Goal: Task Accomplishment & Management: Manage account settings

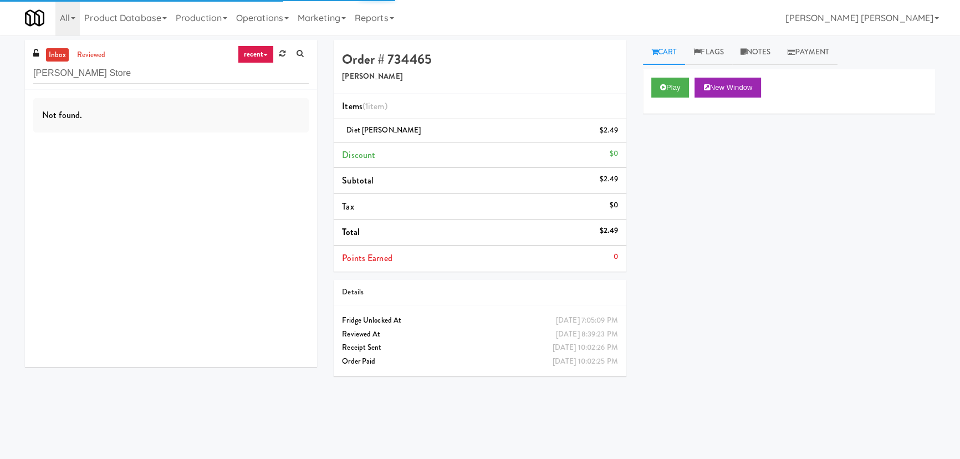
type input "[PERSON_NAME] Store"
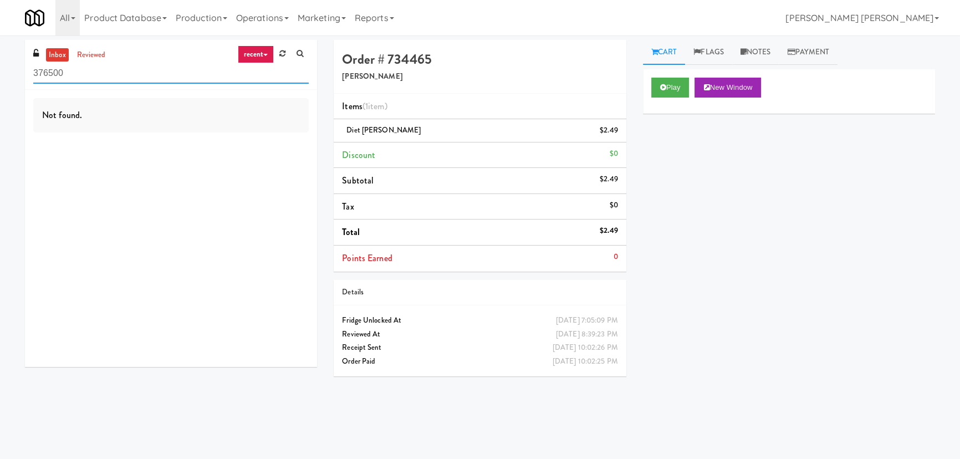
drag, startPoint x: 67, startPoint y: 74, endPoint x: -26, endPoint y: 70, distance: 92.6
click at [0, 70] on html "Okay Okay Select date: previous 2025-Sep next Su Mo Tu We Th Fr Sa 31 1 2 3 4 5…" at bounding box center [480, 229] width 960 height 459
paste input "[PERSON_NAME] Store"
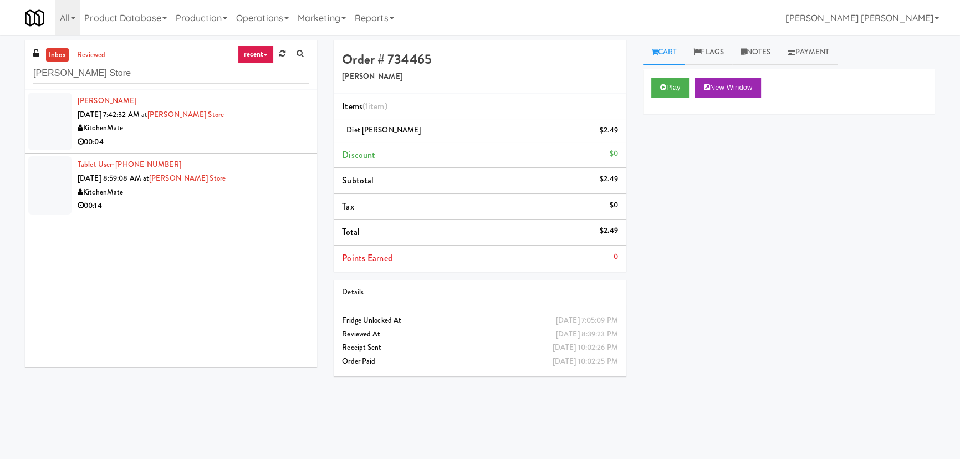
click at [254, 135] on div "00:04" at bounding box center [193, 142] width 231 height 14
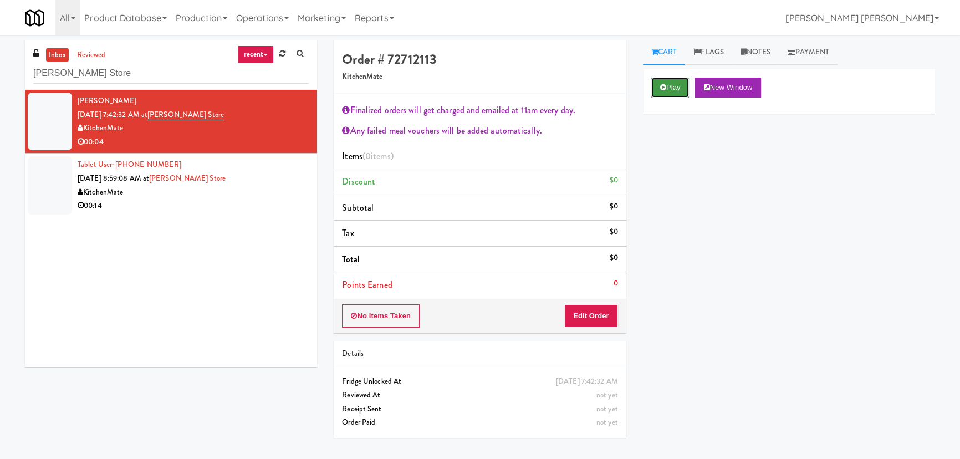
click at [660, 91] on button "Play" at bounding box center [670, 88] width 38 height 20
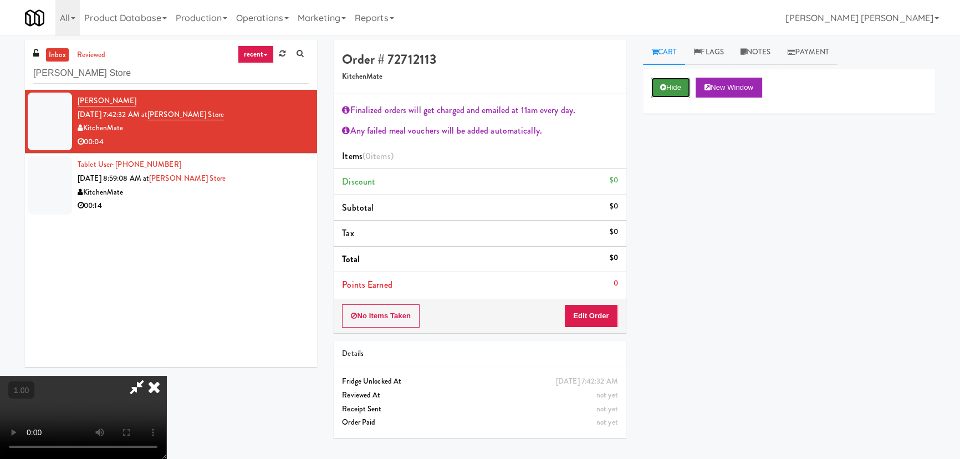
click at [672, 95] on button "Hide" at bounding box center [670, 88] width 39 height 20
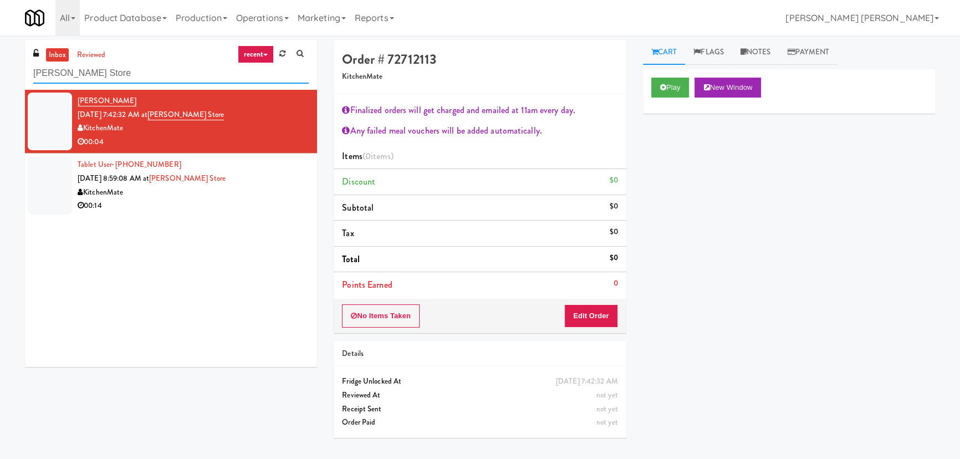
drag, startPoint x: 88, startPoint y: 76, endPoint x: 15, endPoint y: 69, distance: 73.0
click at [15, 69] on div "inbox reviewed recent all unclear take inventory issue suspicious failed recent…" at bounding box center [480, 247] width 960 height 415
paste input "CSMO - Cooler - Left"
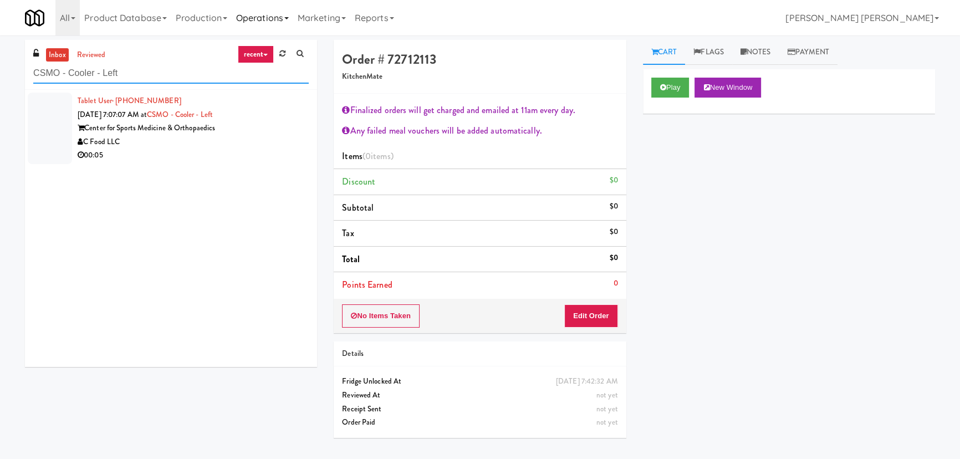
type input "CSMO - Cooler - Left"
click at [207, 157] on div "00:05" at bounding box center [193, 156] width 231 height 14
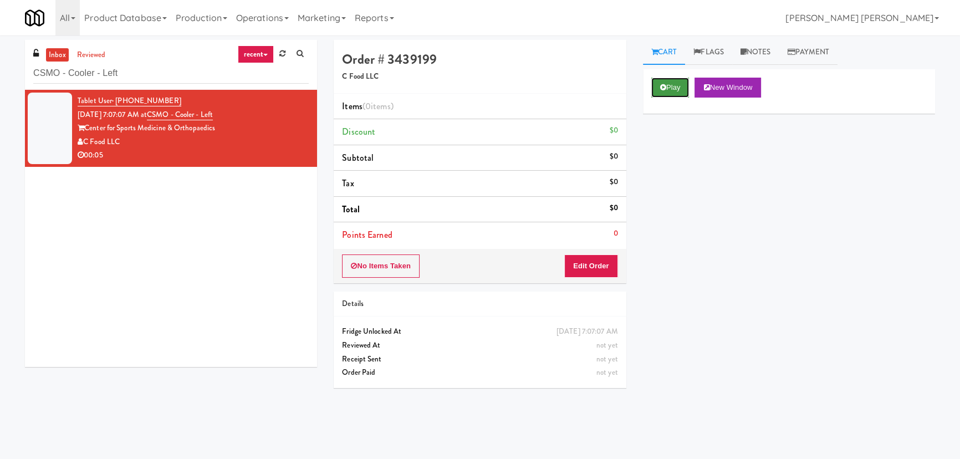
click at [671, 84] on button "Play" at bounding box center [670, 88] width 38 height 20
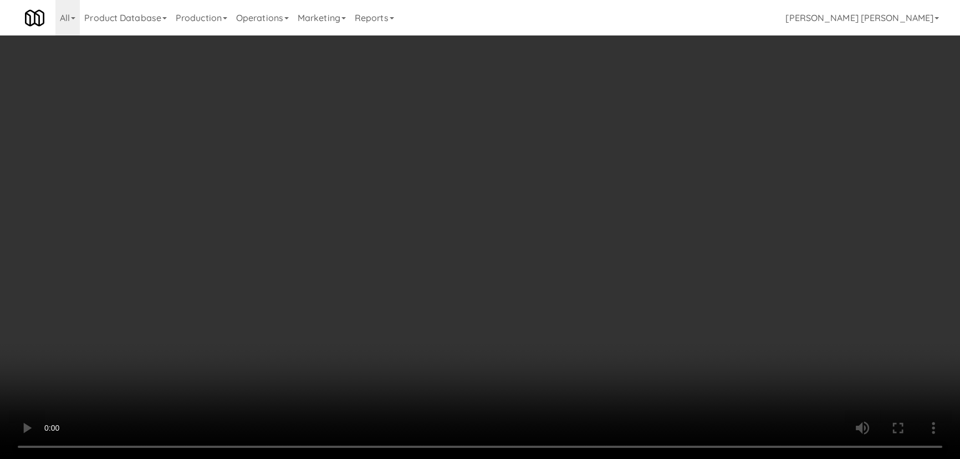
click at [554, 458] on video at bounding box center [480, 229] width 960 height 459
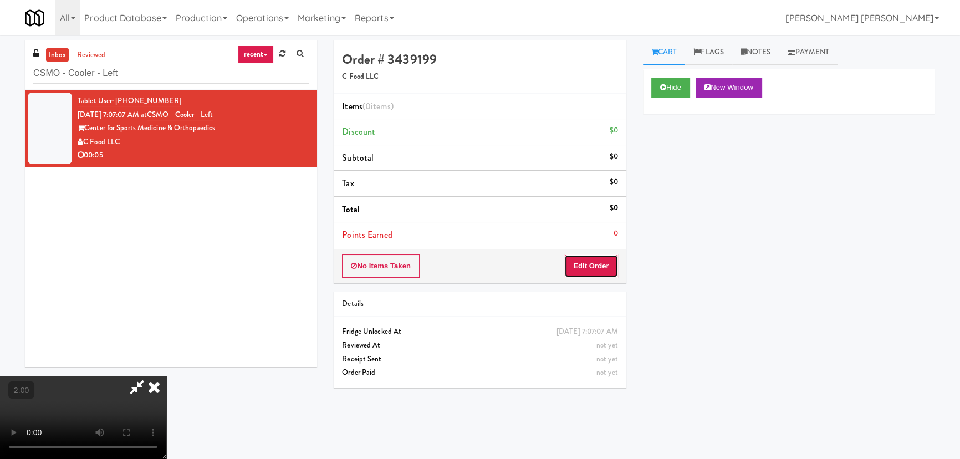
click at [598, 263] on button "Edit Order" at bounding box center [591, 265] width 54 height 23
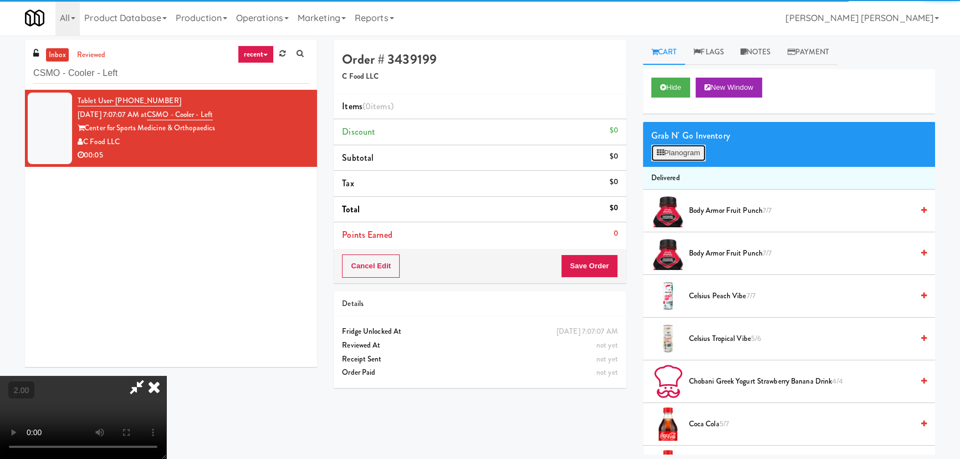
click at [683, 152] on button "Planogram" at bounding box center [678, 153] width 54 height 17
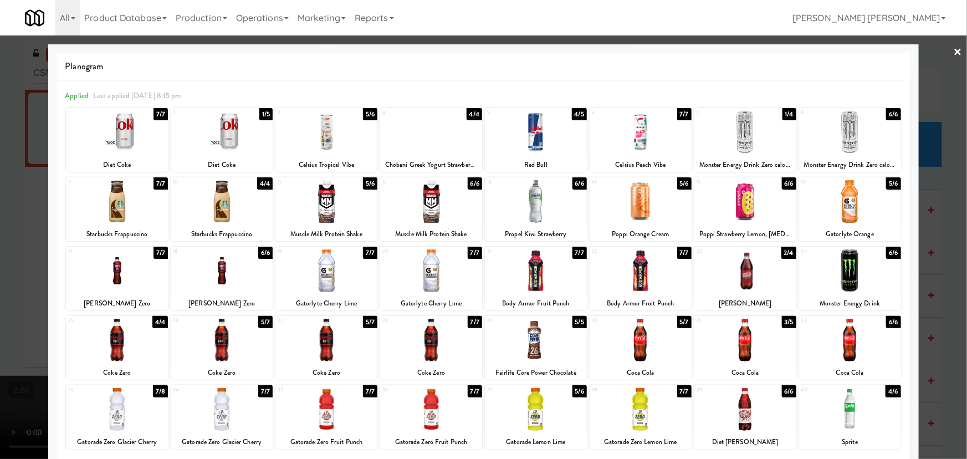
click at [632, 347] on div at bounding box center [641, 340] width 102 height 43
click at [954, 50] on link "×" at bounding box center [958, 52] width 9 height 34
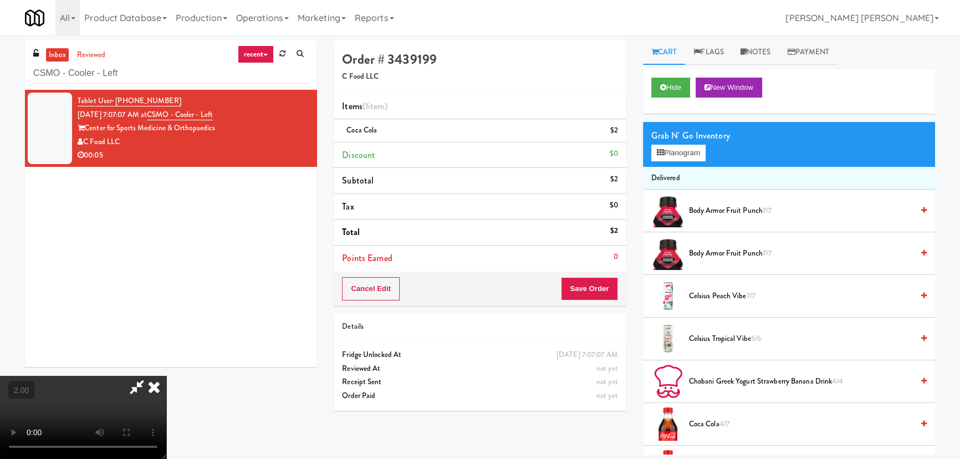
click at [166, 376] on icon at bounding box center [154, 387] width 24 height 22
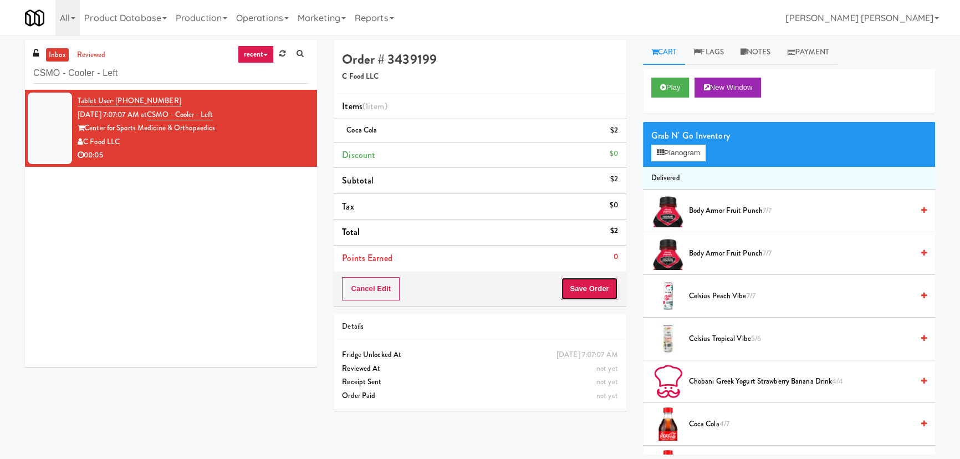
click at [590, 282] on button "Save Order" at bounding box center [589, 288] width 57 height 23
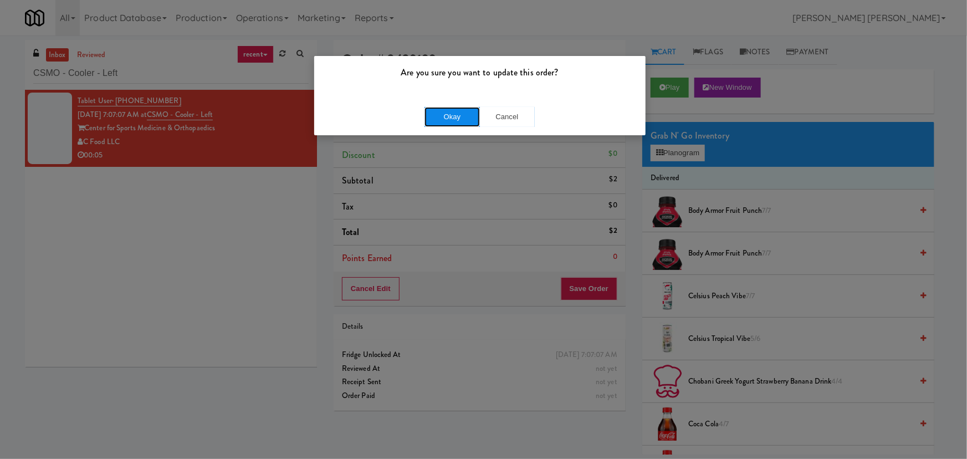
click at [458, 108] on button "Okay" at bounding box center [452, 117] width 55 height 20
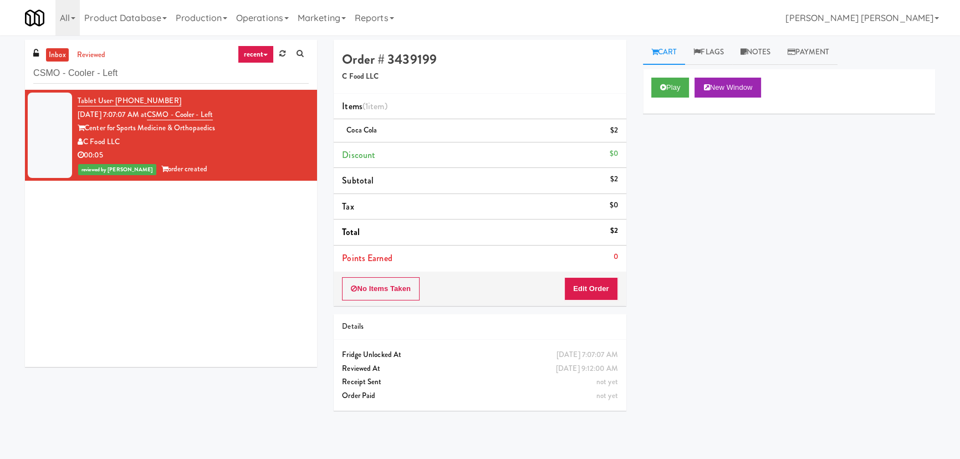
drag, startPoint x: 755, startPoint y: 51, endPoint x: 732, endPoint y: 88, distance: 43.7
click at [755, 51] on link "Notes" at bounding box center [755, 52] width 47 height 25
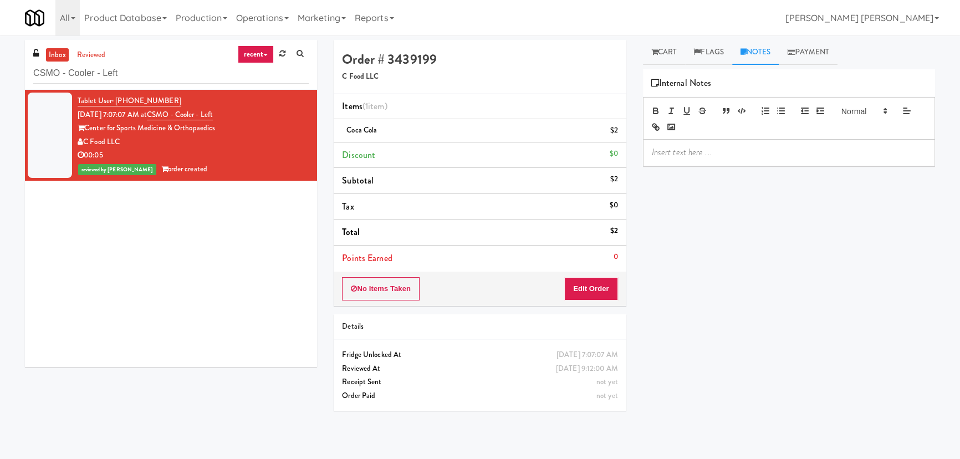
click at [700, 152] on p at bounding box center [789, 152] width 274 height 12
click at [743, 152] on p "Erick- #DisabledCamera #BottomLeft" at bounding box center [789, 152] width 274 height 12
click at [111, 78] on input "CSMO - Cooler - Left" at bounding box center [170, 73] width 275 height 21
drag, startPoint x: 118, startPoint y: 73, endPoint x: 29, endPoint y: 69, distance: 89.3
click at [29, 69] on div "inbox reviewed recent all unclear take inventory issue suspicious failed recent…" at bounding box center [171, 65] width 292 height 50
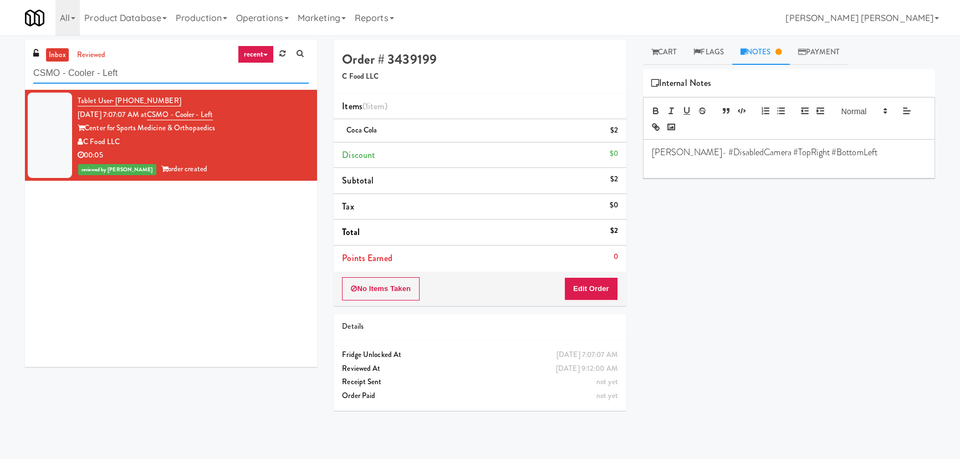
paste input "Archer Tower Fridge"
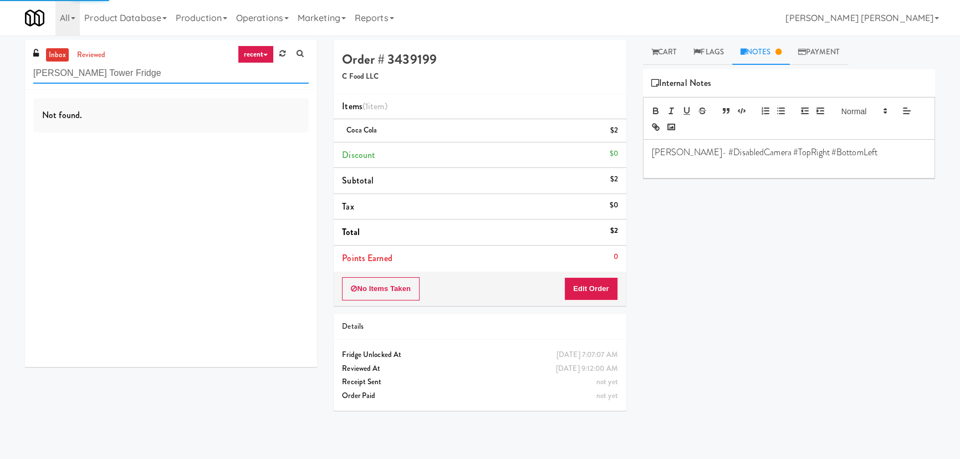
type input "Archer Tower Fridge"
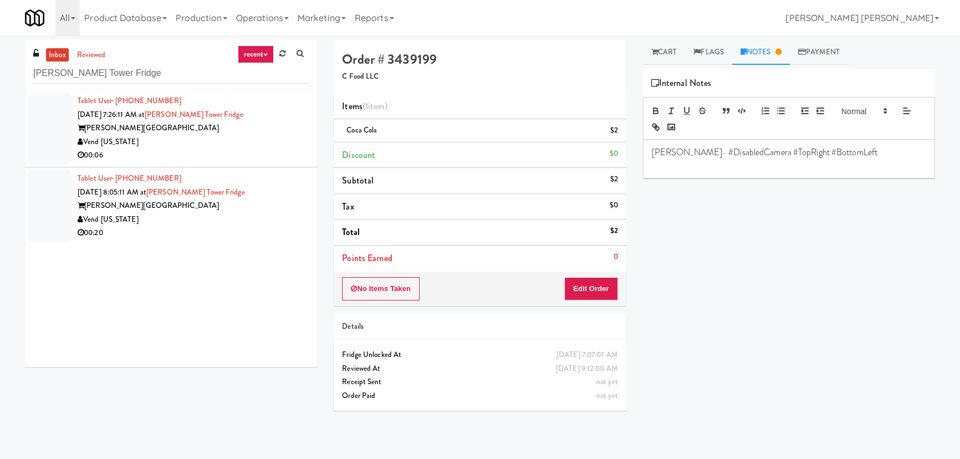
click at [199, 153] on div "00:06" at bounding box center [193, 156] width 231 height 14
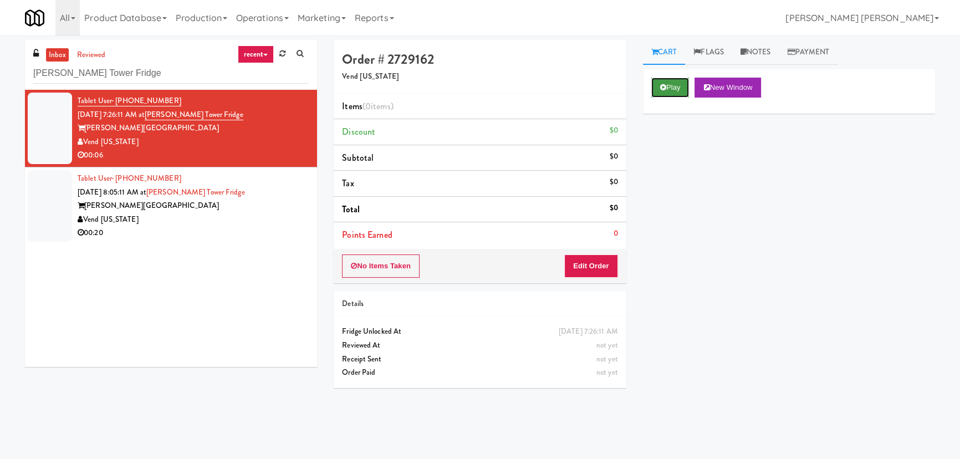
click at [683, 83] on button "Play" at bounding box center [670, 88] width 38 height 20
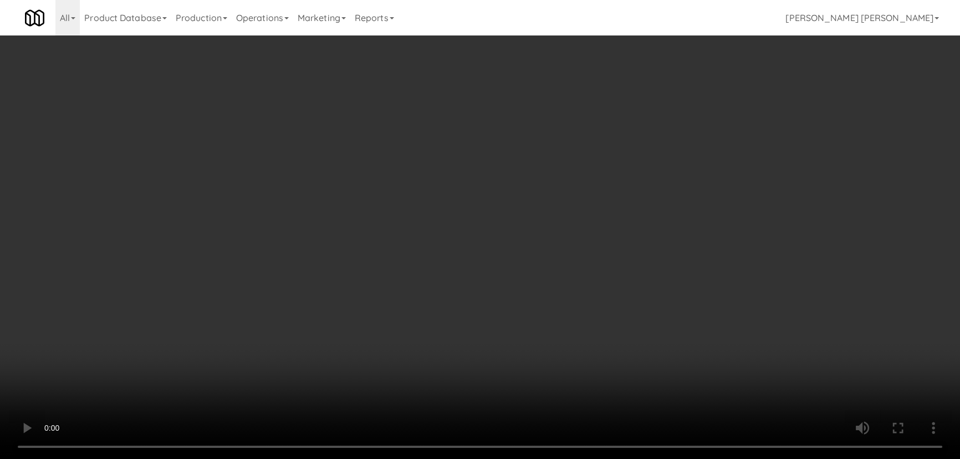
scroll to position [23, 0]
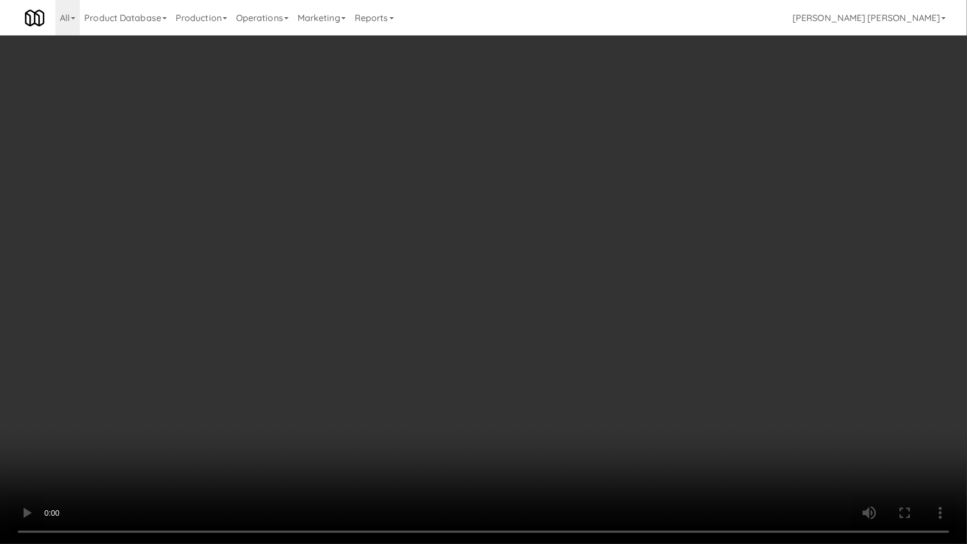
click at [638, 458] on video at bounding box center [483, 272] width 967 height 544
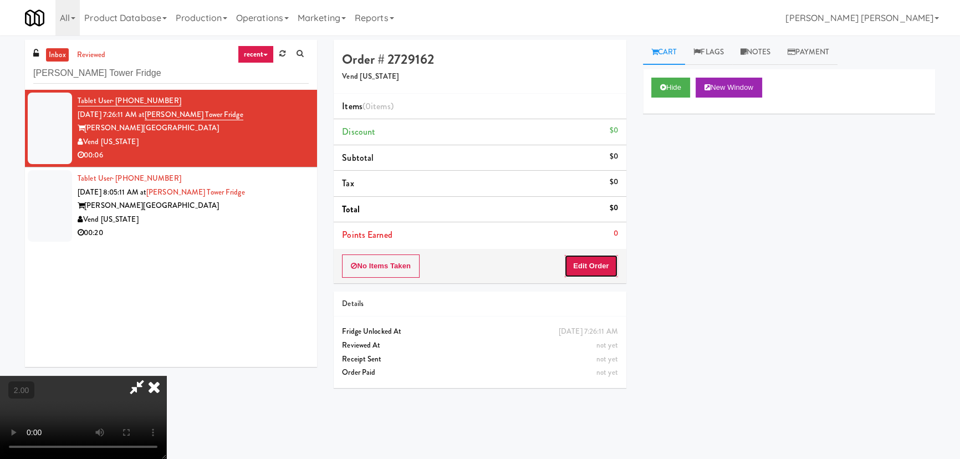
click at [596, 268] on button "Edit Order" at bounding box center [591, 265] width 54 height 23
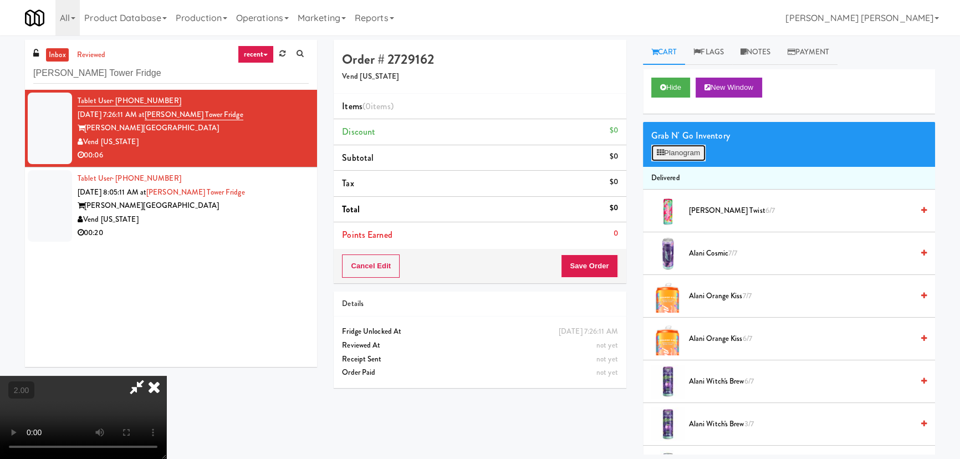
click at [678, 155] on button "Planogram" at bounding box center [678, 153] width 54 height 17
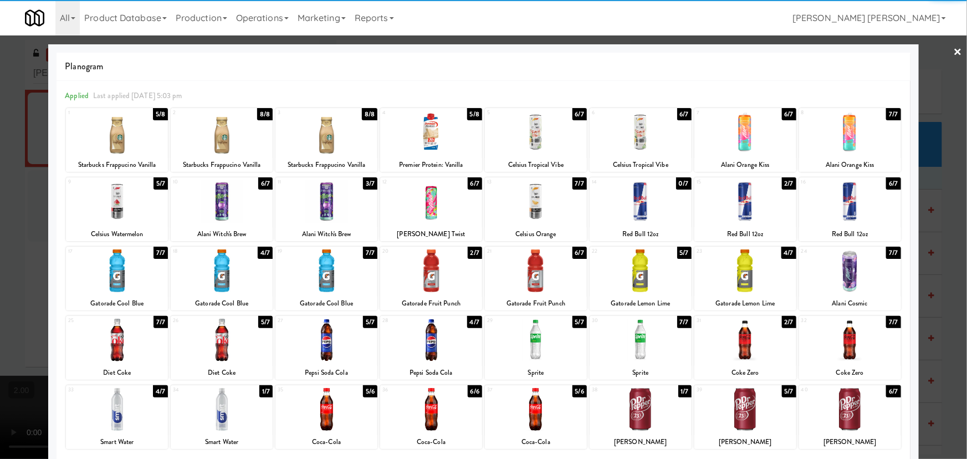
click at [741, 136] on div at bounding box center [745, 132] width 102 height 43
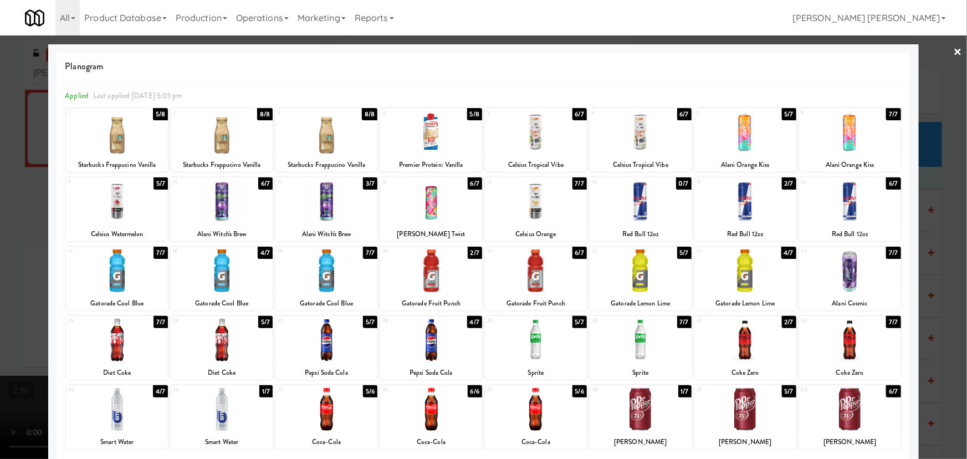
click at [954, 51] on link "×" at bounding box center [958, 52] width 9 height 34
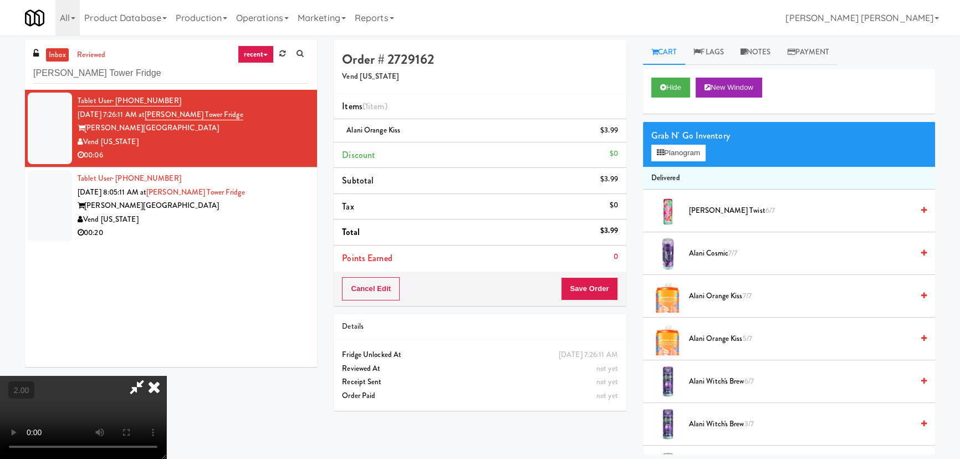
click at [166, 376] on icon at bounding box center [154, 387] width 24 height 22
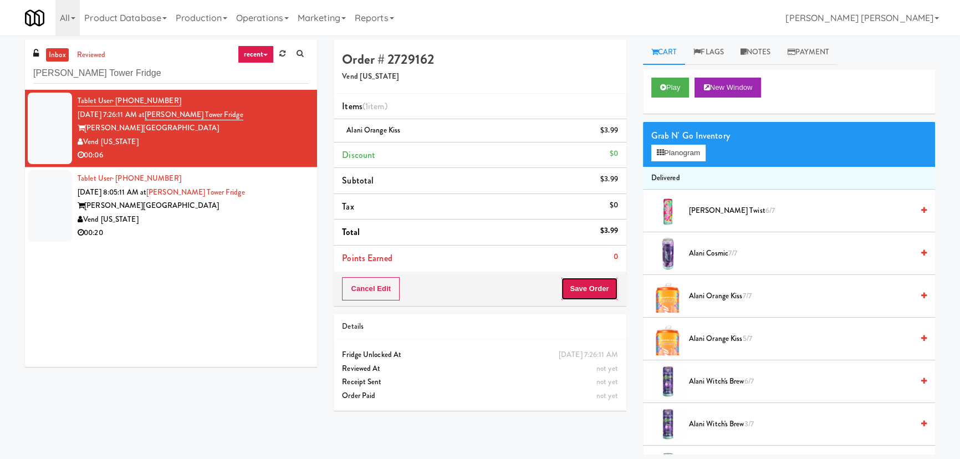
click at [593, 283] on button "Save Order" at bounding box center [589, 288] width 57 height 23
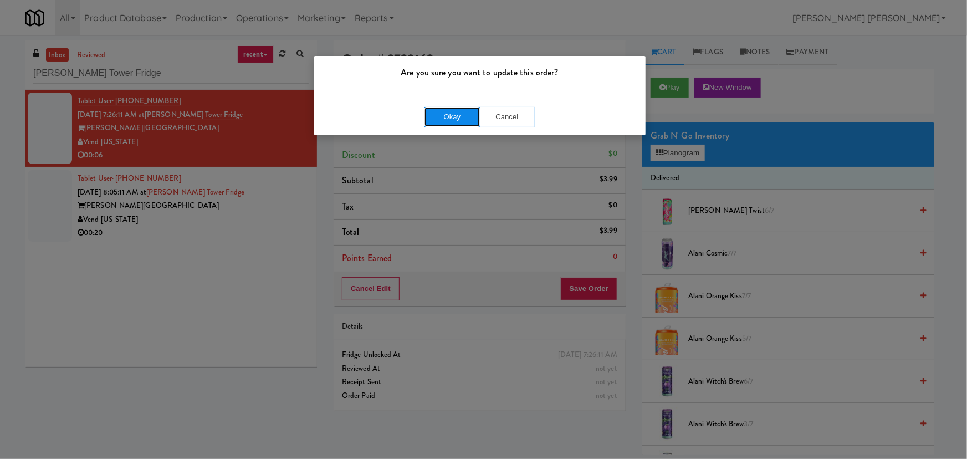
click at [435, 116] on button "Okay" at bounding box center [452, 117] width 55 height 20
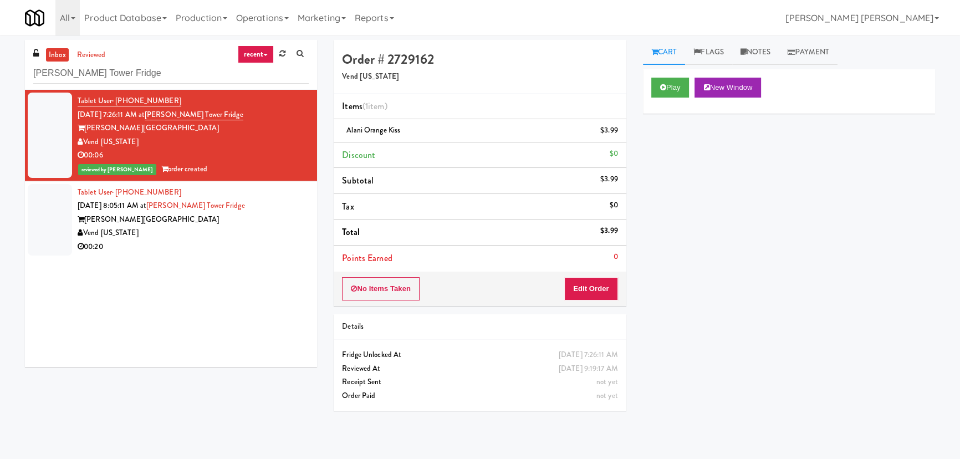
click at [266, 221] on div "Archer Tower" at bounding box center [193, 220] width 231 height 14
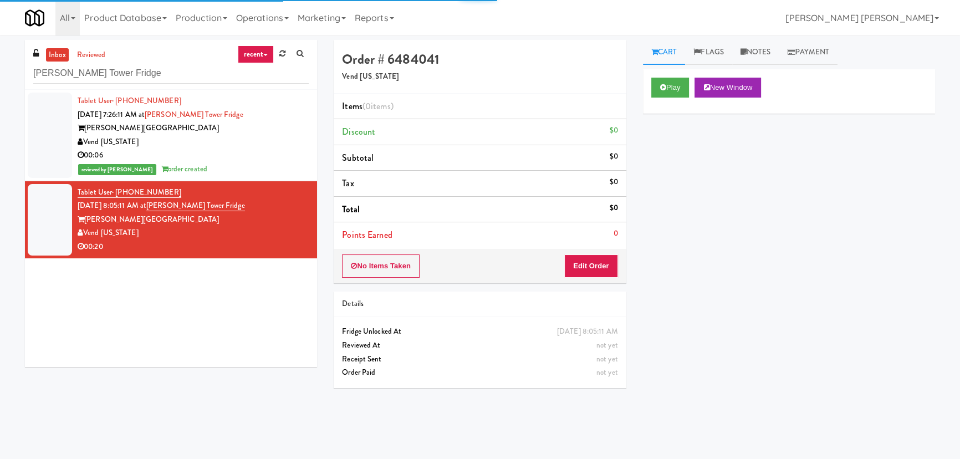
click at [238, 129] on div "Archer Tower" at bounding box center [193, 128] width 231 height 14
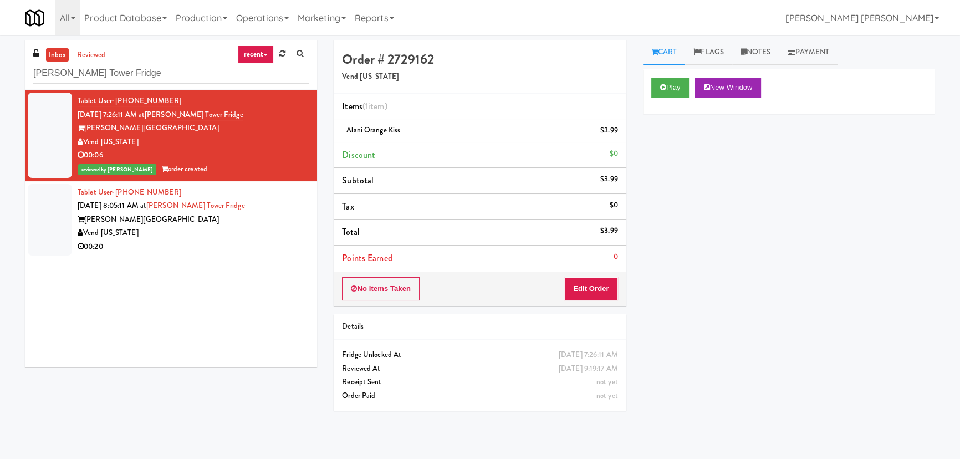
click at [216, 227] on div "Vend [US_STATE]" at bounding box center [193, 233] width 231 height 14
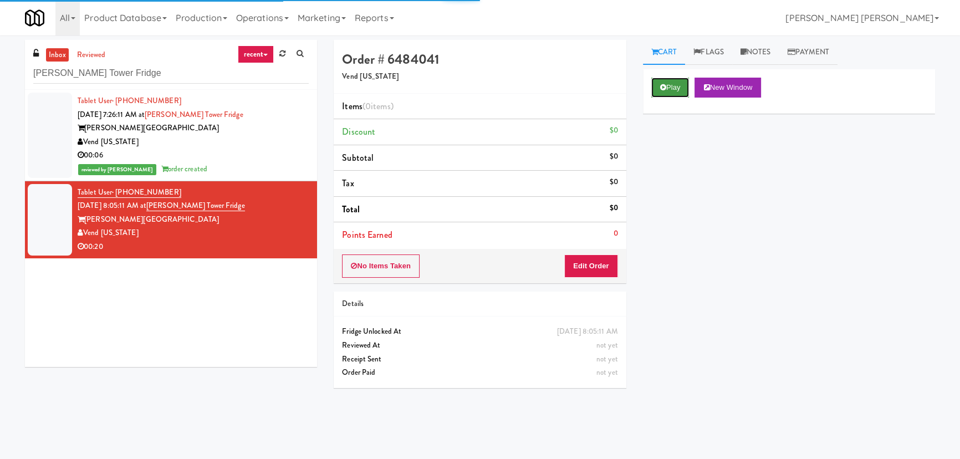
click at [676, 88] on button "Play" at bounding box center [670, 88] width 38 height 20
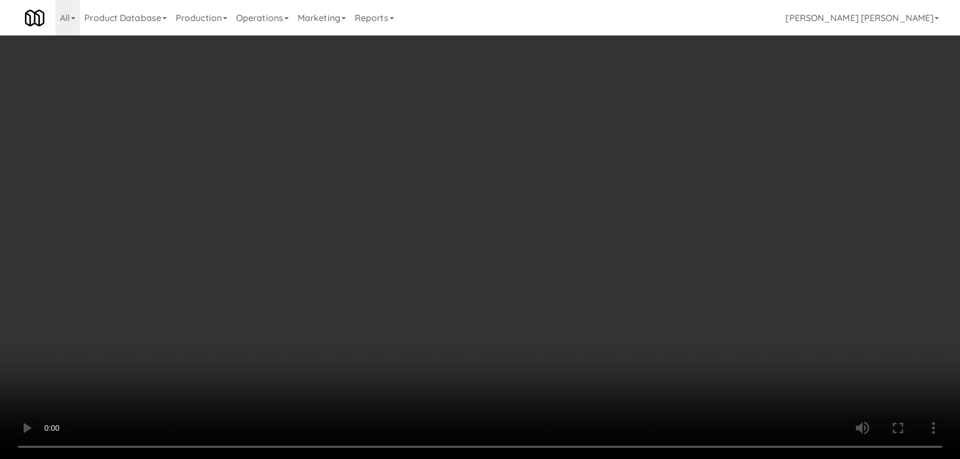
scroll to position [23, 0]
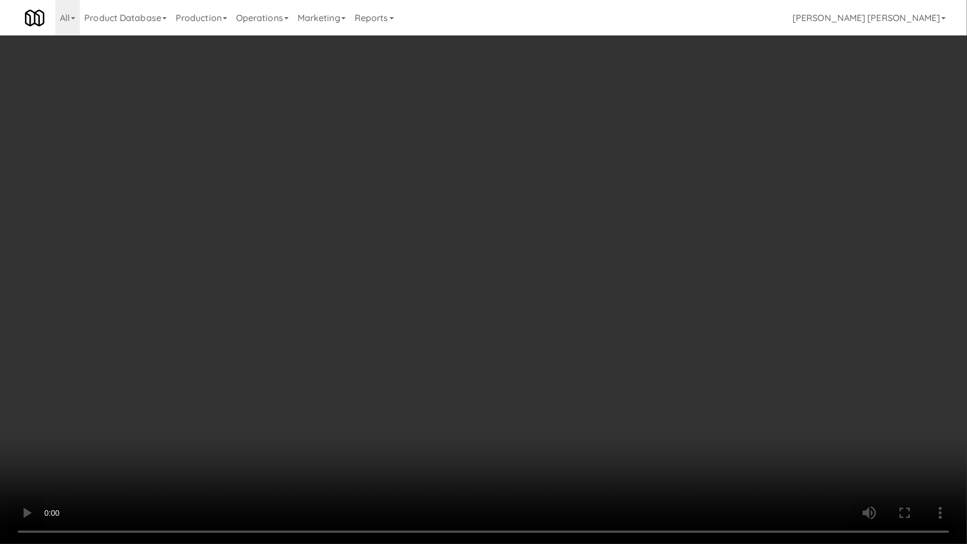
drag, startPoint x: 538, startPoint y: 486, endPoint x: 773, endPoint y: 460, distance: 235.9
click at [645, 458] on video at bounding box center [483, 272] width 967 height 544
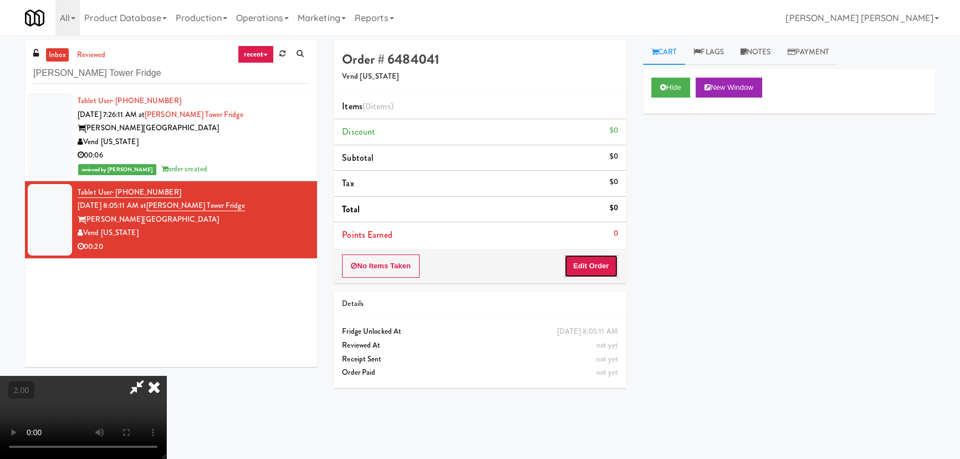
click at [604, 271] on button "Edit Order" at bounding box center [591, 265] width 54 height 23
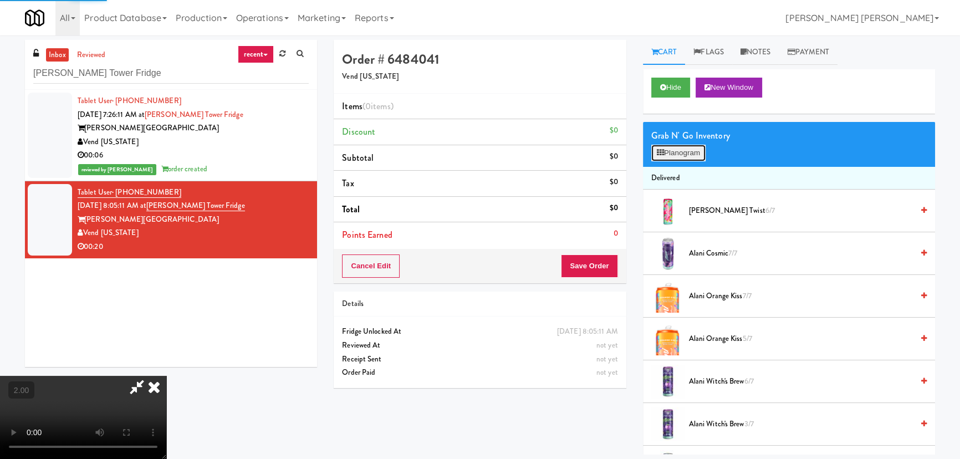
click at [669, 153] on button "Planogram" at bounding box center [678, 153] width 54 height 17
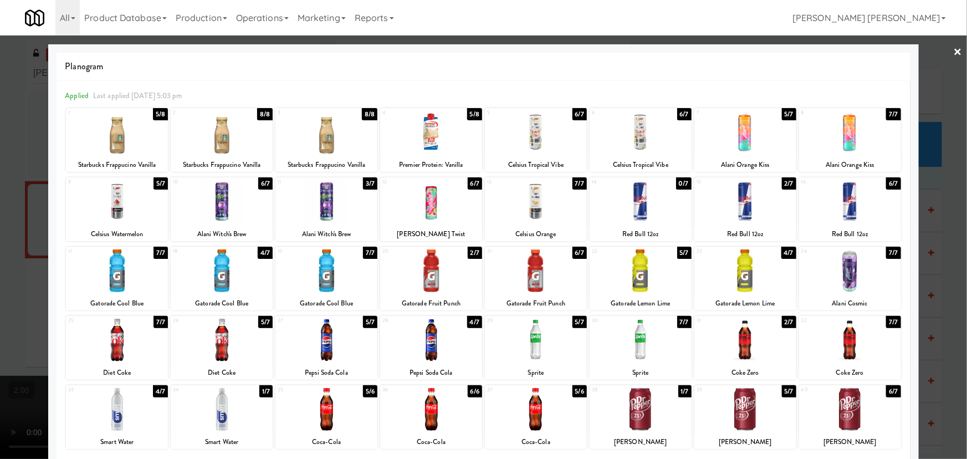
click at [846, 201] on div at bounding box center [850, 201] width 102 height 43
click at [954, 51] on link "×" at bounding box center [958, 52] width 9 height 34
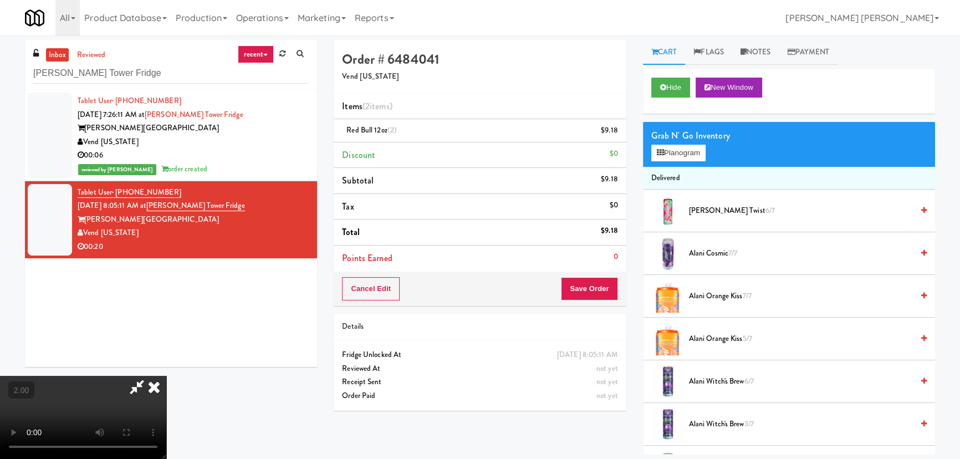
click at [150, 376] on icon at bounding box center [136, 387] width 25 height 22
click at [591, 293] on button "Save Order" at bounding box center [589, 288] width 57 height 23
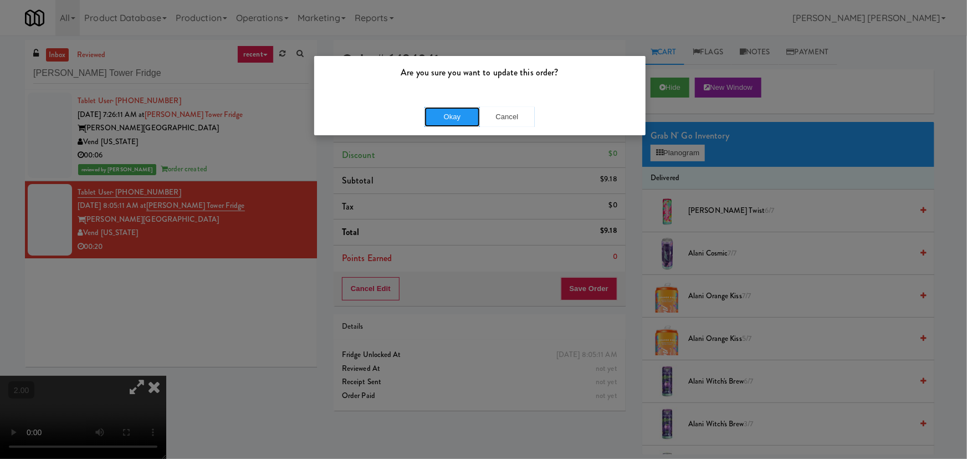
drag, startPoint x: 440, startPoint y: 116, endPoint x: 529, endPoint y: 144, distance: 93.3
click at [441, 117] on button "Okay" at bounding box center [452, 117] width 55 height 20
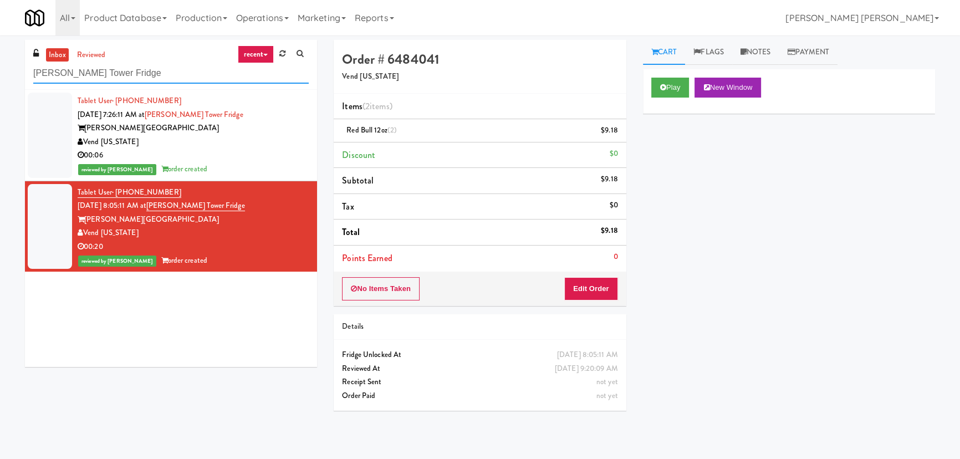
drag, startPoint x: 128, startPoint y: 70, endPoint x: -17, endPoint y: 72, distance: 144.7
click at [0, 72] on html "Are you sure you want to update this order? Okay Cancel Okay Are you sure you w…" at bounding box center [480, 229] width 960 height 459
paste input "Training Center Lunch Room - Cooler"
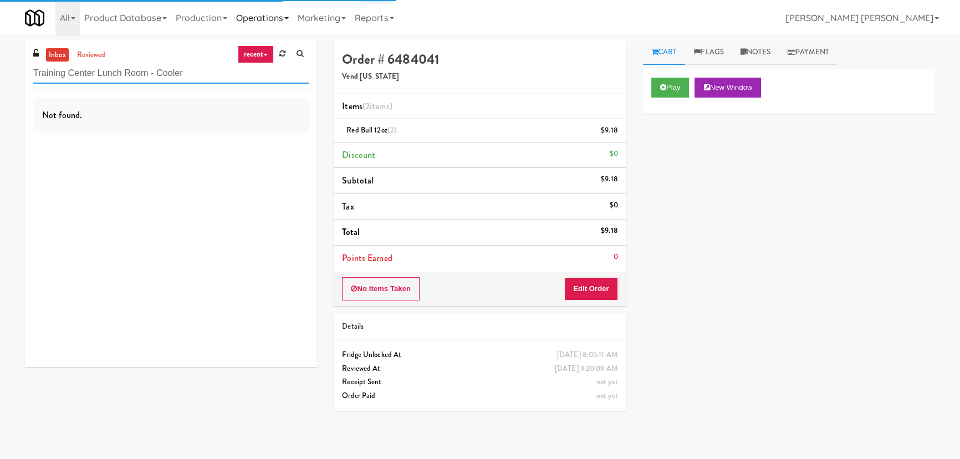
type input "Training Center Lunch Room - Cooler"
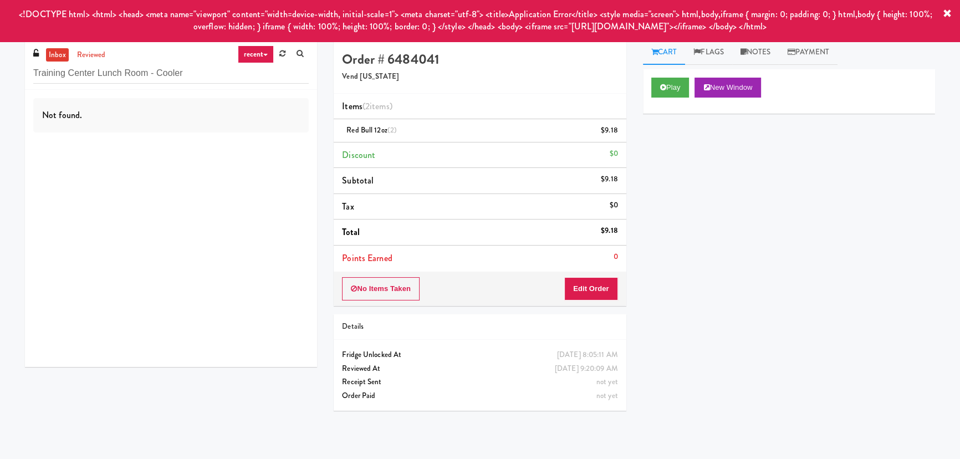
click at [947, 10] on icon at bounding box center [947, 13] width 9 height 9
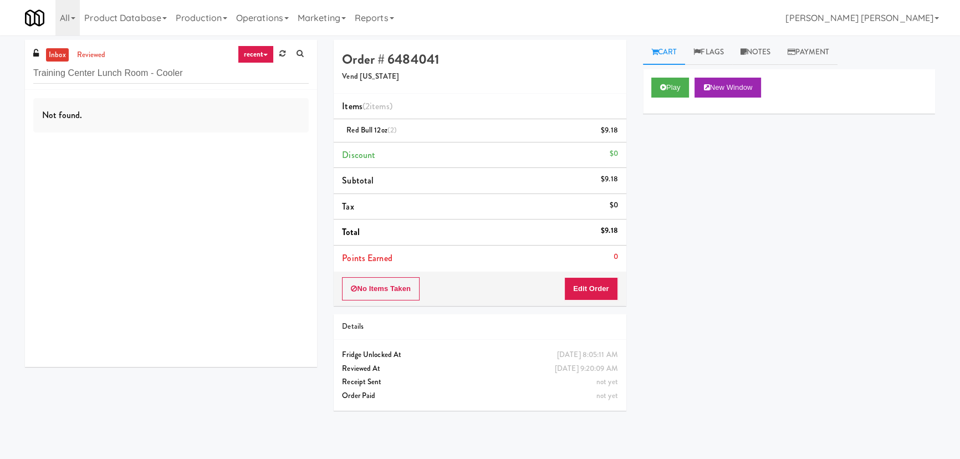
click at [55, 57] on link "inbox" at bounding box center [57, 55] width 23 height 14
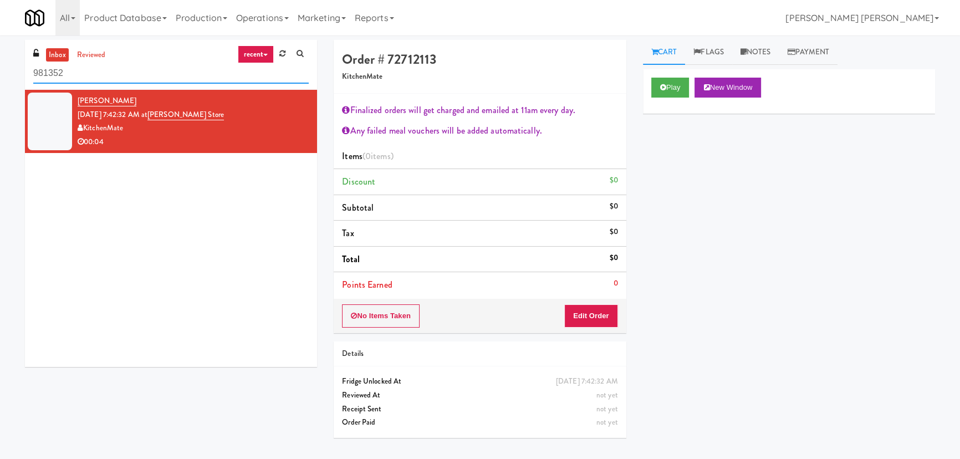
drag, startPoint x: 73, startPoint y: 66, endPoint x: -19, endPoint y: 66, distance: 91.4
click at [0, 66] on html "Okay Okay Select date: previous 2025-Sep next Su Mo Tu We Th Fr Sa 31 1 2 3 4 5…" at bounding box center [480, 229] width 960 height 459
paste input "RAW Training - Fridge"
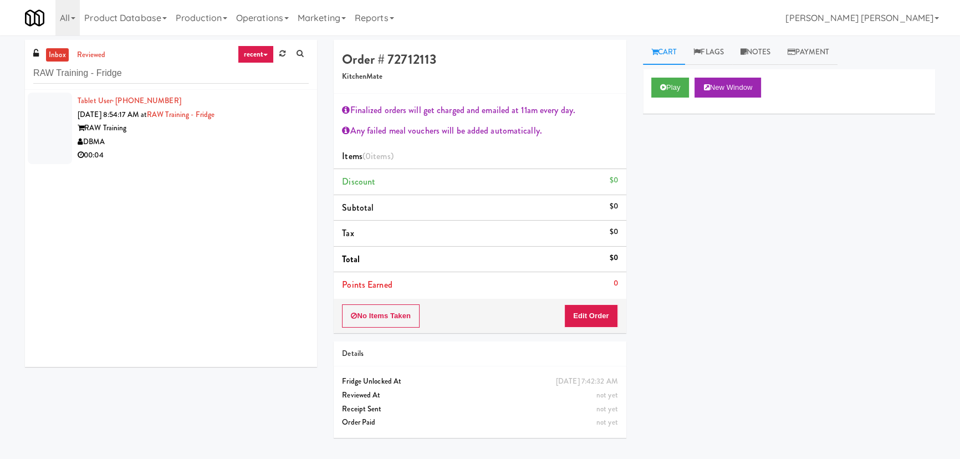
click at [150, 144] on div "DBMA" at bounding box center [193, 142] width 231 height 14
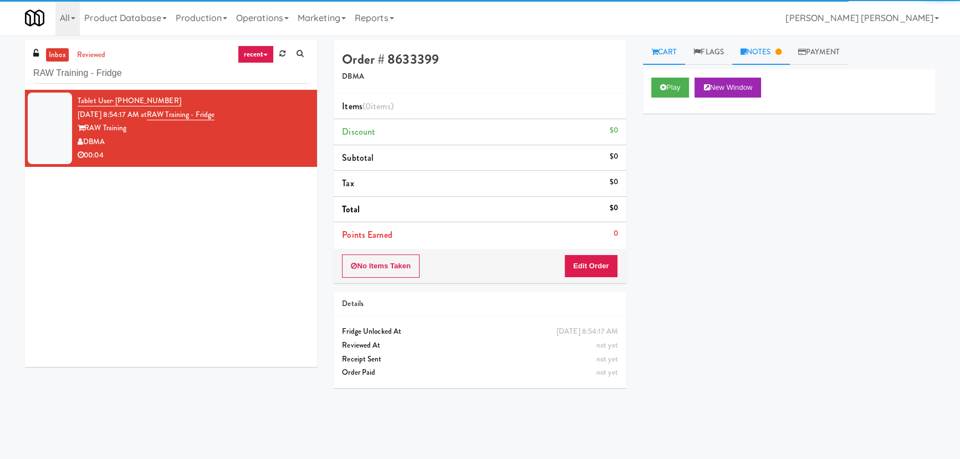
click at [759, 50] on link "Notes" at bounding box center [761, 52] width 58 height 25
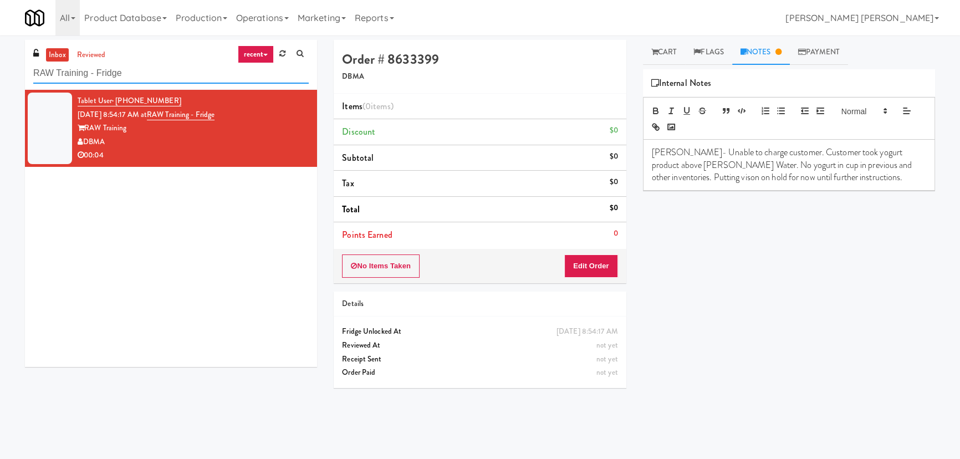
drag, startPoint x: 104, startPoint y: 72, endPoint x: 6, endPoint y: 69, distance: 98.7
click at [6, 69] on div "inbox reviewed recent all unclear take inventory issue suspicious failed recent…" at bounding box center [480, 247] width 960 height 415
paste input "Union Heights - Ambient"
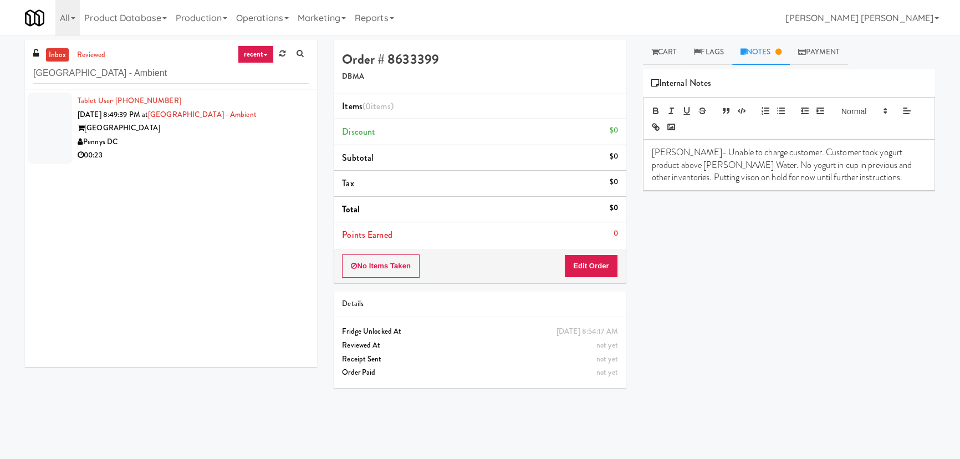
click at [217, 161] on div "00:23" at bounding box center [193, 156] width 231 height 14
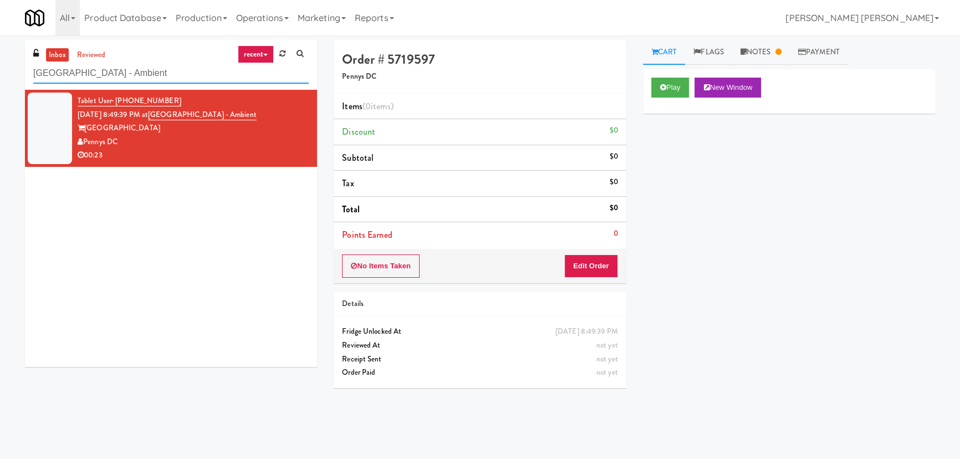
drag, startPoint x: 133, startPoint y: 74, endPoint x: -24, endPoint y: 73, distance: 157.4
click at [0, 73] on html "Okay Okay Select date: previous 2025-Sep next Su Mo Tu We Th Fr Sa 31 1 2 3 4 5…" at bounding box center [480, 229] width 960 height 459
paste input "700 Penn-Fridge"
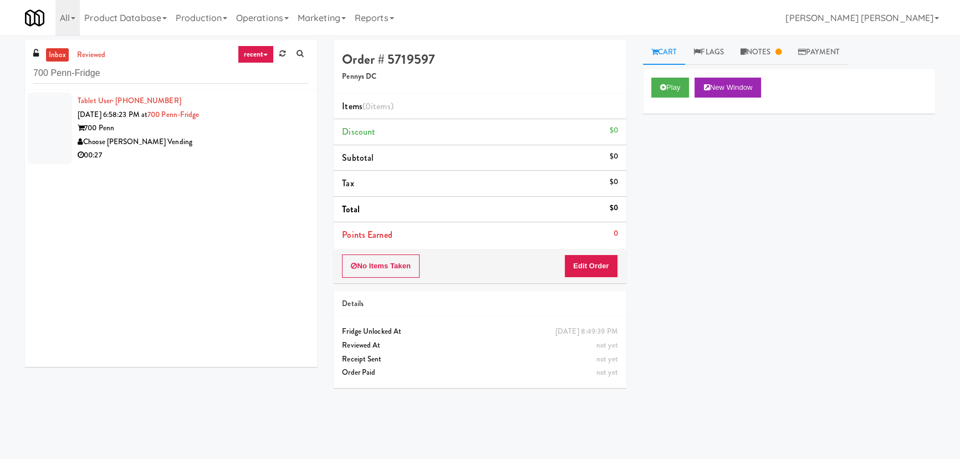
click at [195, 142] on div "Choose [PERSON_NAME] Vending" at bounding box center [193, 142] width 231 height 14
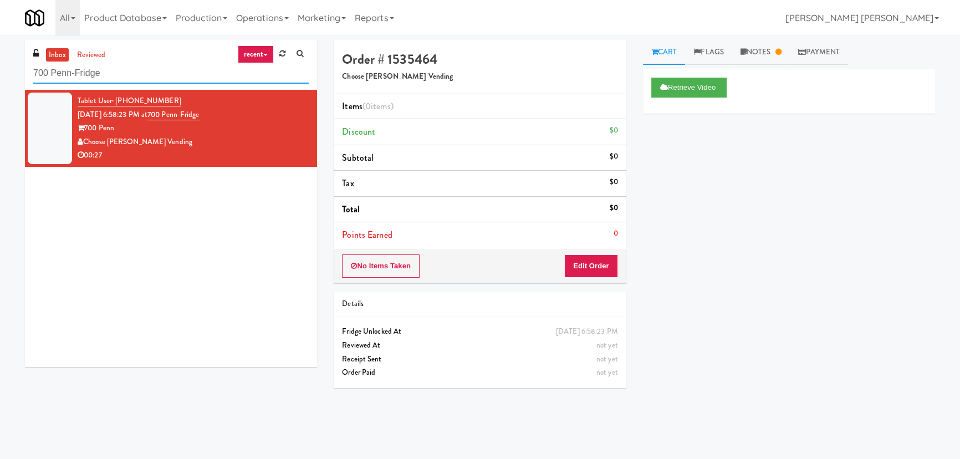
drag, startPoint x: 125, startPoint y: 75, endPoint x: 22, endPoint y: 70, distance: 103.7
click at [22, 70] on div "inbox reviewed recent all unclear take inventory issue suspicious failed recent…" at bounding box center [171, 207] width 309 height 335
paste input "AVE Tampa Riverwalk - Drinks - Cooler"
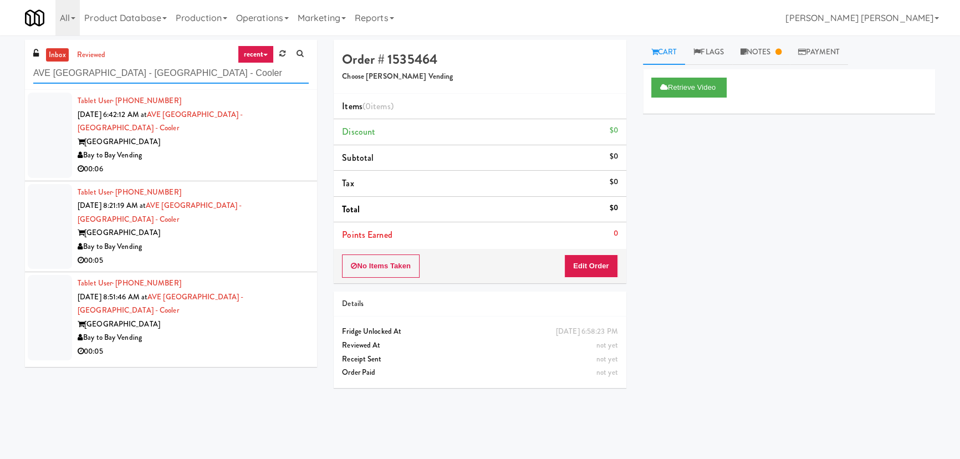
type input "AVE Tampa Riverwalk - Drinks - Cooler"
drag, startPoint x: 197, startPoint y: 75, endPoint x: 6, endPoint y: 72, distance: 191.2
click at [6, 72] on div "inbox reviewed recent all unclear take inventory issue suspicious failed recent…" at bounding box center [480, 247] width 960 height 415
click at [207, 162] on div "00:06" at bounding box center [193, 169] width 231 height 14
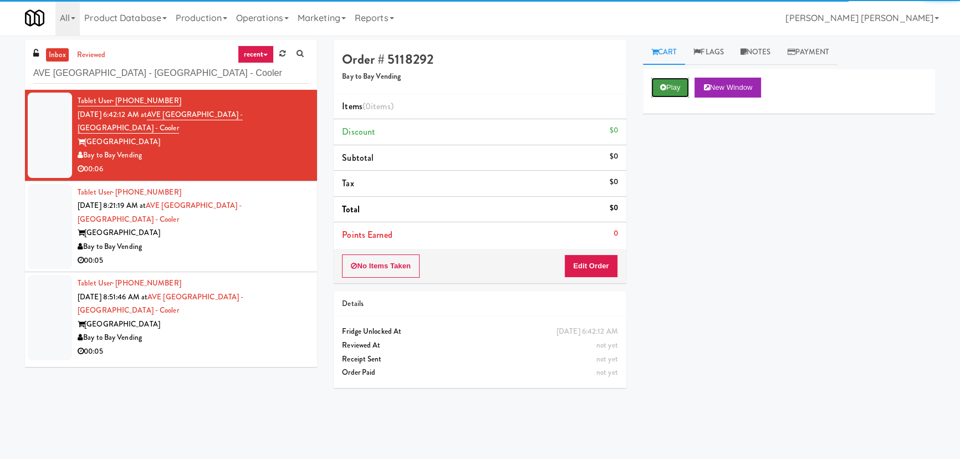
click at [676, 94] on button "Play" at bounding box center [670, 88] width 38 height 20
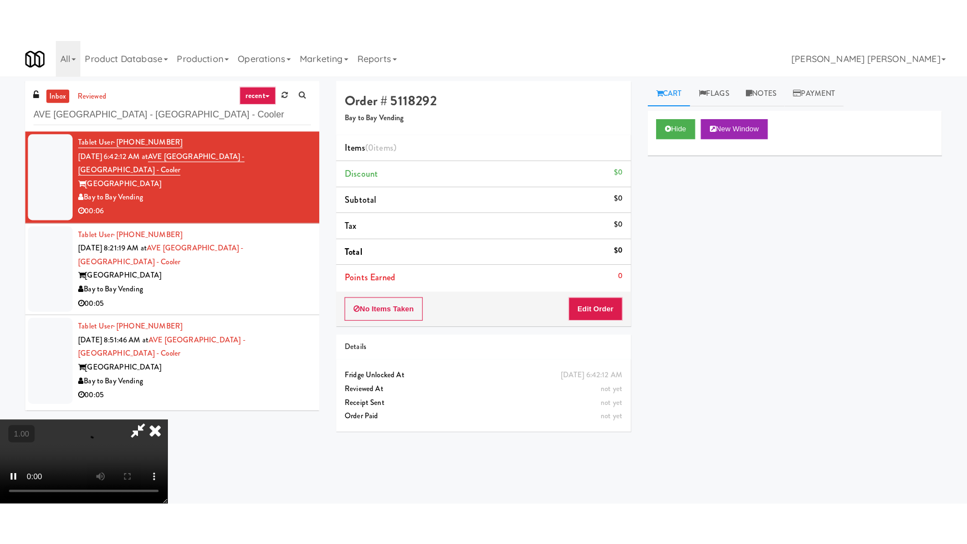
scroll to position [176, 0]
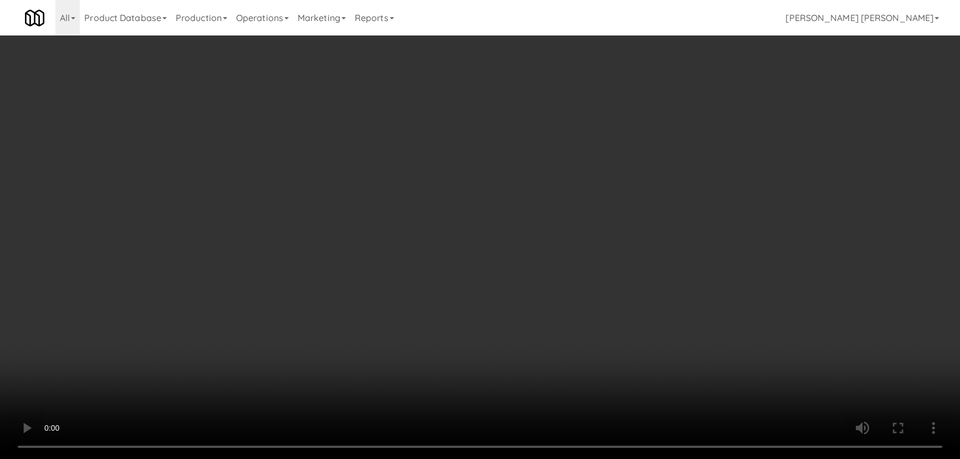
click at [542, 458] on video at bounding box center [480, 229] width 960 height 459
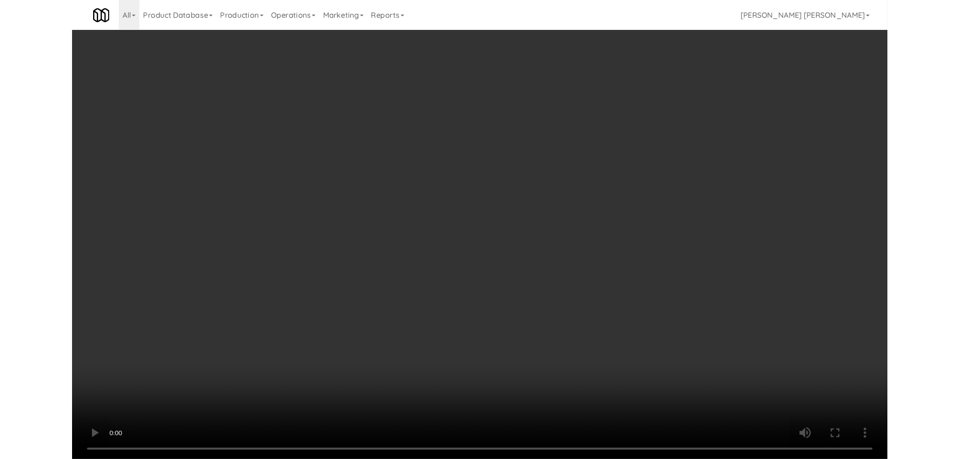
scroll to position [23, 0]
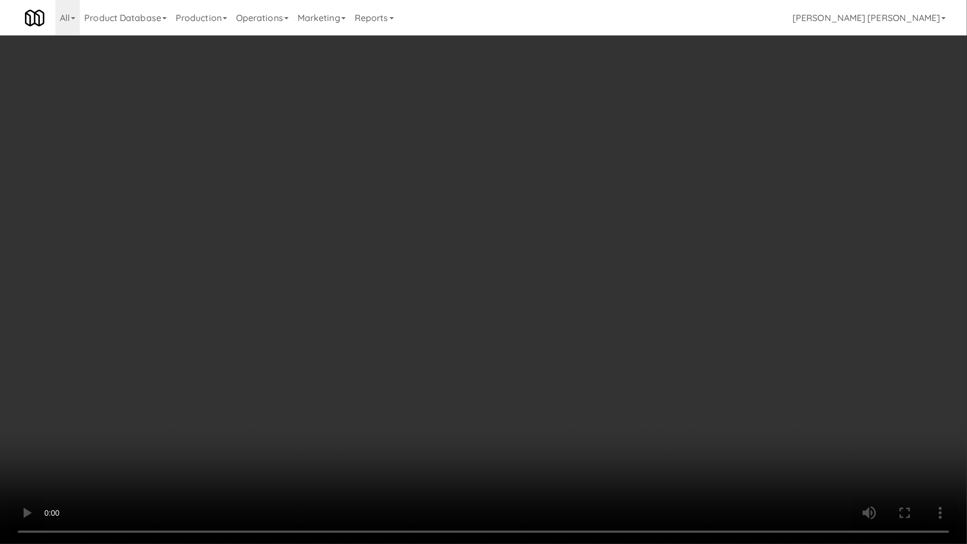
click at [796, 413] on video at bounding box center [483, 272] width 967 height 544
click at [650, 423] on video at bounding box center [483, 272] width 967 height 544
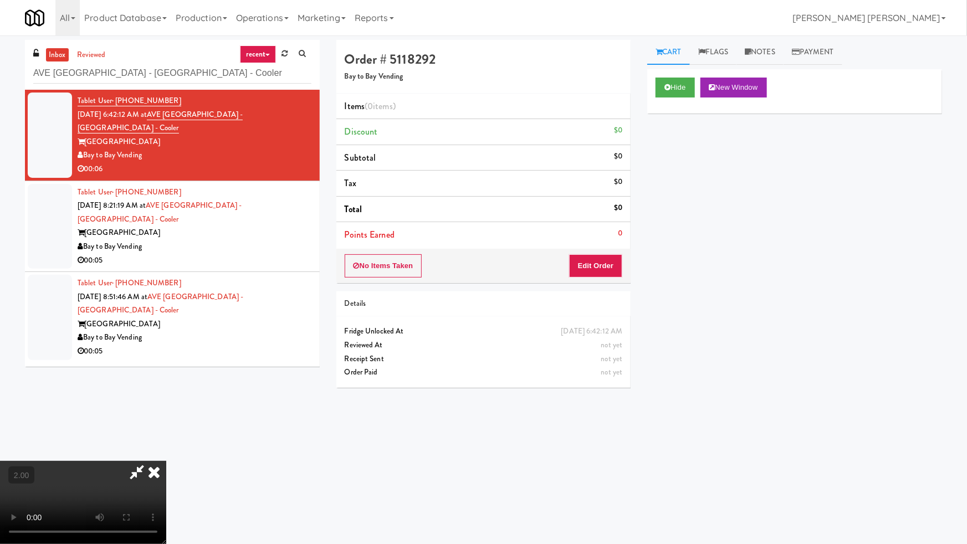
click at [898, 451] on div "Hide New Window Primary Flag Clear Flag if unable to determine what was taken o…" at bounding box center [794, 277] width 295 height 416
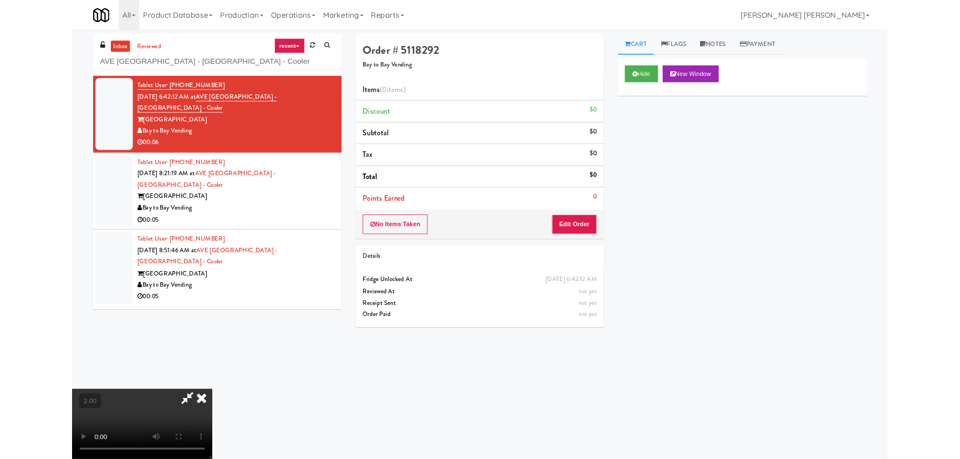
scroll to position [21, 0]
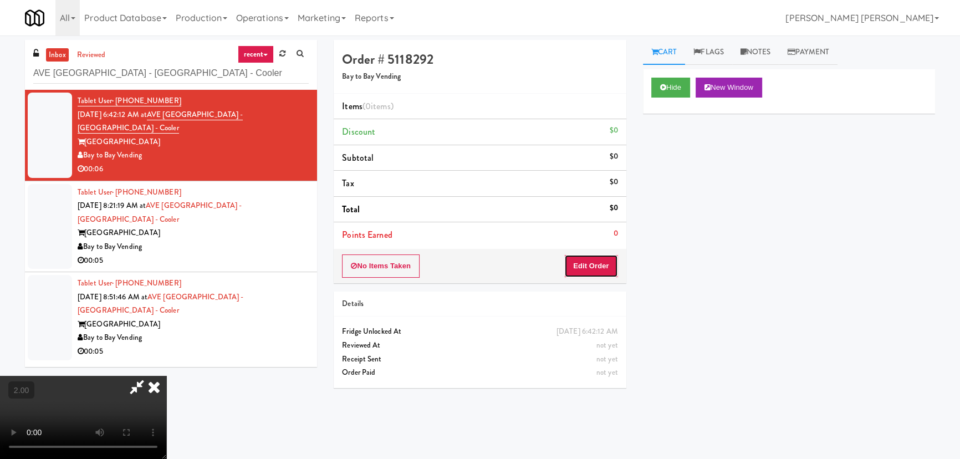
click at [591, 264] on button "Edit Order" at bounding box center [591, 265] width 54 height 23
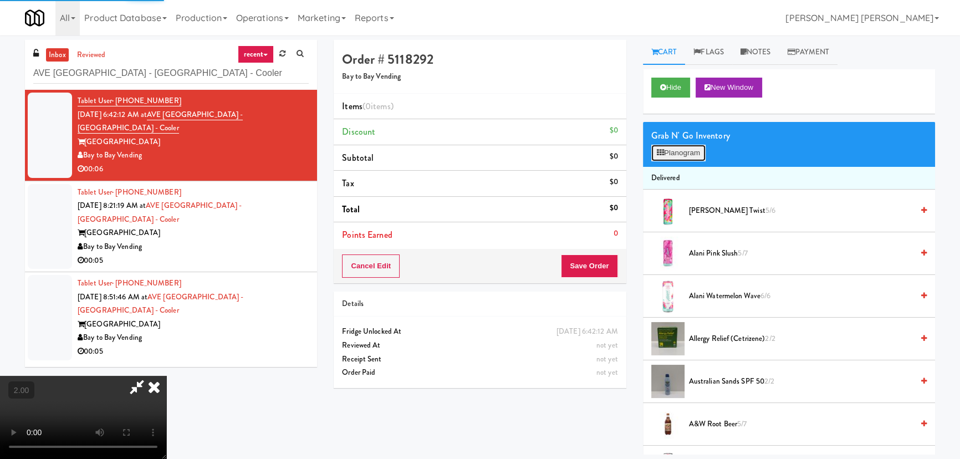
click at [681, 158] on button "Planogram" at bounding box center [678, 153] width 54 height 17
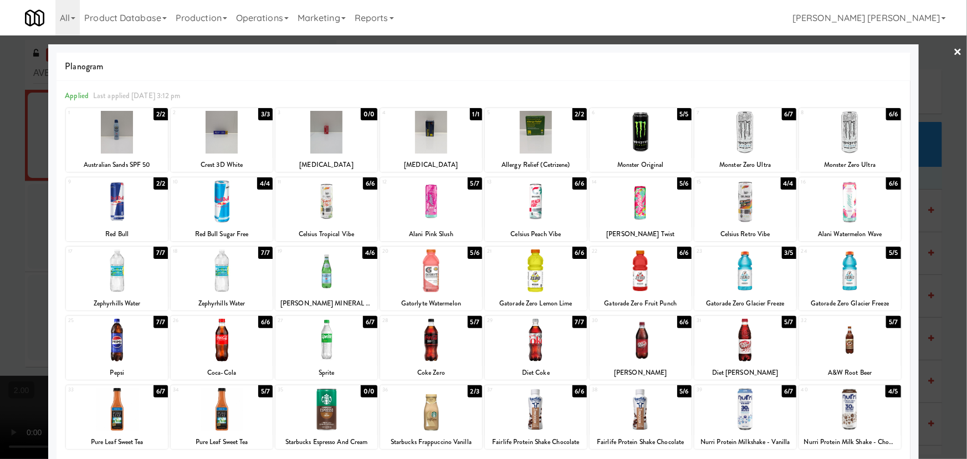
click at [533, 207] on div at bounding box center [536, 201] width 102 height 43
click at [954, 47] on link "×" at bounding box center [958, 52] width 9 height 34
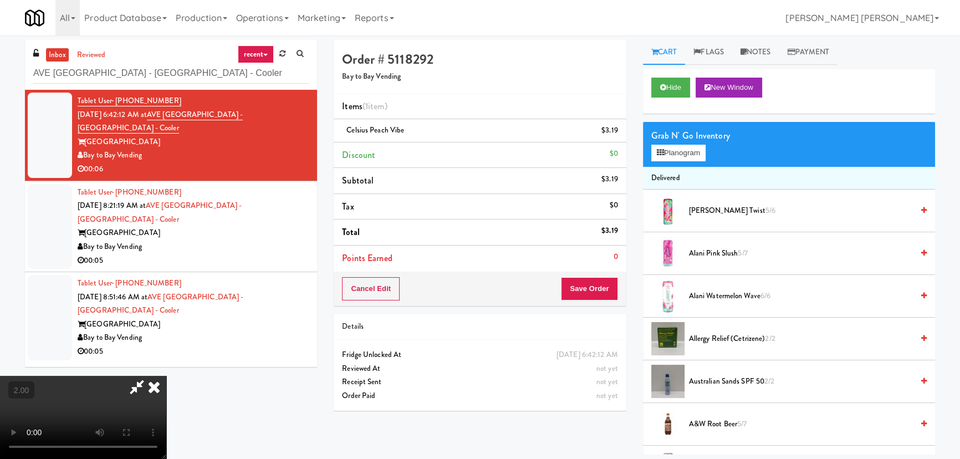
click at [166, 376] on icon at bounding box center [154, 387] width 24 height 22
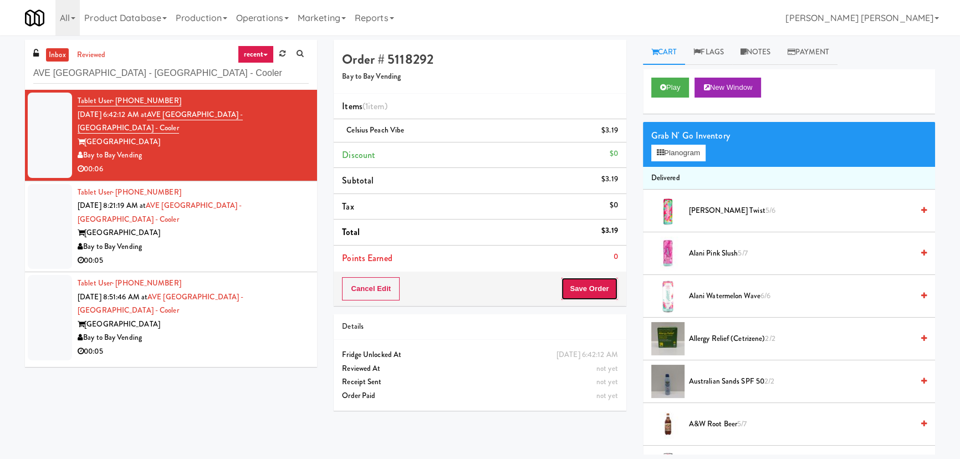
click at [602, 286] on button "Save Order" at bounding box center [589, 288] width 57 height 23
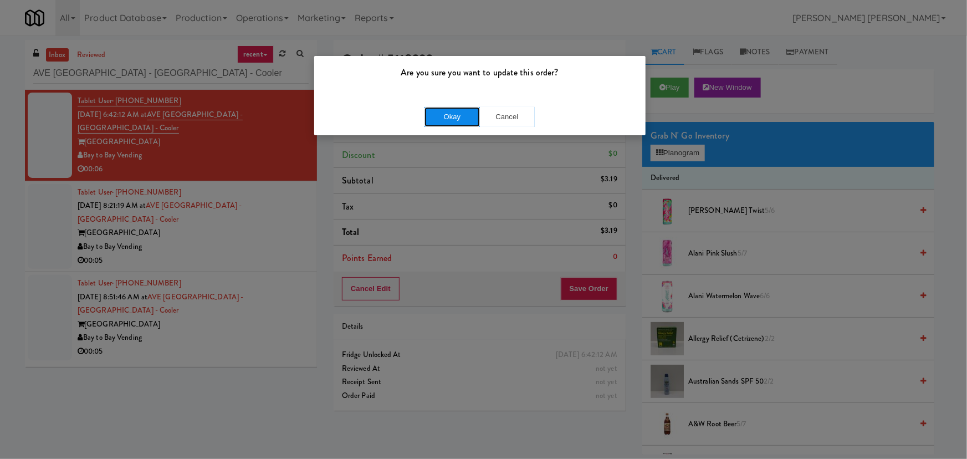
drag, startPoint x: 463, startPoint y: 117, endPoint x: 464, endPoint y: 125, distance: 7.9
click at [462, 117] on button "Okay" at bounding box center [452, 117] width 55 height 20
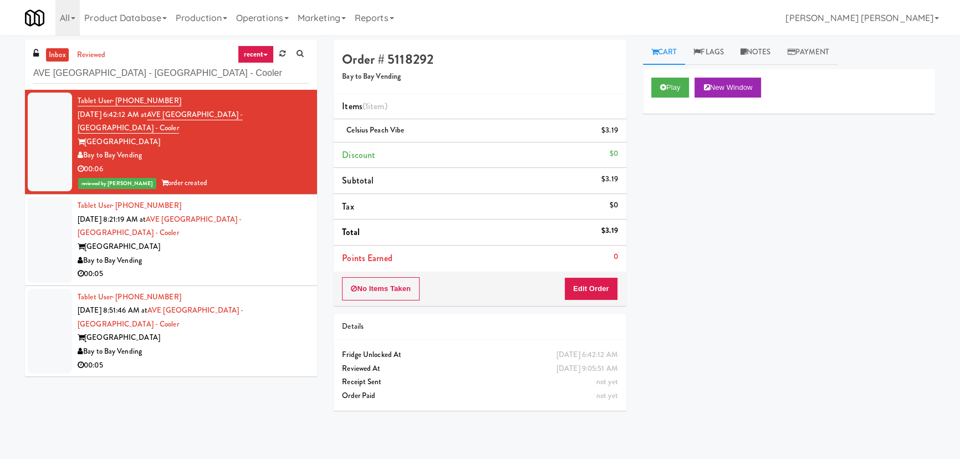
click at [240, 254] on div "Bay to Bay Vending" at bounding box center [193, 261] width 231 height 14
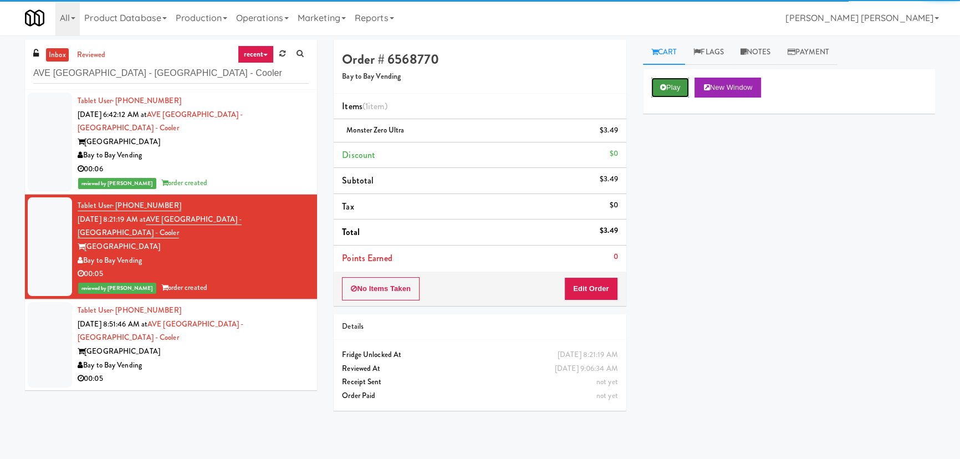
click at [678, 86] on button "Play" at bounding box center [670, 88] width 38 height 20
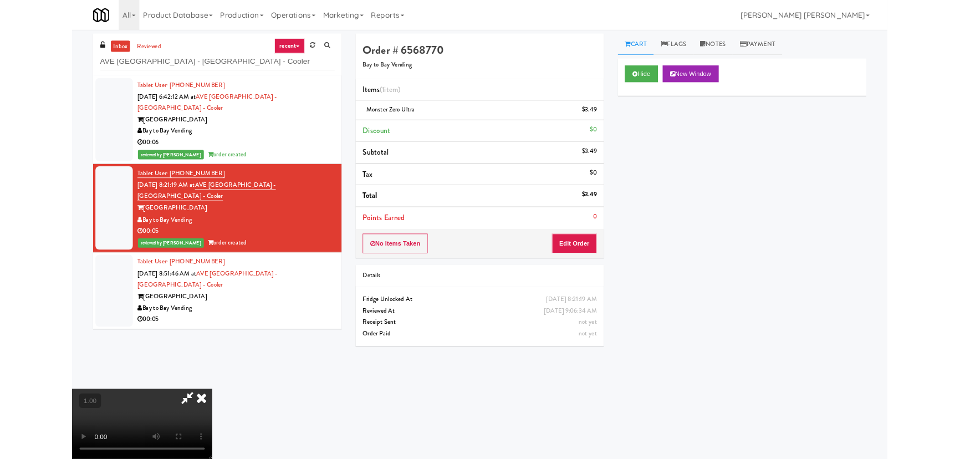
scroll to position [23, 0]
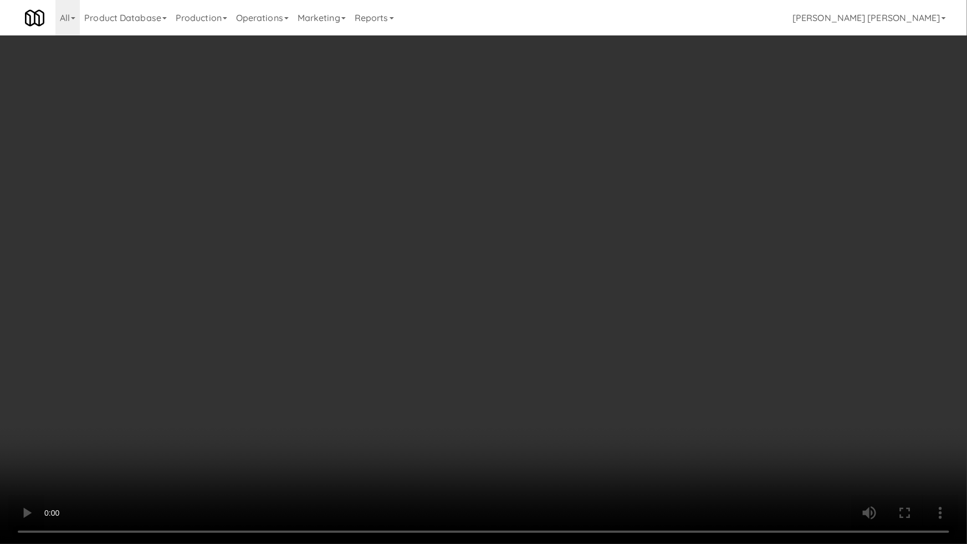
drag, startPoint x: 681, startPoint y: 415, endPoint x: 508, endPoint y: 405, distance: 173.8
click at [679, 415] on video at bounding box center [483, 272] width 967 height 544
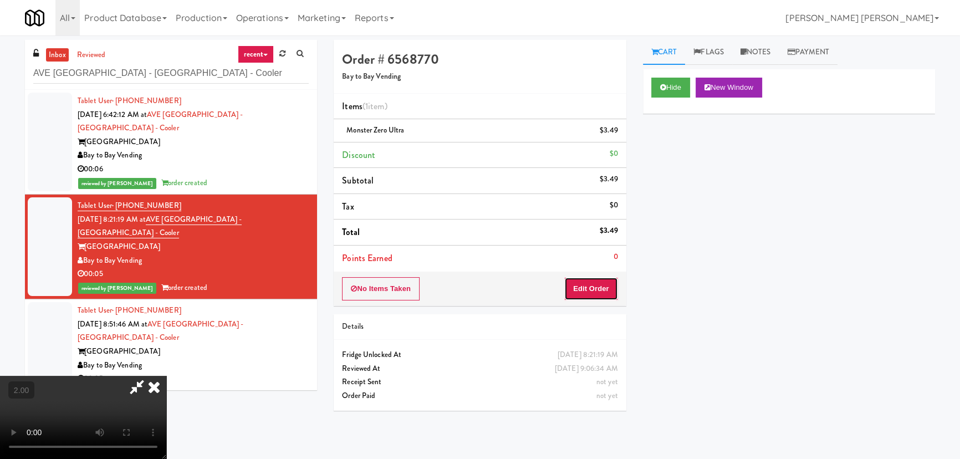
click at [599, 294] on button "Edit Order" at bounding box center [591, 288] width 54 height 23
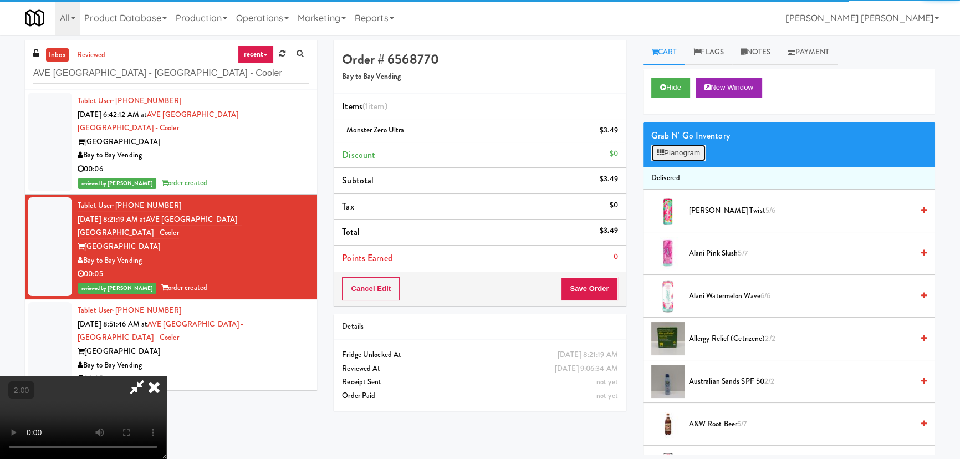
click at [682, 155] on button "Planogram" at bounding box center [678, 153] width 54 height 17
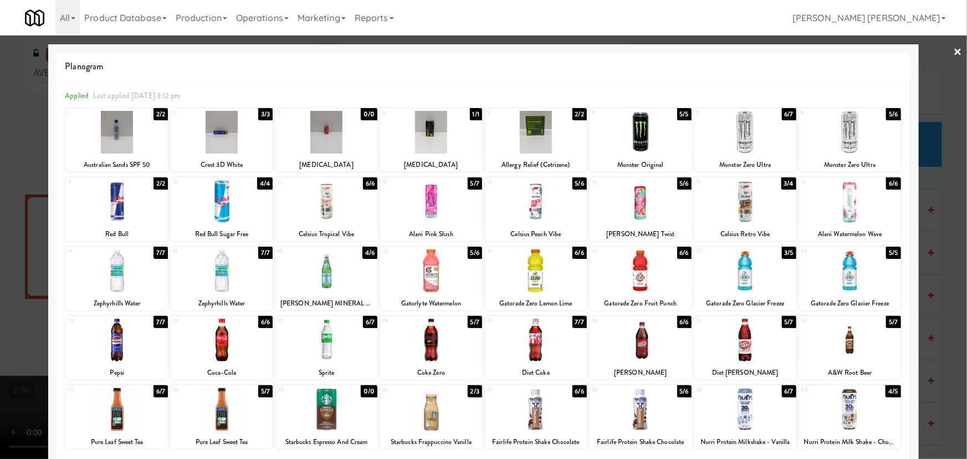
click at [743, 140] on div at bounding box center [745, 132] width 102 height 43
click at [954, 49] on link "×" at bounding box center [958, 52] width 9 height 34
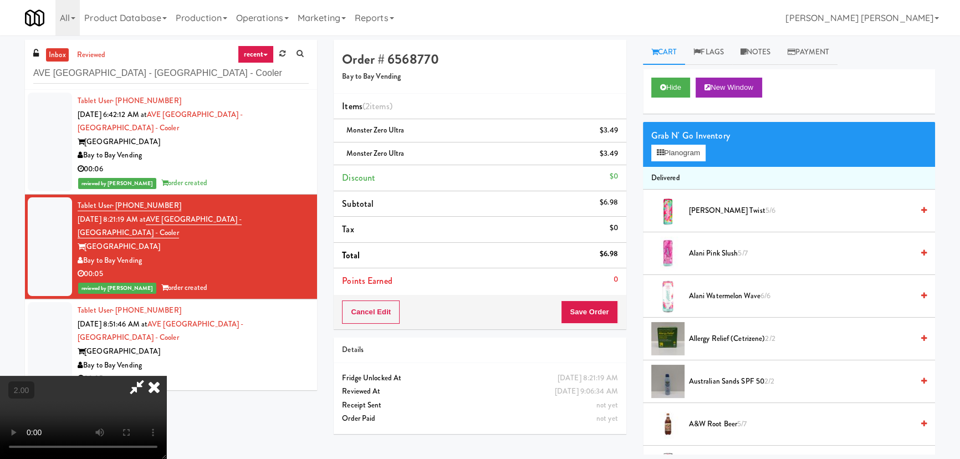
click at [166, 376] on icon at bounding box center [154, 387] width 24 height 22
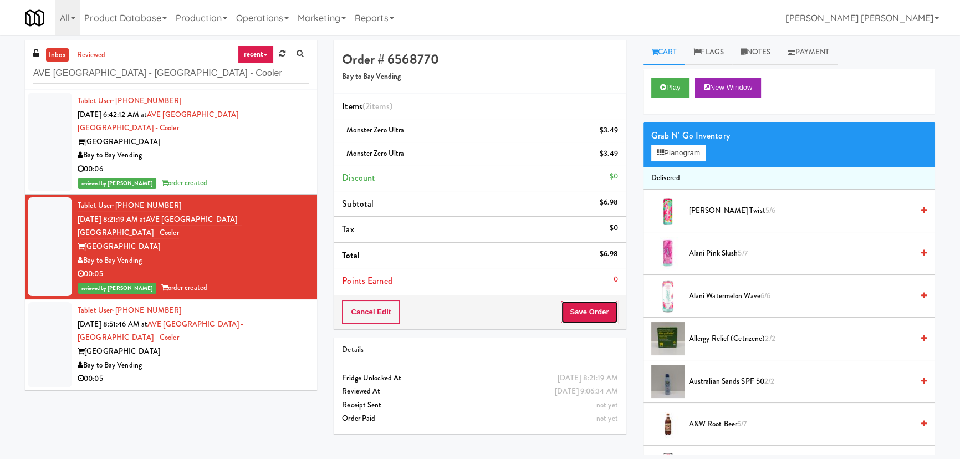
click at [585, 317] on button "Save Order" at bounding box center [589, 311] width 57 height 23
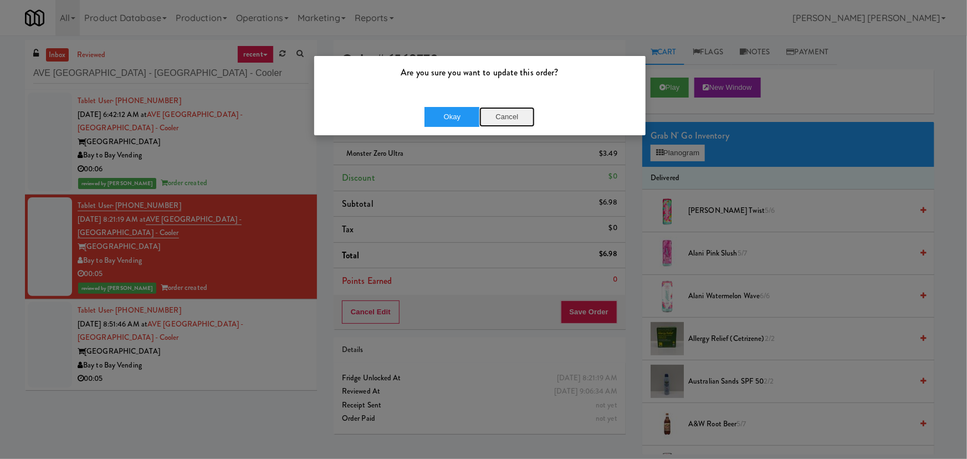
click at [512, 116] on button "Cancel" at bounding box center [506, 117] width 55 height 20
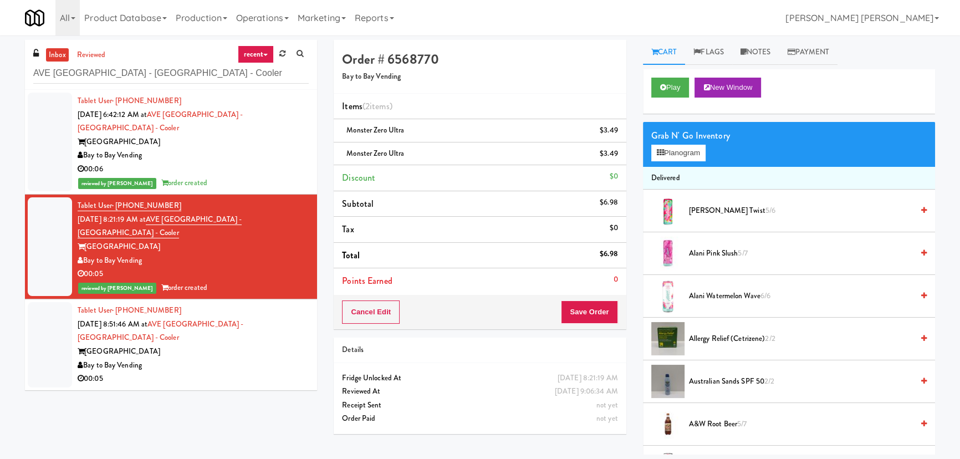
click at [617, 159] on icon at bounding box center [619, 157] width 6 height 7
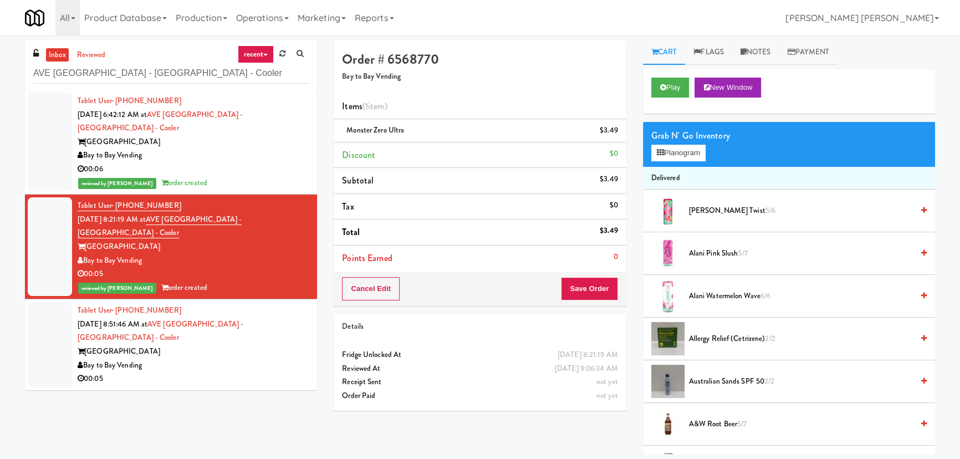
click at [57, 52] on link "inbox" at bounding box center [57, 55] width 23 height 14
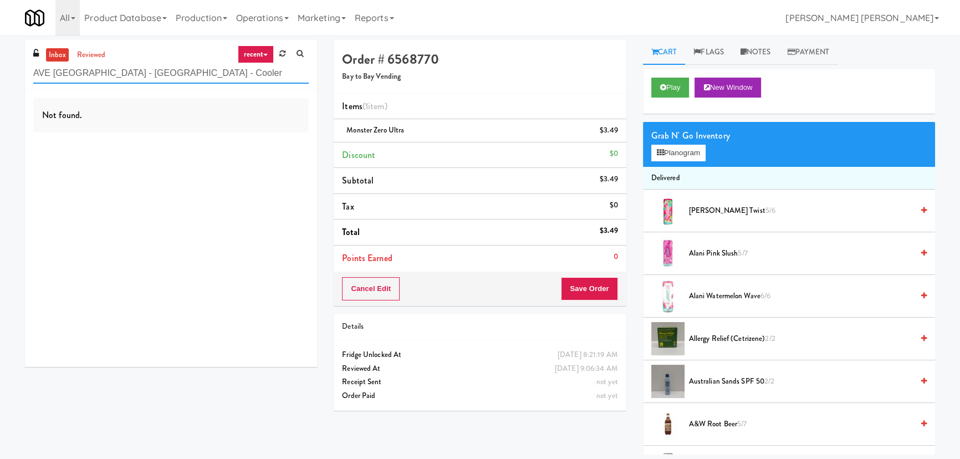
drag, startPoint x: 21, startPoint y: 73, endPoint x: -74, endPoint y: 73, distance: 94.8
click at [0, 73] on html "Are you sure you want to update this order? Okay Cancel Okay Are you sure you w…" at bounding box center [480, 229] width 960 height 459
paste input "Linder - Cooler"
type input "Linder - Cooler"
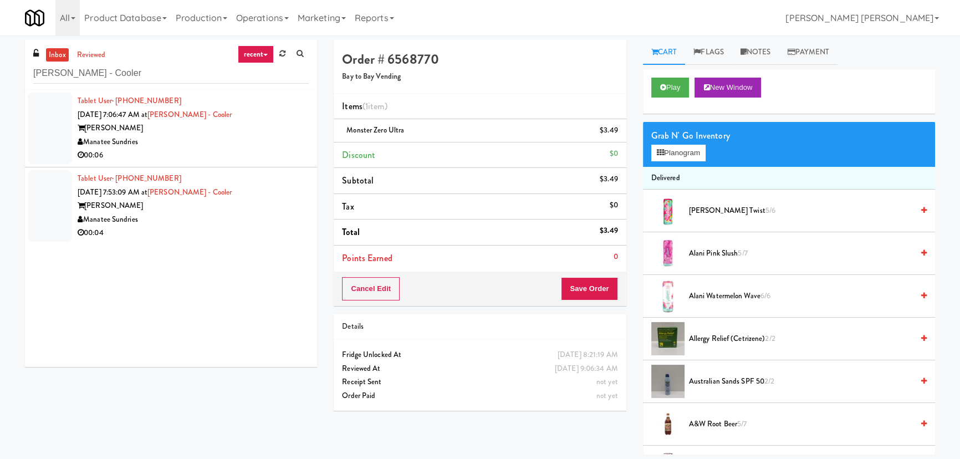
click at [249, 137] on div "Manatee Sundries" at bounding box center [193, 142] width 231 height 14
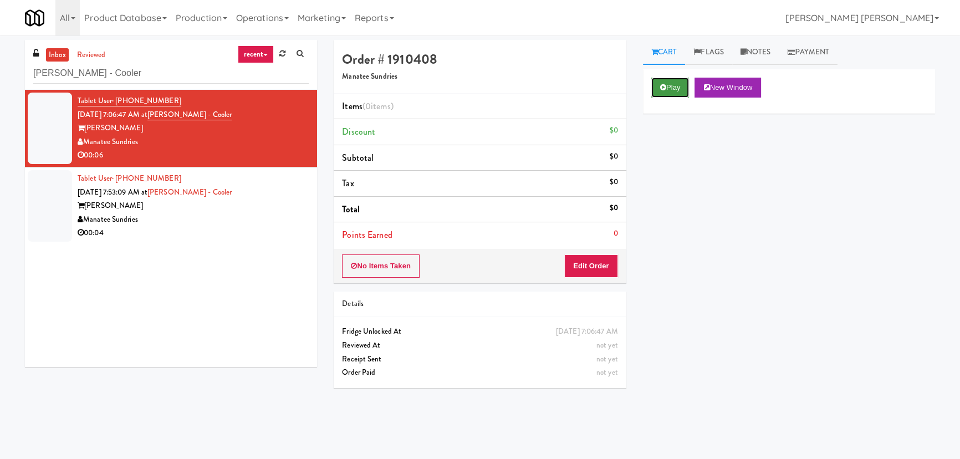
click at [668, 89] on button "Play" at bounding box center [670, 88] width 38 height 20
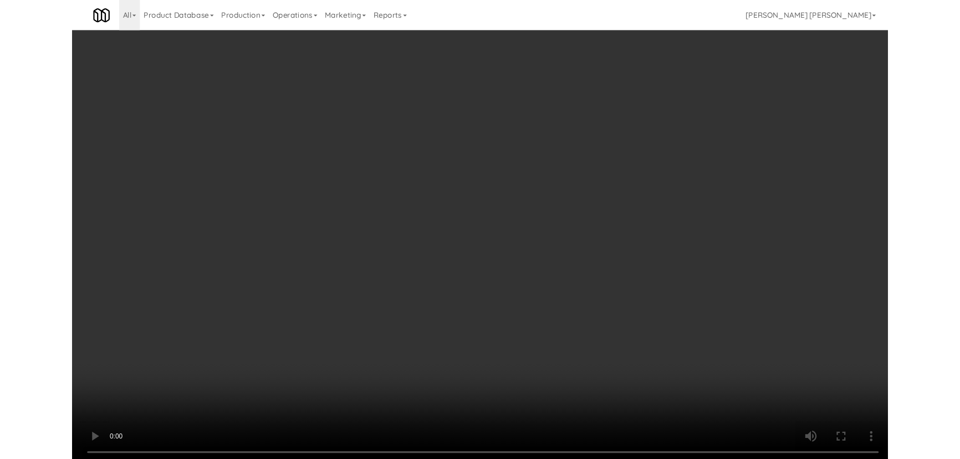
scroll to position [23, 0]
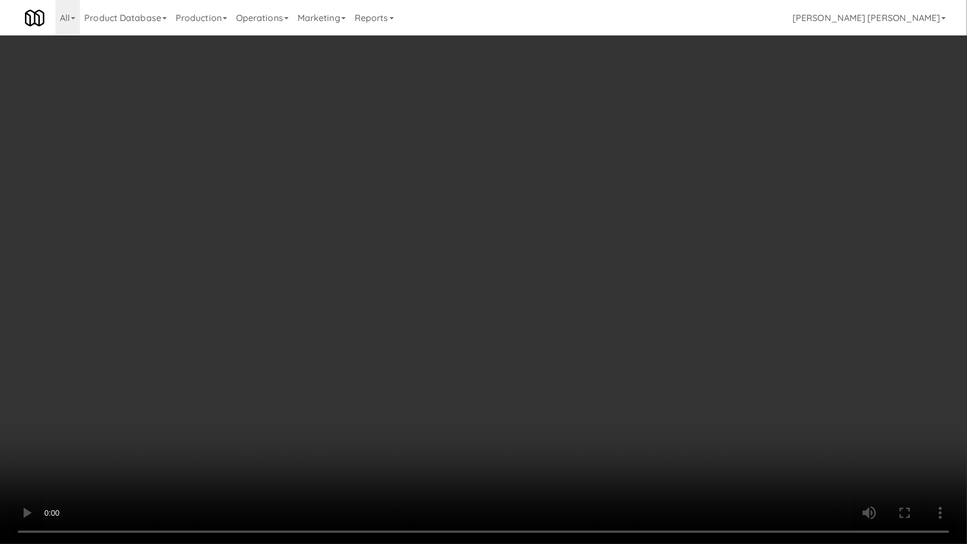
click at [559, 458] on video at bounding box center [483, 272] width 967 height 544
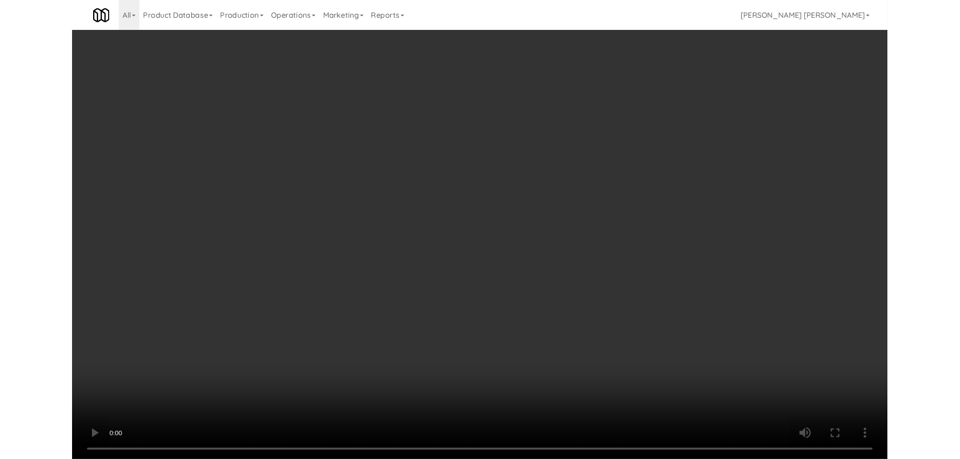
scroll to position [21, 0]
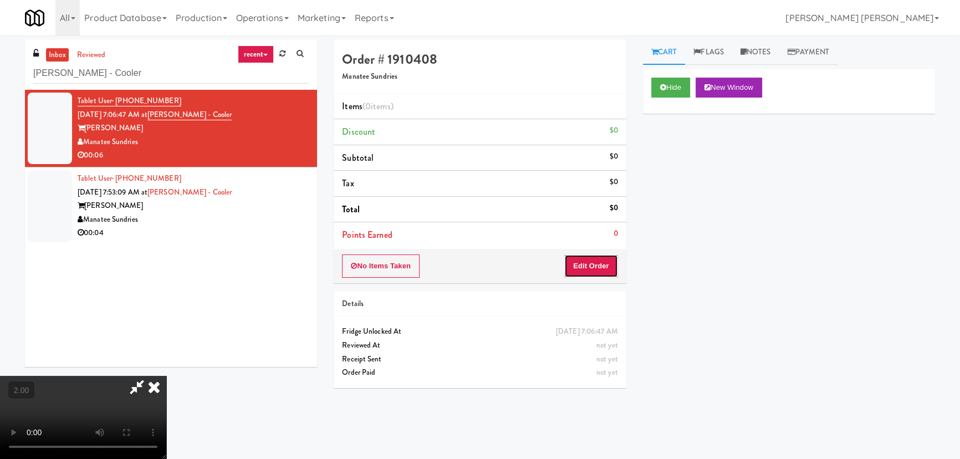
click at [585, 263] on button "Edit Order" at bounding box center [591, 265] width 54 height 23
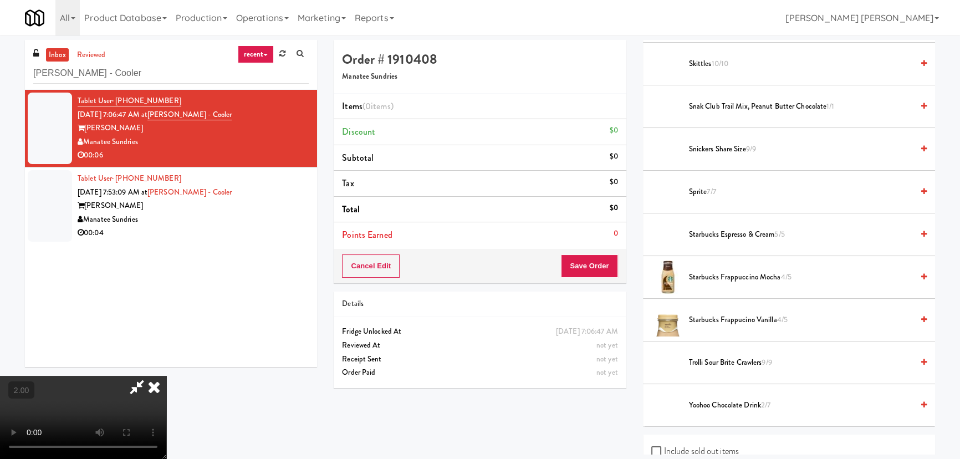
scroll to position [1397, 0]
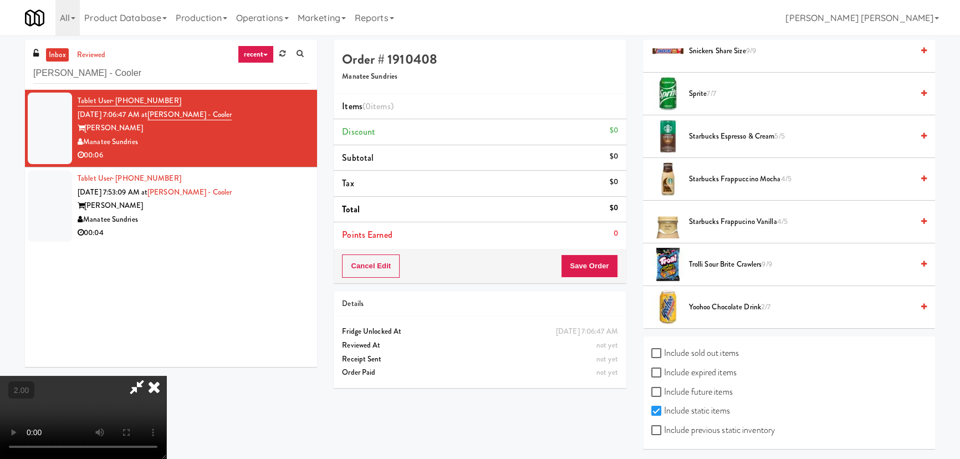
click at [716, 222] on span "Starbucks Frappucino Vanilla 4/5" at bounding box center [801, 222] width 224 height 14
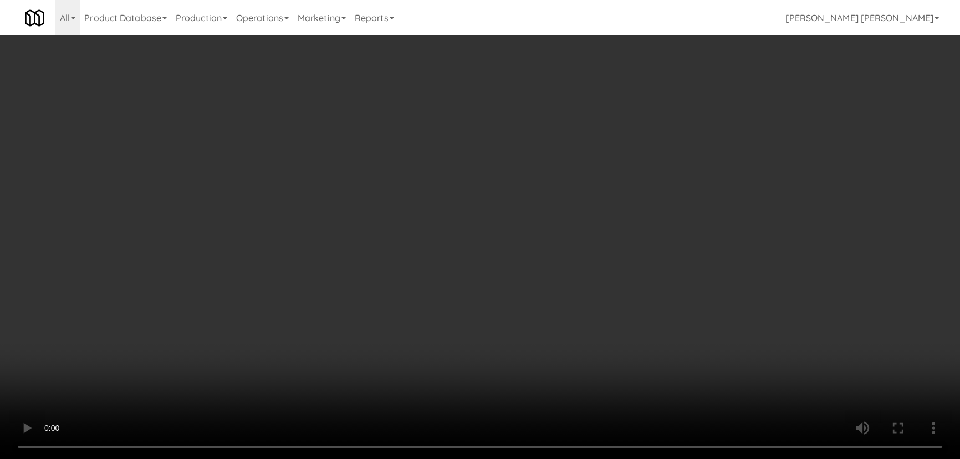
scroll to position [0, 0]
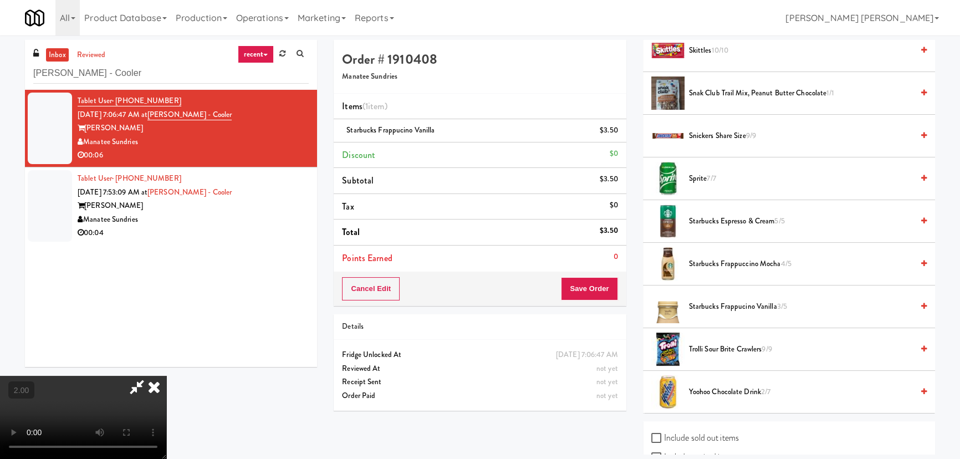
click at [166, 376] on icon at bounding box center [154, 387] width 24 height 22
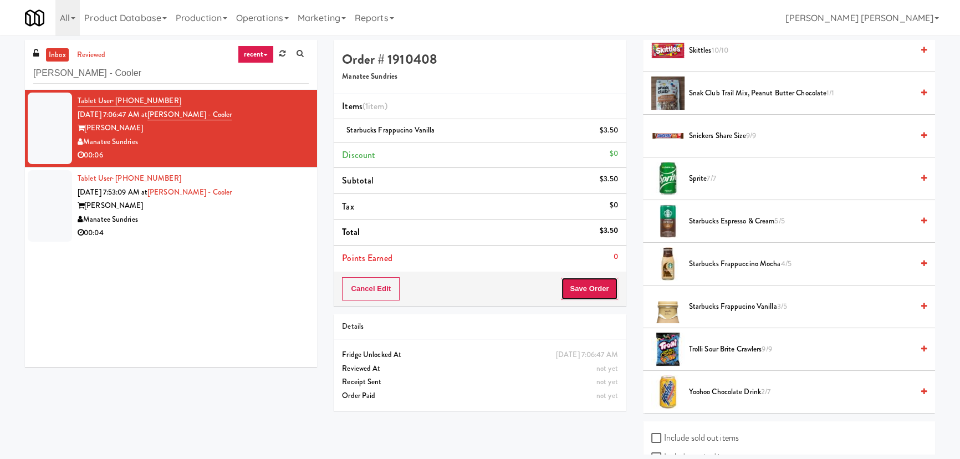
click at [572, 289] on button "Save Order" at bounding box center [589, 288] width 57 height 23
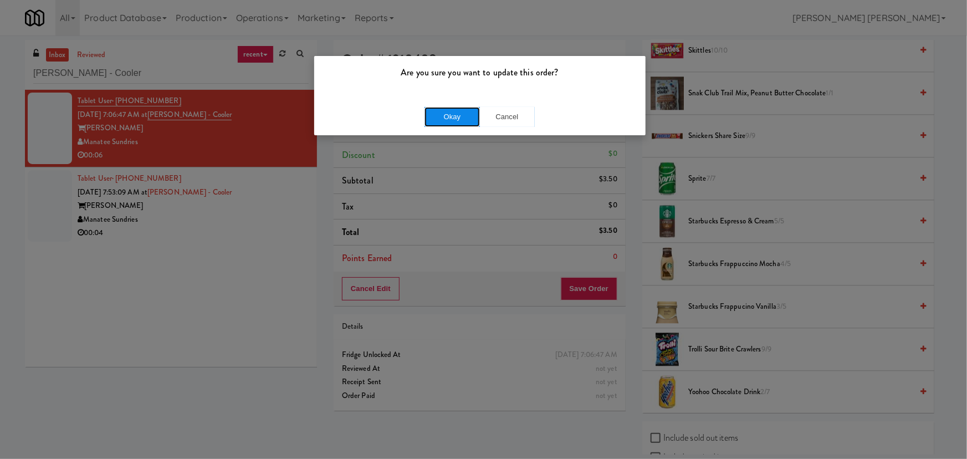
click at [456, 113] on button "Okay" at bounding box center [452, 117] width 55 height 20
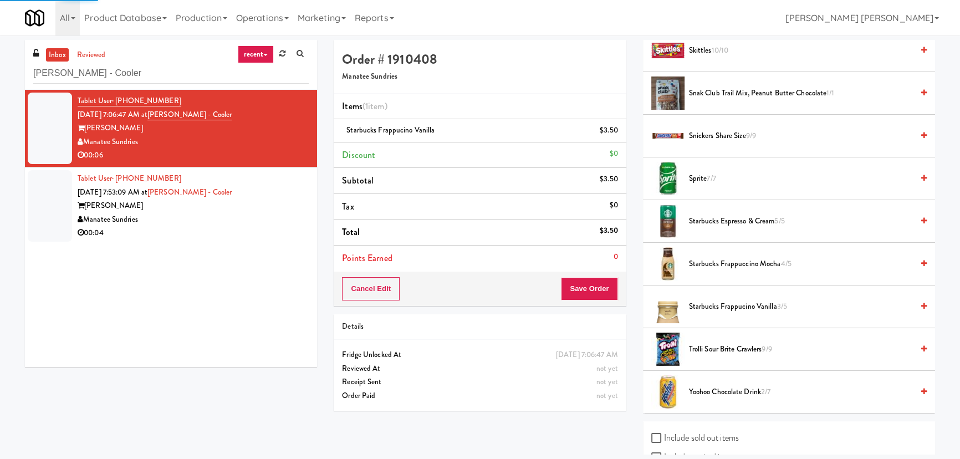
scroll to position [30, 0]
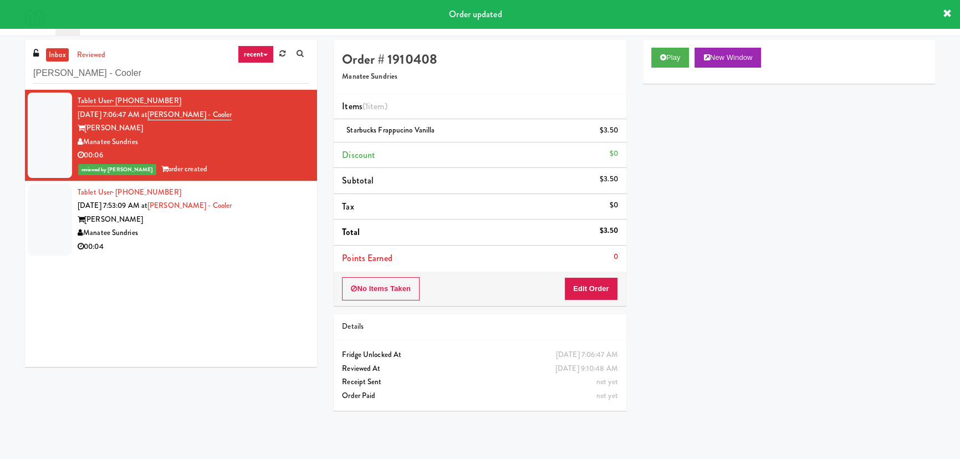
click at [222, 229] on div "Manatee Sundries" at bounding box center [193, 233] width 231 height 14
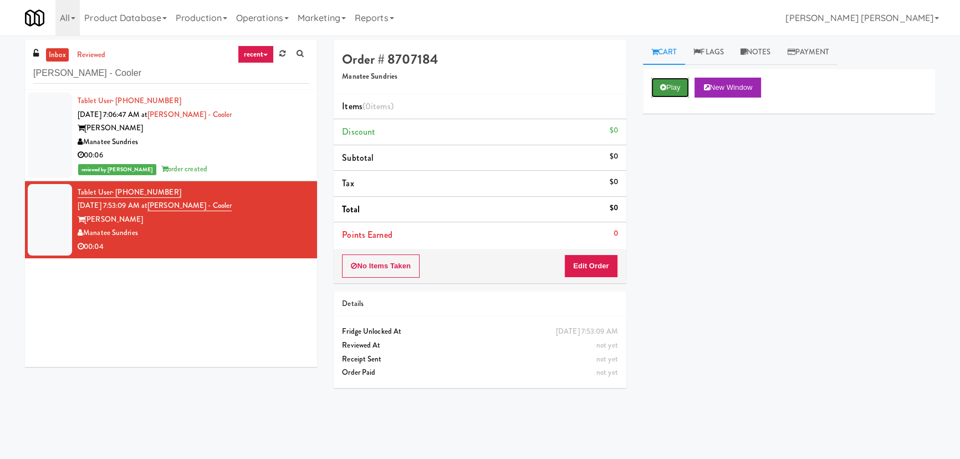
click at [672, 87] on button "Play" at bounding box center [670, 88] width 38 height 20
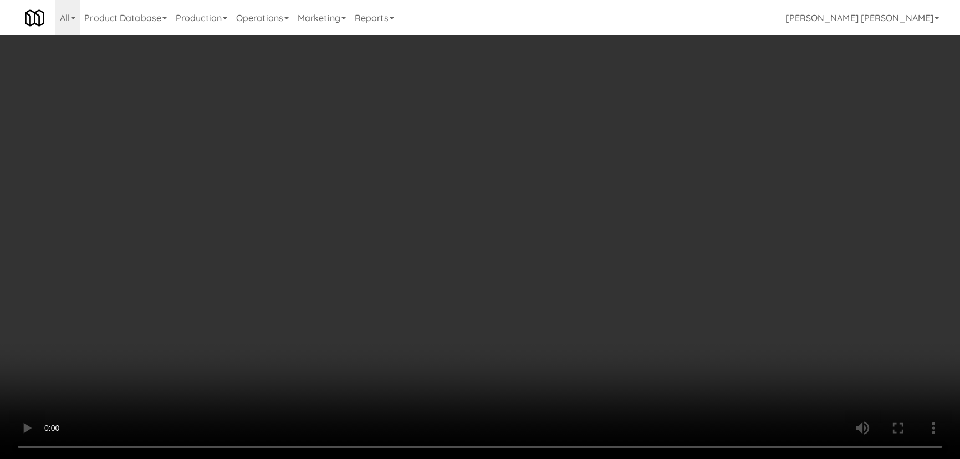
drag, startPoint x: 536, startPoint y: 483, endPoint x: 967, endPoint y: 507, distance: 430.7
click at [541, 458] on video at bounding box center [480, 229] width 960 height 459
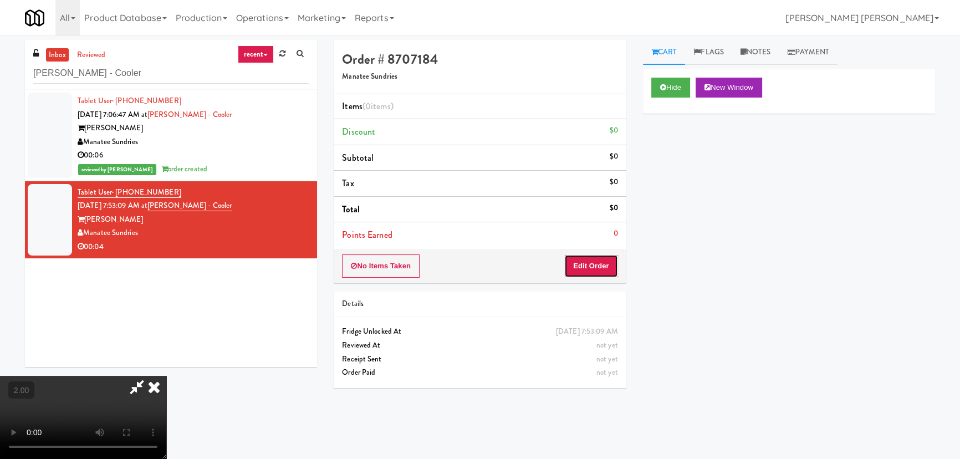
click at [584, 263] on button "Edit Order" at bounding box center [591, 265] width 54 height 23
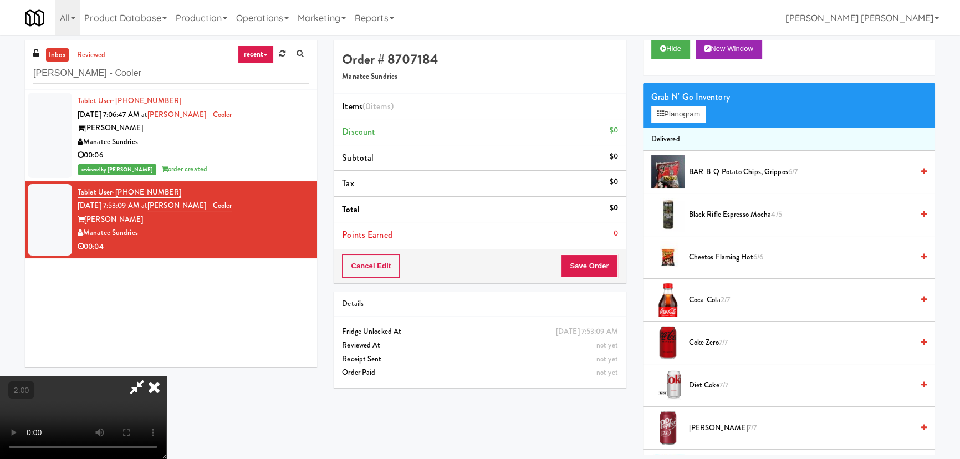
scroll to position [50, 0]
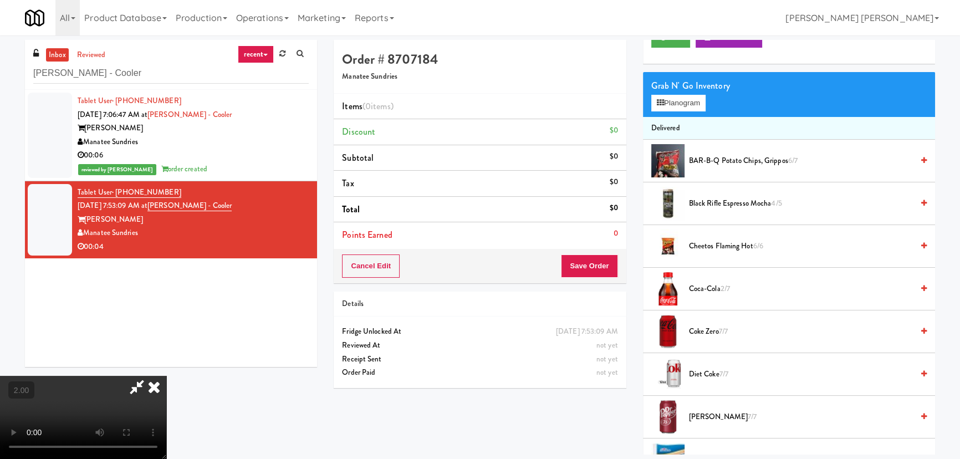
click at [707, 287] on span "Coca-Cola 2/7" at bounding box center [801, 289] width 224 height 14
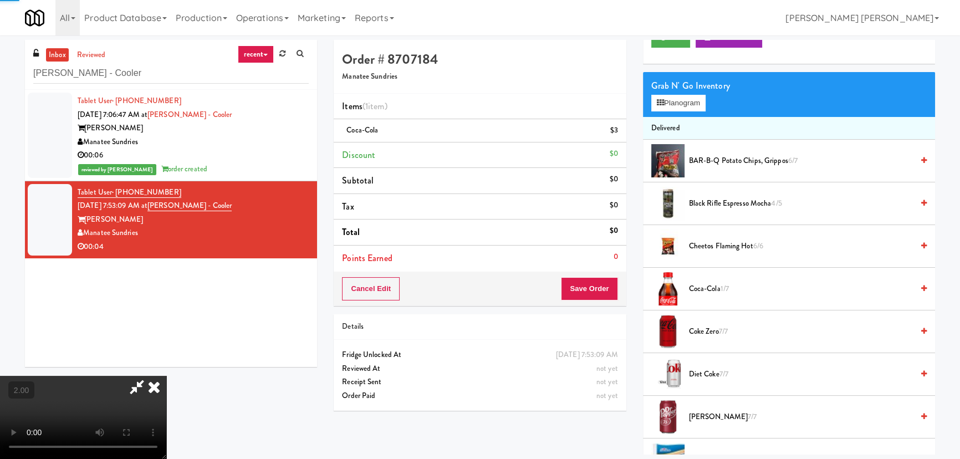
scroll to position [0, 0]
click at [166, 376] on icon at bounding box center [154, 387] width 24 height 22
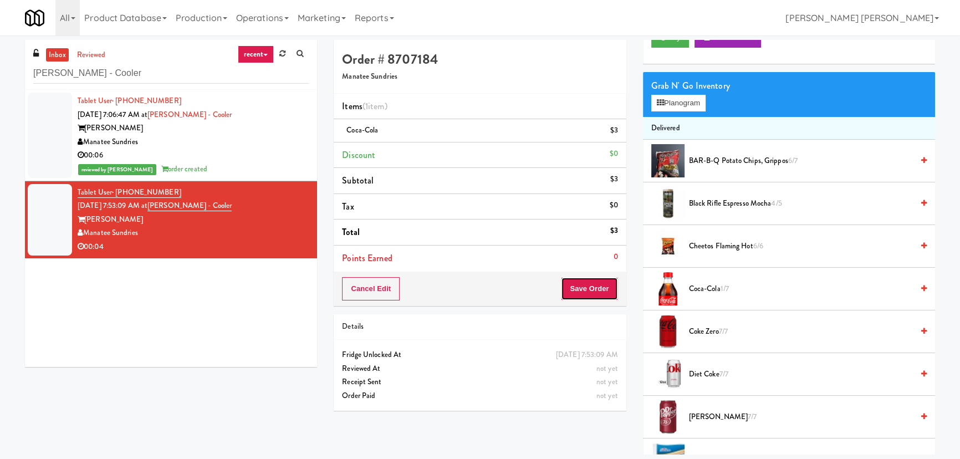
click at [597, 283] on button "Save Order" at bounding box center [589, 288] width 57 height 23
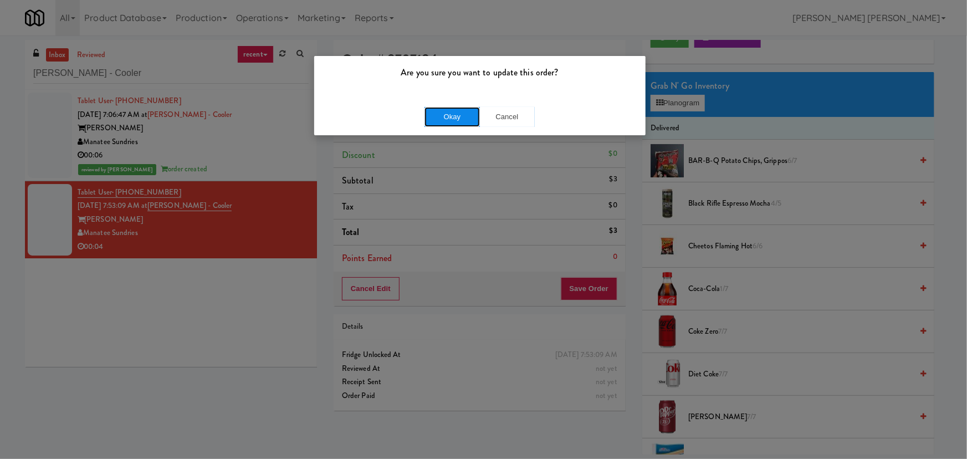
click at [453, 113] on button "Okay" at bounding box center [452, 117] width 55 height 20
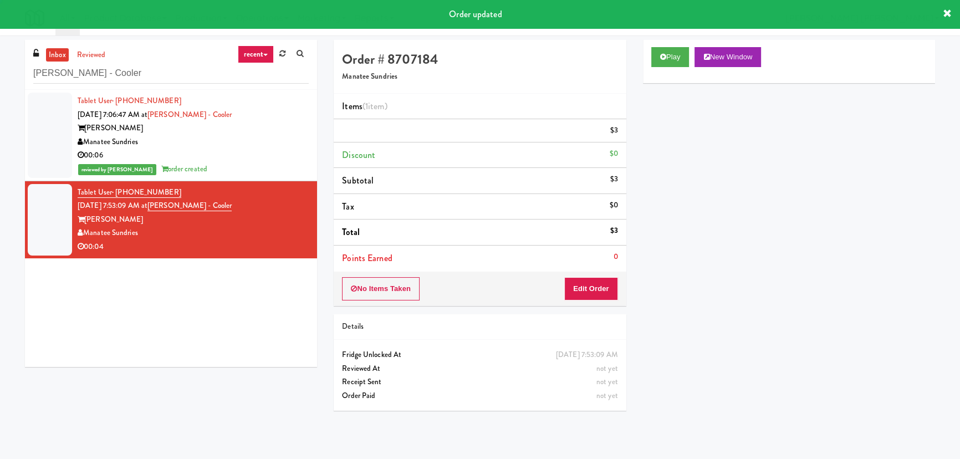
scroll to position [30, 0]
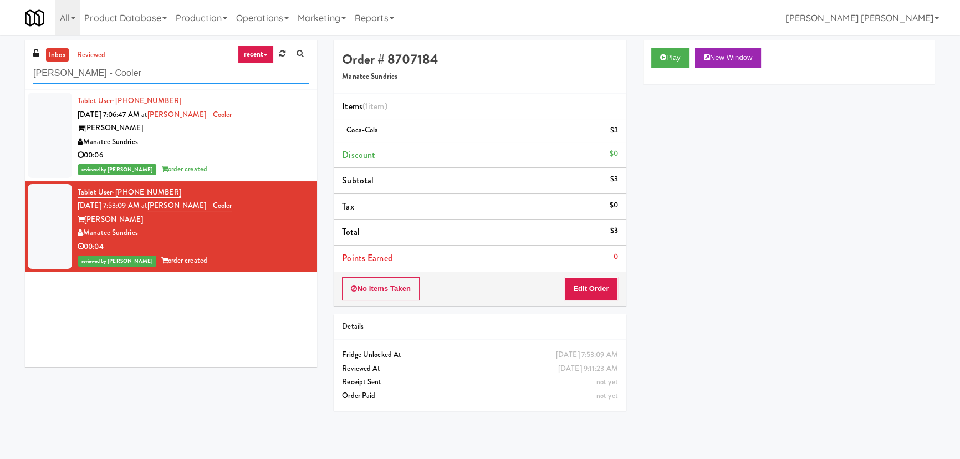
click at [0, 71] on html "Are you sure you want to update this order? Okay Cancel Okay Are you sure you w…" at bounding box center [480, 229] width 960 height 459
drag, startPoint x: 154, startPoint y: 66, endPoint x: 130, endPoint y: 69, distance: 23.4
click at [154, 66] on input "Linder - Cooler" at bounding box center [170, 73] width 275 height 21
drag, startPoint x: 104, startPoint y: 71, endPoint x: 33, endPoint y: 76, distance: 71.6
click at [33, 76] on div "inbox reviewed recent all unclear take inventory issue suspicious failed recent…" at bounding box center [171, 65] width 292 height 50
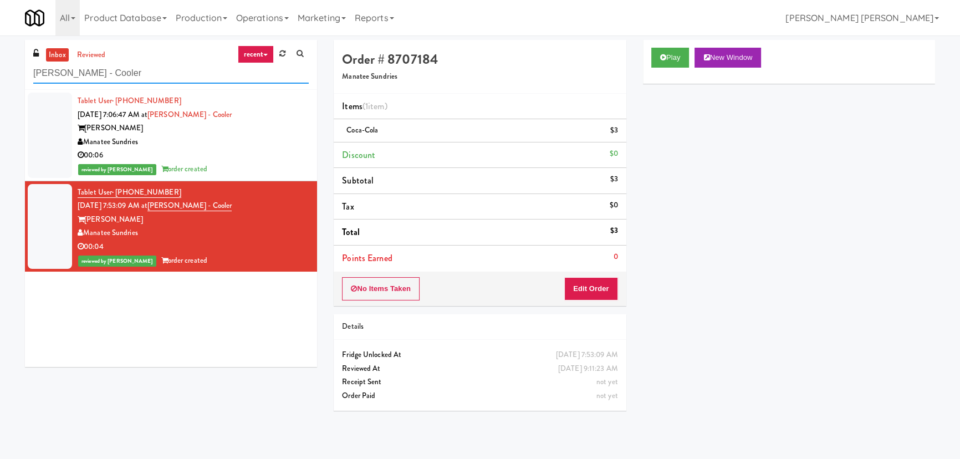
paste input "700 Penn-Fridge"
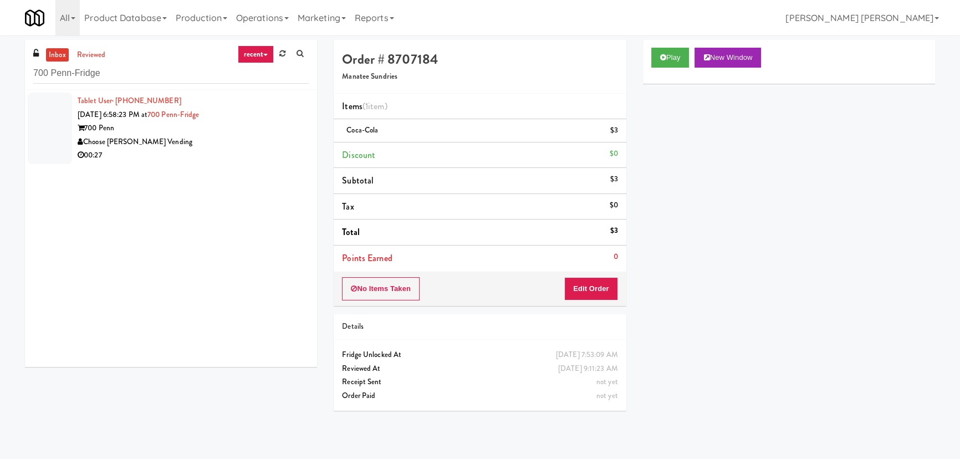
click at [214, 144] on div "Choose [PERSON_NAME] Vending" at bounding box center [193, 142] width 231 height 14
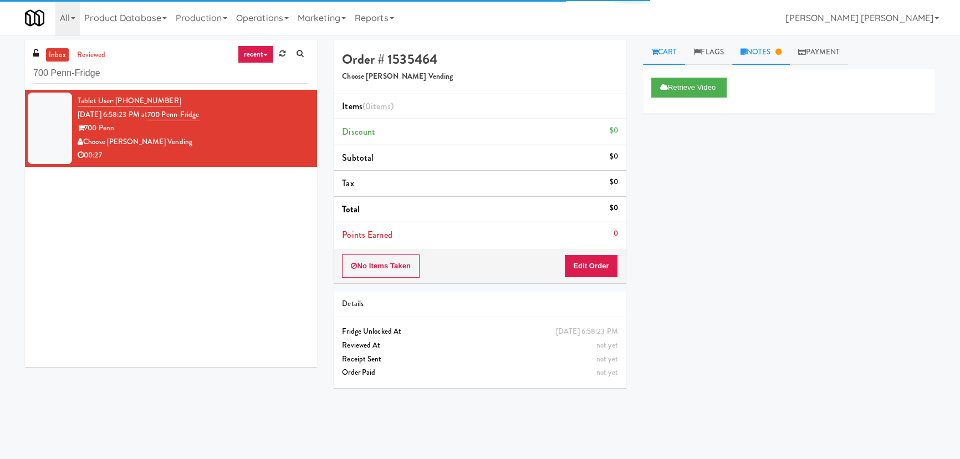
click at [764, 55] on link "Notes" at bounding box center [761, 52] width 58 height 25
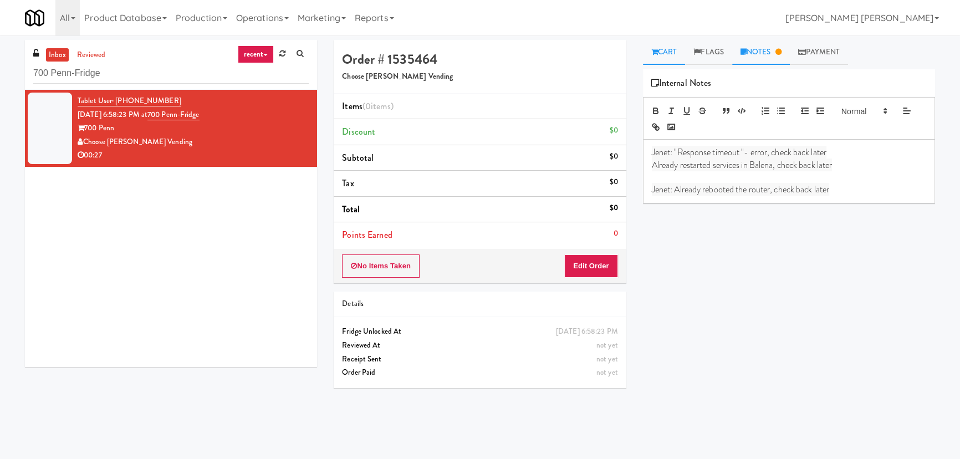
click at [677, 50] on link "Cart" at bounding box center [664, 52] width 43 height 25
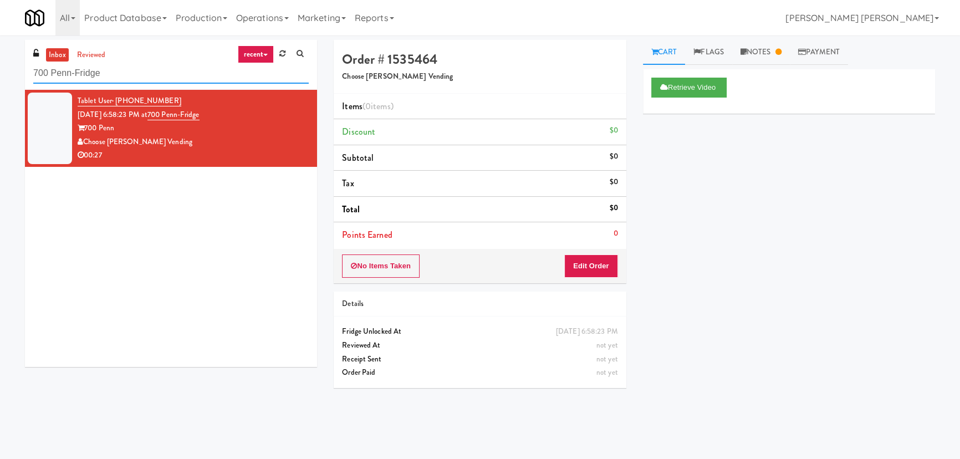
drag, startPoint x: 134, startPoint y: 66, endPoint x: -11, endPoint y: 64, distance: 144.1
click at [0, 64] on html "Are you sure you want to update this order? Okay Cancel Okay Are you sure you w…" at bounding box center [480, 229] width 960 height 459
paste input "Gallery 64 - Pantry - Right"
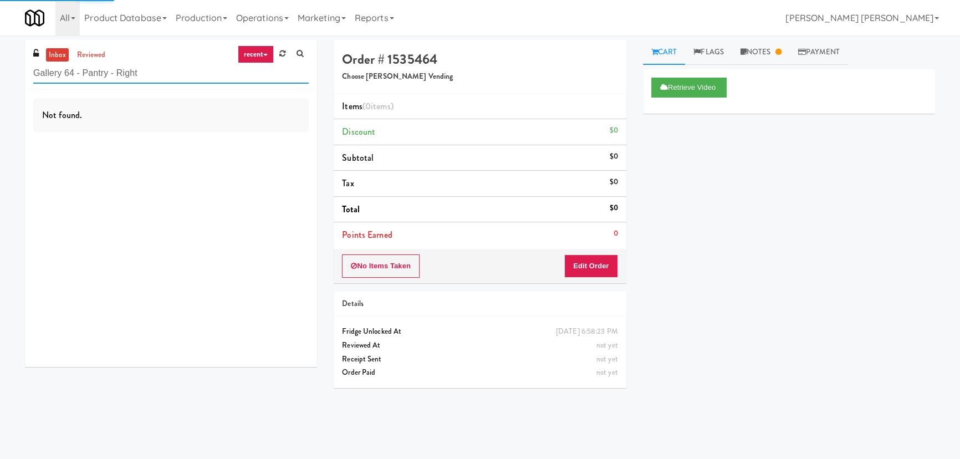
type input "Gallery 64 - Pantry - Right"
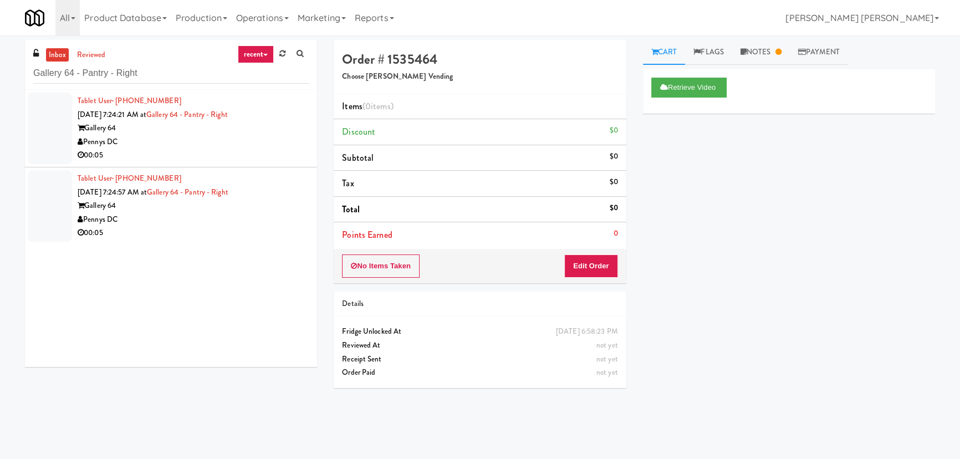
click at [178, 136] on div "Pennys DC" at bounding box center [193, 142] width 231 height 14
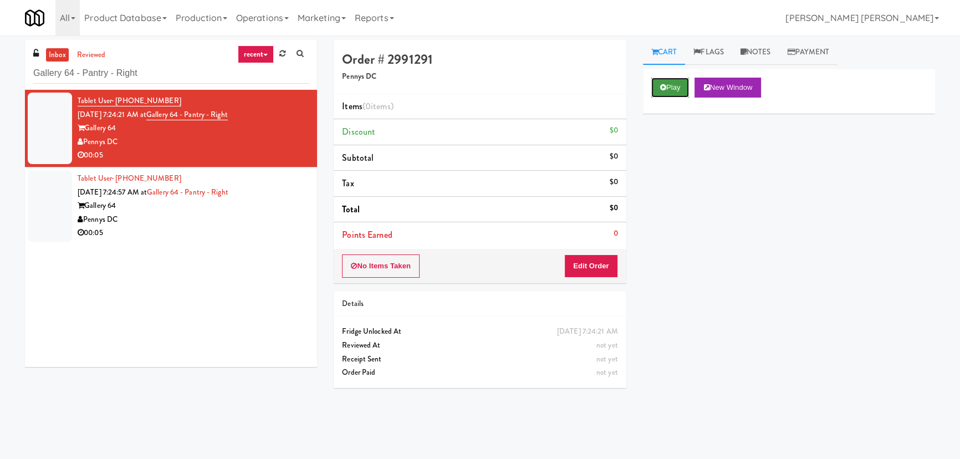
click at [674, 86] on button "Play" at bounding box center [670, 88] width 38 height 20
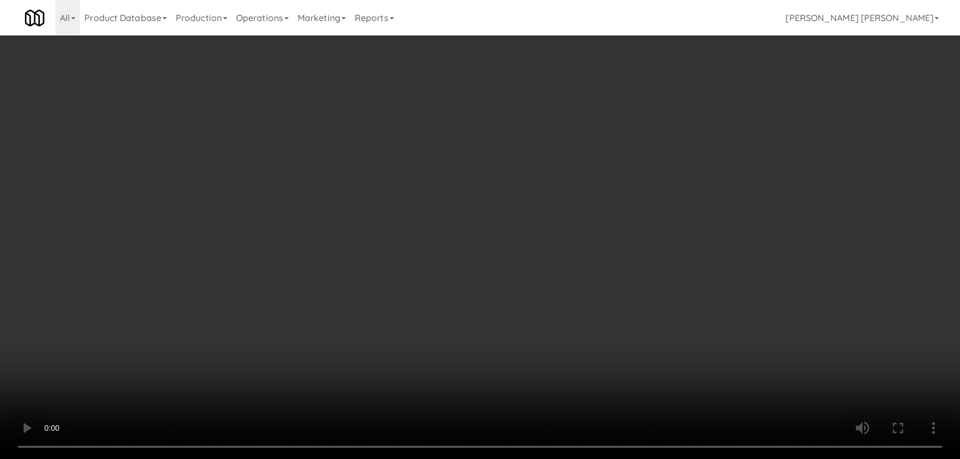
click at [605, 458] on video at bounding box center [480, 229] width 960 height 459
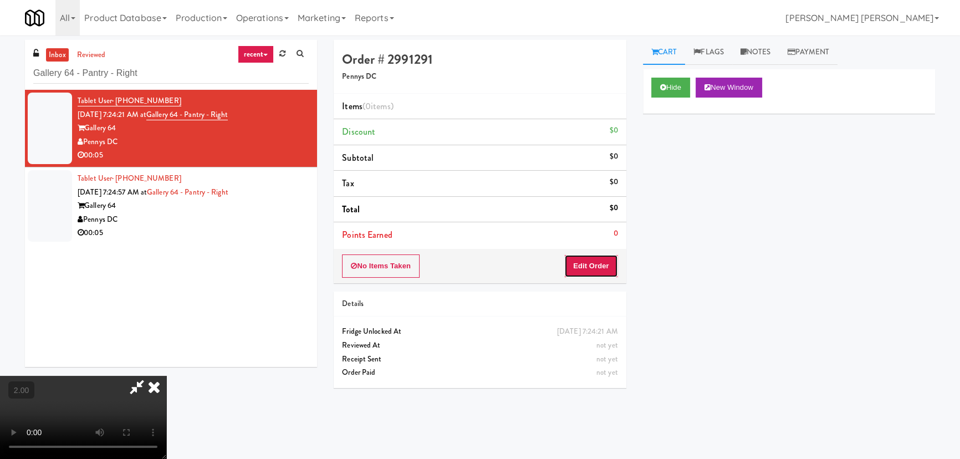
click at [596, 262] on button "Edit Order" at bounding box center [591, 265] width 54 height 23
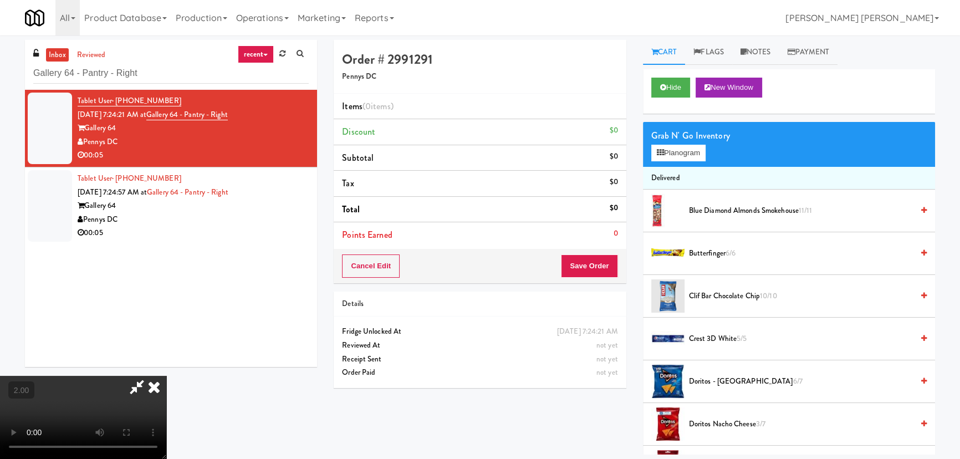
click at [714, 296] on span "Clif Bar Chocolate Chip 10/10" at bounding box center [801, 296] width 224 height 14
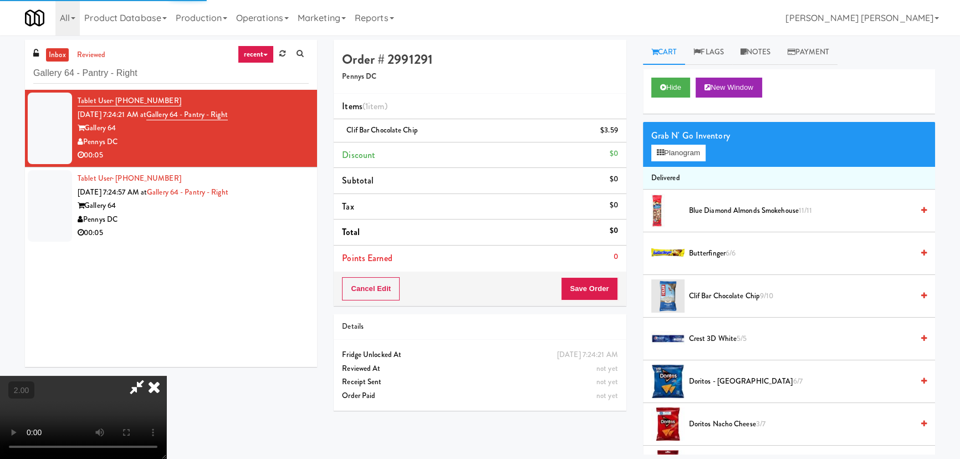
click at [166, 376] on icon at bounding box center [154, 387] width 24 height 22
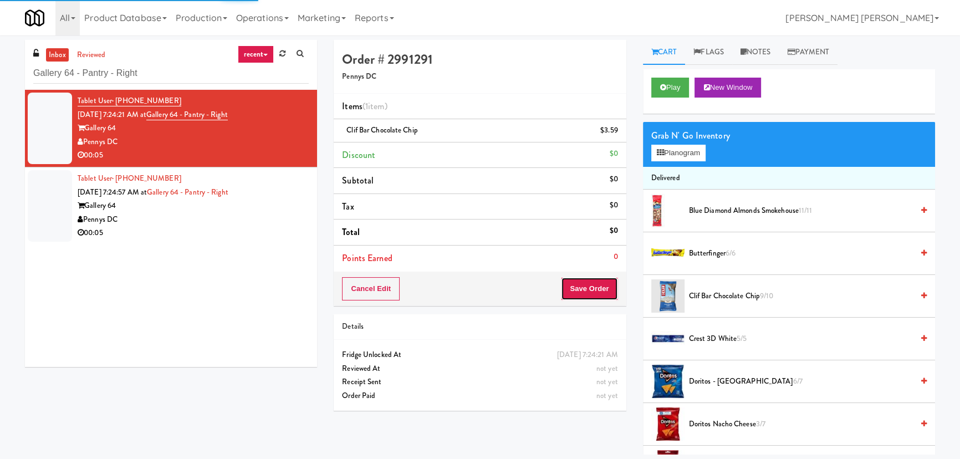
click at [591, 290] on button "Save Order" at bounding box center [589, 288] width 57 height 23
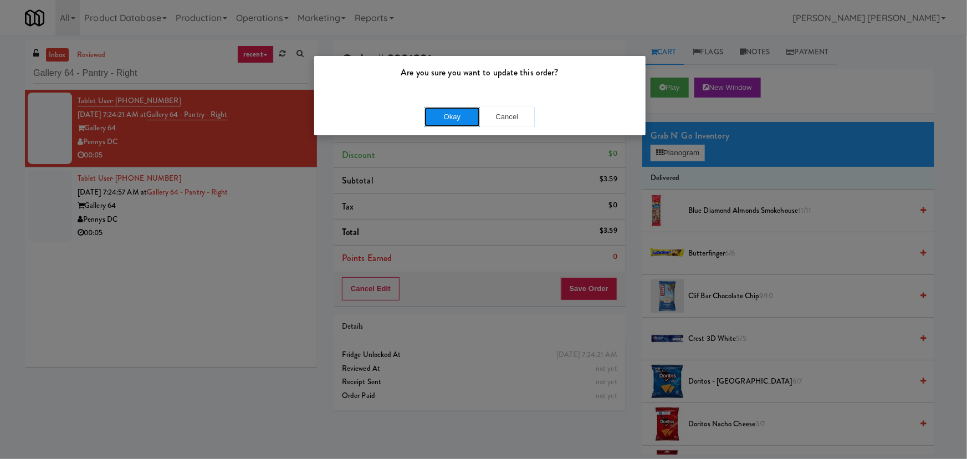
click at [452, 123] on button "Okay" at bounding box center [452, 117] width 55 height 20
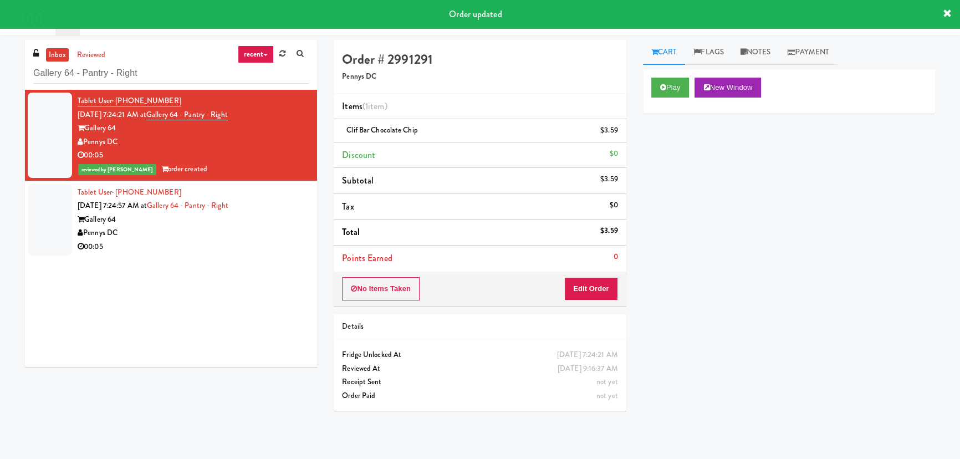
click at [213, 231] on div "Pennys DC" at bounding box center [193, 233] width 231 height 14
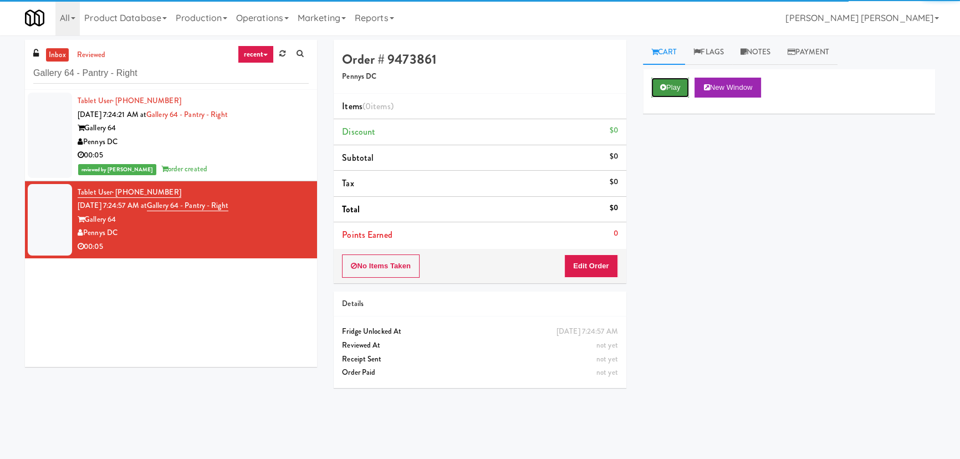
click at [673, 89] on button "Play" at bounding box center [670, 88] width 38 height 20
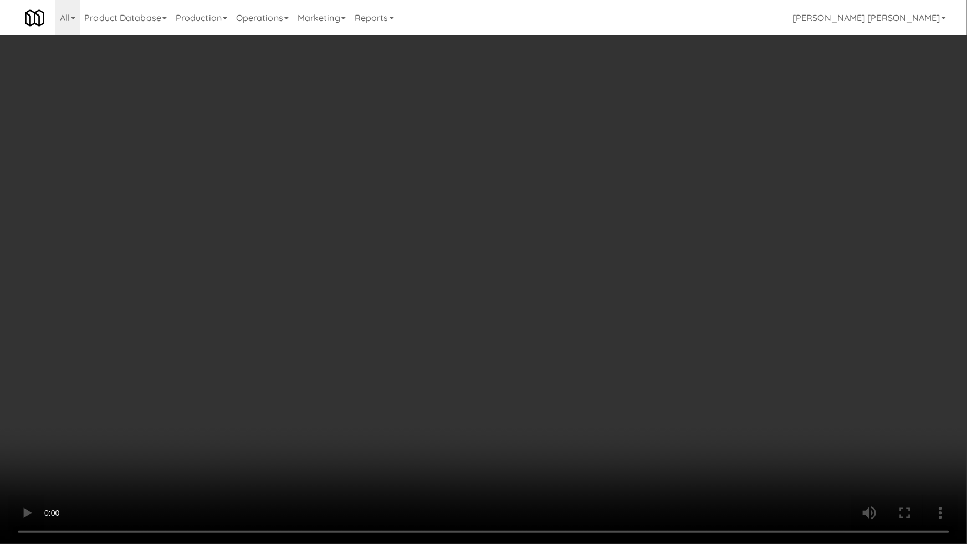
click at [298, 451] on video at bounding box center [483, 272] width 967 height 544
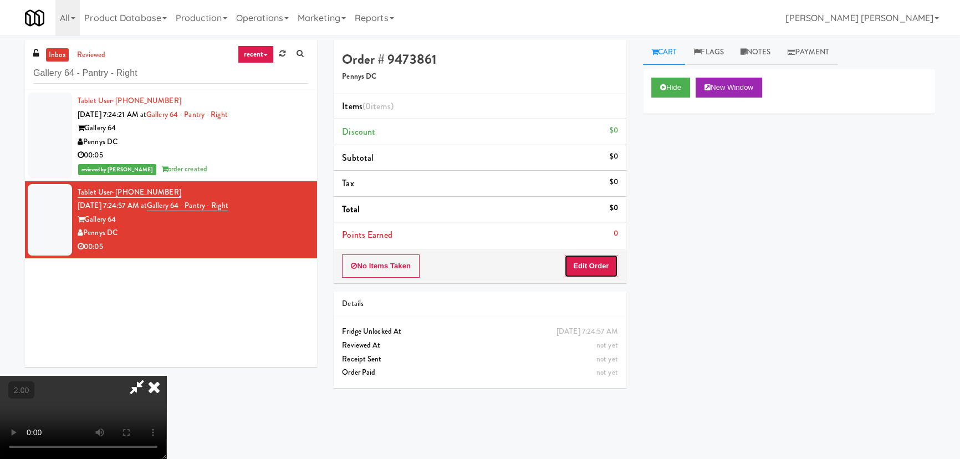
click at [596, 268] on button "Edit Order" at bounding box center [591, 265] width 54 height 23
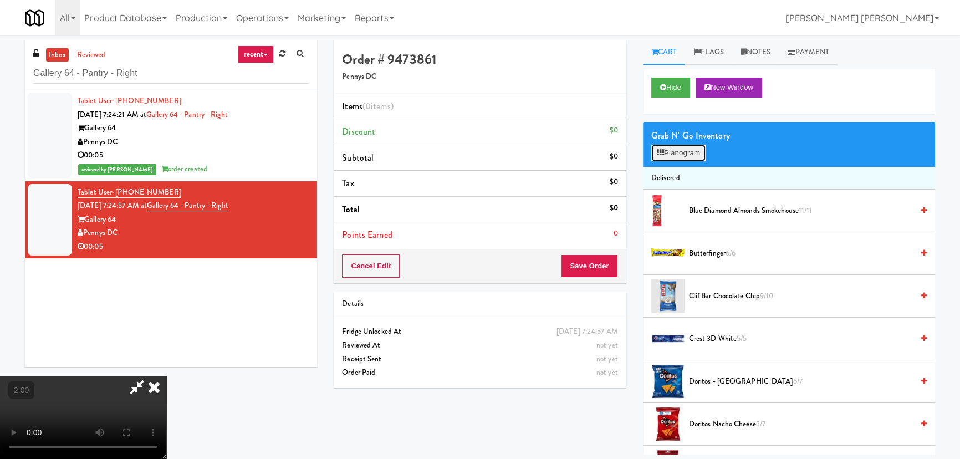
click at [676, 147] on button "Planogram" at bounding box center [678, 153] width 54 height 17
click at [0, 0] on div at bounding box center [0, 0] width 0 height 0
click at [677, 150] on button "Planogram" at bounding box center [678, 153] width 54 height 17
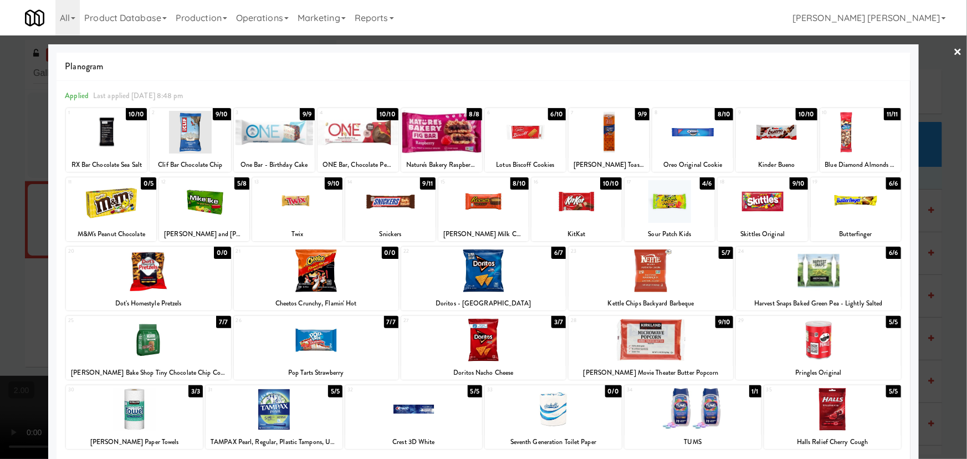
click at [141, 340] on div at bounding box center [148, 340] width 165 height 43
click at [954, 49] on link "×" at bounding box center [958, 52] width 9 height 34
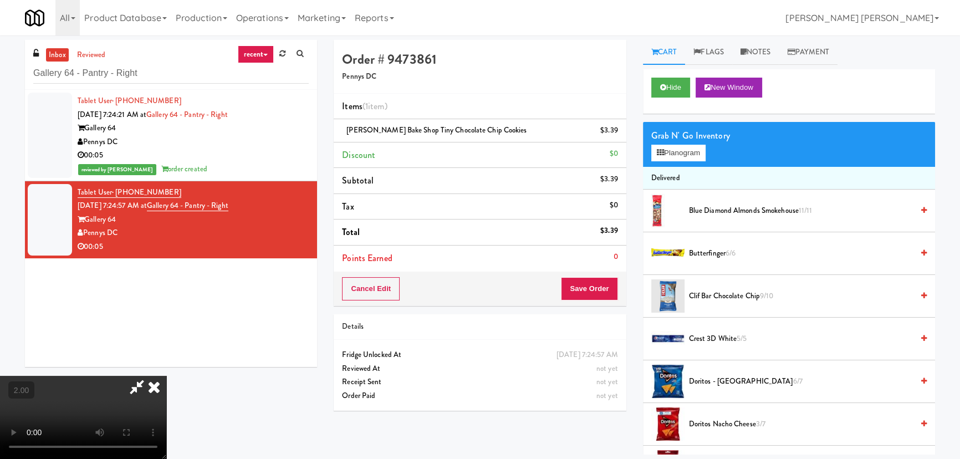
click at [166, 376] on video at bounding box center [83, 417] width 166 height 83
click at [618, 132] on icon at bounding box center [619, 134] width 6 height 7
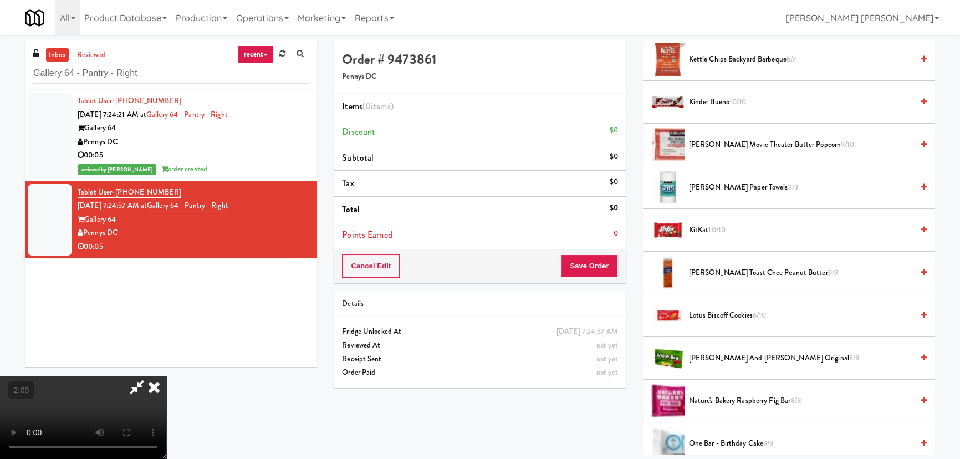
scroll to position [554, 0]
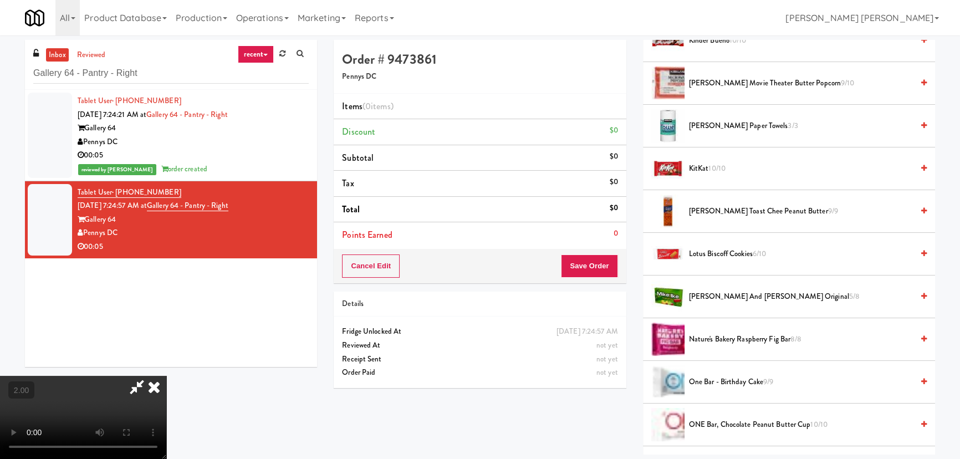
click at [709, 293] on span "Mike and Ike Original 5/8" at bounding box center [801, 297] width 224 height 14
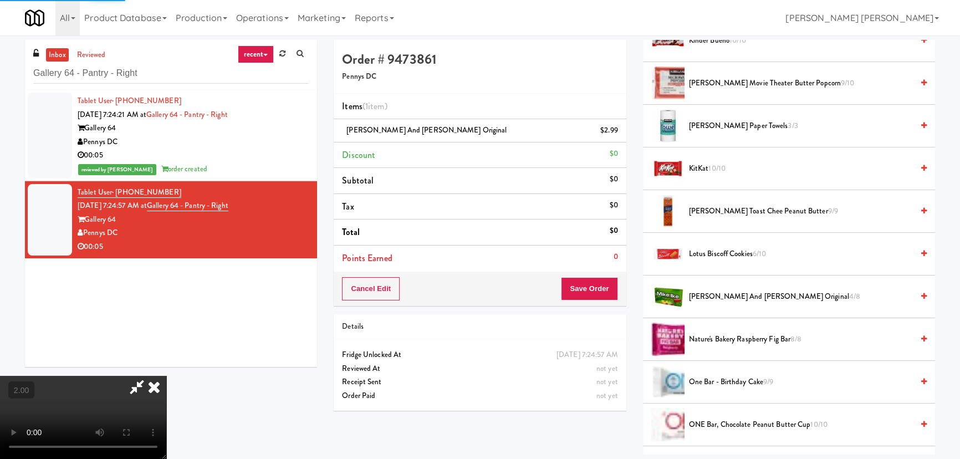
click at [166, 376] on icon at bounding box center [154, 387] width 24 height 22
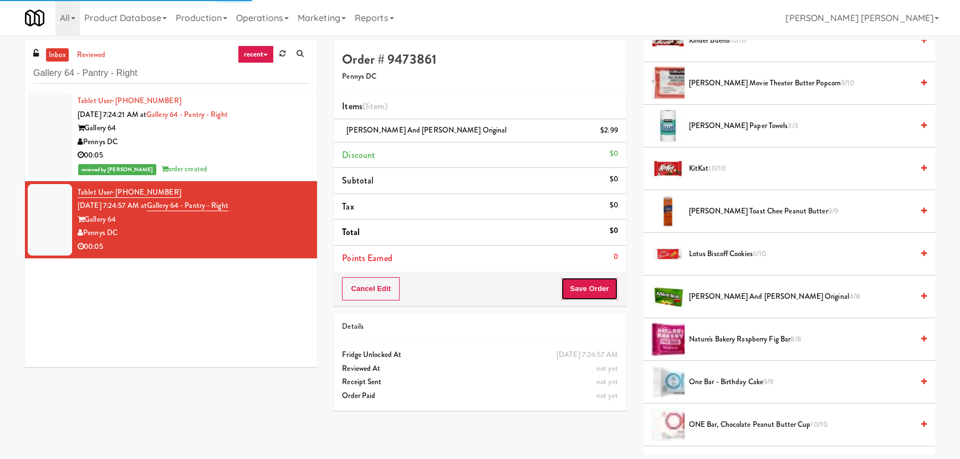
click at [597, 283] on button "Save Order" at bounding box center [589, 288] width 57 height 23
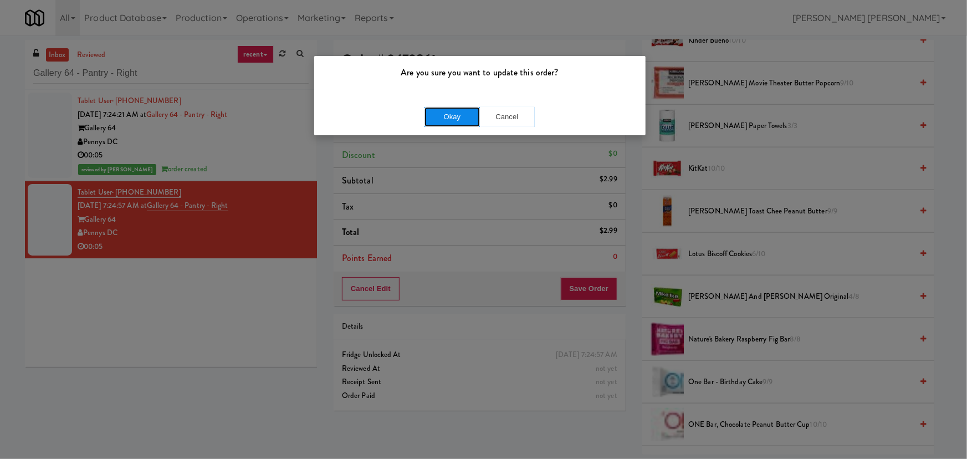
click at [447, 113] on button "Okay" at bounding box center [452, 117] width 55 height 20
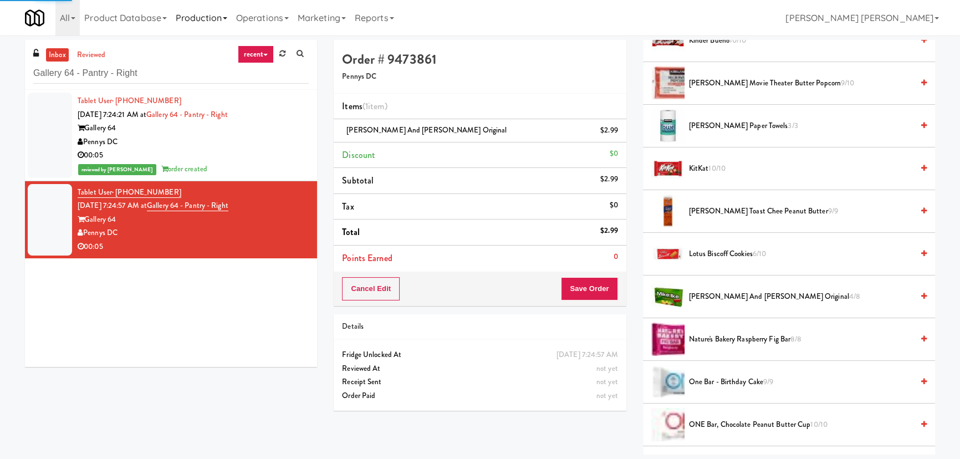
scroll to position [30, 0]
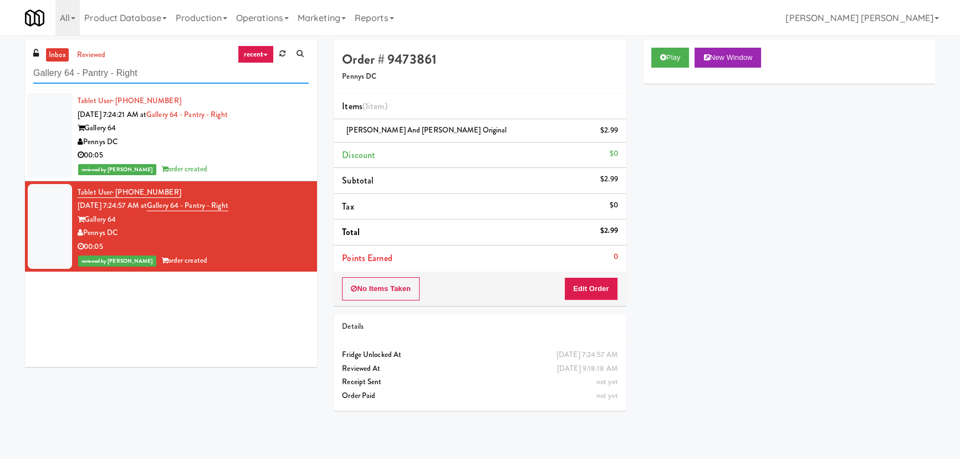
drag, startPoint x: 152, startPoint y: 69, endPoint x: -16, endPoint y: 78, distance: 168.1
click at [0, 78] on html "Are you sure you want to update this order? Okay Cancel Okay Are you sure you w…" at bounding box center [480, 229] width 960 height 459
paste input "Training Center Lunch Room - Cooler"
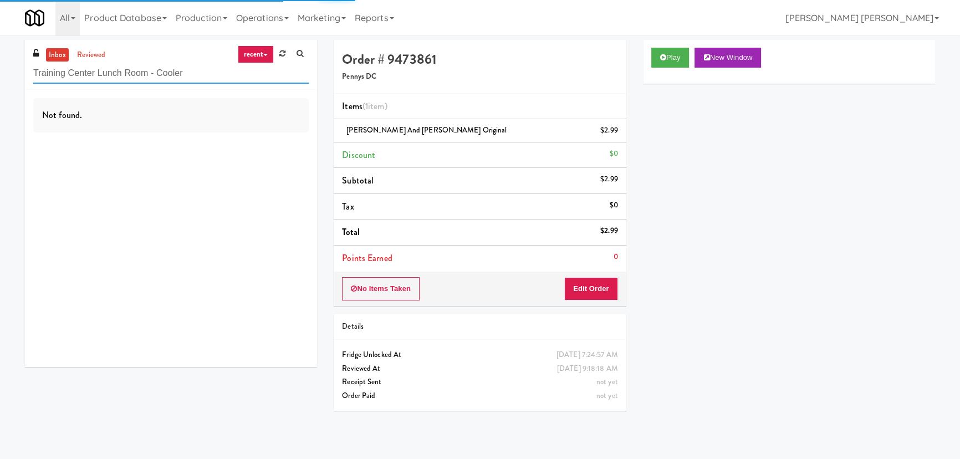
type input "Training Center Lunch Room - Cooler"
click at [55, 52] on link "inbox" at bounding box center [57, 55] width 23 height 14
click at [57, 55] on link "inbox" at bounding box center [57, 55] width 23 height 14
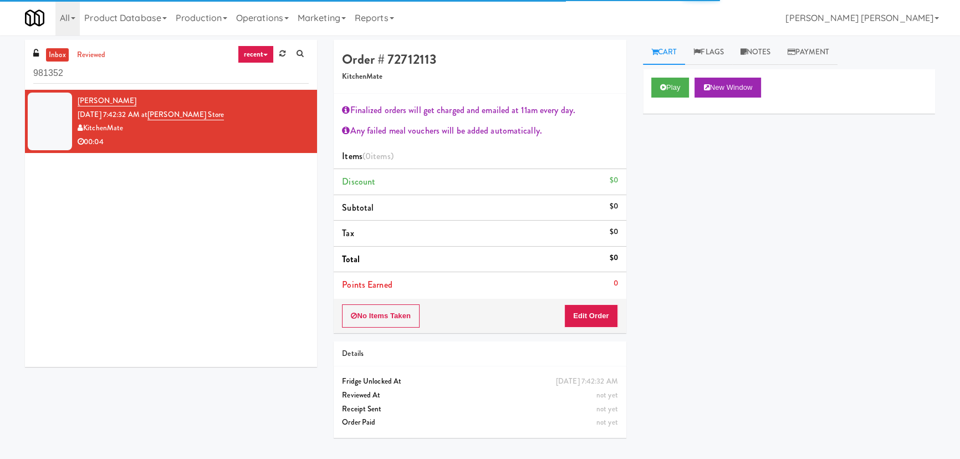
drag, startPoint x: 92, startPoint y: 73, endPoint x: 13, endPoint y: 64, distance: 79.2
click at [13, 64] on div "inbox reviewed recent all unclear take inventory issue suspicious failed recent…" at bounding box center [480, 247] width 960 height 415
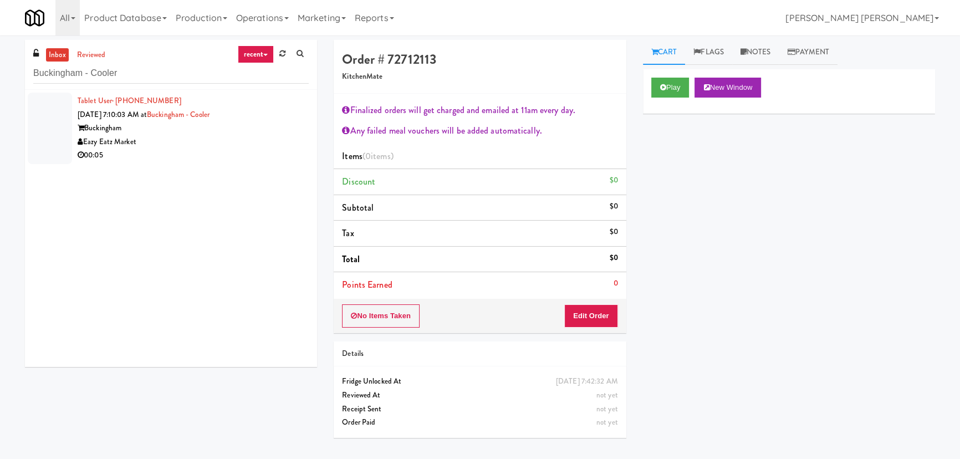
type input "Buckingham - Cooler"
click at [196, 144] on div "Eazy Eatz Market" at bounding box center [193, 142] width 231 height 14
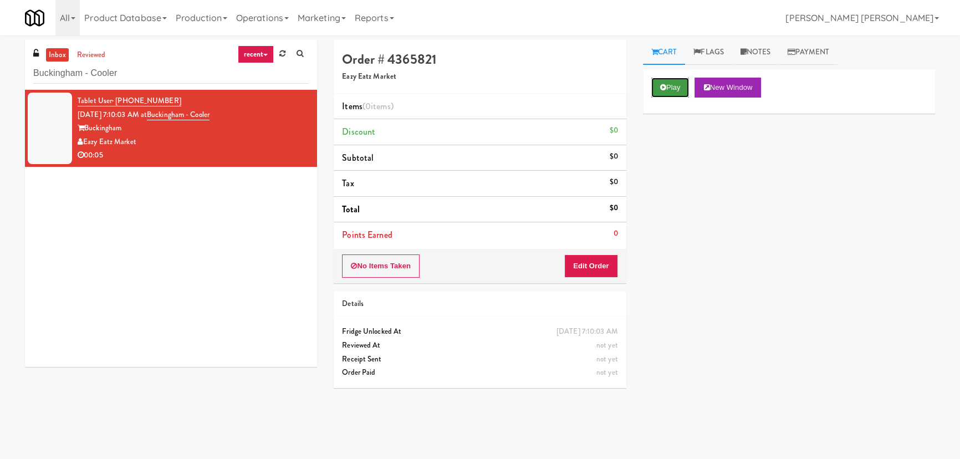
click at [662, 93] on button "Play" at bounding box center [670, 88] width 38 height 20
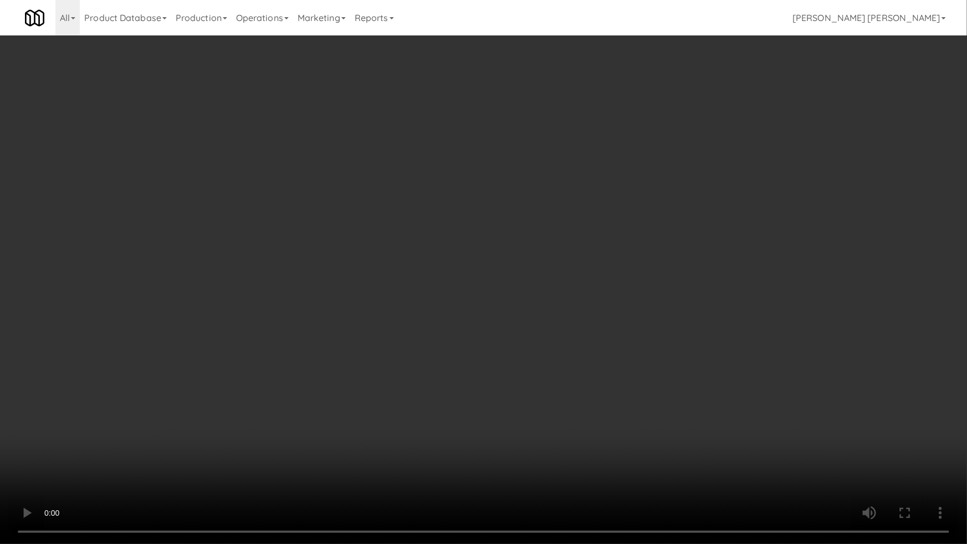
click at [550, 458] on video at bounding box center [483, 272] width 967 height 544
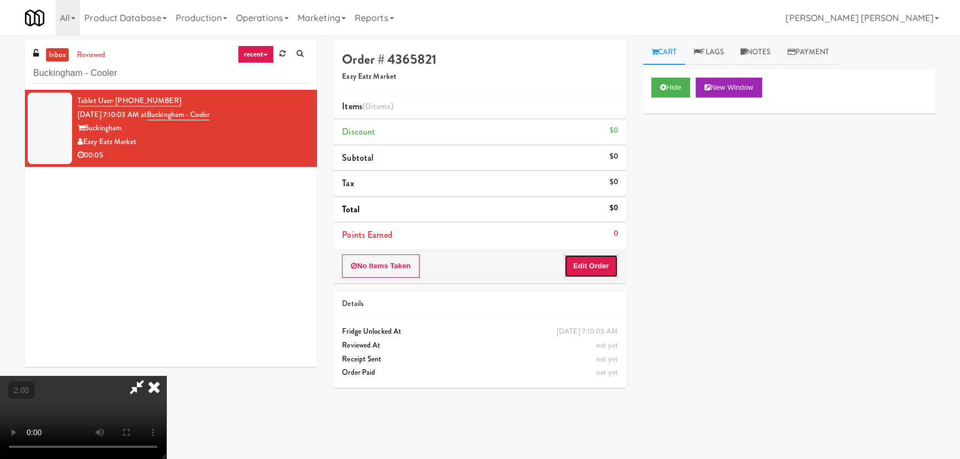
click at [596, 264] on button "Edit Order" at bounding box center [591, 265] width 54 height 23
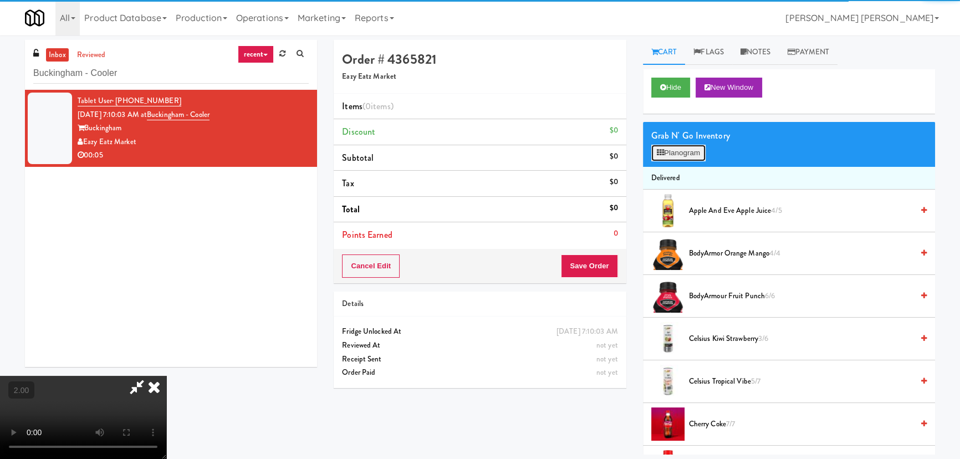
click at [666, 159] on button "Planogram" at bounding box center [678, 153] width 54 height 17
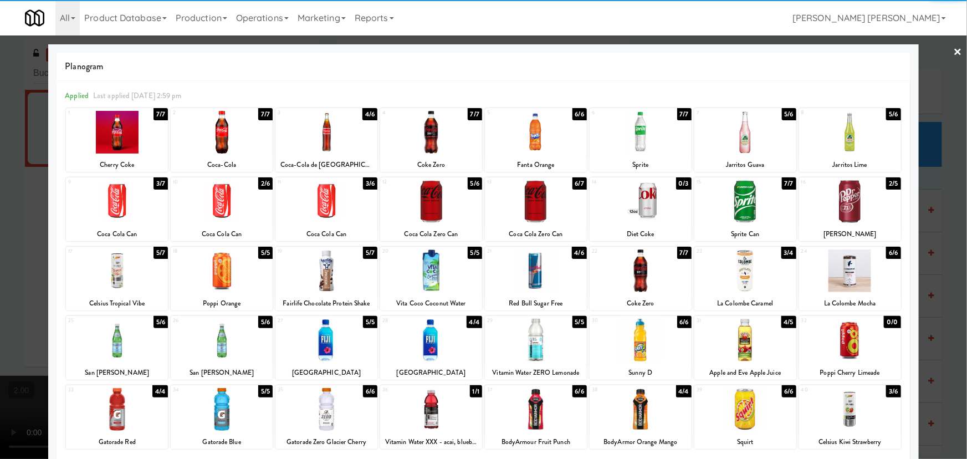
click at [110, 283] on div at bounding box center [117, 270] width 102 height 43
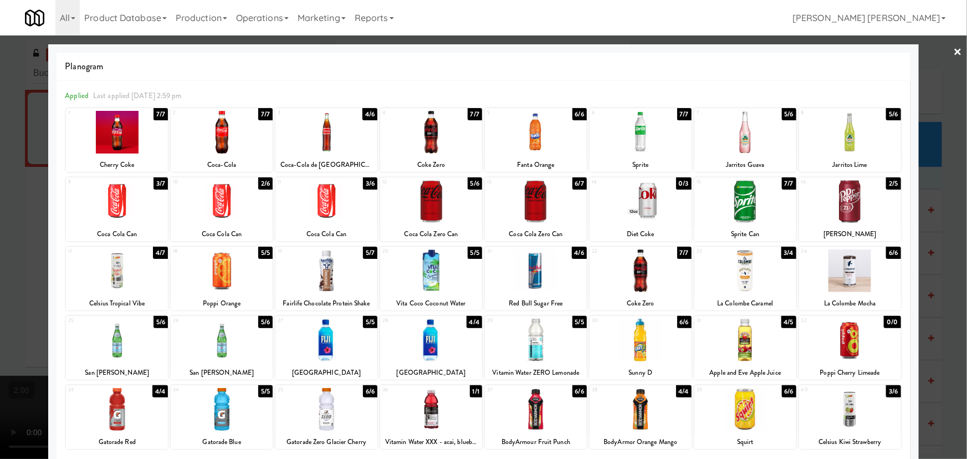
click at [954, 50] on link "×" at bounding box center [958, 52] width 9 height 34
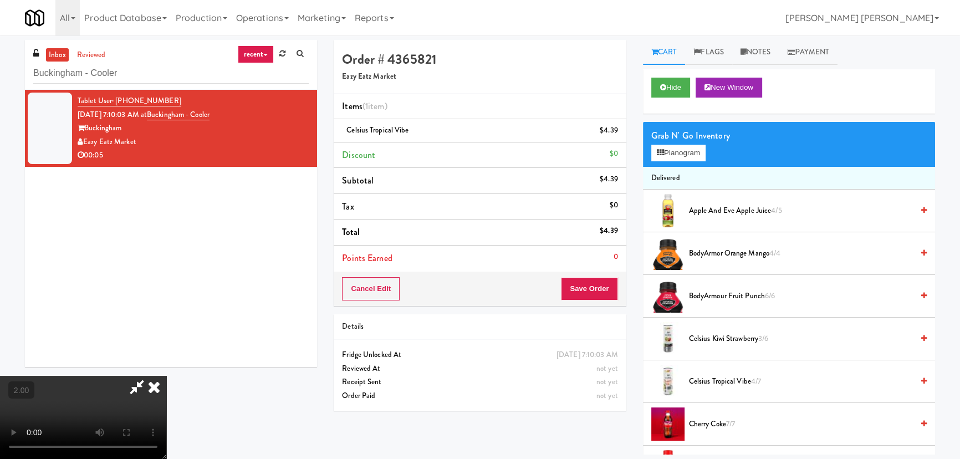
click at [166, 376] on icon at bounding box center [154, 387] width 24 height 22
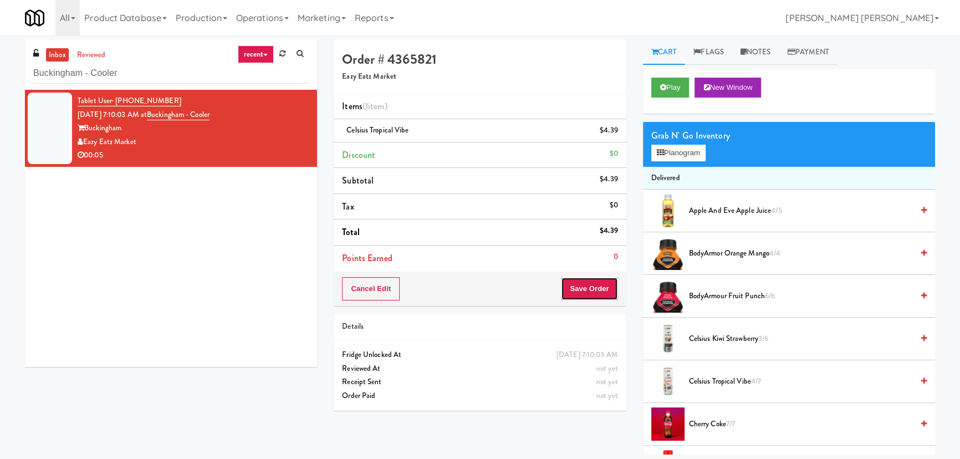
click at [599, 281] on button "Save Order" at bounding box center [589, 288] width 57 height 23
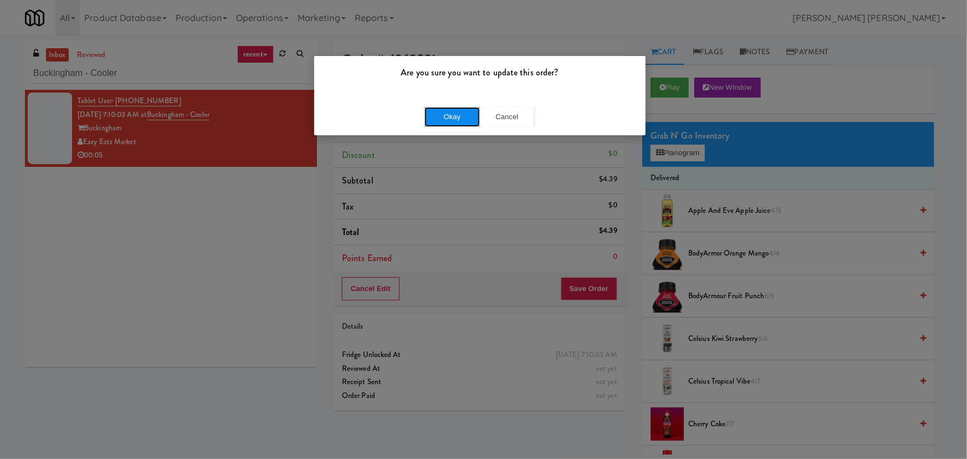
click at [462, 120] on button "Okay" at bounding box center [452, 117] width 55 height 20
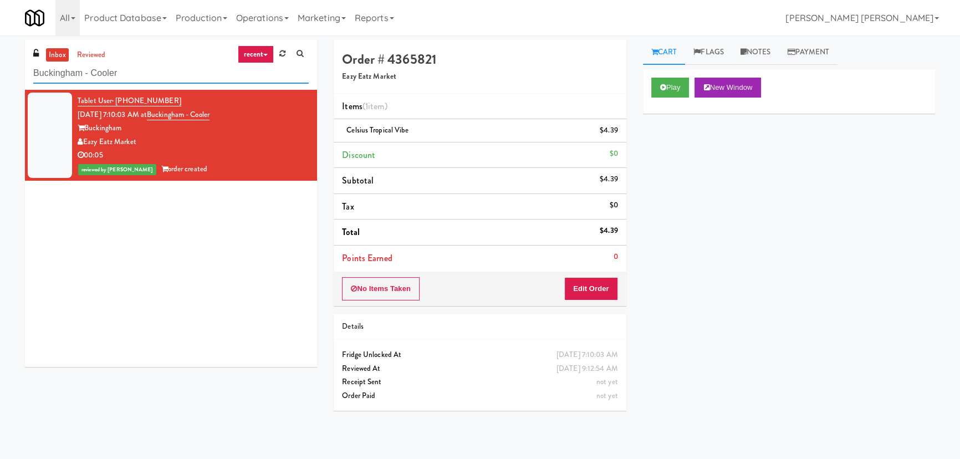
drag, startPoint x: 157, startPoint y: 77, endPoint x: 16, endPoint y: 68, distance: 141.1
click at [17, 68] on div "inbox reviewed recent all unclear take inventory issue suspicious failed recent…" at bounding box center [171, 207] width 309 height 335
paste input "Tapestry Station Evanston-Combo"
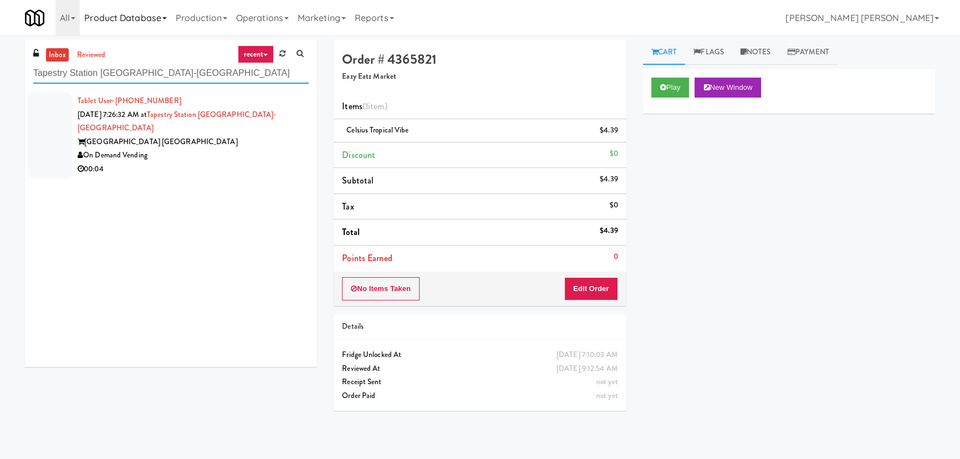
type input "Tapestry Station Evanston-Combo"
click at [254, 149] on div "On Demand Vending" at bounding box center [193, 156] width 231 height 14
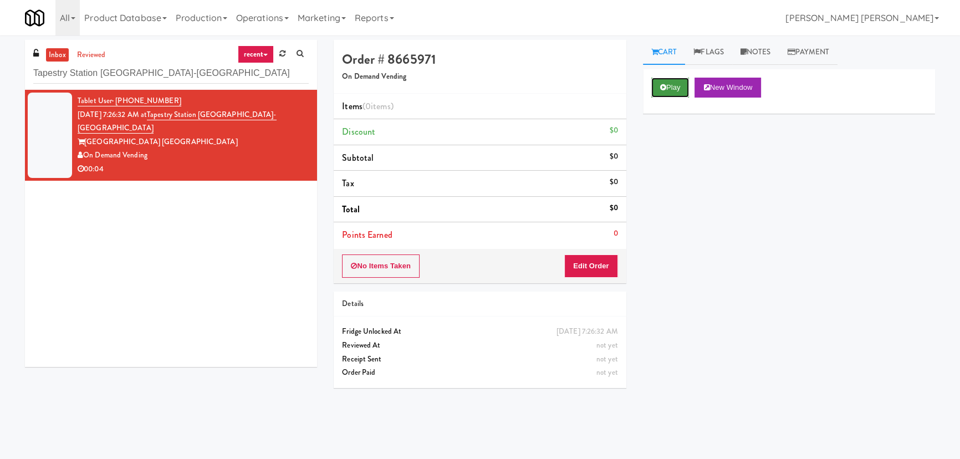
click at [653, 85] on button "Play" at bounding box center [670, 88] width 38 height 20
click at [671, 86] on button "Play" at bounding box center [670, 88] width 38 height 20
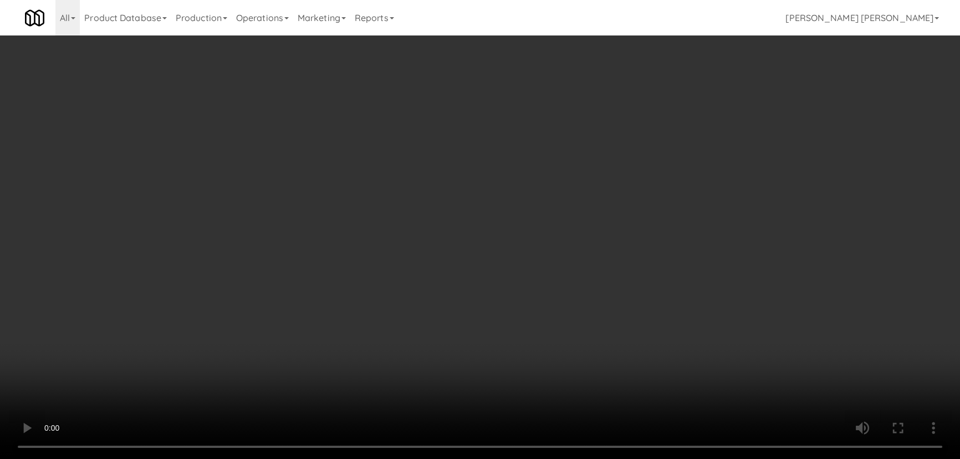
drag, startPoint x: 540, startPoint y: 491, endPoint x: 770, endPoint y: 457, distance: 232.5
click at [549, 458] on video at bounding box center [480, 229] width 960 height 459
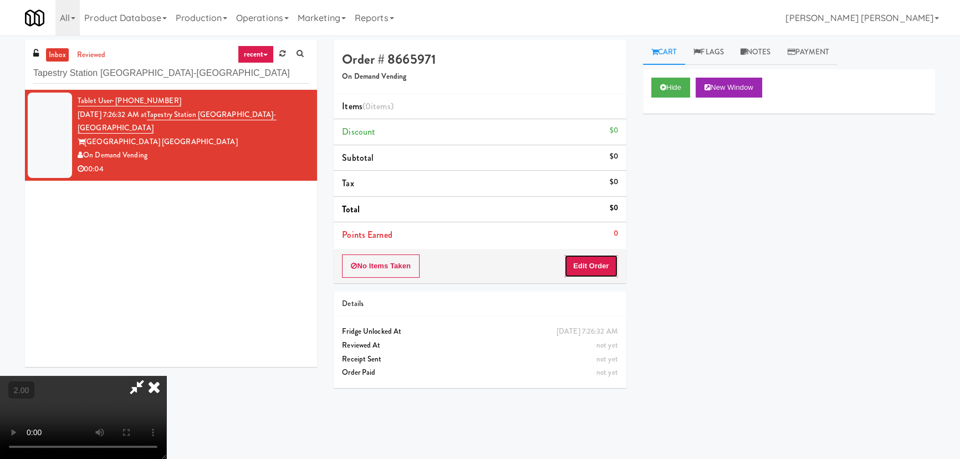
click at [607, 260] on button "Edit Order" at bounding box center [591, 265] width 54 height 23
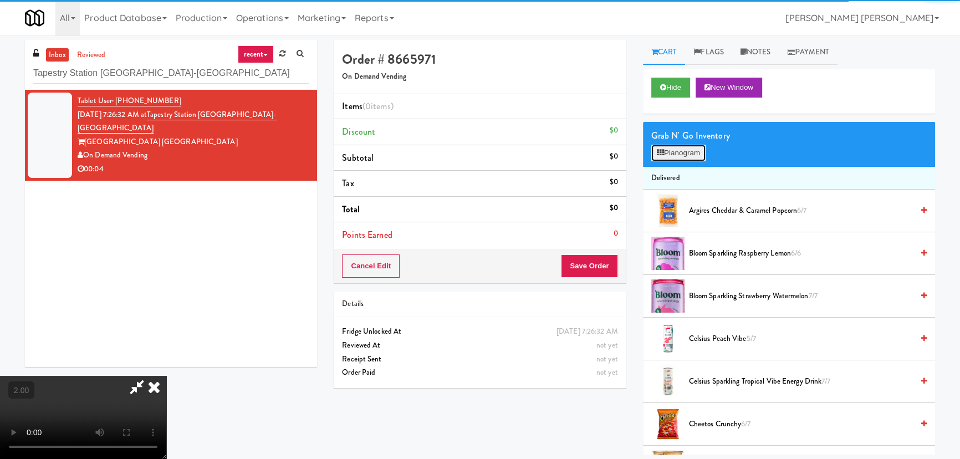
click at [693, 151] on button "Planogram" at bounding box center [678, 153] width 54 height 17
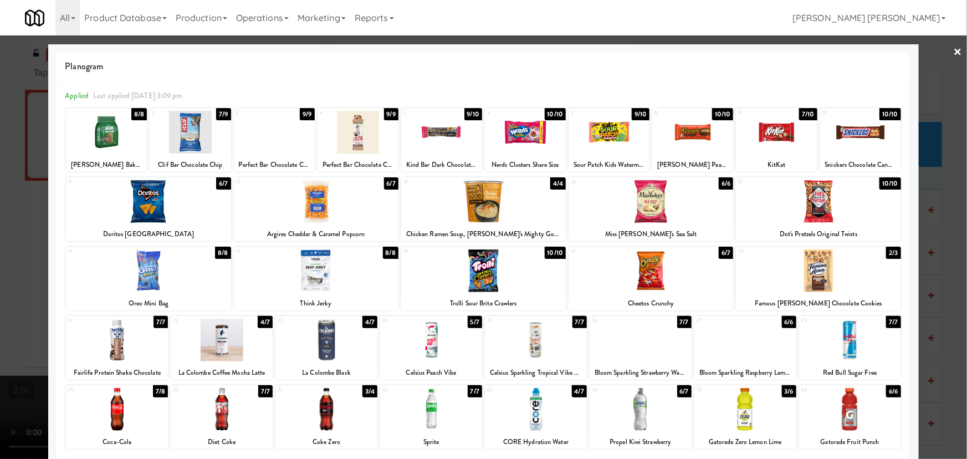
click at [537, 341] on div at bounding box center [536, 340] width 102 height 43
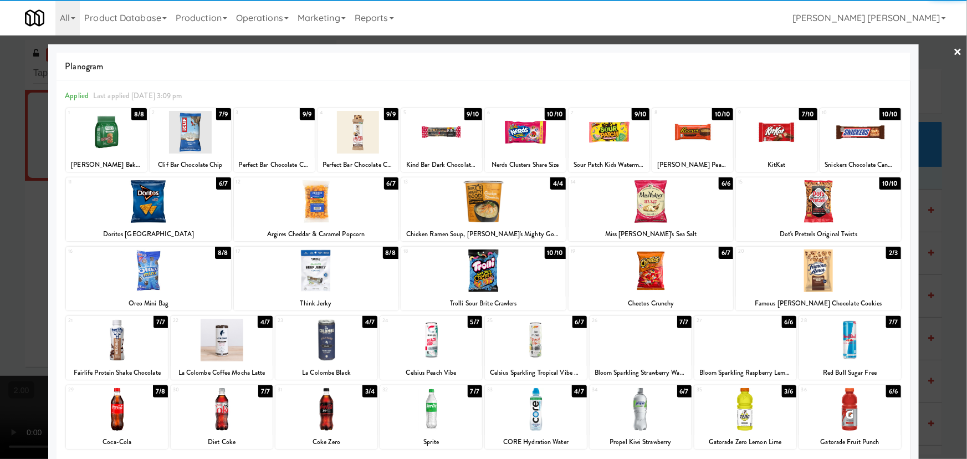
click at [954, 49] on link "×" at bounding box center [958, 52] width 9 height 34
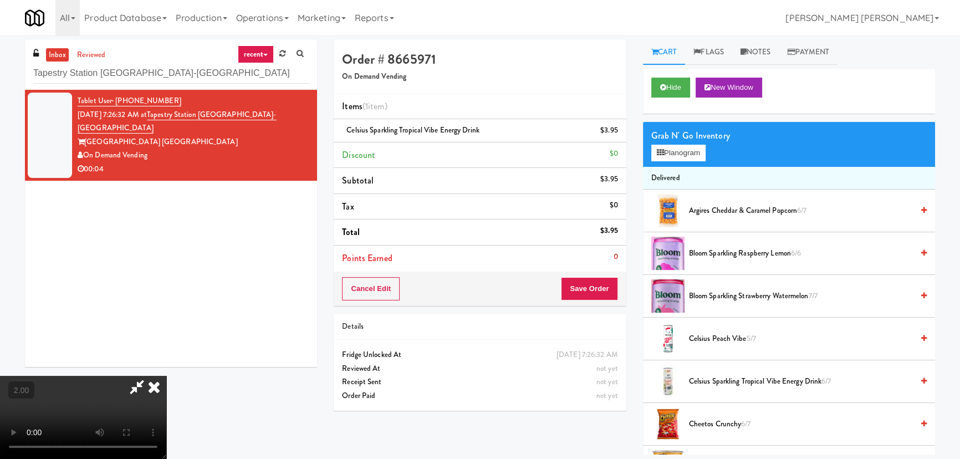
click at [166, 376] on icon at bounding box center [154, 387] width 24 height 22
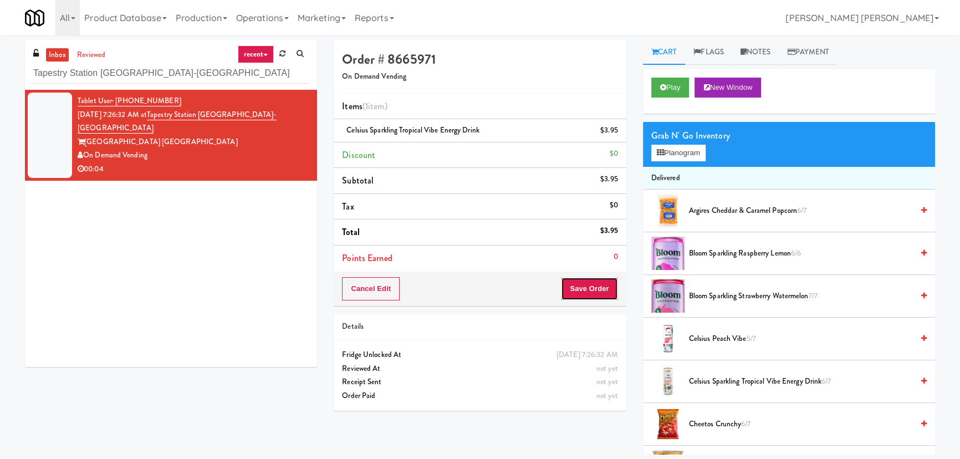
click at [579, 287] on button "Save Order" at bounding box center [589, 288] width 57 height 23
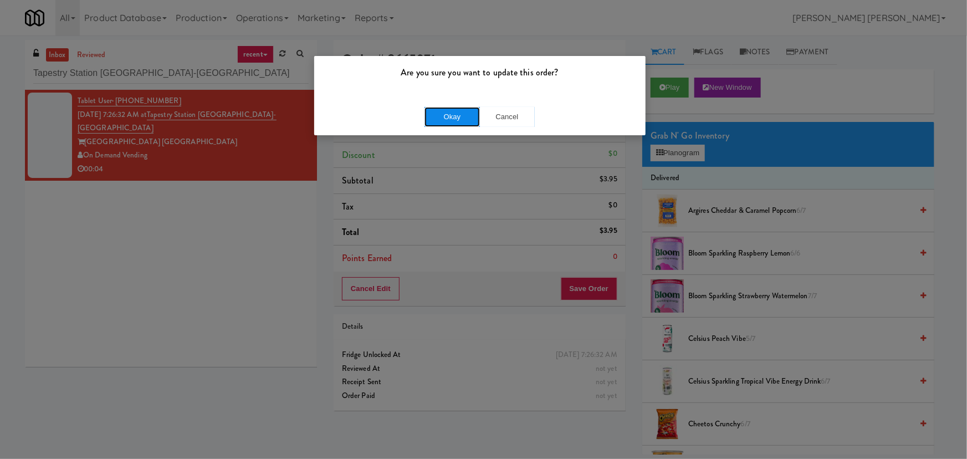
click at [463, 117] on button "Okay" at bounding box center [452, 117] width 55 height 20
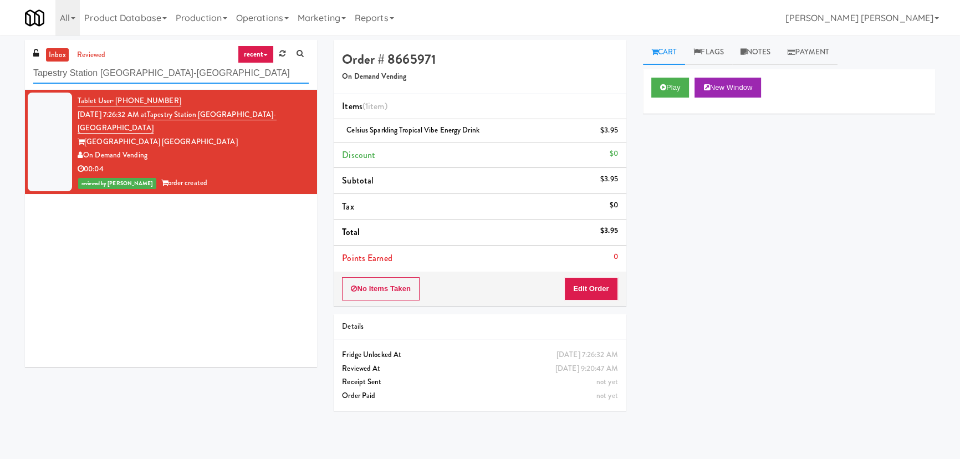
drag, startPoint x: -111, startPoint y: 78, endPoint x: -154, endPoint y: 77, distance: 43.2
click at [0, 77] on html "Are you sure you want to update this order? Okay Cancel Okay Are you sure you w…" at bounding box center [480, 229] width 960 height 459
paste input "he Iris - Cooler - Right"
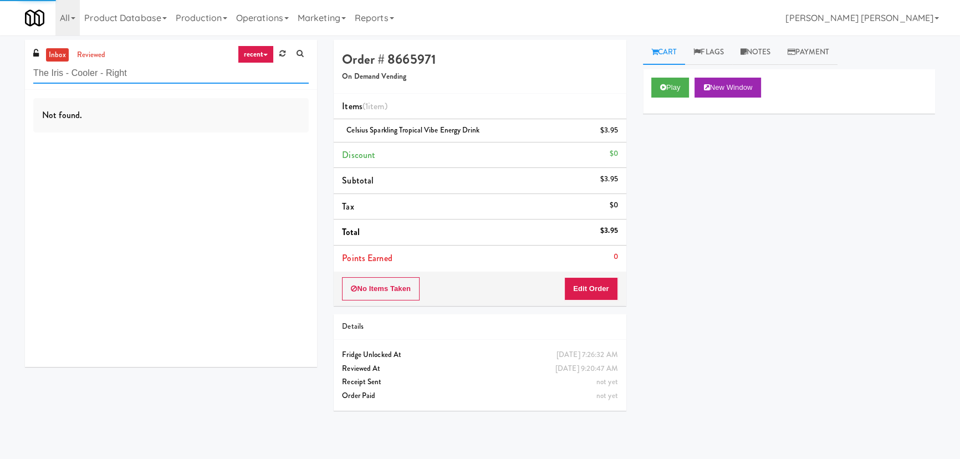
type input "The Iris - Cooler - Right"
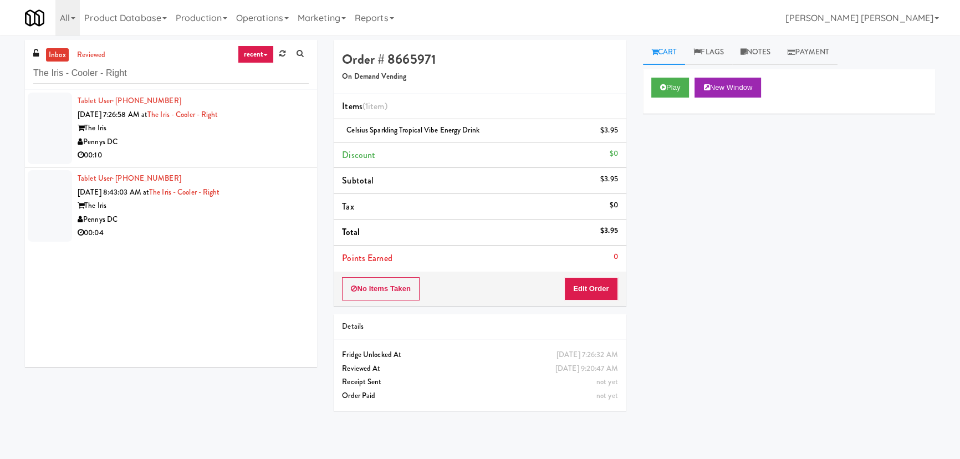
click at [233, 142] on div "Pennys DC" at bounding box center [193, 142] width 231 height 14
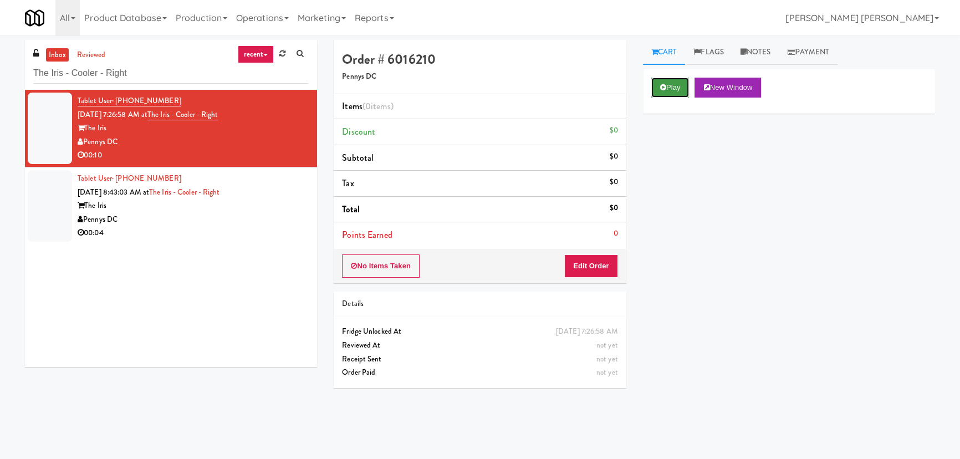
click at [668, 88] on button "Play" at bounding box center [670, 88] width 38 height 20
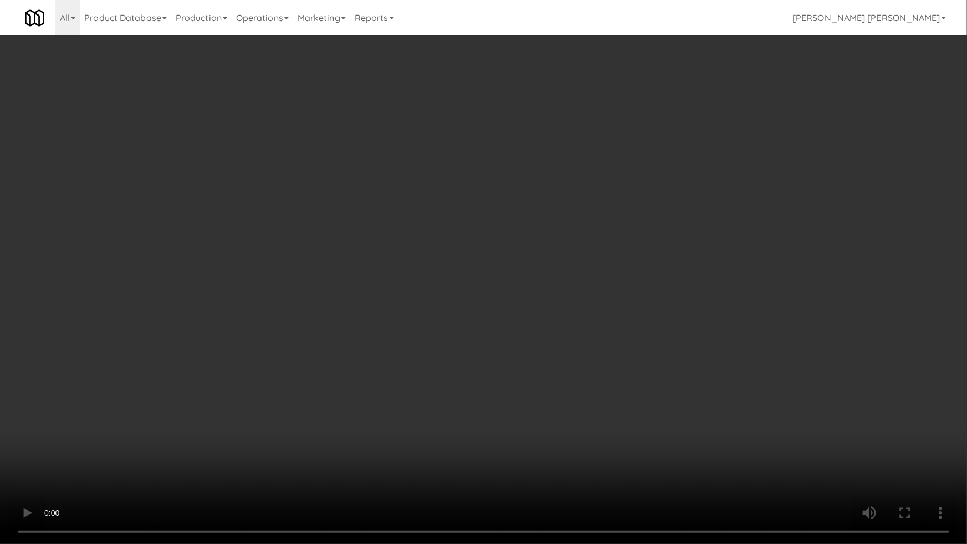
click at [583, 458] on video at bounding box center [483, 272] width 967 height 544
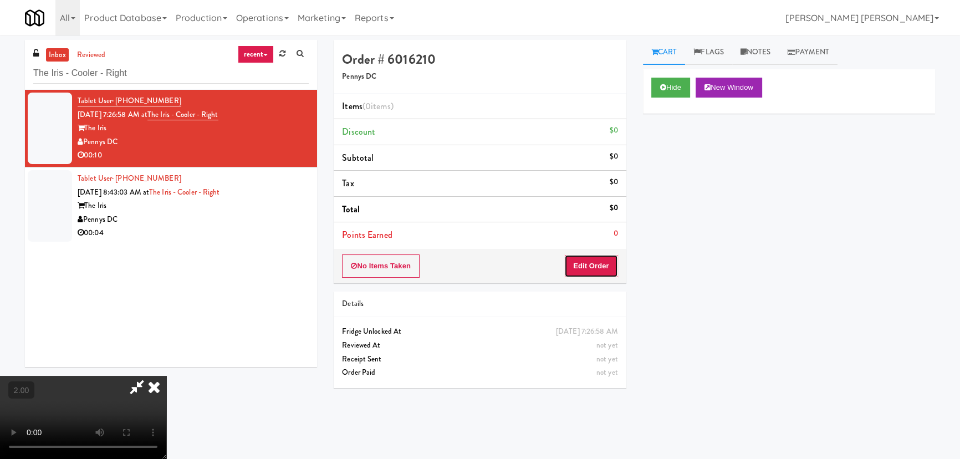
click at [599, 261] on button "Edit Order" at bounding box center [591, 265] width 54 height 23
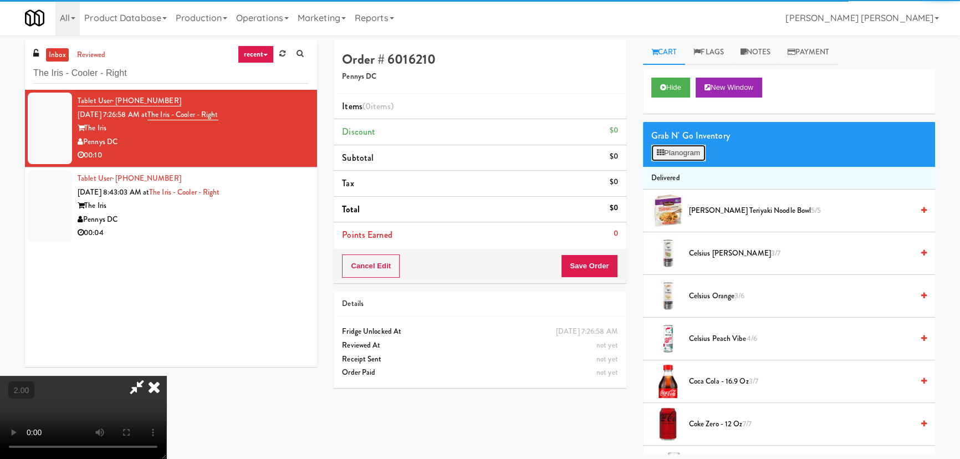
click at [665, 150] on button "Planogram" at bounding box center [678, 153] width 54 height 17
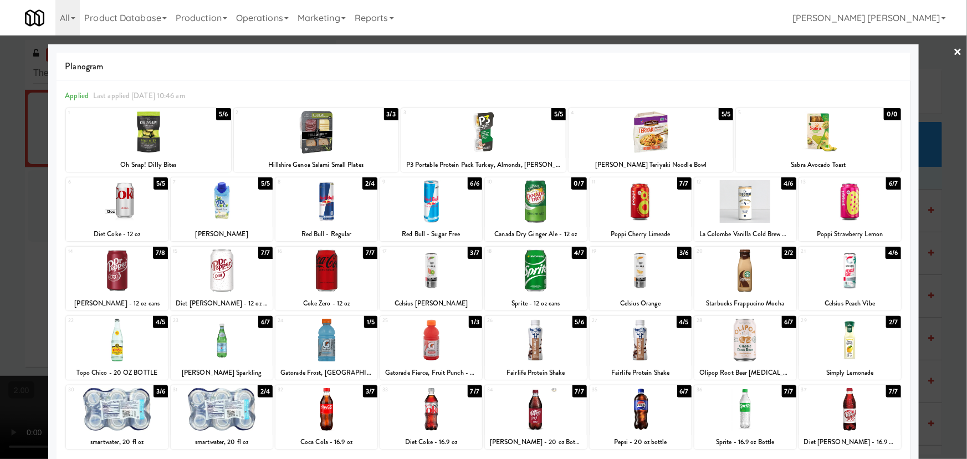
click at [426, 280] on div at bounding box center [431, 270] width 102 height 43
click at [529, 358] on div at bounding box center [536, 340] width 102 height 43
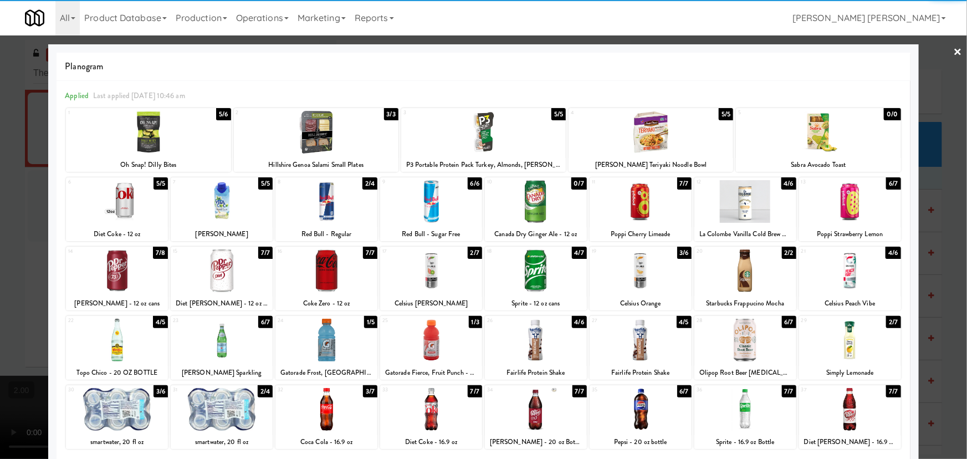
click at [954, 47] on link "×" at bounding box center [958, 52] width 9 height 34
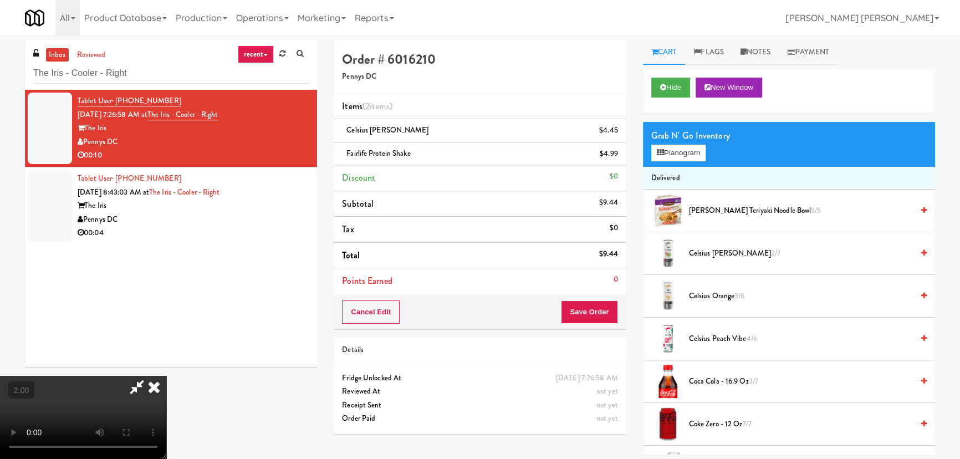
click at [166, 376] on icon at bounding box center [154, 387] width 24 height 22
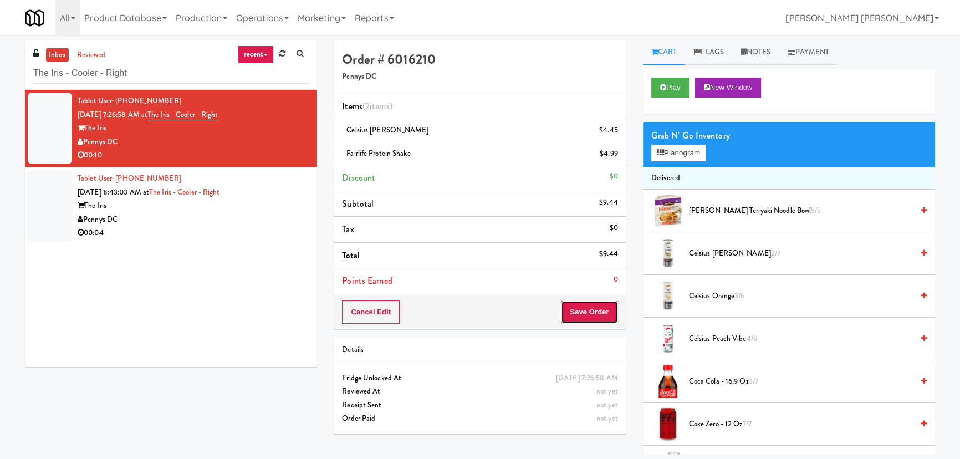
click at [593, 321] on button "Save Order" at bounding box center [589, 311] width 57 height 23
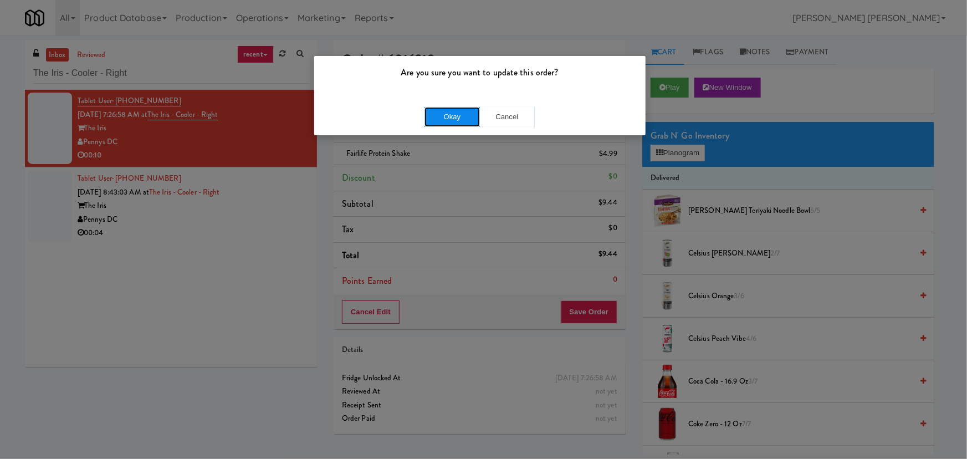
click at [443, 114] on button "Okay" at bounding box center [452, 117] width 55 height 20
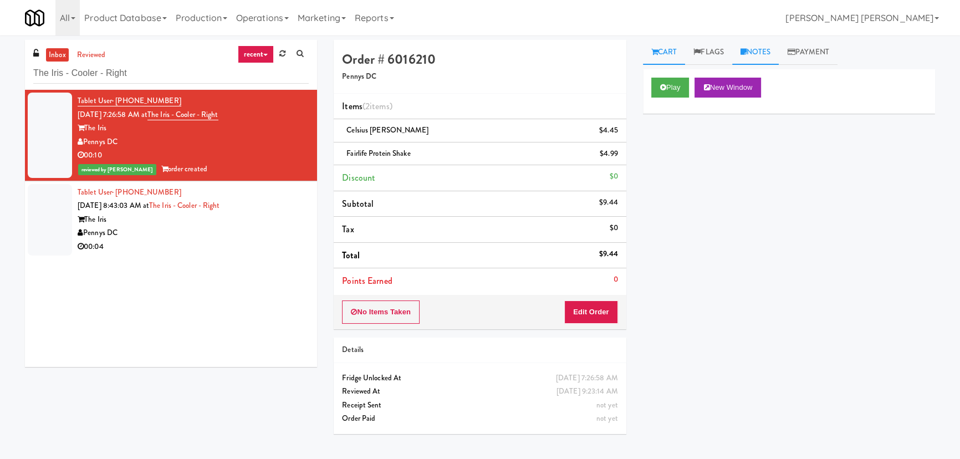
click at [751, 44] on link "Notes" at bounding box center [755, 52] width 47 height 25
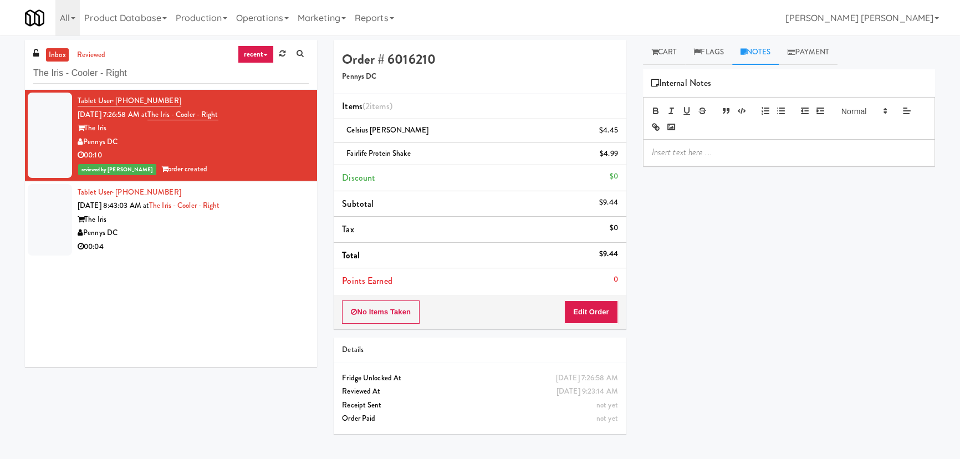
click at [729, 155] on p at bounding box center [789, 152] width 274 height 12
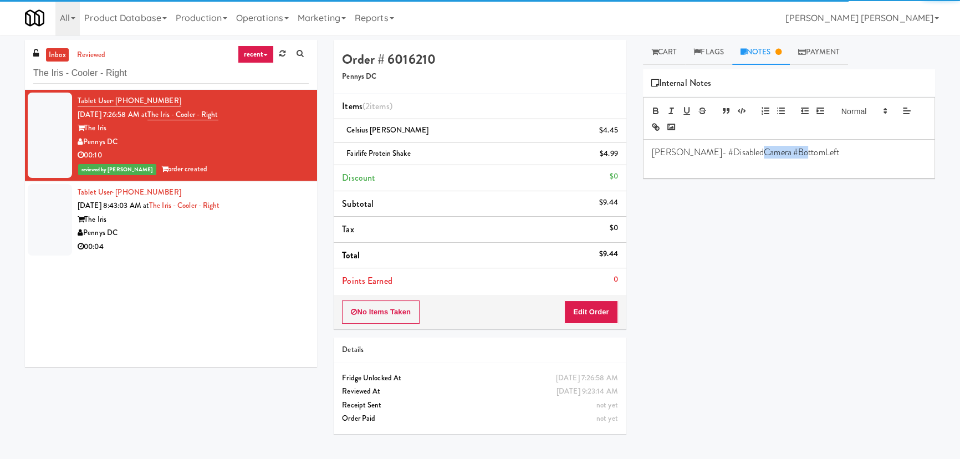
drag, startPoint x: 744, startPoint y: 152, endPoint x: 835, endPoint y: 152, distance: 91.4
click at [835, 152] on p "Erick- #DisabledCamera #BottomLeft" at bounding box center [789, 152] width 274 height 12
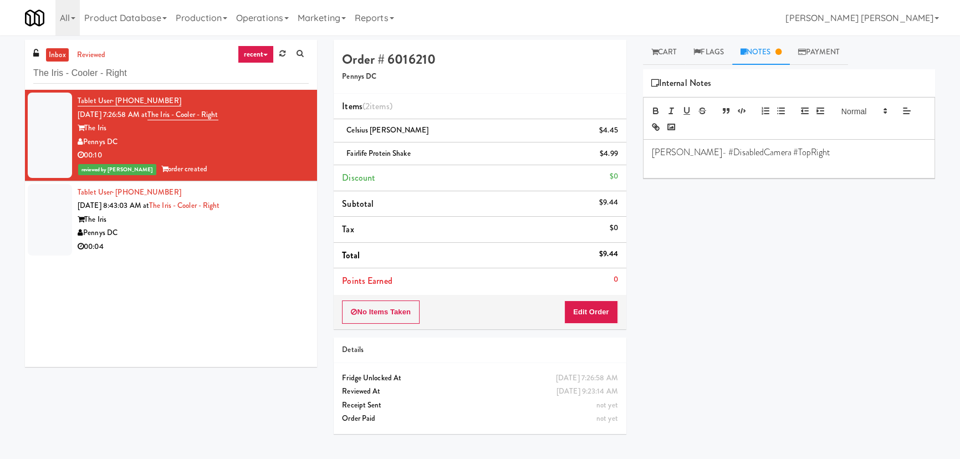
click at [233, 217] on div "The Iris" at bounding box center [193, 220] width 231 height 14
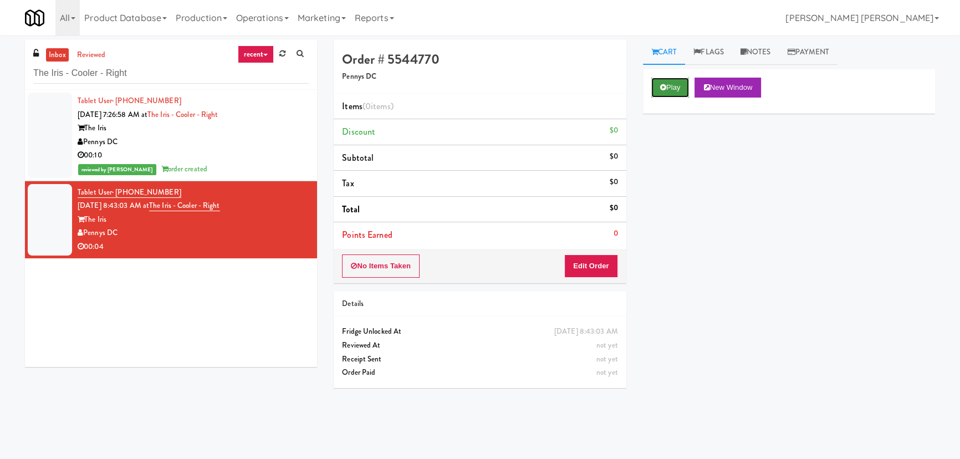
click at [665, 84] on icon at bounding box center [663, 87] width 6 height 7
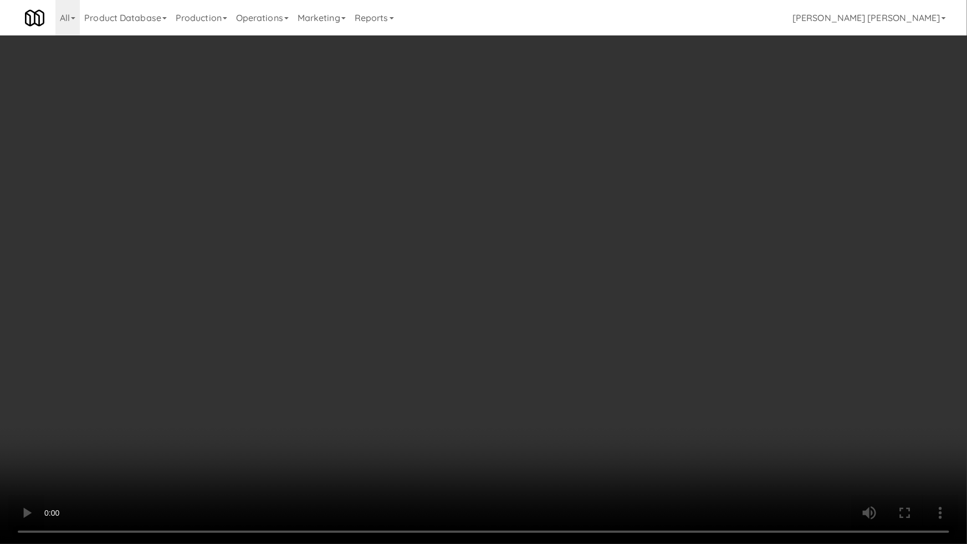
drag, startPoint x: 574, startPoint y: 467, endPoint x: 729, endPoint y: 430, distance: 159.7
click at [652, 448] on video at bounding box center [483, 272] width 967 height 544
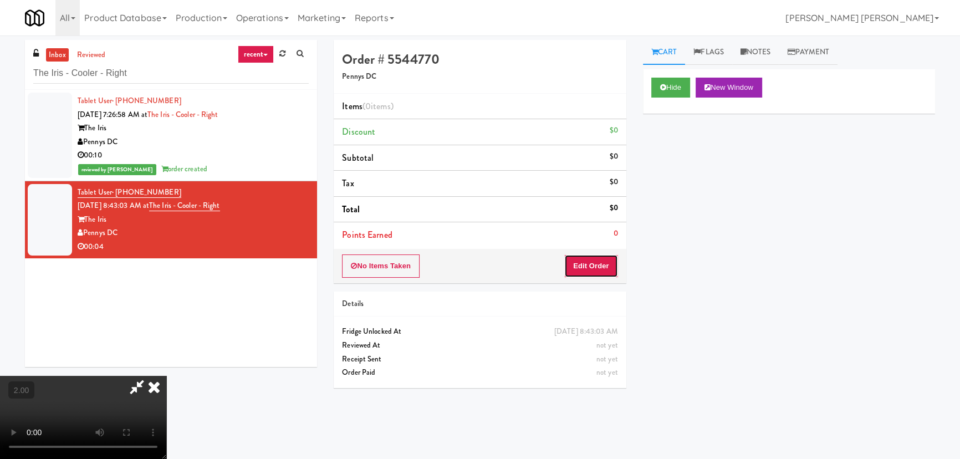
click at [600, 263] on button "Edit Order" at bounding box center [591, 265] width 54 height 23
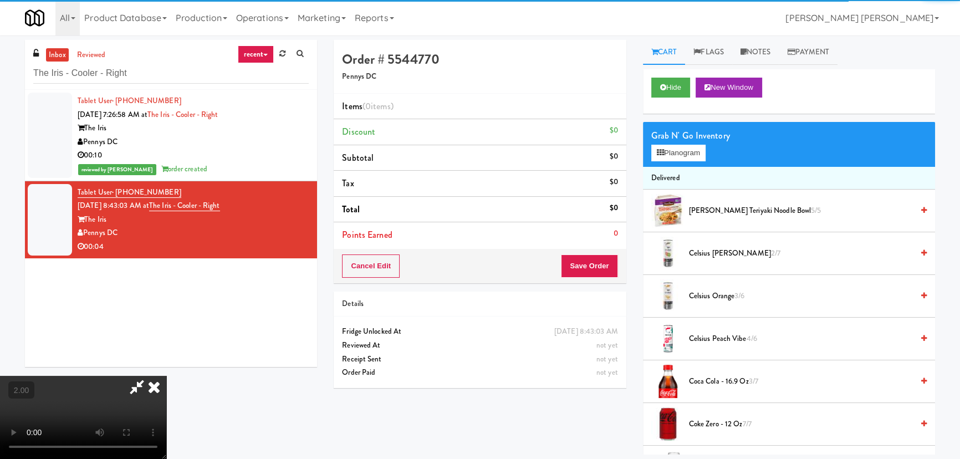
click at [693, 162] on div "Grab N' Go Inventory Planogram" at bounding box center [789, 144] width 292 height 45
click at [690, 152] on button "Planogram" at bounding box center [678, 153] width 54 height 17
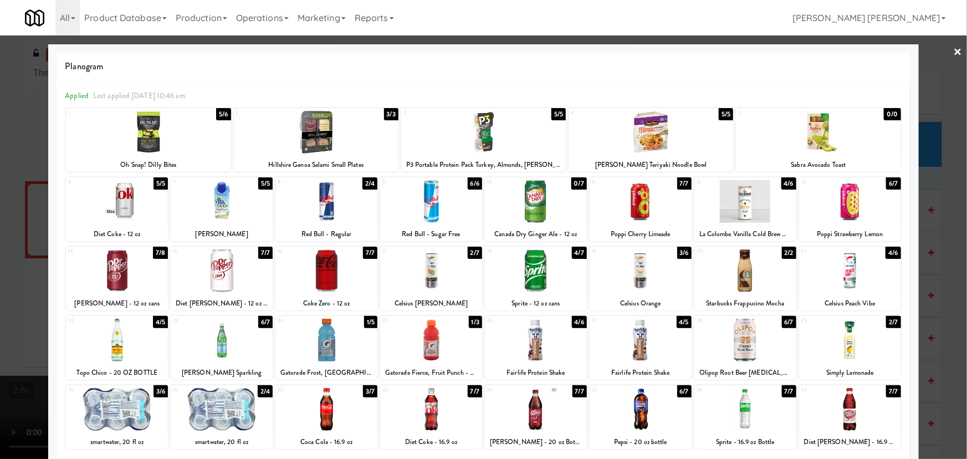
click at [426, 268] on div at bounding box center [431, 270] width 102 height 43
click at [954, 50] on link "×" at bounding box center [958, 52] width 9 height 34
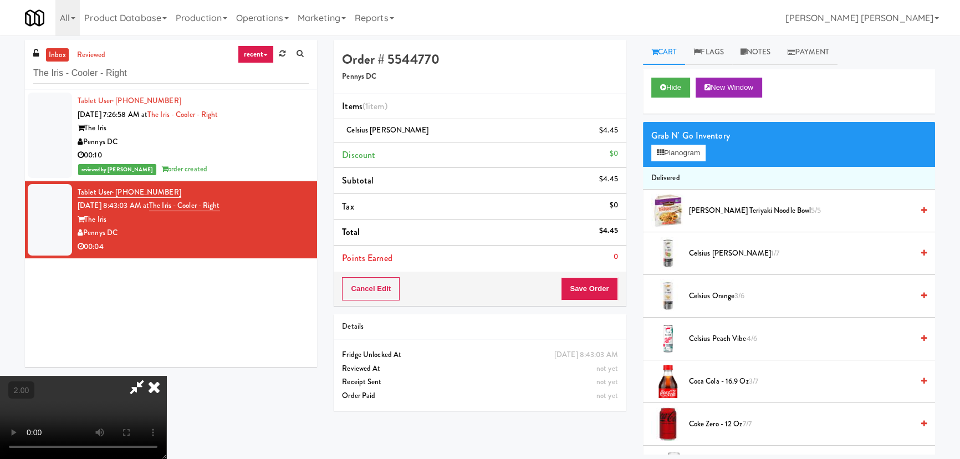
drag, startPoint x: 564, startPoint y: 148, endPoint x: 585, endPoint y: 254, distance: 107.8
click at [166, 376] on icon at bounding box center [154, 387] width 24 height 22
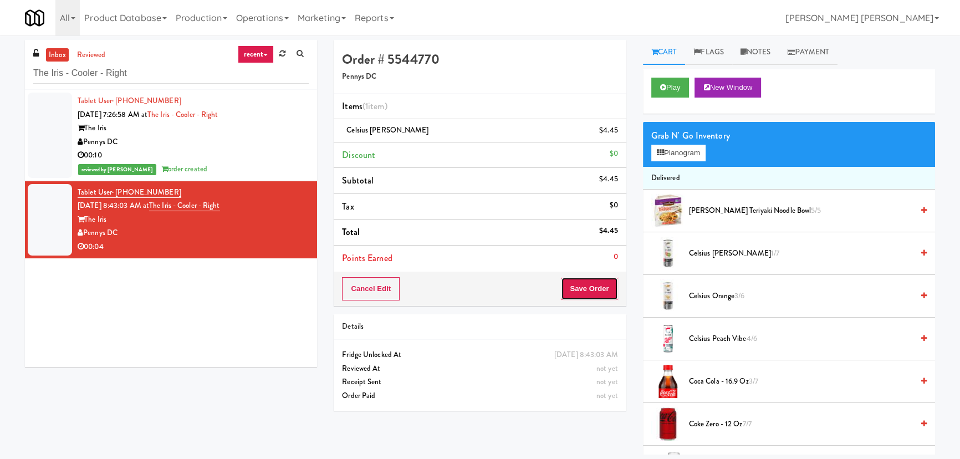
click at [595, 287] on button "Save Order" at bounding box center [589, 288] width 57 height 23
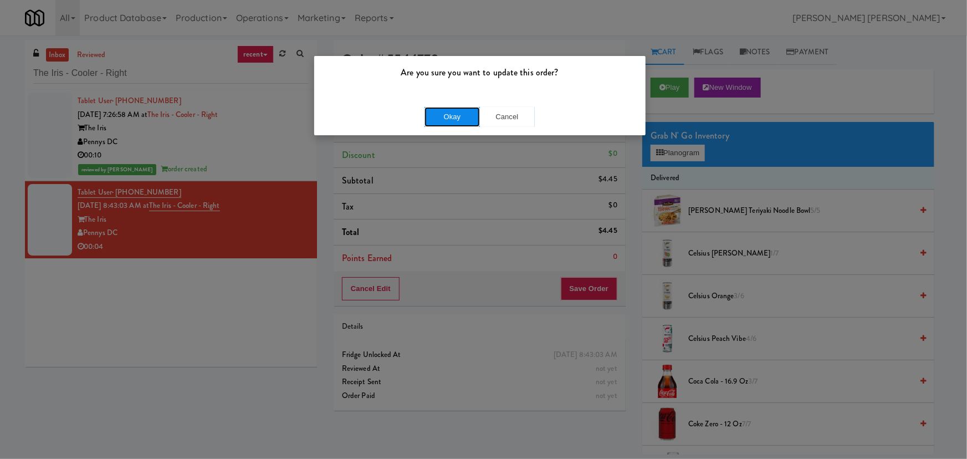
click at [472, 121] on button "Okay" at bounding box center [452, 117] width 55 height 20
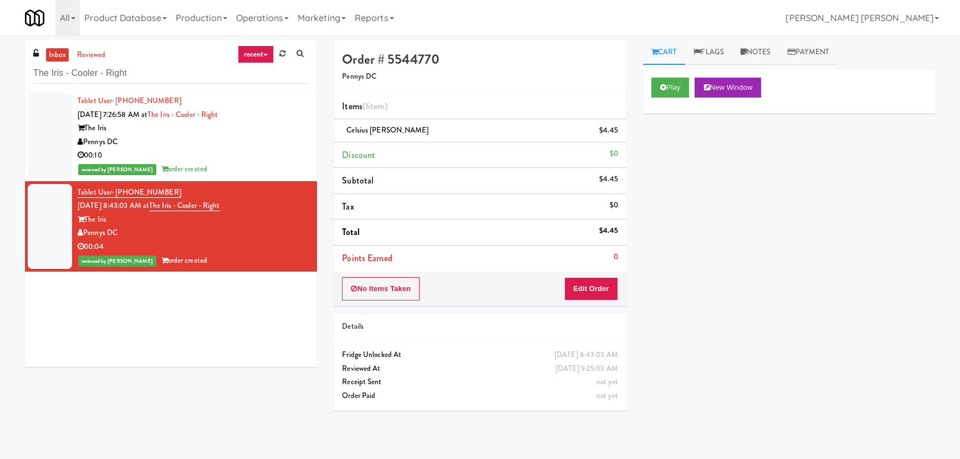
click at [254, 140] on div "Pennys DC" at bounding box center [193, 142] width 231 height 14
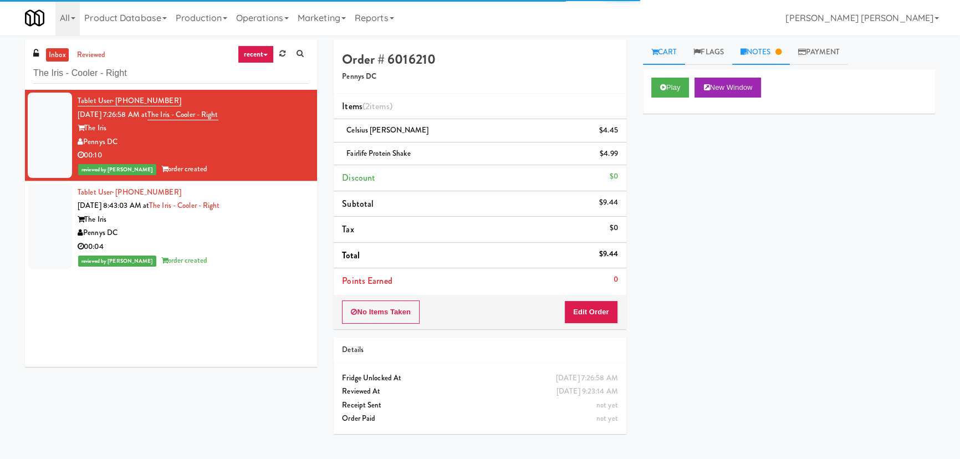
click at [771, 50] on link "Notes" at bounding box center [761, 52] width 58 height 25
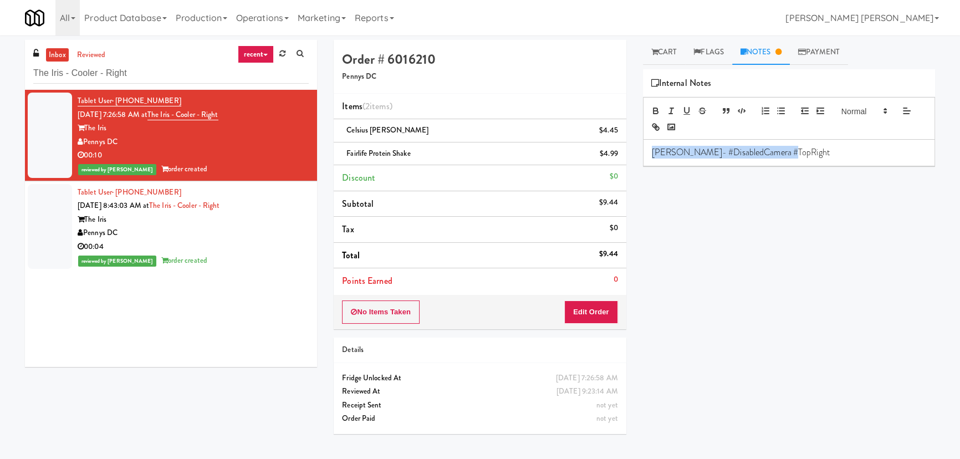
drag, startPoint x: 832, startPoint y: 155, endPoint x: 644, endPoint y: 160, distance: 188.5
click at [644, 160] on div "Erick- #DisabledCamera #TopRight" at bounding box center [788, 152] width 291 height 25
copy p "Erick- #DisabledCamera #TopRight"
click at [272, 204] on div "Tablet User · (980) 613-3208 Sep 5, 2025 8:43:03 AM at The Iris - Cooler - Righ…" at bounding box center [193, 227] width 231 height 82
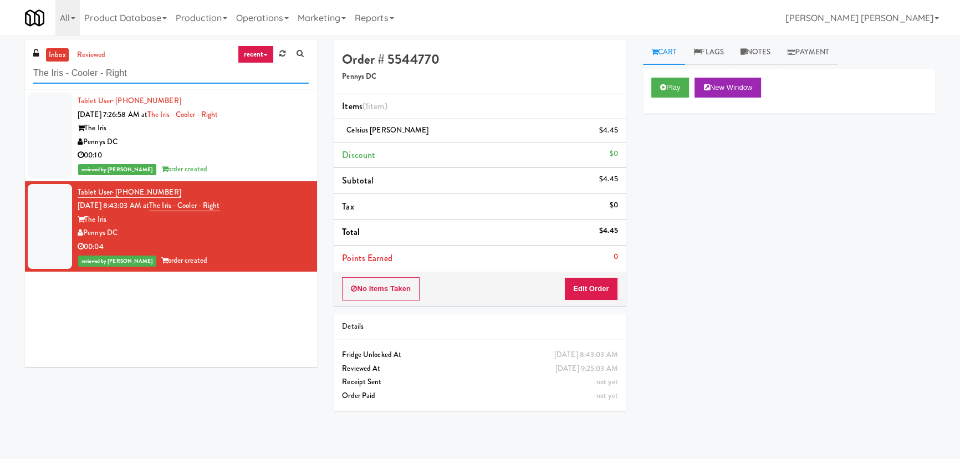
drag, startPoint x: 73, startPoint y: 68, endPoint x: 19, endPoint y: 64, distance: 53.9
click at [23, 64] on div "inbox reviewed recent all unclear take inventory issue suspicious failed recent…" at bounding box center [171, 207] width 309 height 335
click at [15, 64] on div "inbox reviewed recent all unclear take inventory issue suspicious failed recent…" at bounding box center [480, 247] width 960 height 415
click at [165, 71] on input "The Iris - Cooler - Right" at bounding box center [170, 73] width 275 height 21
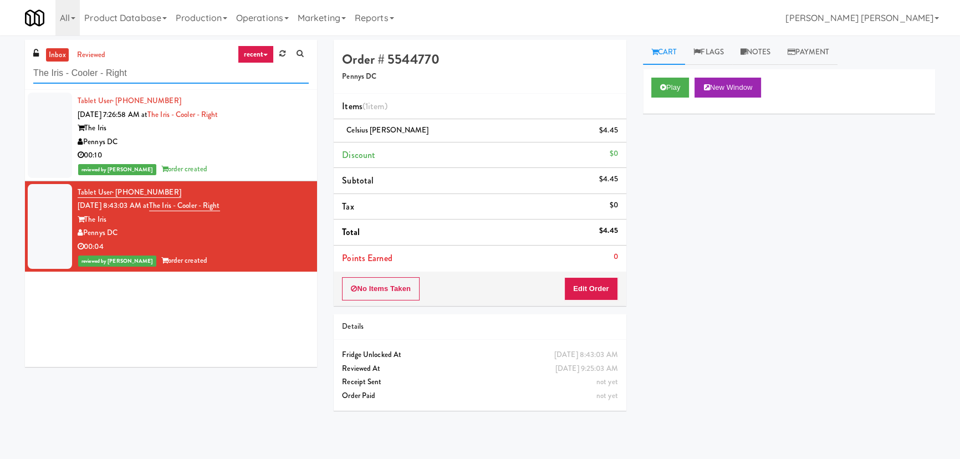
click at [165, 71] on input "The Iris - Cooler - Right" at bounding box center [170, 73] width 275 height 21
paste input "Illume - Cooler - Lef"
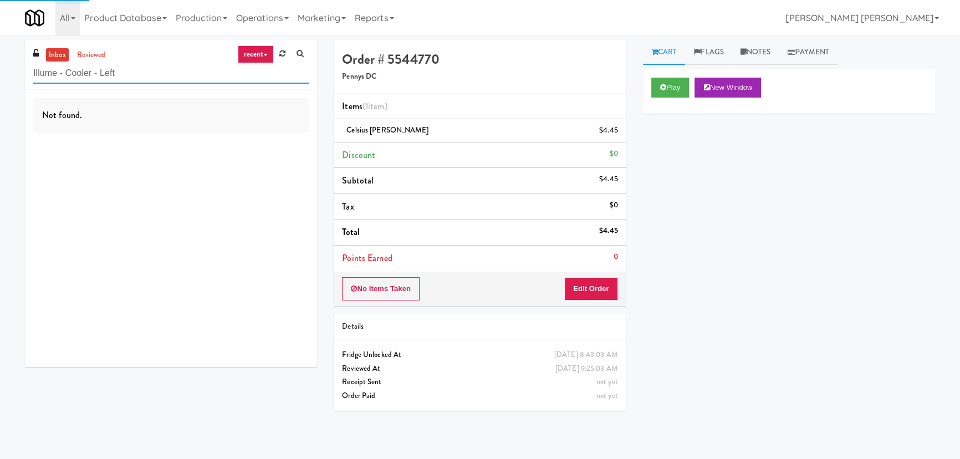
type input "Illume - Cooler - Left"
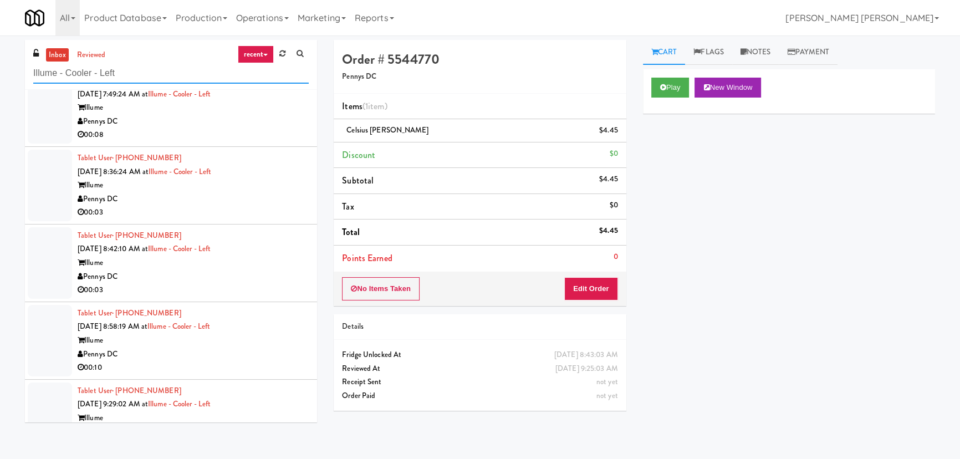
scroll to position [132, 0]
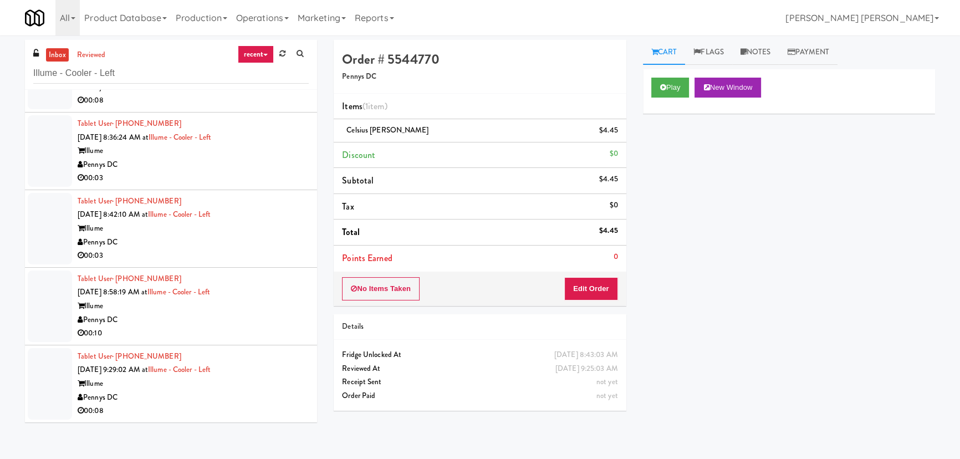
click at [278, 385] on div "Illume" at bounding box center [193, 384] width 231 height 14
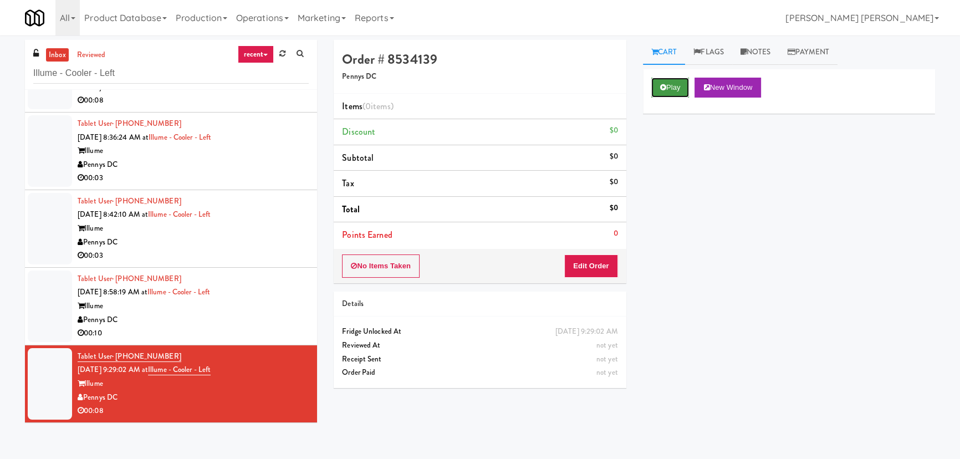
click at [661, 89] on icon at bounding box center [663, 87] width 6 height 7
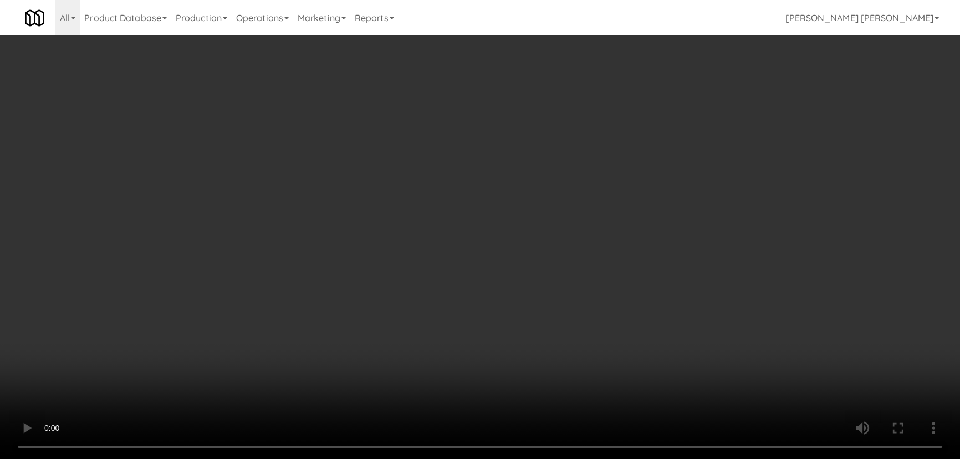
drag, startPoint x: 548, startPoint y: 487, endPoint x: 960, endPoint y: 478, distance: 412.4
click at [575, 458] on video at bounding box center [480, 229] width 960 height 459
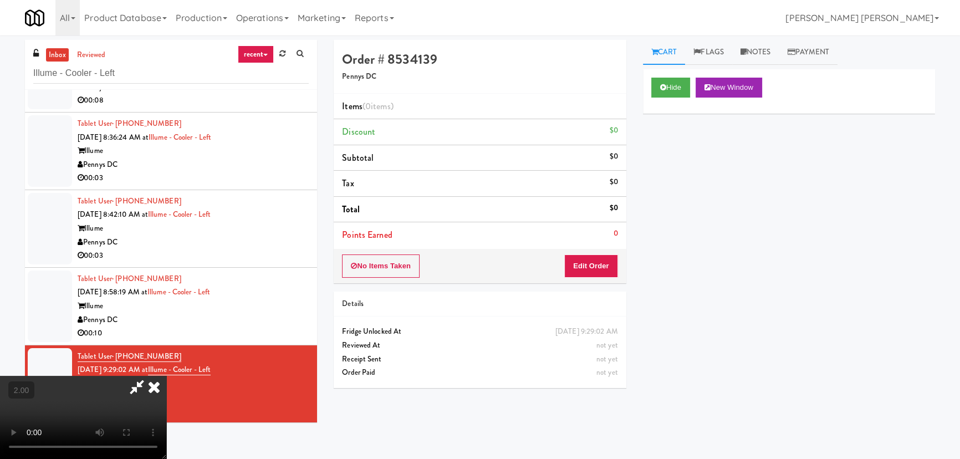
click at [606, 252] on div "No Items Taken Edit Order" at bounding box center [480, 266] width 292 height 34
click at [606, 264] on button "Edit Order" at bounding box center [591, 265] width 54 height 23
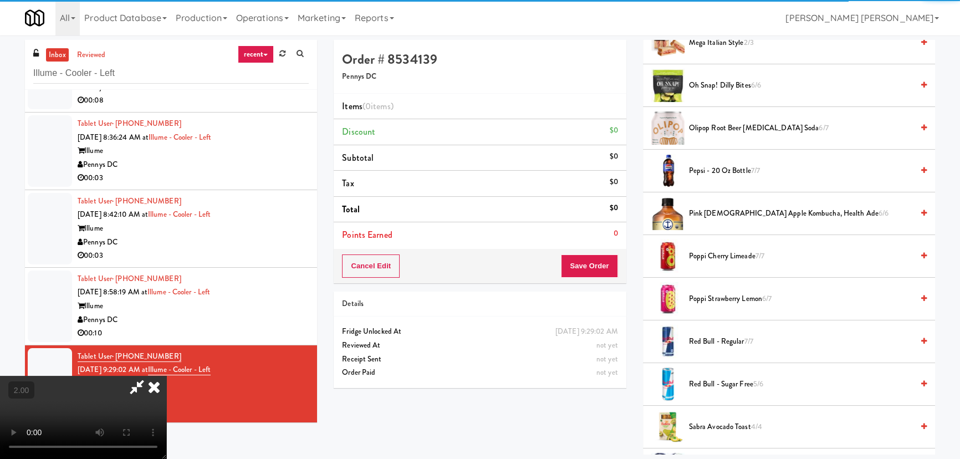
scroll to position [907, 0]
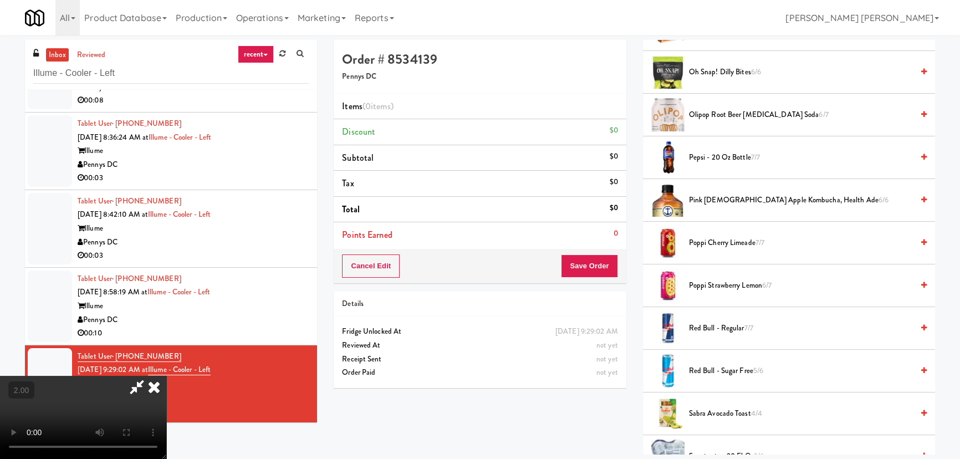
click at [719, 157] on span "Pepsi - 20 oz bottle 7/7" at bounding box center [801, 158] width 224 height 14
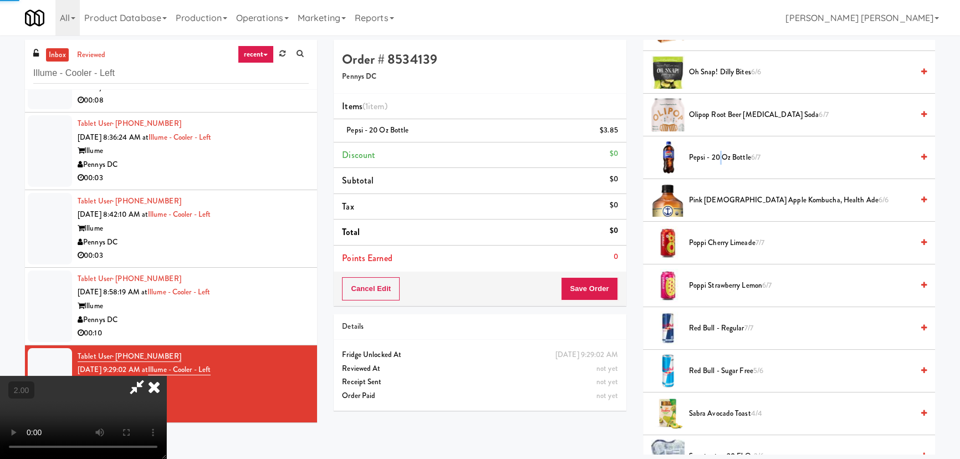
click at [719, 157] on span "Pepsi - 20 oz bottle 6/7" at bounding box center [801, 158] width 224 height 14
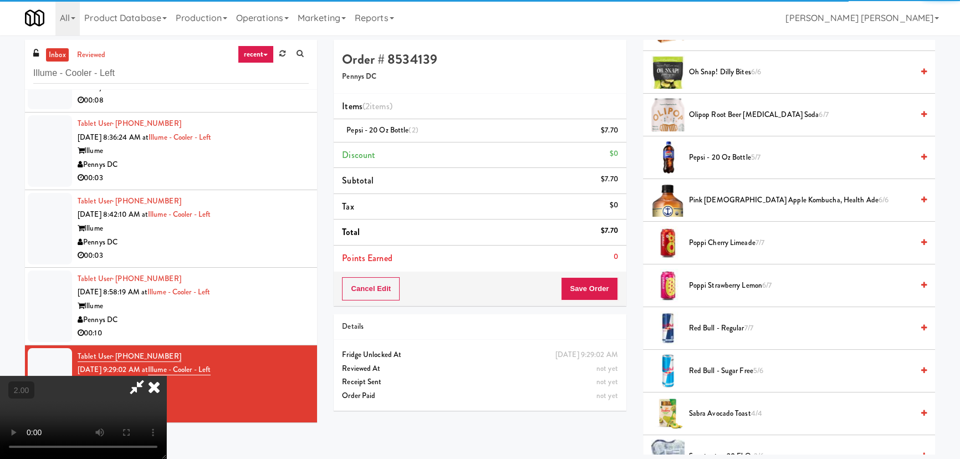
click at [166, 376] on icon at bounding box center [154, 387] width 24 height 22
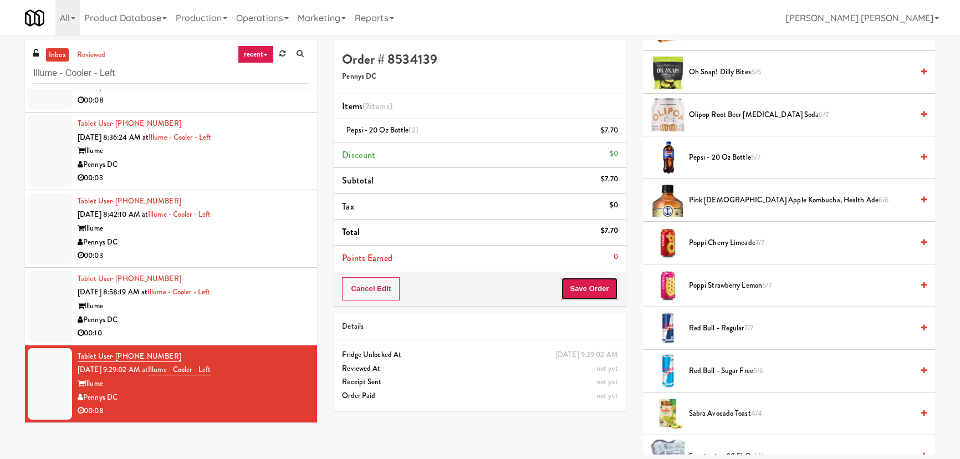
click at [572, 283] on button "Save Order" at bounding box center [589, 288] width 57 height 23
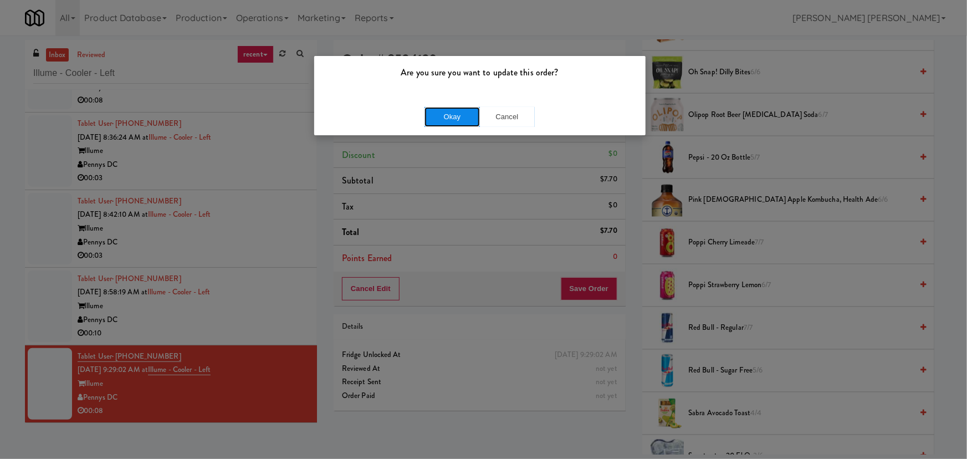
click at [468, 117] on button "Okay" at bounding box center [452, 117] width 55 height 20
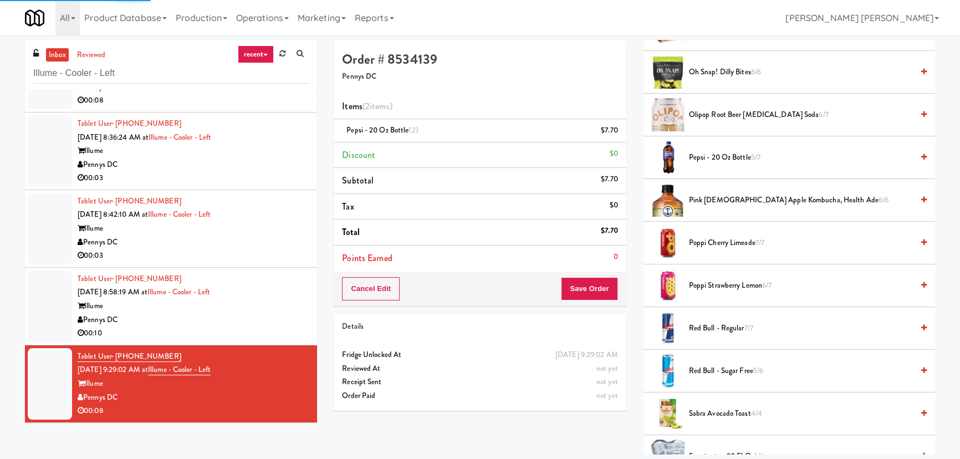
scroll to position [30, 0]
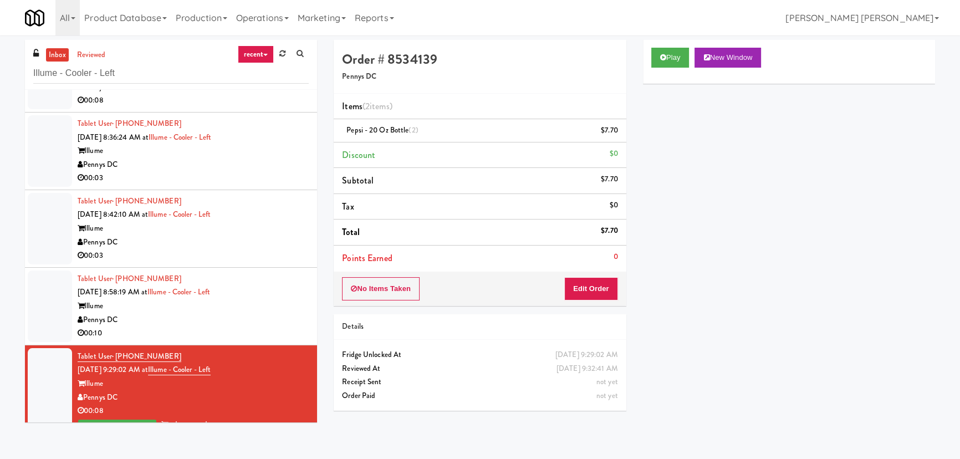
click at [269, 323] on div "Pennys DC" at bounding box center [193, 320] width 231 height 14
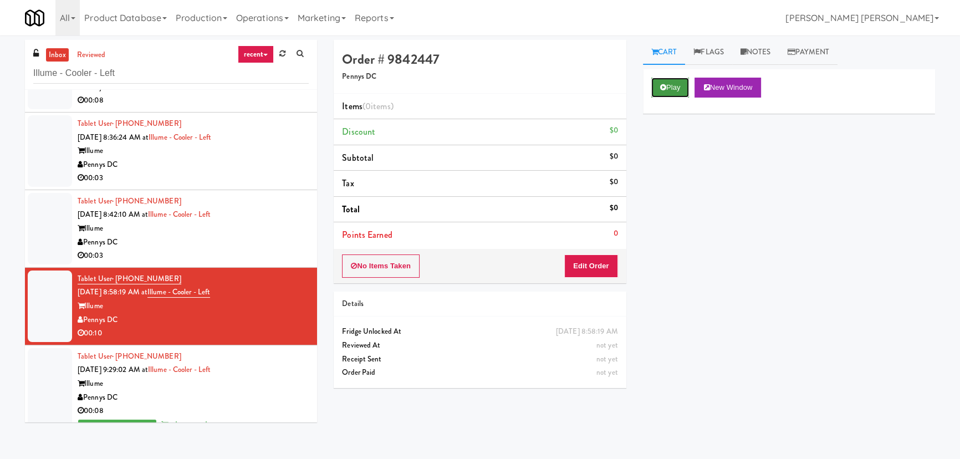
click at [664, 85] on icon at bounding box center [663, 87] width 6 height 7
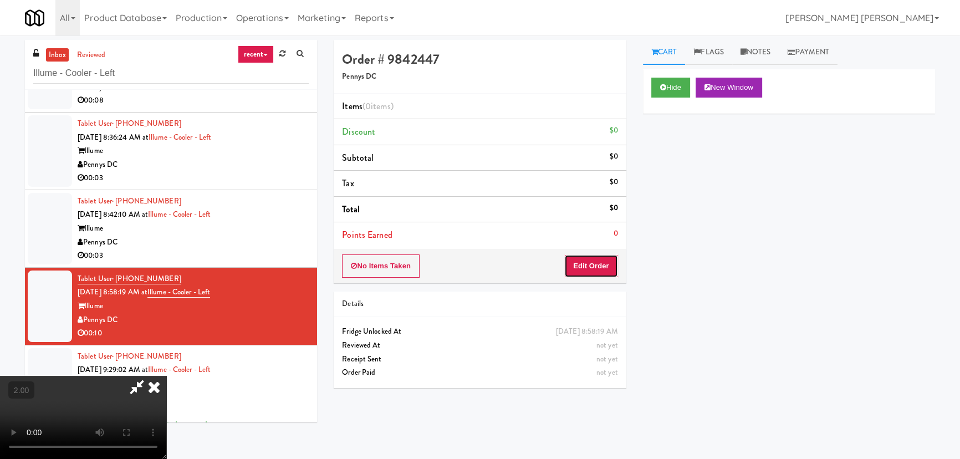
click at [604, 256] on button "Edit Order" at bounding box center [591, 265] width 54 height 23
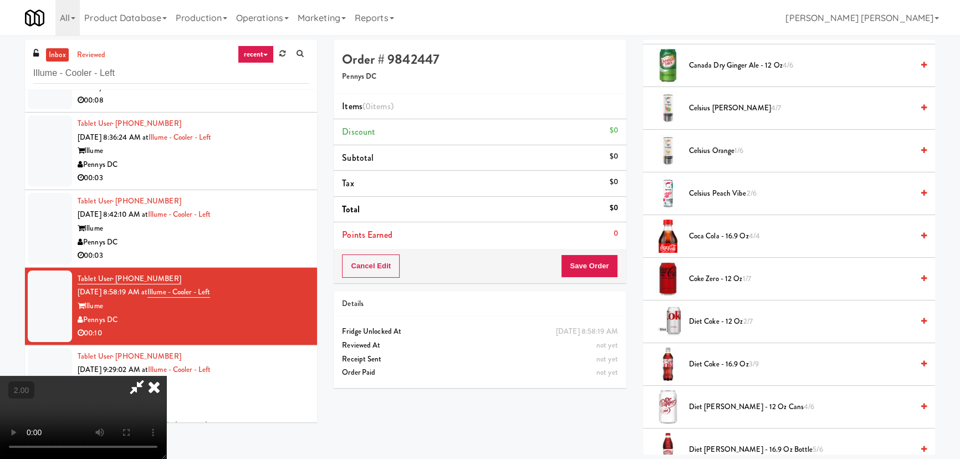
scroll to position [252, 0]
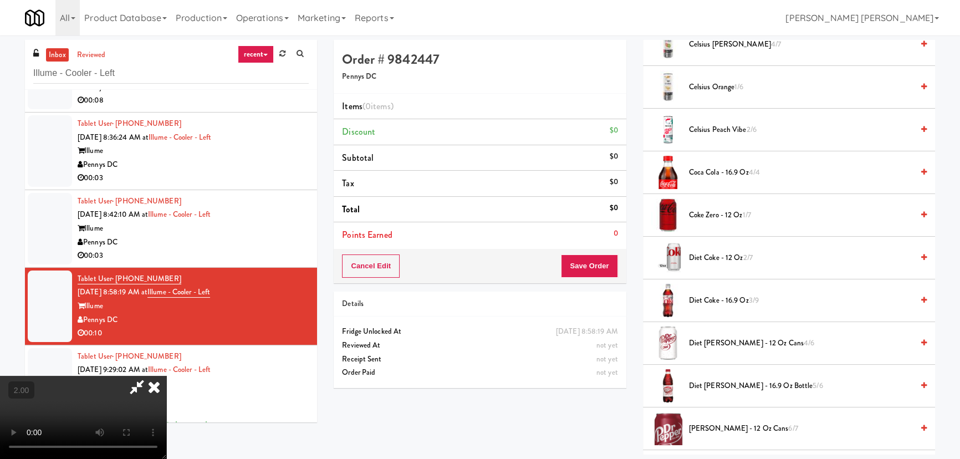
click at [716, 340] on span "Diet Dr Pepper - 12 oz Cans 4/6" at bounding box center [801, 343] width 224 height 14
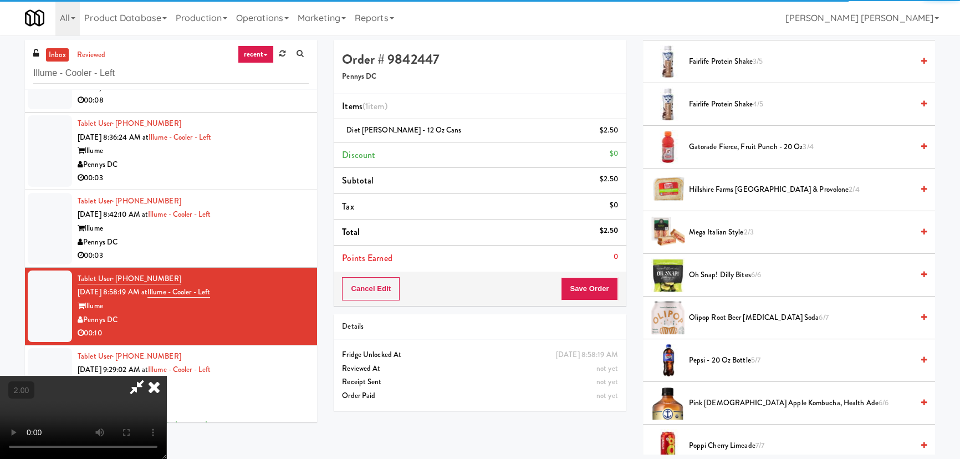
scroll to position [705, 0]
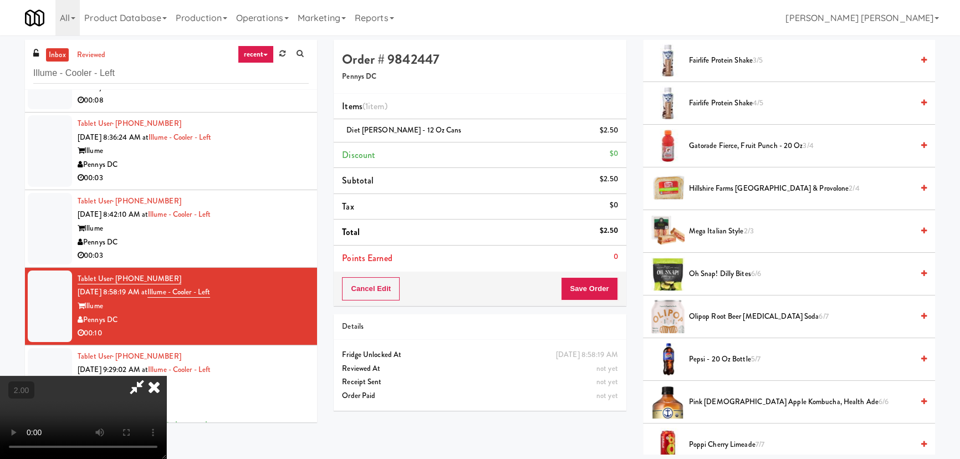
click at [709, 105] on span "Fairlife Protein Shake 4/5" at bounding box center [801, 103] width 224 height 14
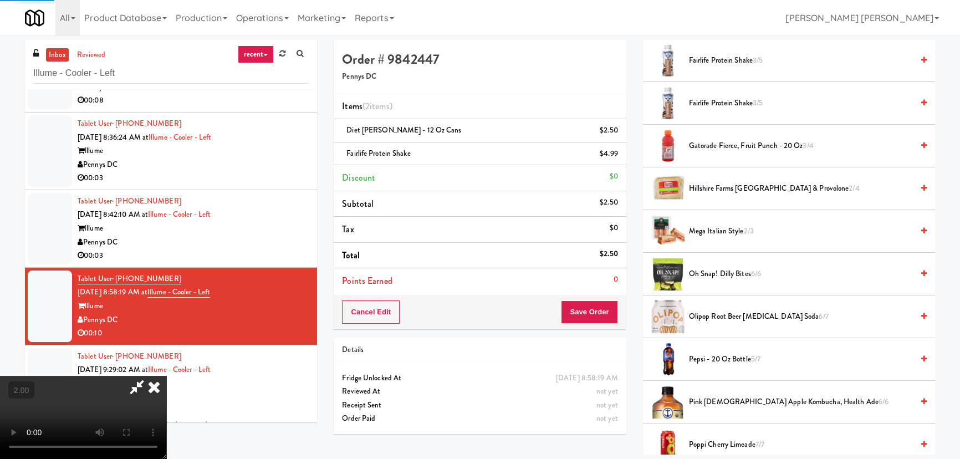
click at [166, 376] on video at bounding box center [83, 417] width 166 height 83
click at [166, 376] on icon at bounding box center [154, 387] width 24 height 22
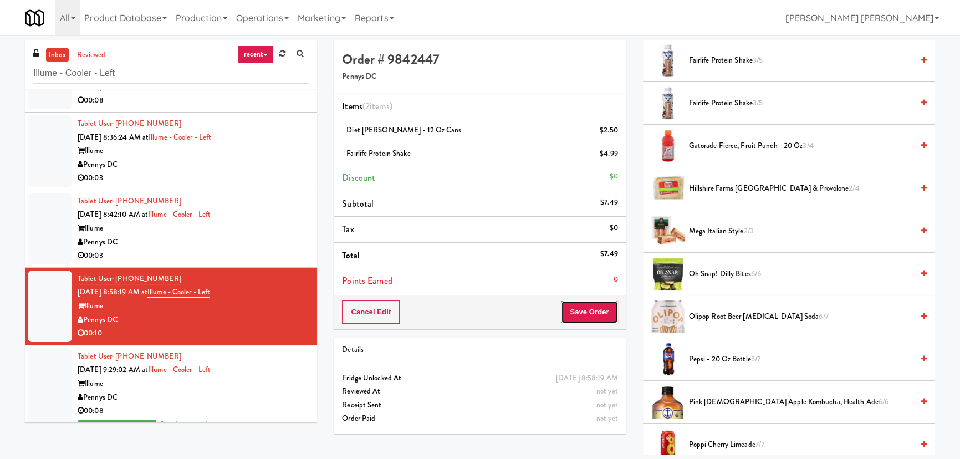
click at [580, 319] on button "Save Order" at bounding box center [589, 311] width 57 height 23
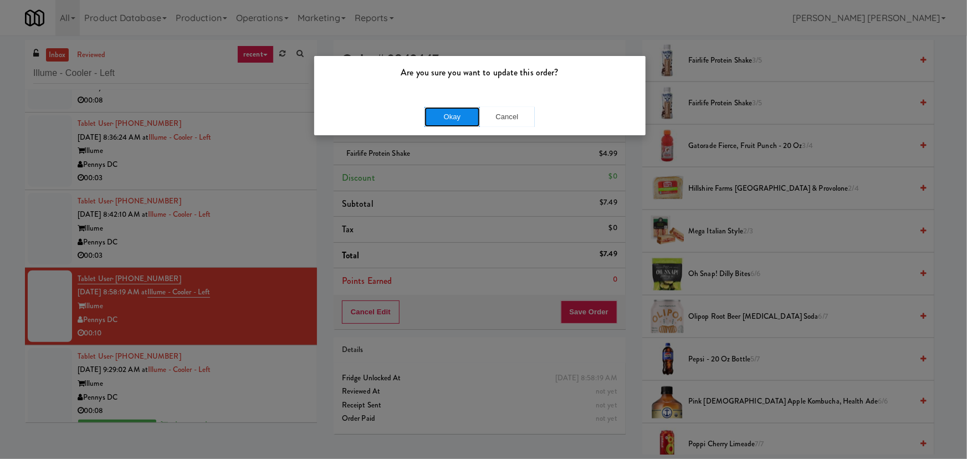
drag, startPoint x: 455, startPoint y: 119, endPoint x: 469, endPoint y: 122, distance: 14.2
click at [454, 119] on button "Okay" at bounding box center [452, 117] width 55 height 20
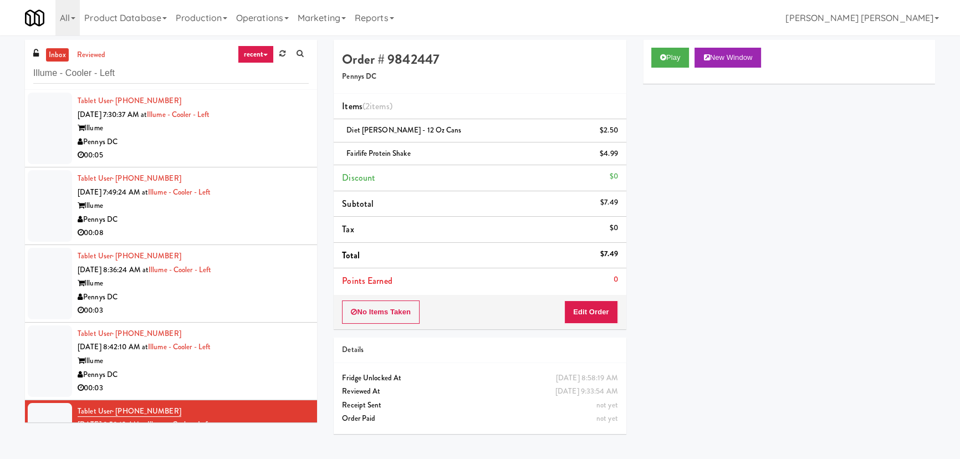
scroll to position [151, 0]
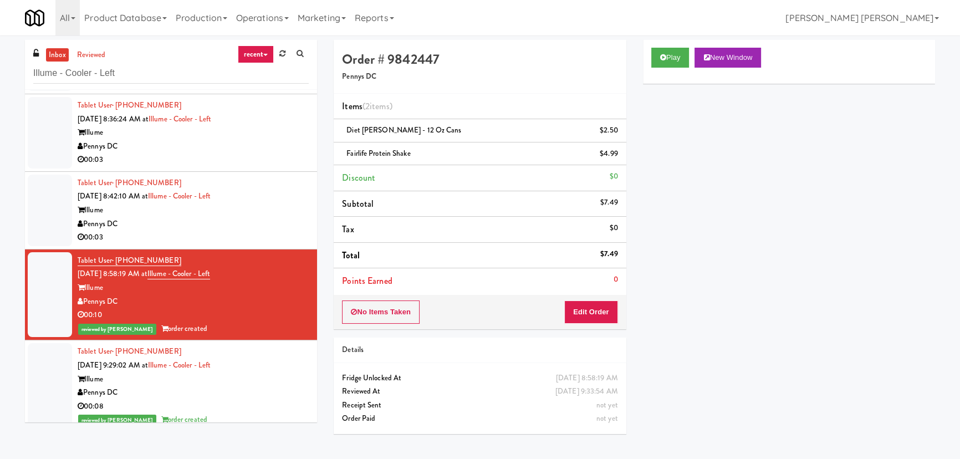
click at [248, 243] on div "00:03" at bounding box center [193, 238] width 231 height 14
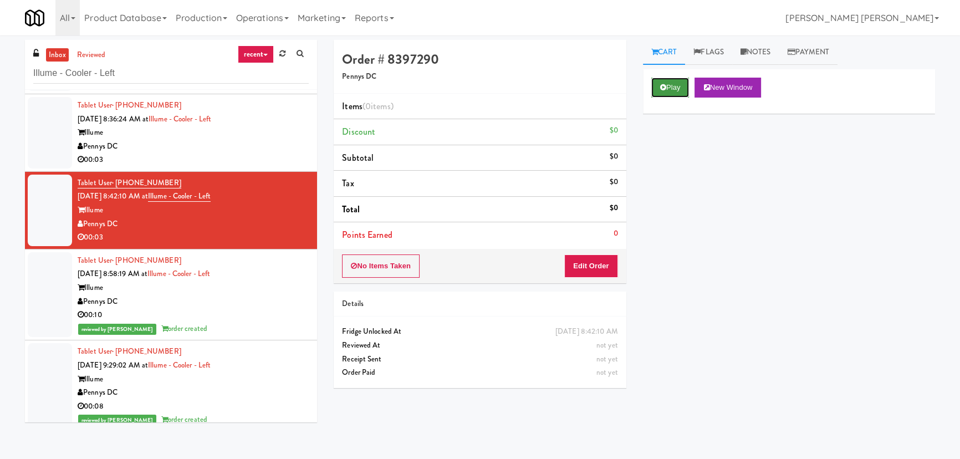
click at [657, 84] on button "Play" at bounding box center [670, 88] width 38 height 20
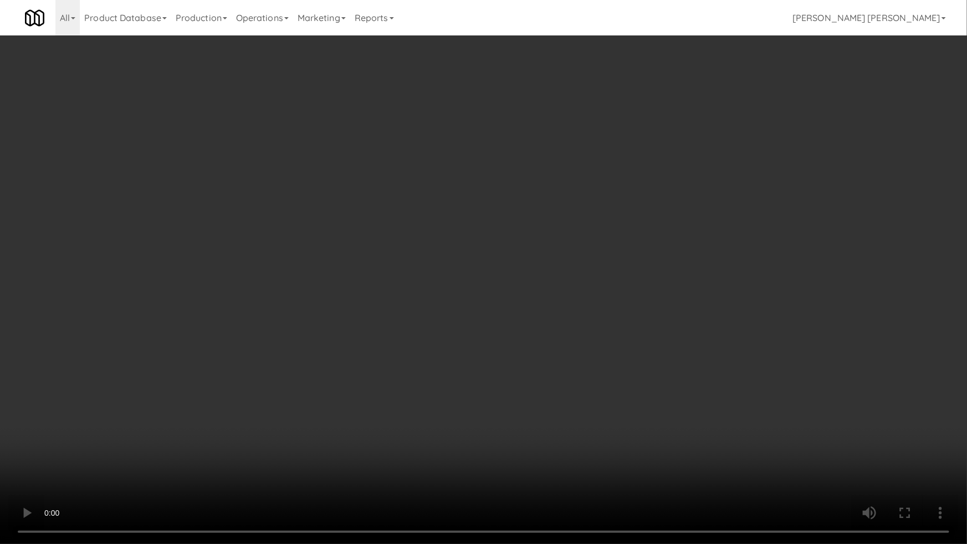
drag, startPoint x: 559, startPoint y: 482, endPoint x: 794, endPoint y: 466, distance: 235.6
click at [613, 458] on video at bounding box center [483, 272] width 967 height 544
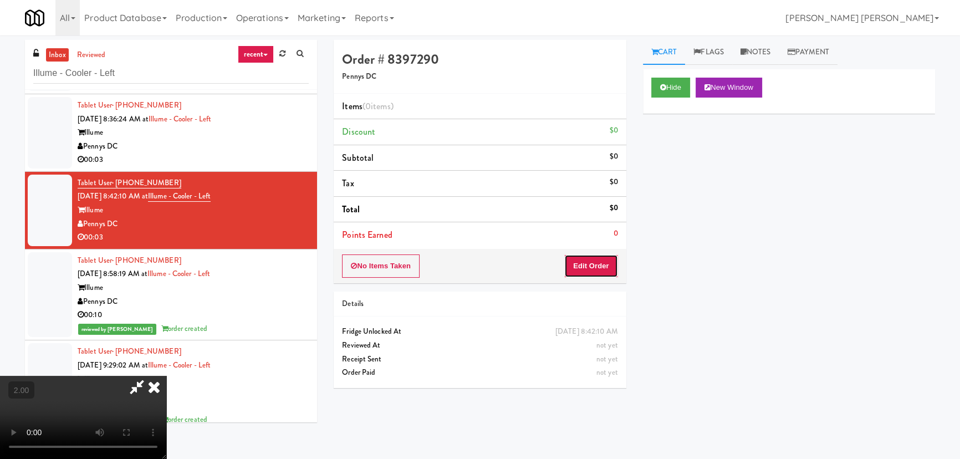
click at [598, 263] on button "Edit Order" at bounding box center [591, 265] width 54 height 23
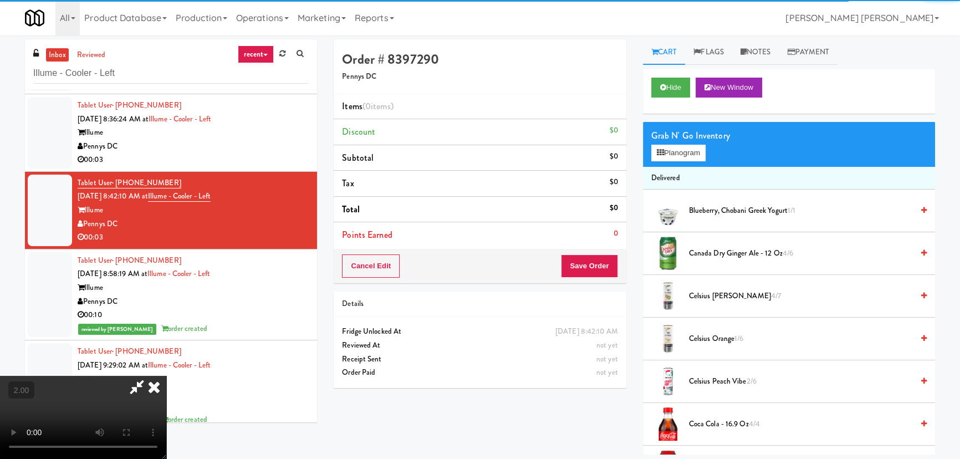
click at [705, 341] on span "Celsius Orange 1/6" at bounding box center [801, 339] width 224 height 14
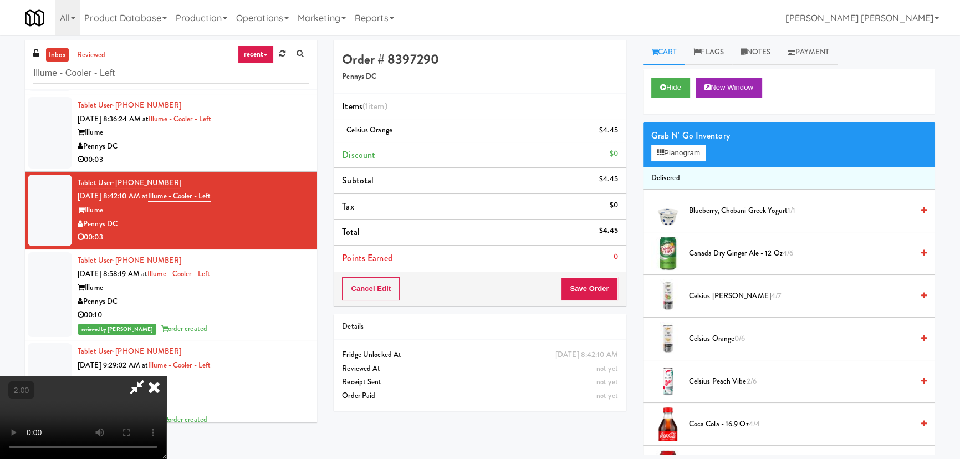
click at [166, 376] on icon at bounding box center [154, 387] width 24 height 22
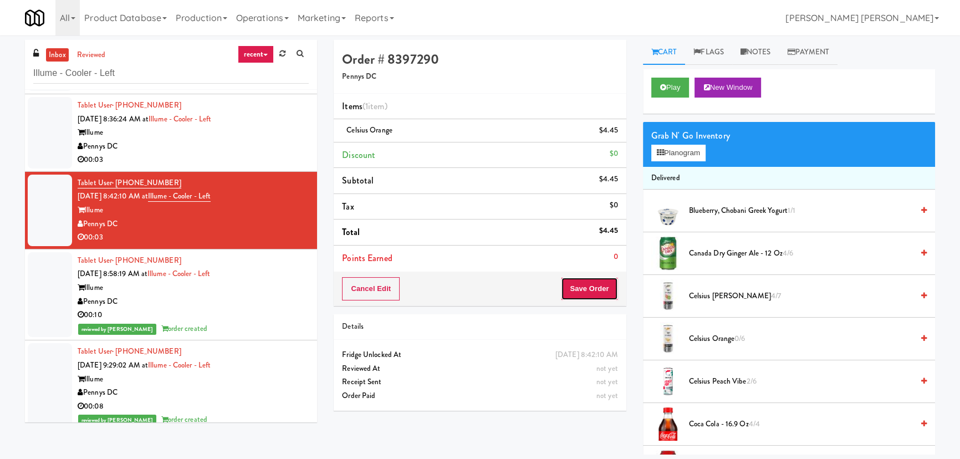
click at [591, 293] on button "Save Order" at bounding box center [589, 288] width 57 height 23
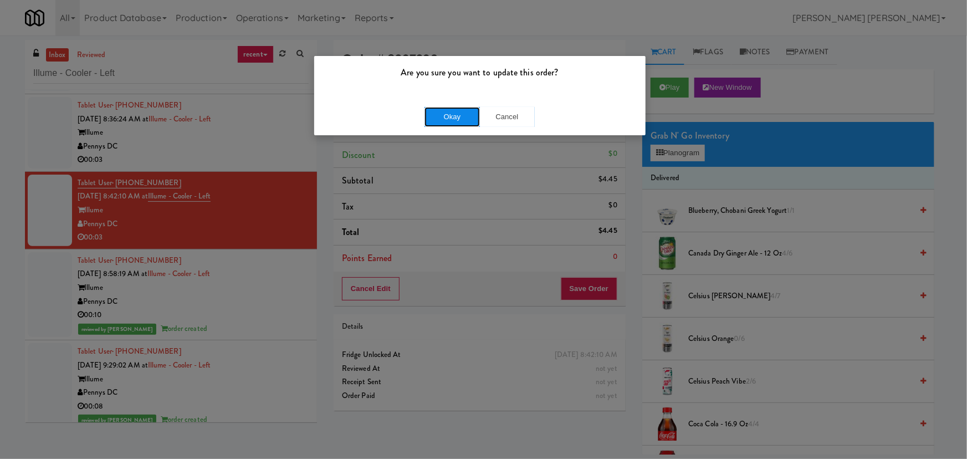
click at [448, 116] on button "Okay" at bounding box center [452, 117] width 55 height 20
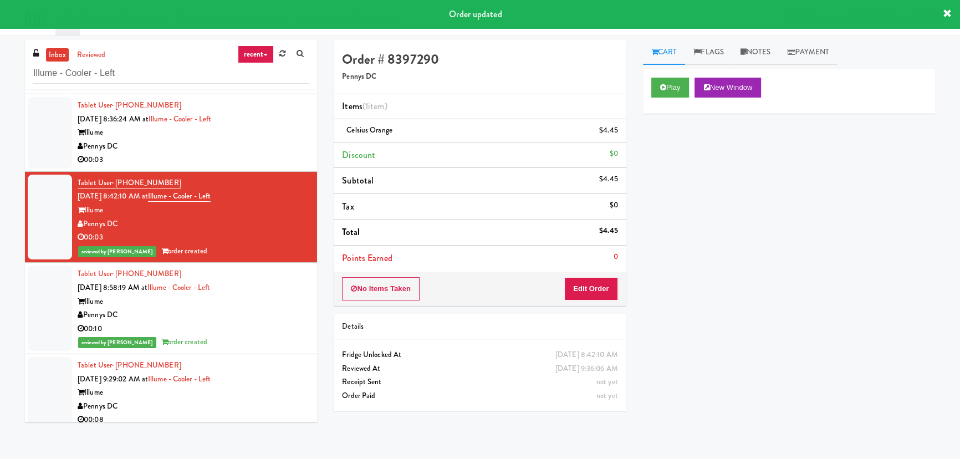
click at [260, 120] on div "Tablet User · (517) 281-8018 Sep 5, 2025 8:36:24 AM at Illume - Cooler - Left I…" at bounding box center [193, 133] width 231 height 68
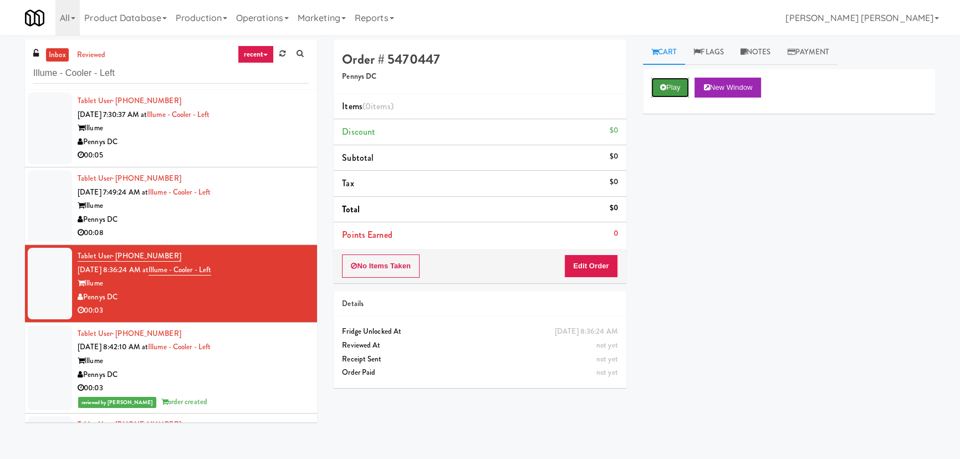
click at [681, 91] on button "Play" at bounding box center [670, 88] width 38 height 20
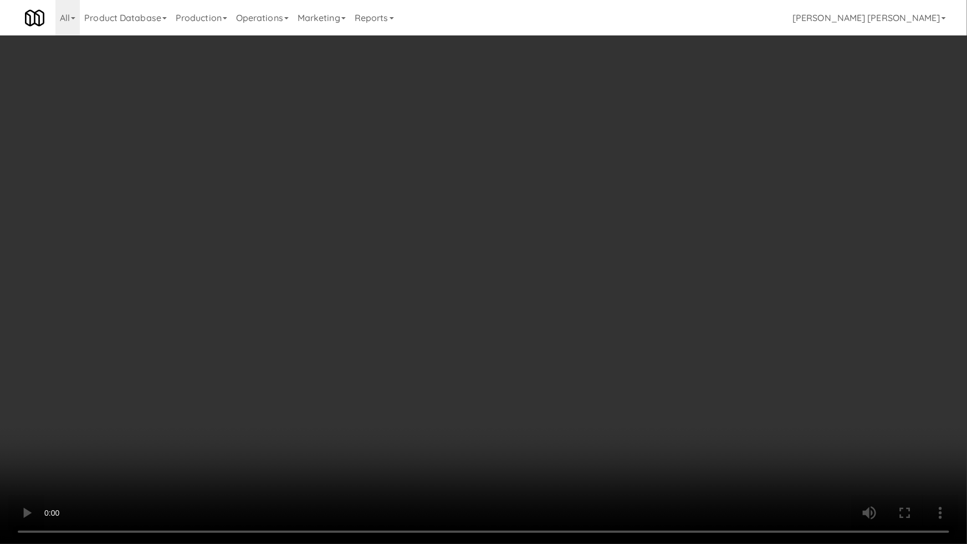
drag, startPoint x: 535, startPoint y: 493, endPoint x: 791, endPoint y: 484, distance: 256.2
click at [580, 458] on video at bounding box center [483, 272] width 967 height 544
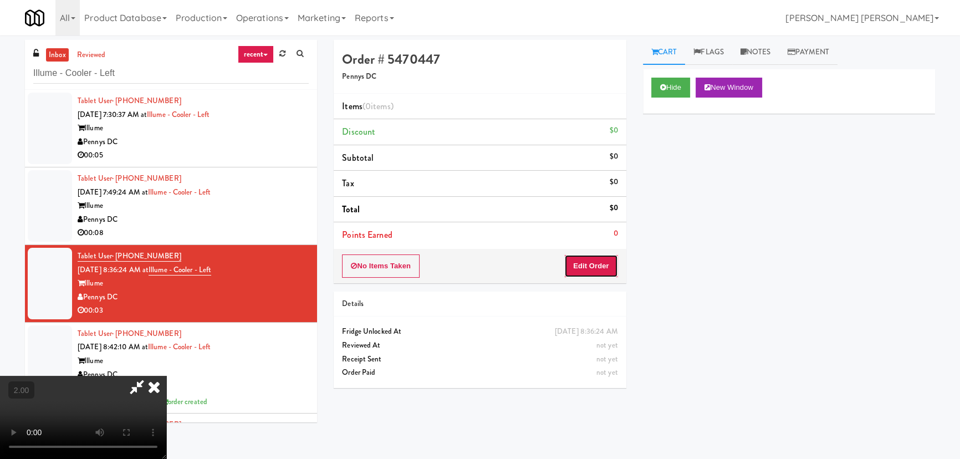
click at [610, 265] on button "Edit Order" at bounding box center [591, 265] width 54 height 23
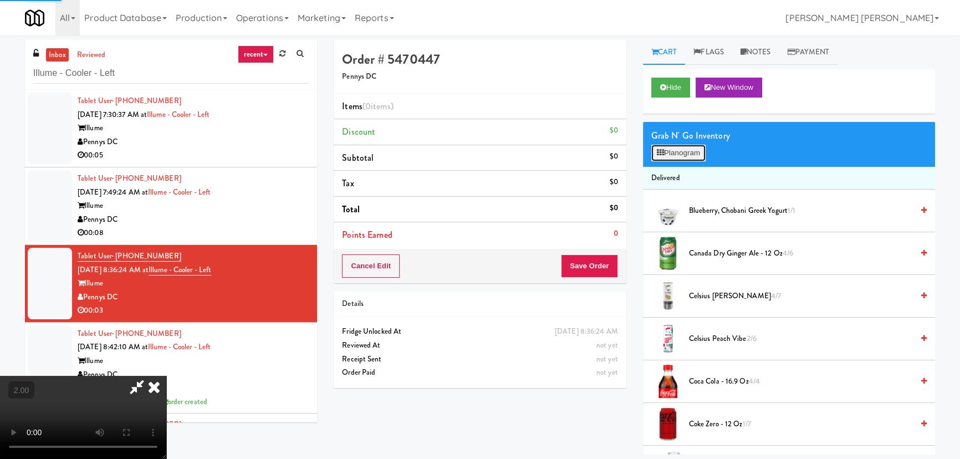
click at [682, 154] on button "Planogram" at bounding box center [678, 153] width 54 height 17
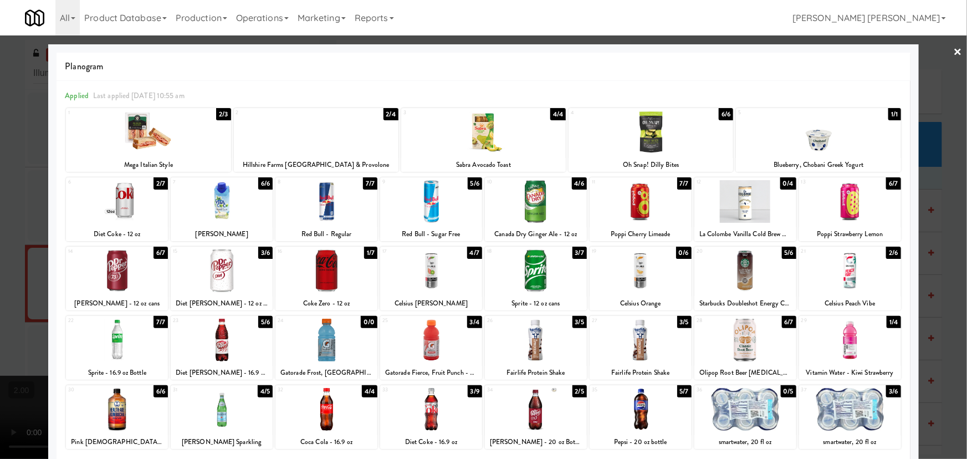
click at [853, 343] on div at bounding box center [850, 340] width 102 height 43
click at [954, 54] on link "×" at bounding box center [958, 52] width 9 height 34
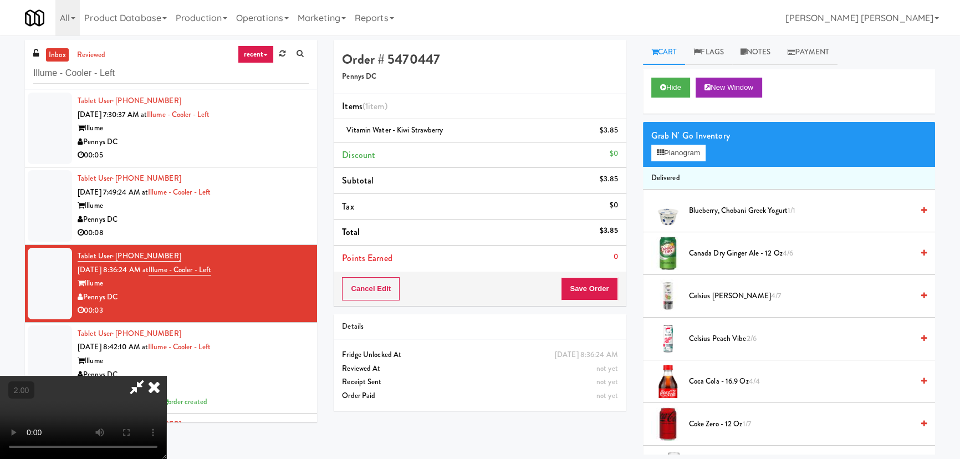
click at [166, 376] on icon at bounding box center [154, 387] width 24 height 22
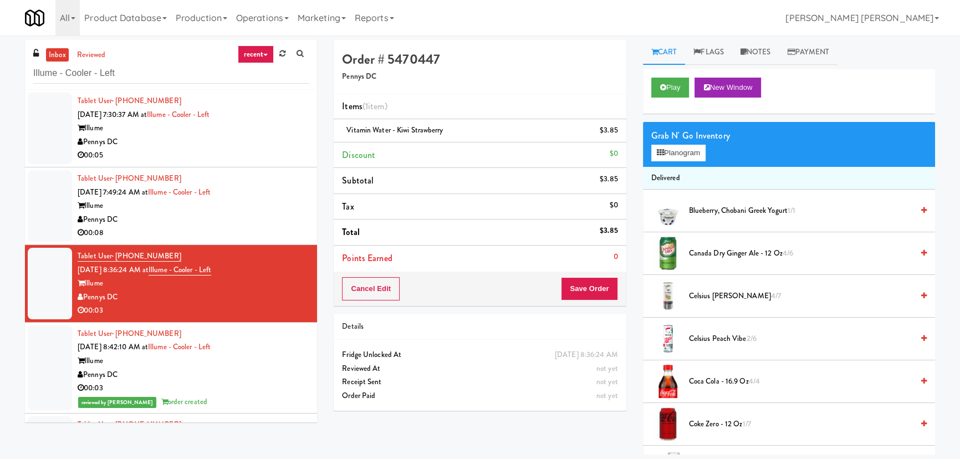
click at [584, 303] on div "Cancel Edit Save Order" at bounding box center [480, 289] width 292 height 34
click at [584, 296] on button "Save Order" at bounding box center [589, 288] width 57 height 23
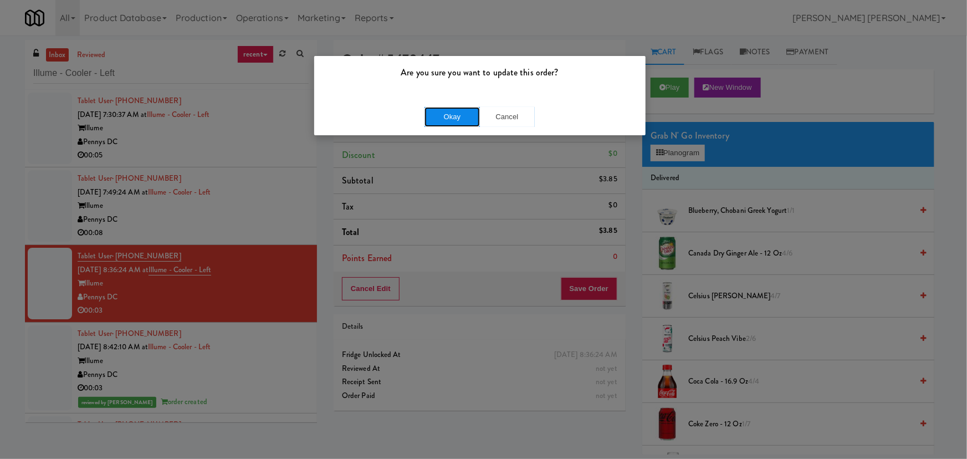
click at [451, 114] on button "Okay" at bounding box center [452, 117] width 55 height 20
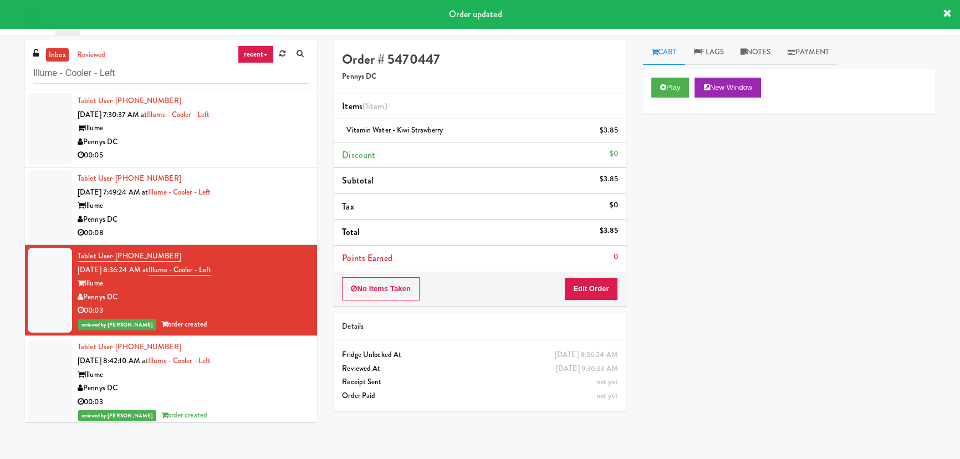
click at [273, 217] on div "Pennys DC" at bounding box center [193, 220] width 231 height 14
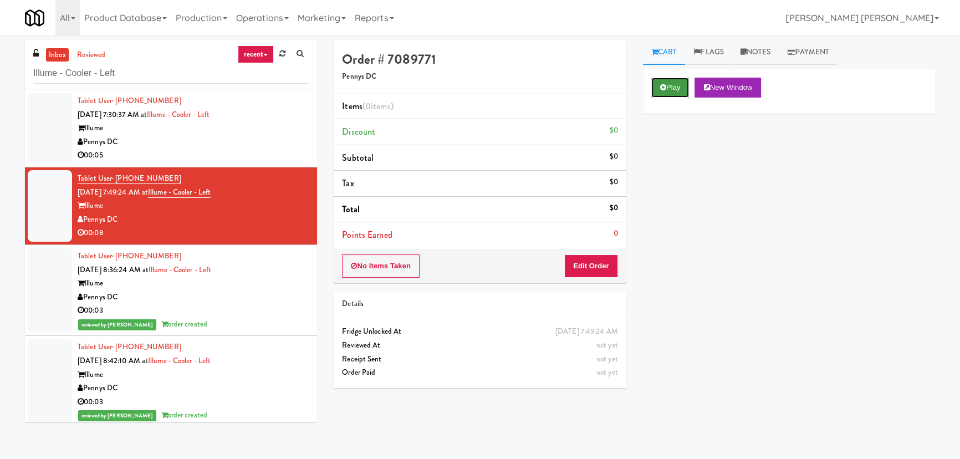
click at [670, 89] on button "Play" at bounding box center [670, 88] width 38 height 20
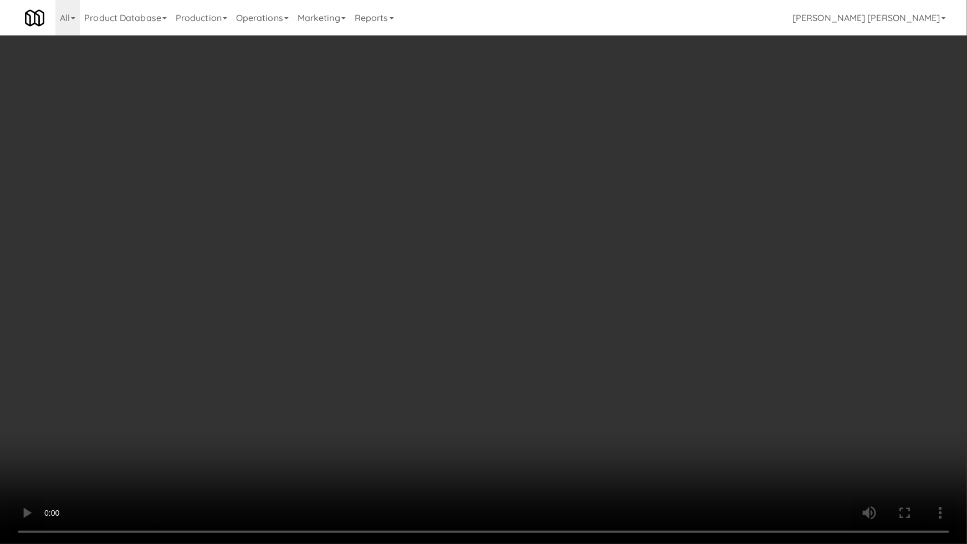
click at [400, 381] on video at bounding box center [483, 272] width 967 height 544
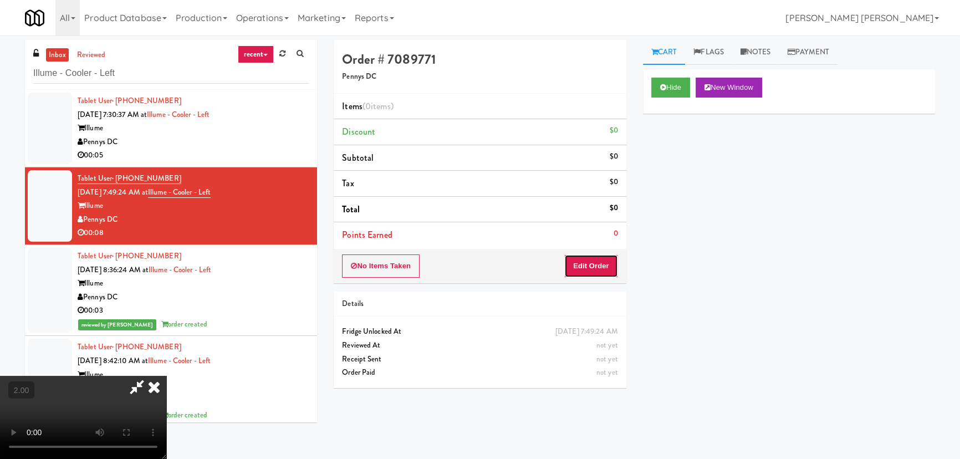
click at [599, 266] on button "Edit Order" at bounding box center [591, 265] width 54 height 23
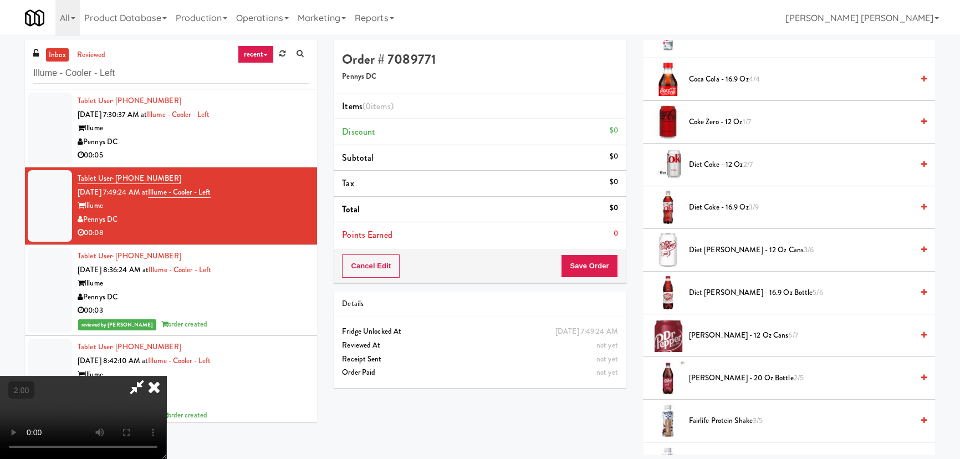
scroll to position [504, 0]
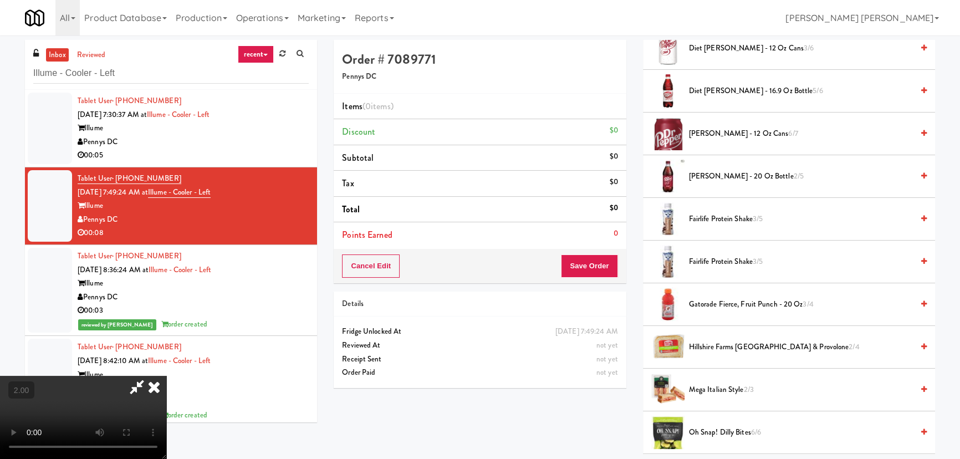
drag, startPoint x: 691, startPoint y: 219, endPoint x: 606, endPoint y: 173, distance: 96.5
click at [691, 218] on span "Fairlife Protein Shake 3/5" at bounding box center [801, 219] width 224 height 14
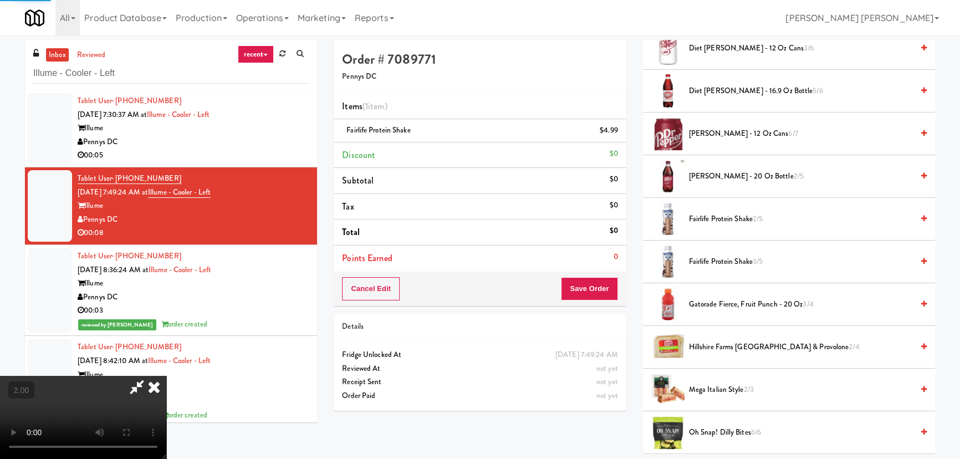
click at [166, 376] on icon at bounding box center [154, 387] width 24 height 22
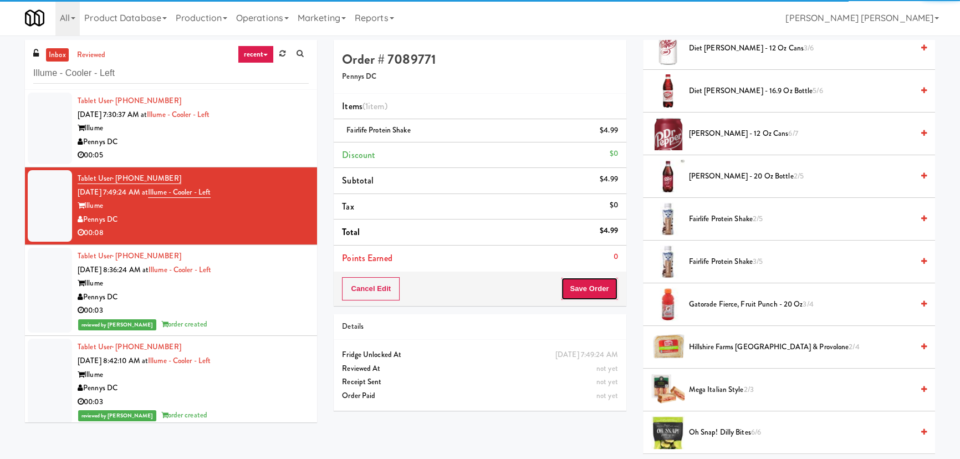
click at [580, 280] on button "Save Order" at bounding box center [589, 288] width 57 height 23
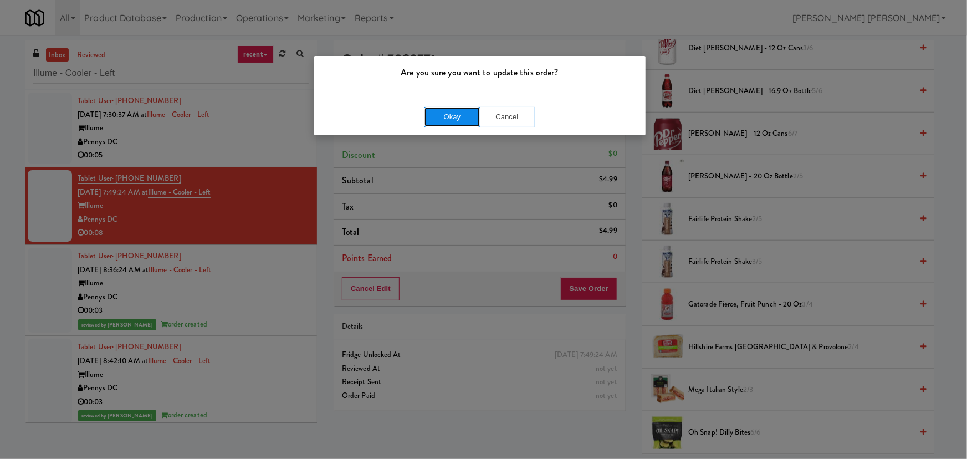
click at [460, 115] on button "Okay" at bounding box center [452, 117] width 55 height 20
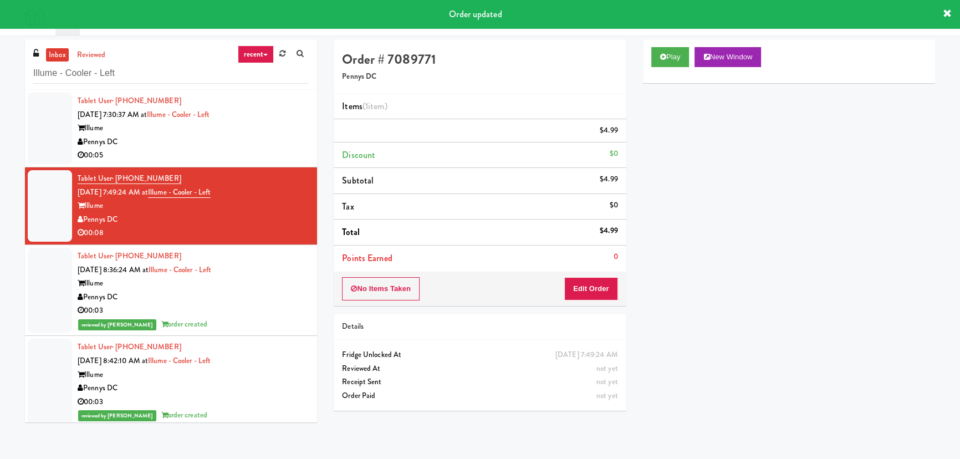
scroll to position [30, 0]
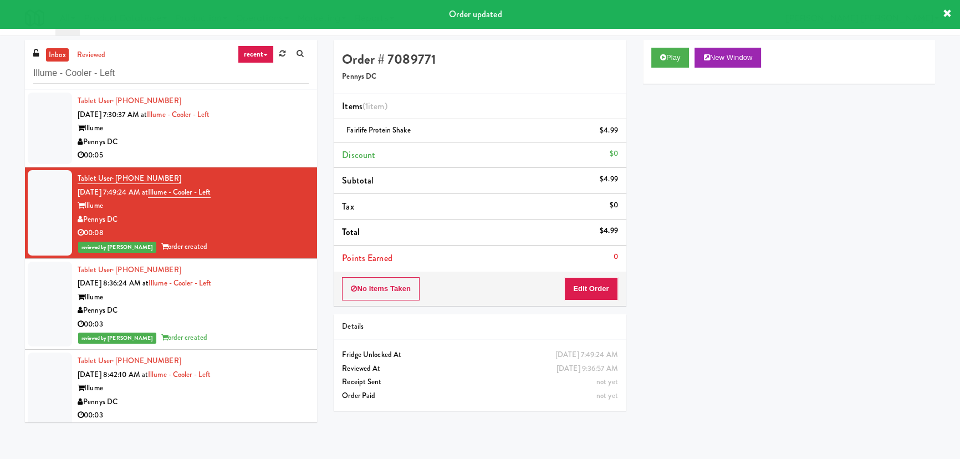
click at [267, 150] on div "00:05" at bounding box center [193, 156] width 231 height 14
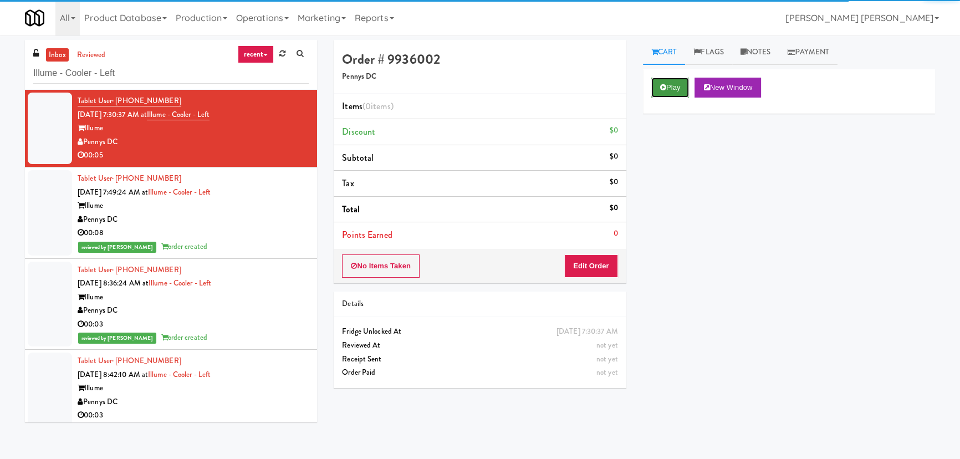
click at [662, 89] on icon at bounding box center [663, 87] width 6 height 7
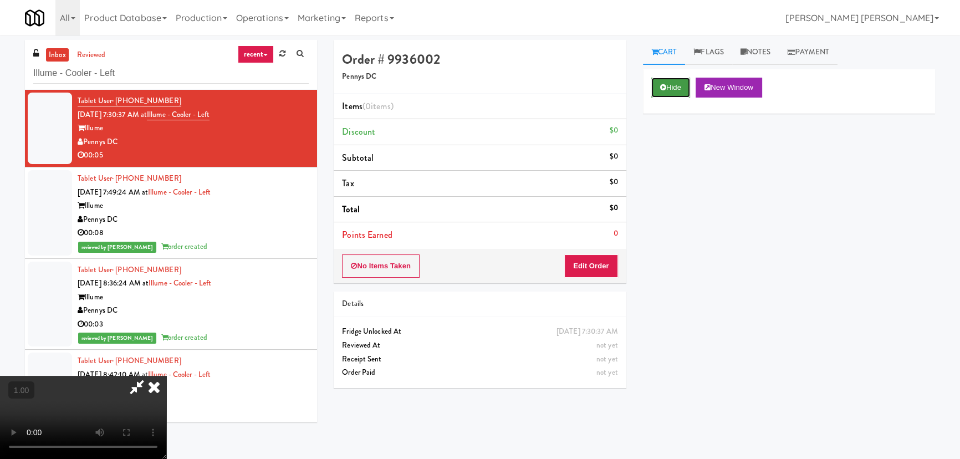
click at [670, 80] on button "Hide" at bounding box center [670, 88] width 39 height 20
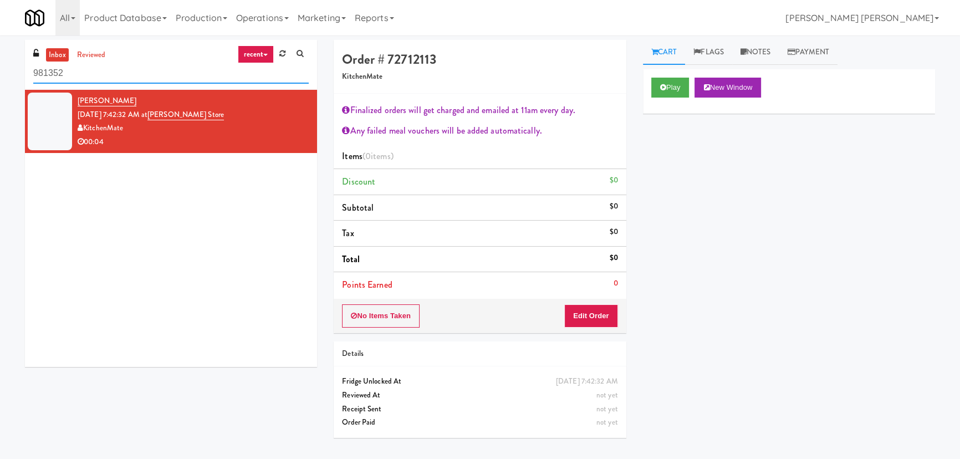
drag, startPoint x: 99, startPoint y: 73, endPoint x: -18, endPoint y: 67, distance: 117.1
click at [0, 67] on html "Okay Okay Select date: previous 2025-Sep next Su Mo Tu We Th Fr Sa 31 1 2 3 4 5…" at bounding box center [480, 229] width 960 height 459
paste input "Rising Sun - Food"
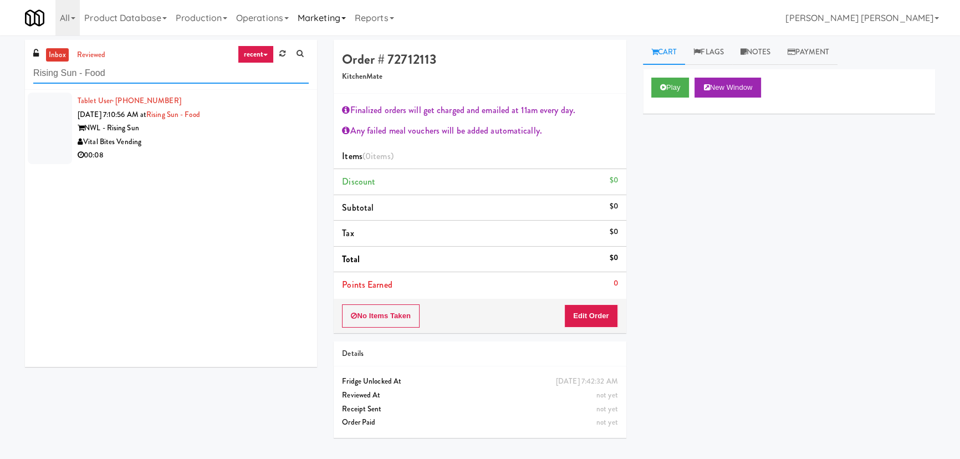
type input "Rising Sun - Food"
click at [227, 141] on div "Vital Bites Vending" at bounding box center [193, 142] width 231 height 14
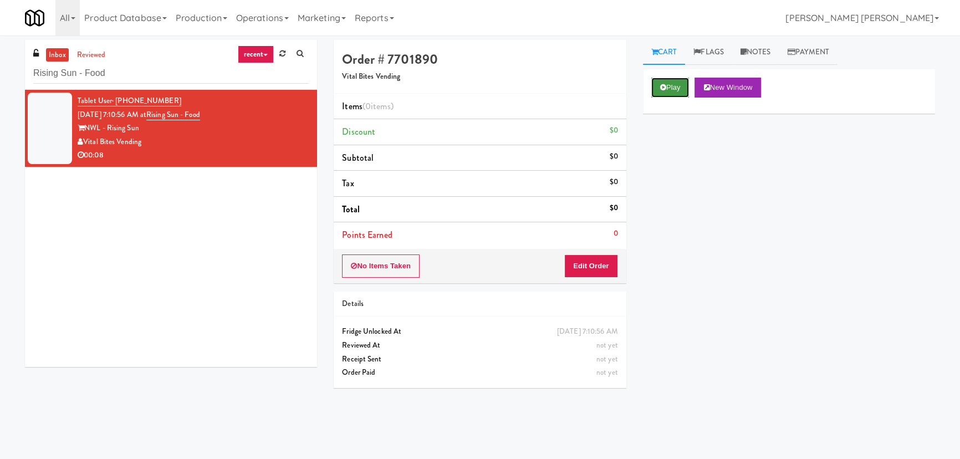
click at [669, 88] on button "Play" at bounding box center [670, 88] width 38 height 20
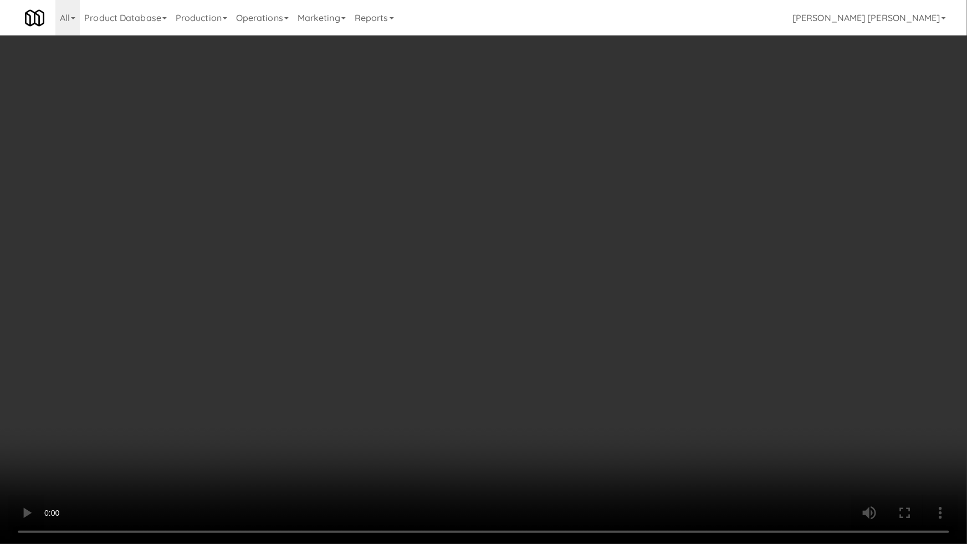
click at [548, 458] on video at bounding box center [483, 272] width 967 height 544
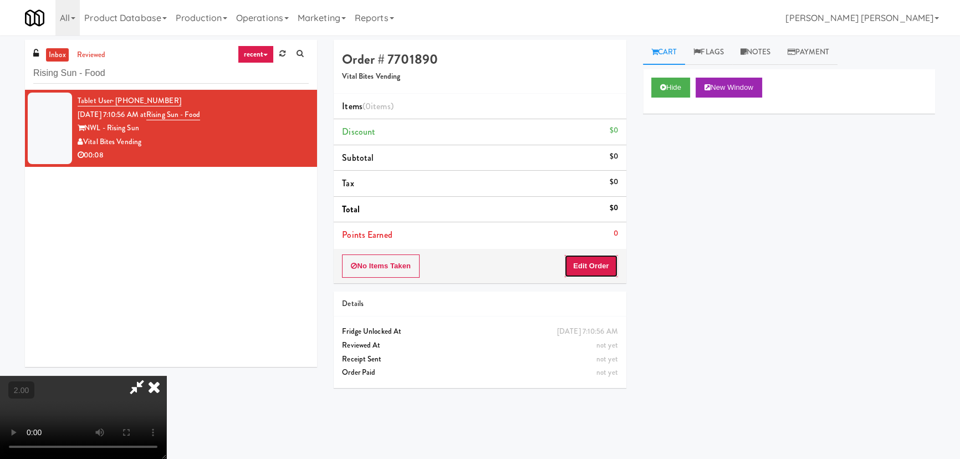
click at [594, 267] on button "Edit Order" at bounding box center [591, 265] width 54 height 23
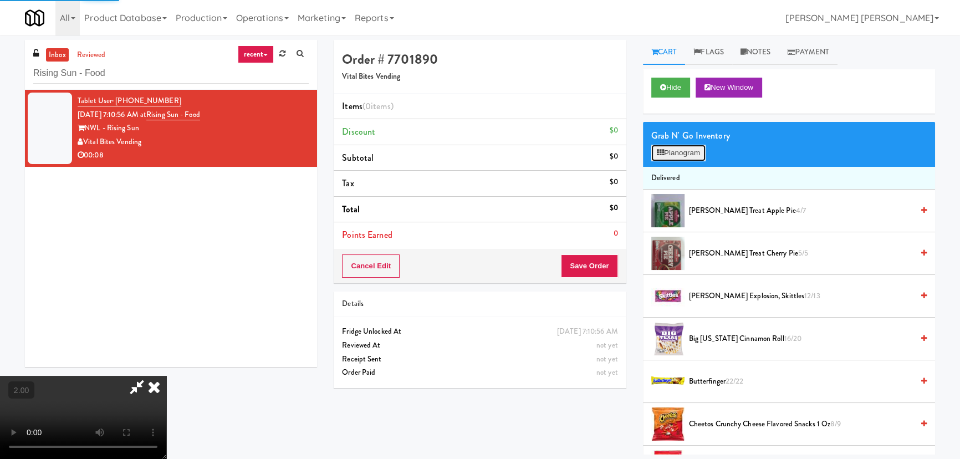
click at [676, 152] on button "Planogram" at bounding box center [678, 153] width 54 height 17
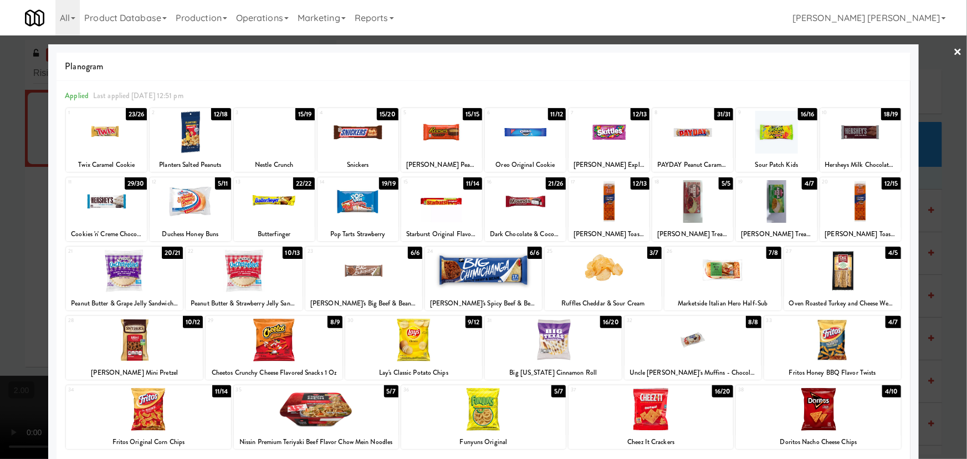
click at [834, 271] on div at bounding box center [842, 270] width 117 height 43
click at [564, 345] on div at bounding box center [553, 340] width 137 height 43
click at [954, 44] on link "×" at bounding box center [958, 52] width 9 height 34
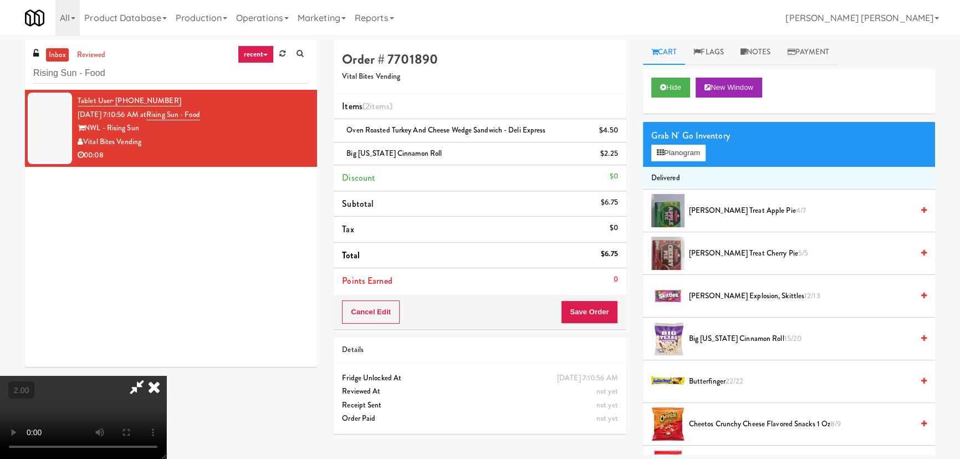
click at [166, 376] on icon at bounding box center [154, 387] width 24 height 22
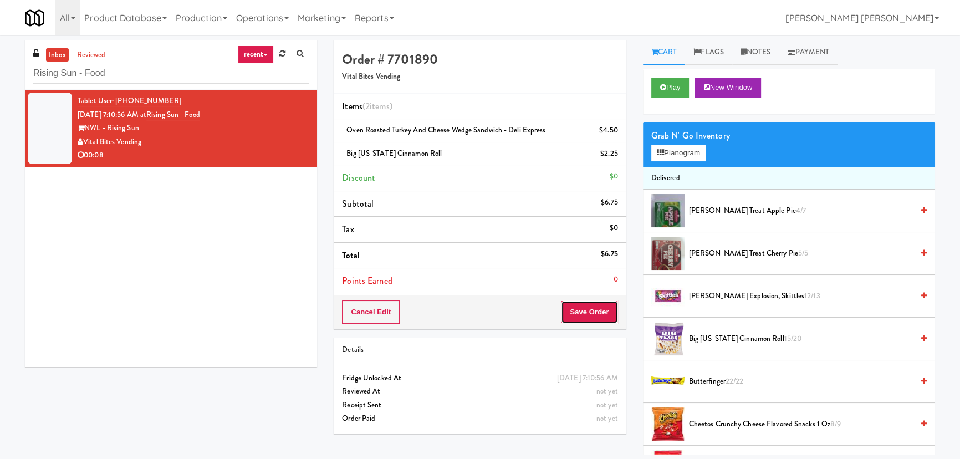
click at [596, 307] on button "Save Order" at bounding box center [589, 311] width 57 height 23
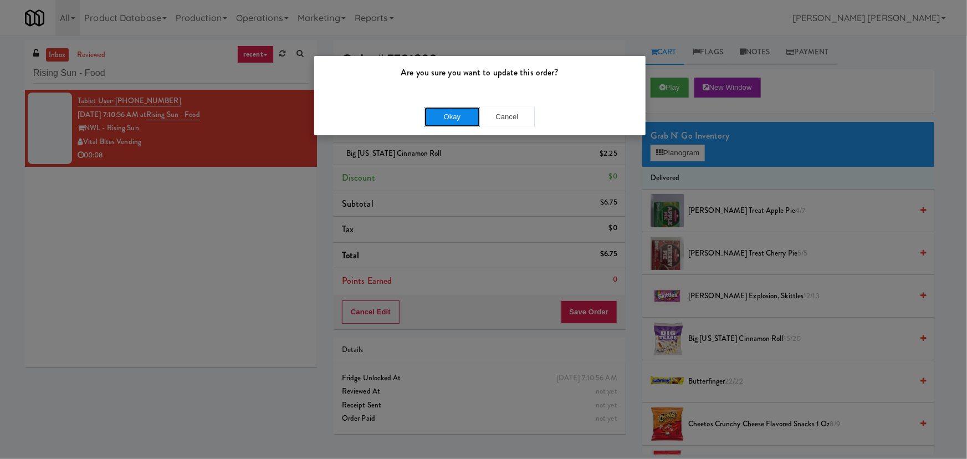
click at [449, 115] on button "Okay" at bounding box center [452, 117] width 55 height 20
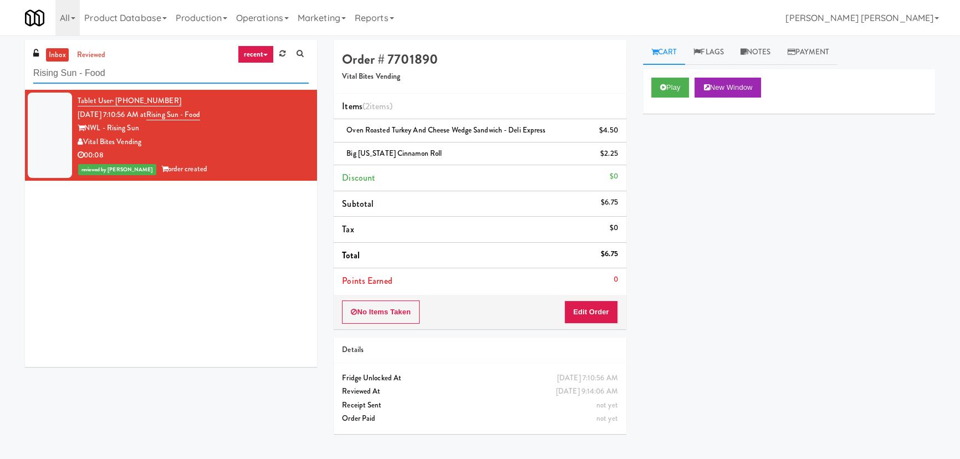
drag, startPoint x: 122, startPoint y: 68, endPoint x: -49, endPoint y: 69, distance: 171.8
click at [0, 69] on html "Are you sure you want to update this order? Okay Cancel Okay Are you sure you w…" at bounding box center [480, 229] width 960 height 459
paste input "Alectra Utilities"
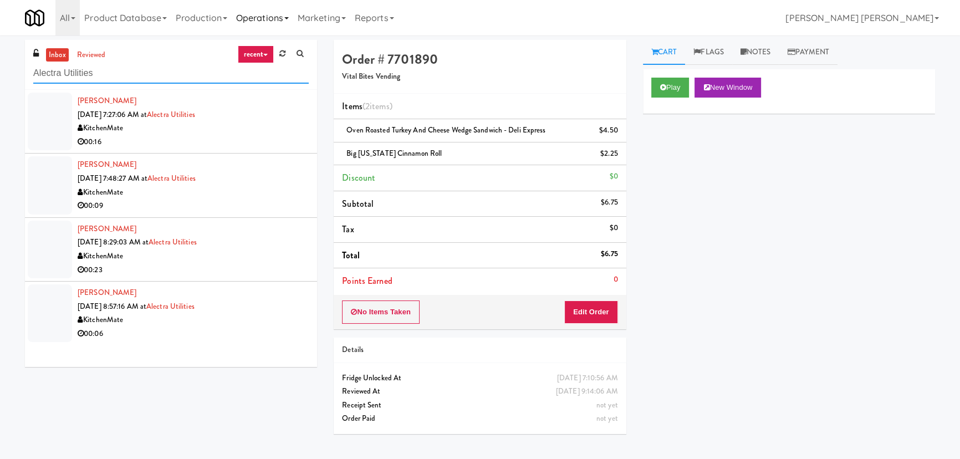
type input "Alectra Utilities"
drag, startPoint x: 219, startPoint y: 138, endPoint x: 208, endPoint y: 142, distance: 11.7
click at [218, 138] on div "00:16" at bounding box center [193, 142] width 231 height 14
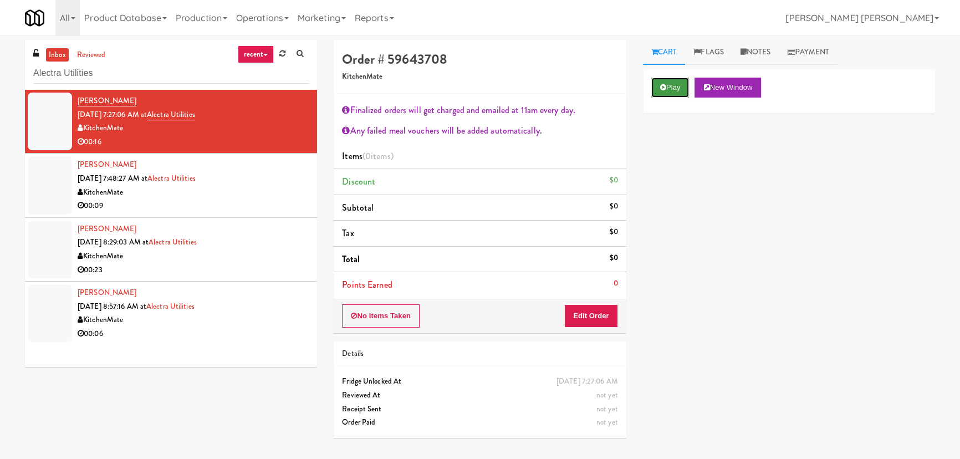
click at [671, 85] on button "Play" at bounding box center [670, 88] width 38 height 20
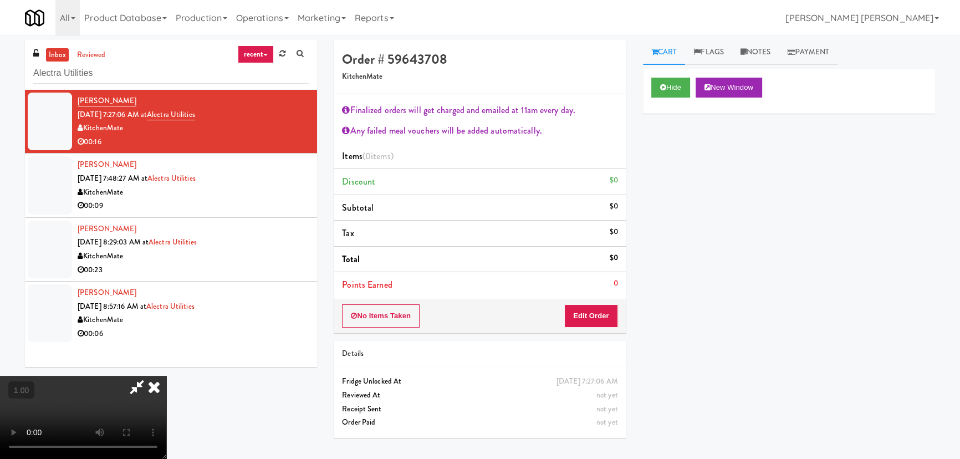
scroll to position [23, 0]
click at [611, 313] on button "Edit Order" at bounding box center [591, 315] width 54 height 23
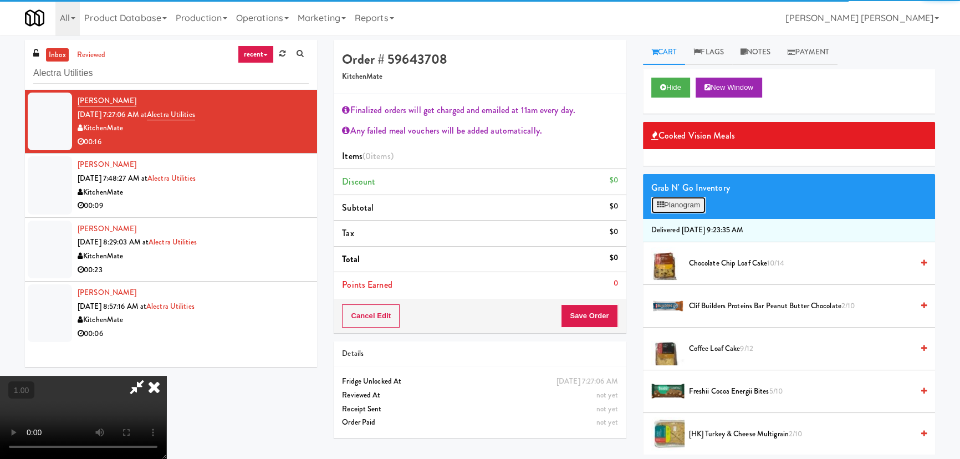
click at [697, 198] on button "Planogram" at bounding box center [678, 205] width 54 height 17
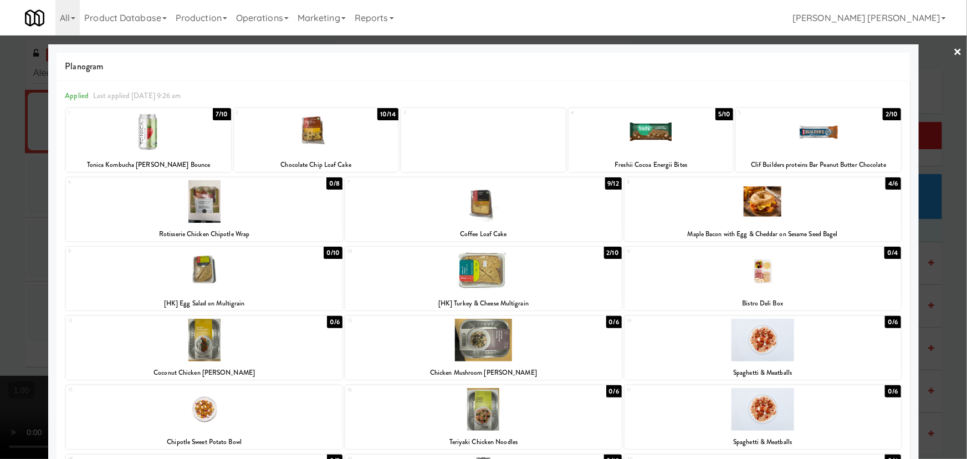
click at [308, 135] on div at bounding box center [316, 132] width 165 height 43
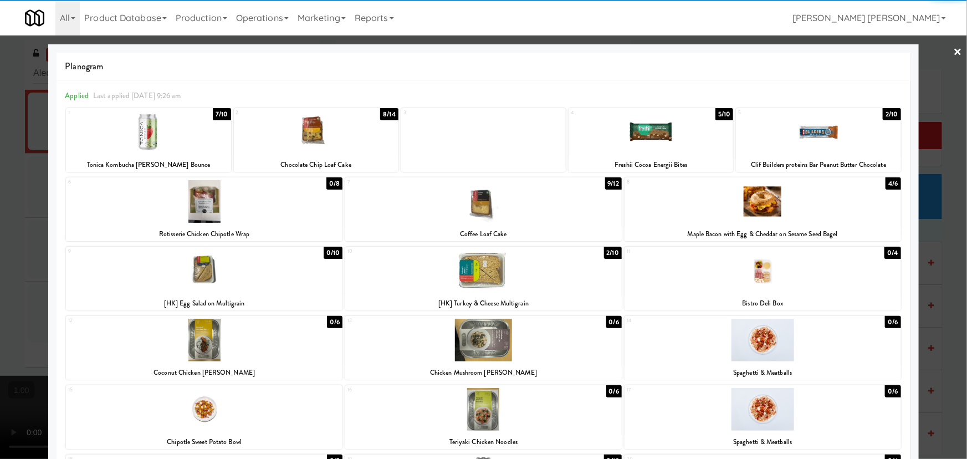
drag, startPoint x: 772, startPoint y: 195, endPoint x: 874, endPoint y: 155, distance: 109.7
click at [773, 196] on div at bounding box center [763, 201] width 277 height 43
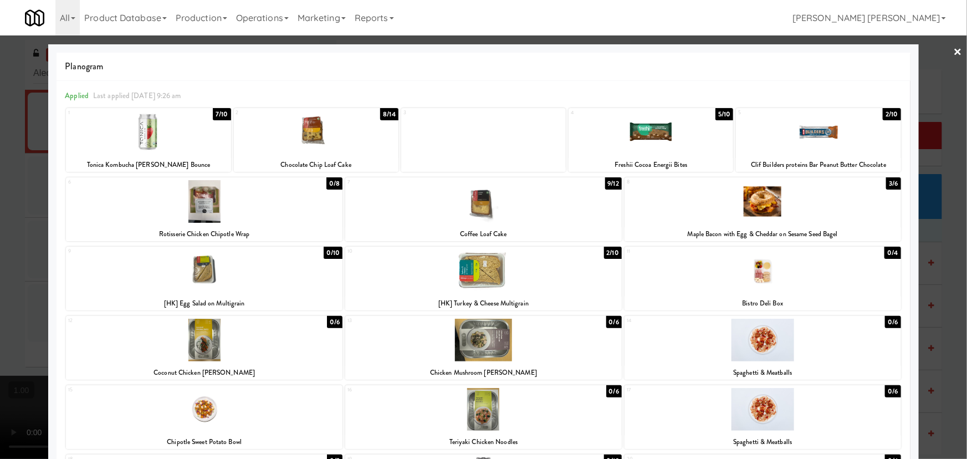
click at [954, 45] on link "×" at bounding box center [958, 52] width 9 height 34
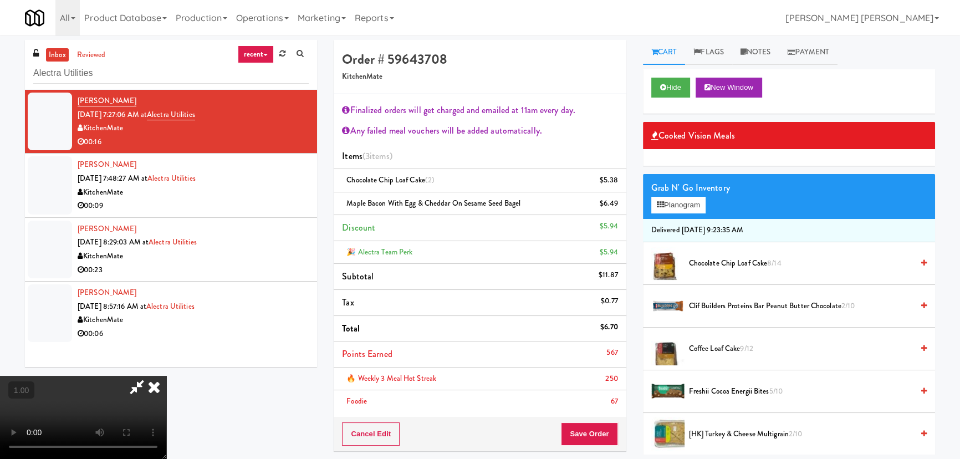
click at [166, 376] on icon at bounding box center [154, 387] width 24 height 22
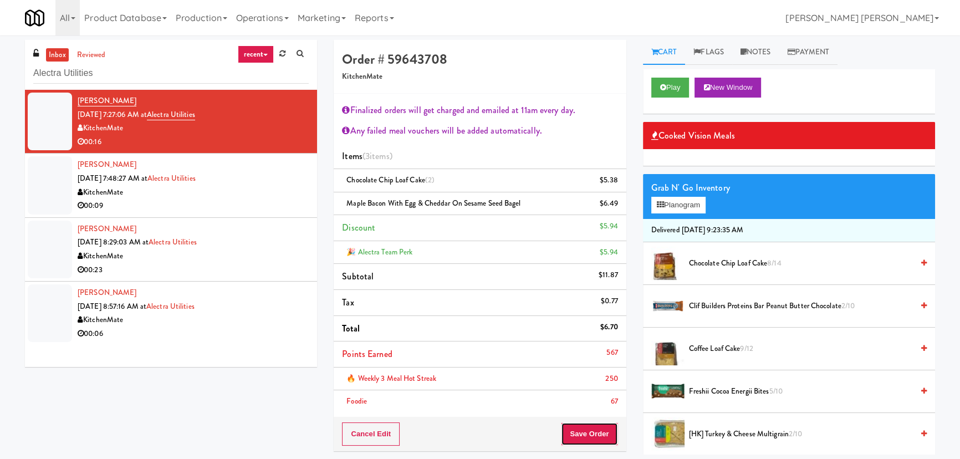
click at [606, 427] on button "Save Order" at bounding box center [589, 433] width 57 height 23
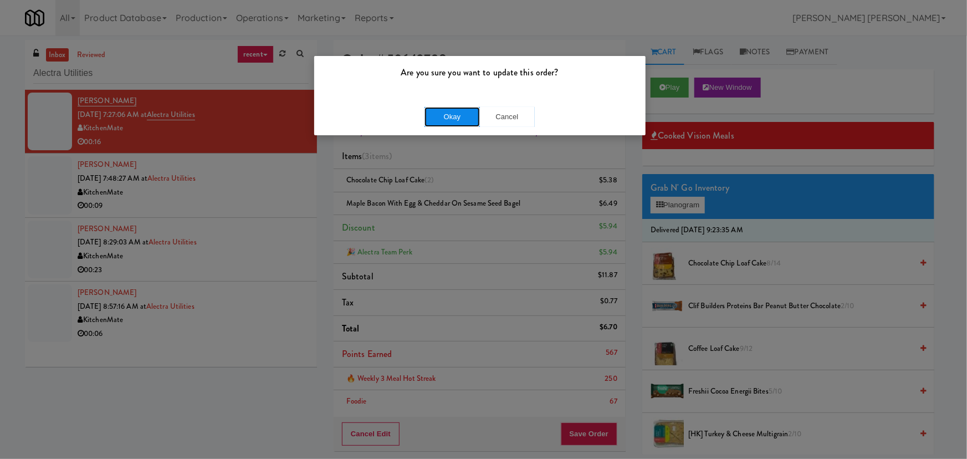
click at [458, 116] on button "Okay" at bounding box center [452, 117] width 55 height 20
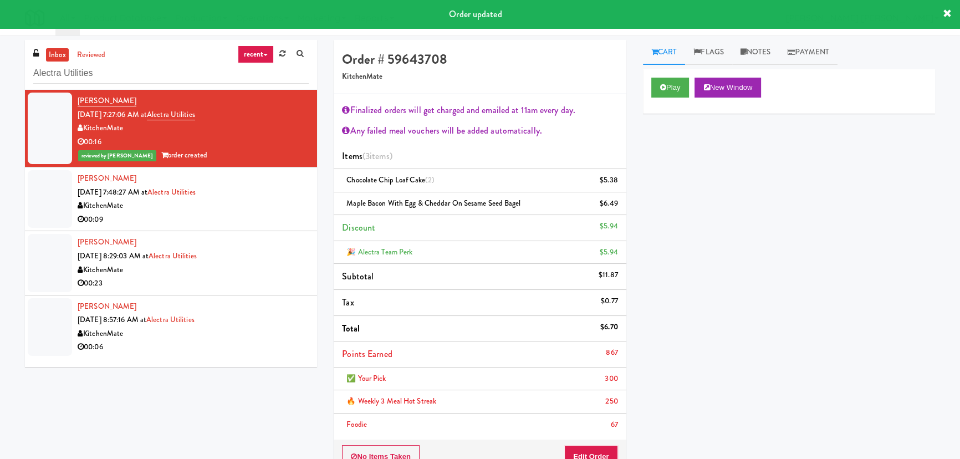
click at [251, 203] on div "KitchenMate" at bounding box center [193, 206] width 231 height 14
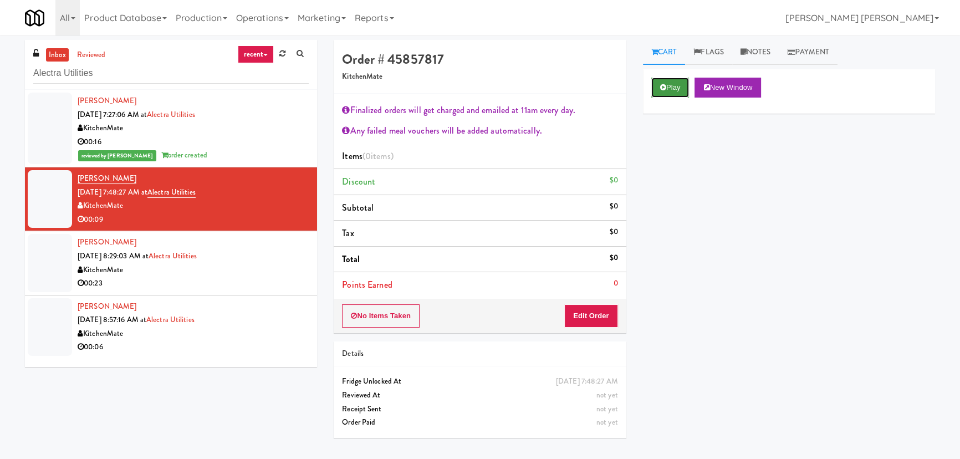
click at [664, 84] on icon at bounding box center [663, 87] width 6 height 7
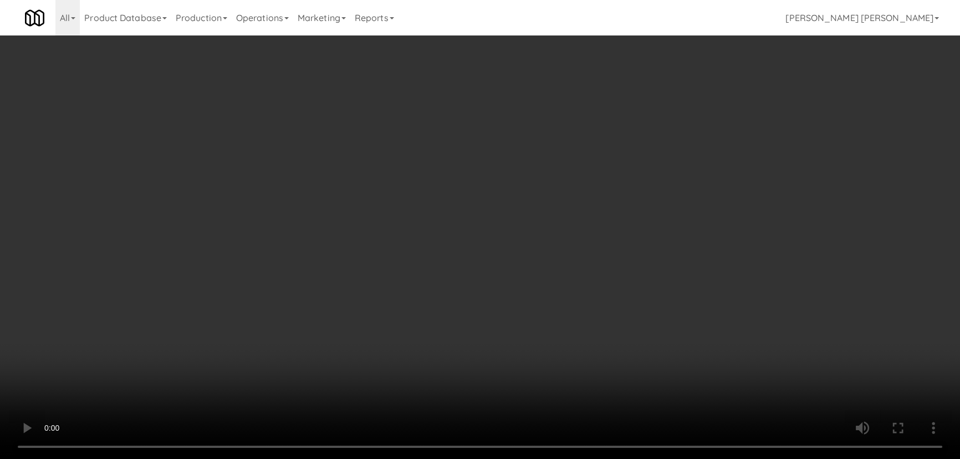
click at [543, 458] on video at bounding box center [480, 229] width 960 height 459
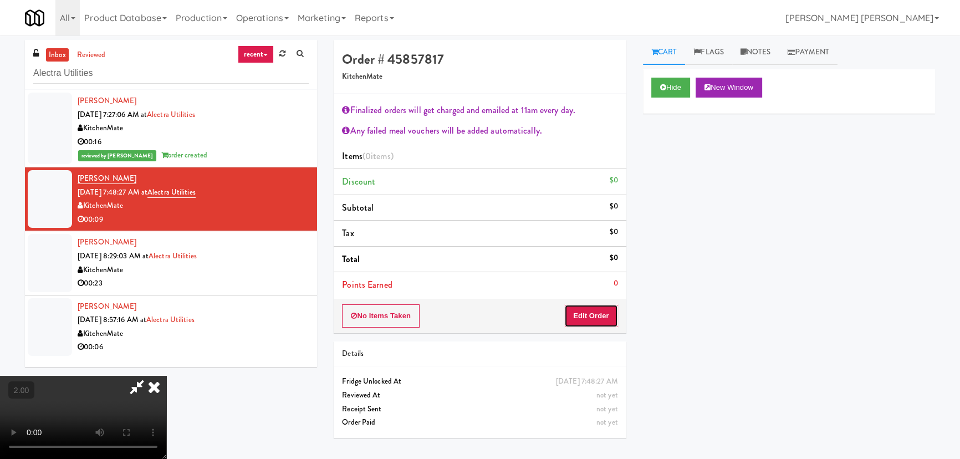
drag, startPoint x: 600, startPoint y: 308, endPoint x: 632, endPoint y: 314, distance: 32.3
click at [600, 308] on button "Edit Order" at bounding box center [591, 315] width 54 height 23
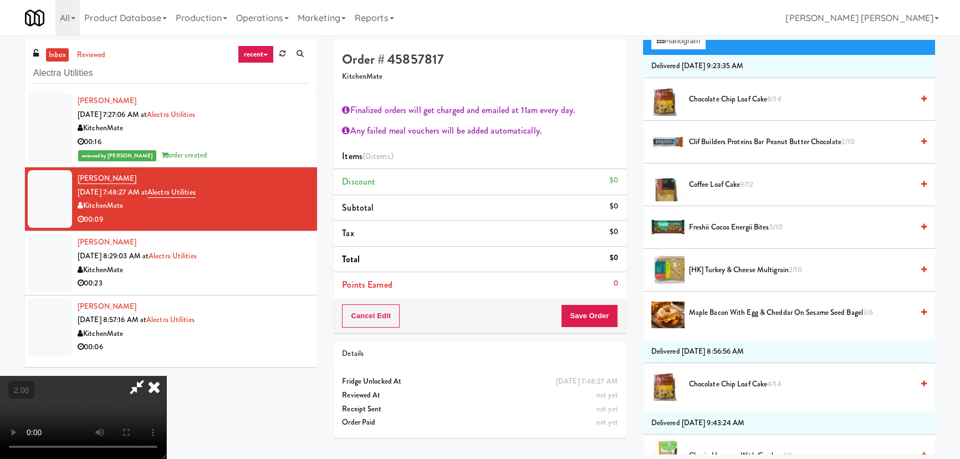
scroll to position [201, 0]
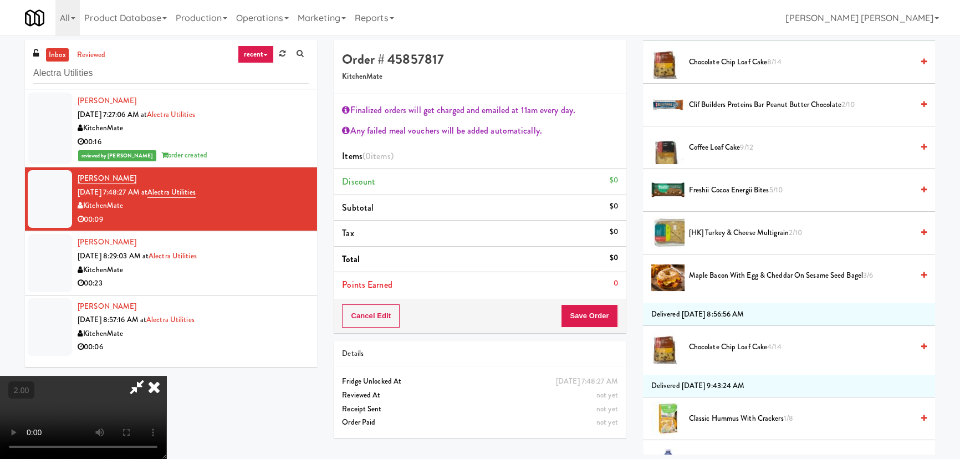
click at [730, 274] on span "Maple Bacon with Egg & Cheddar on Sesame Seed Bagel 3/6" at bounding box center [801, 276] width 224 height 14
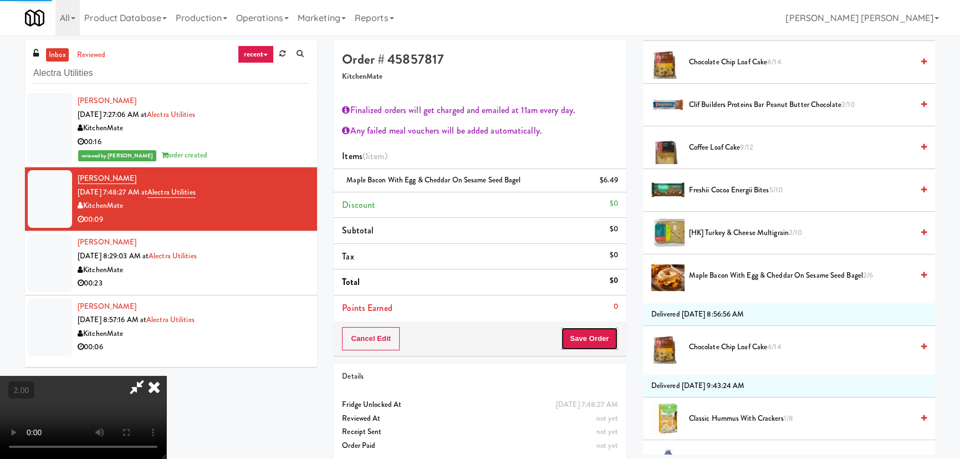
click at [610, 338] on div "Order # 45857817 KitchenMate Finalized orders will get charged and emailed at 1…" at bounding box center [480, 198] width 292 height 316
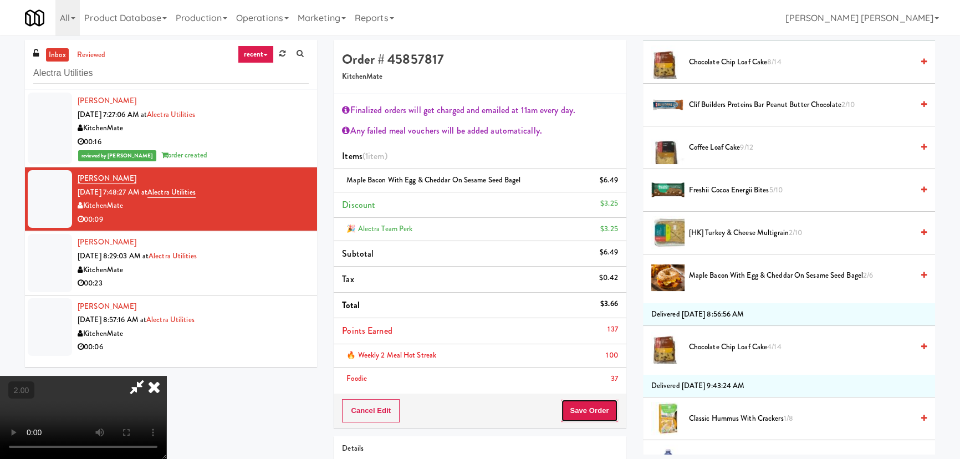
click at [604, 407] on button "Save Order" at bounding box center [589, 410] width 57 height 23
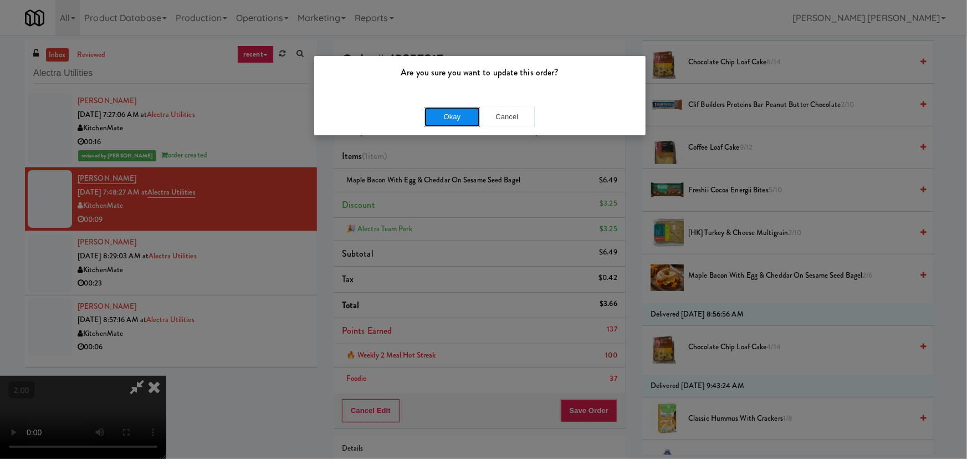
click at [462, 121] on button "Okay" at bounding box center [452, 117] width 55 height 20
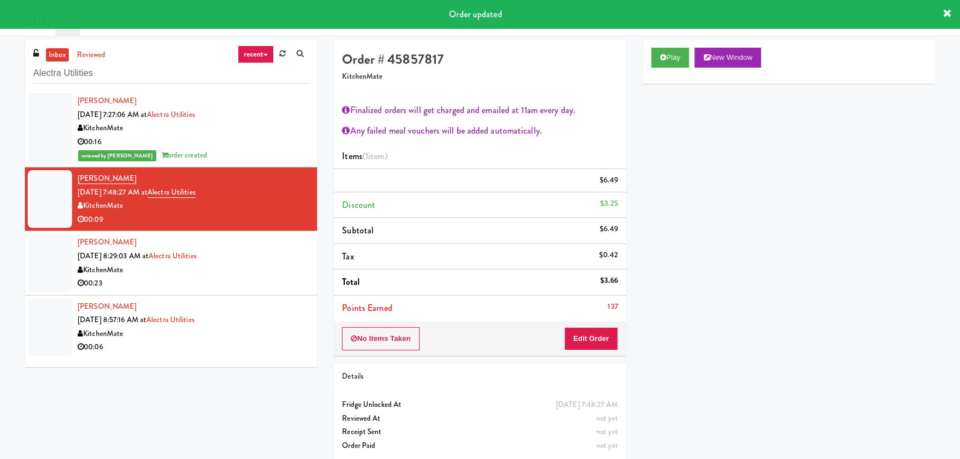
scroll to position [0, 0]
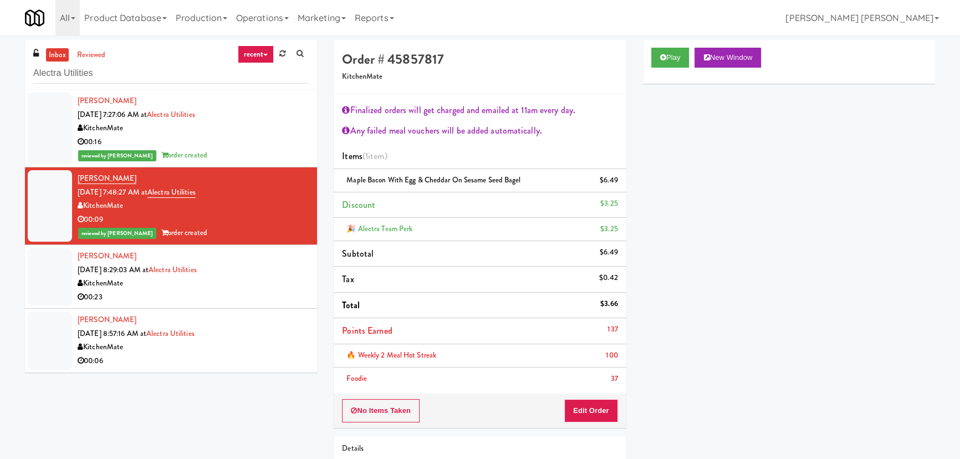
click at [234, 277] on div "KitchenMate" at bounding box center [193, 284] width 231 height 14
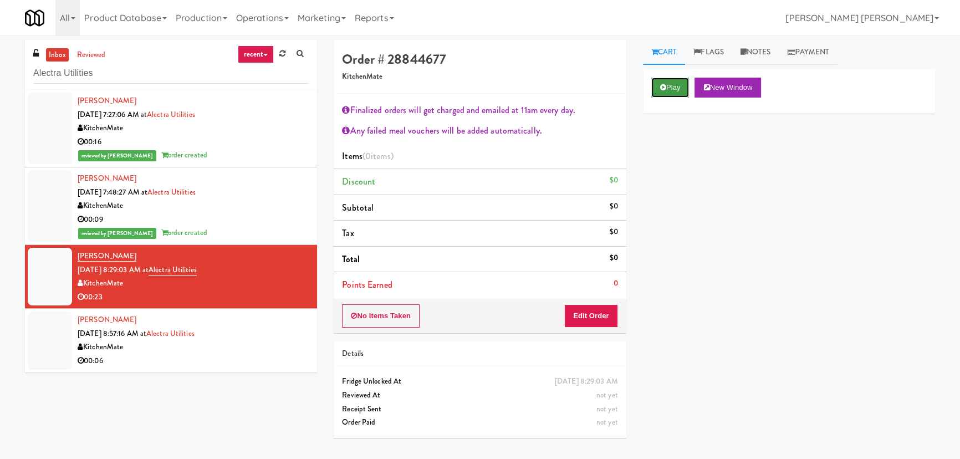
click at [669, 89] on button "Play" at bounding box center [670, 88] width 38 height 20
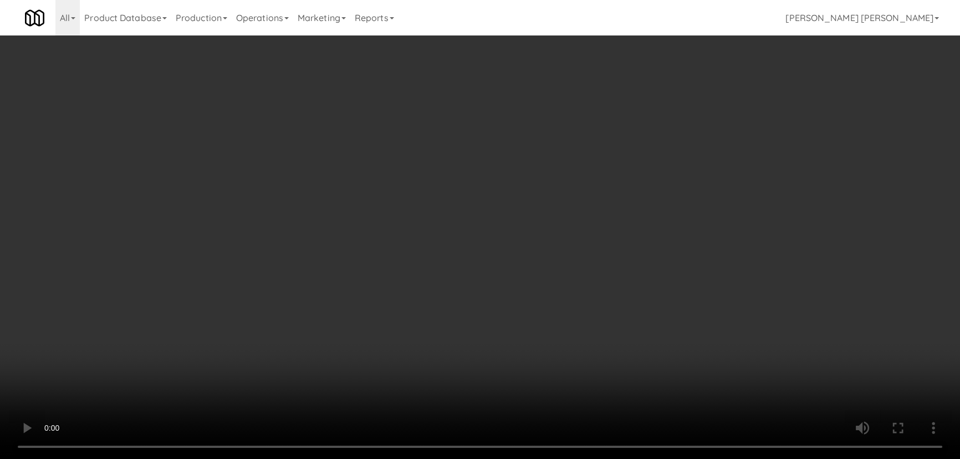
scroll to position [23, 0]
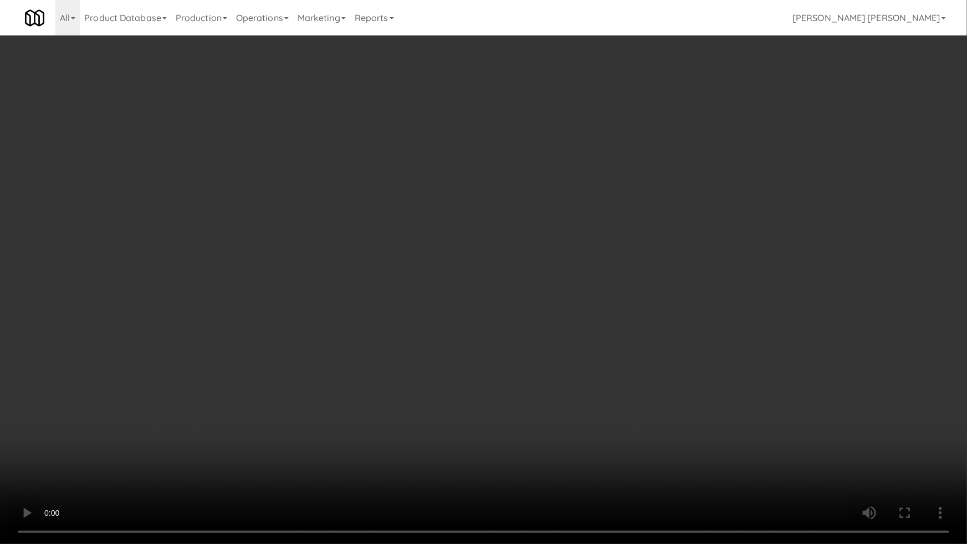
drag, startPoint x: 529, startPoint y: 486, endPoint x: 815, endPoint y: 464, distance: 286.8
click at [560, 458] on video at bounding box center [483, 272] width 967 height 544
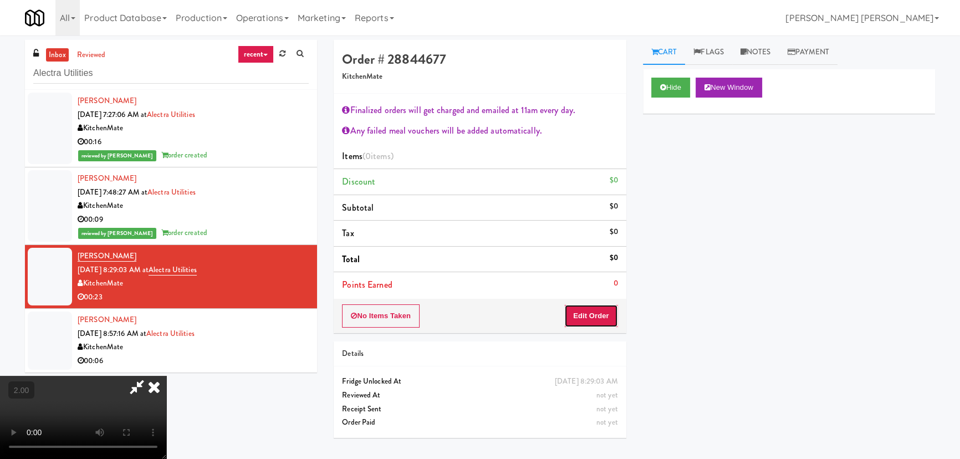
click at [610, 305] on button "Edit Order" at bounding box center [591, 315] width 54 height 23
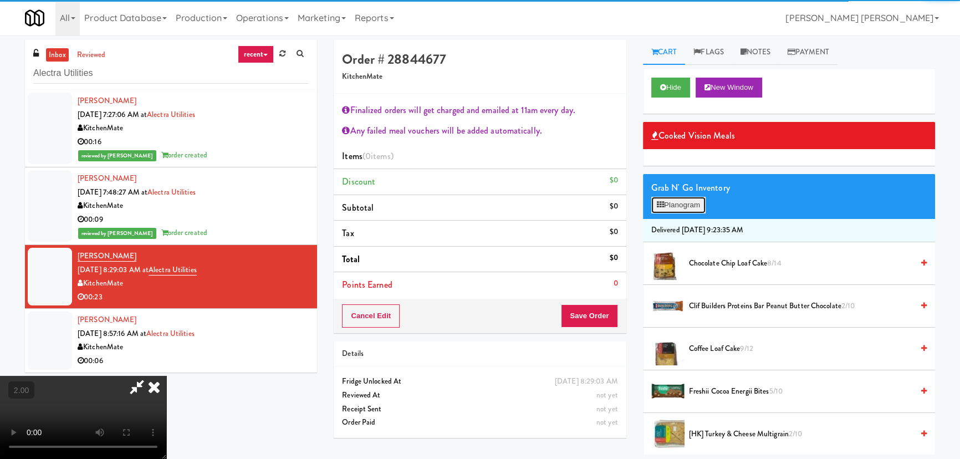
click at [663, 200] on button "Planogram" at bounding box center [678, 205] width 54 height 17
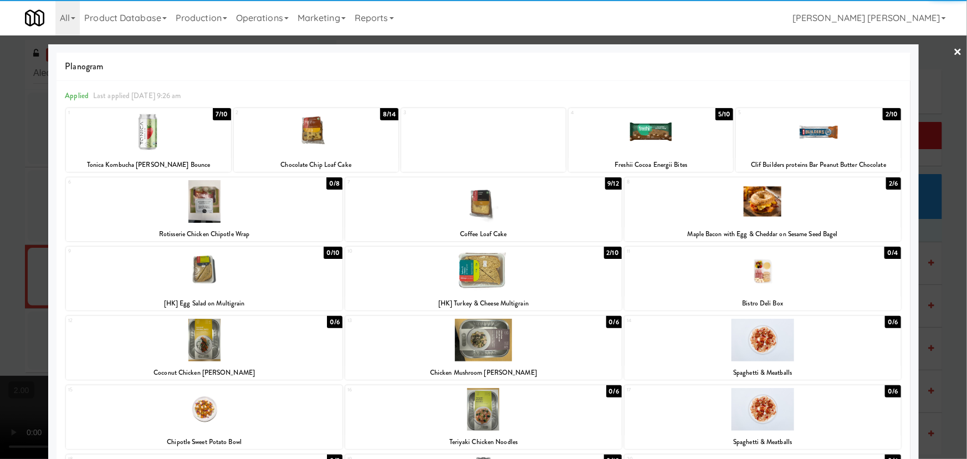
click at [637, 137] on div at bounding box center [651, 132] width 165 height 43
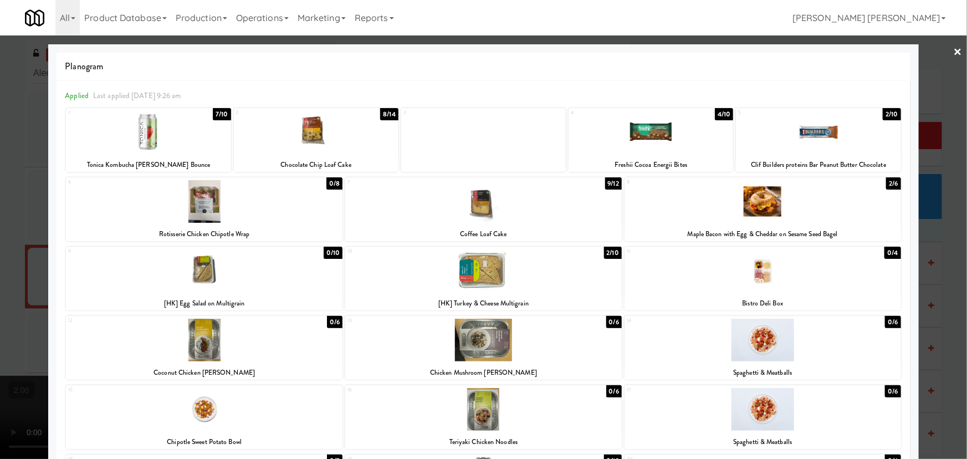
click at [954, 50] on link "×" at bounding box center [958, 52] width 9 height 34
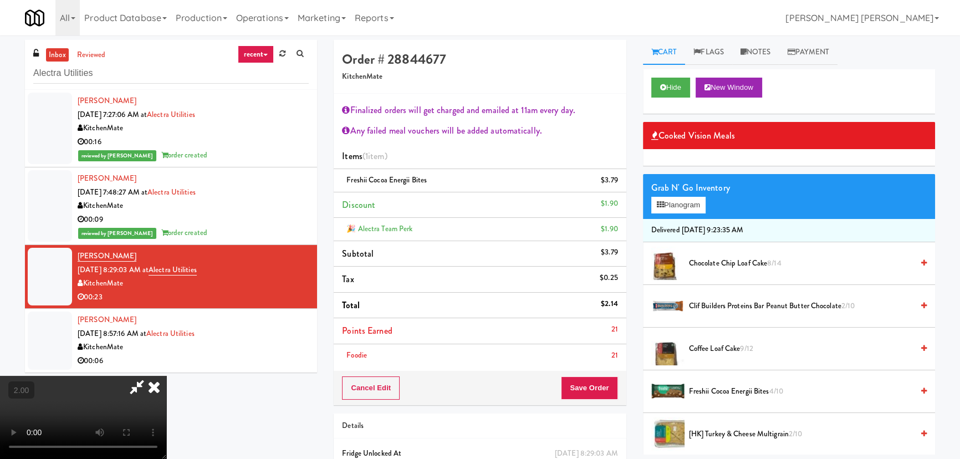
click at [166, 376] on icon at bounding box center [154, 387] width 24 height 22
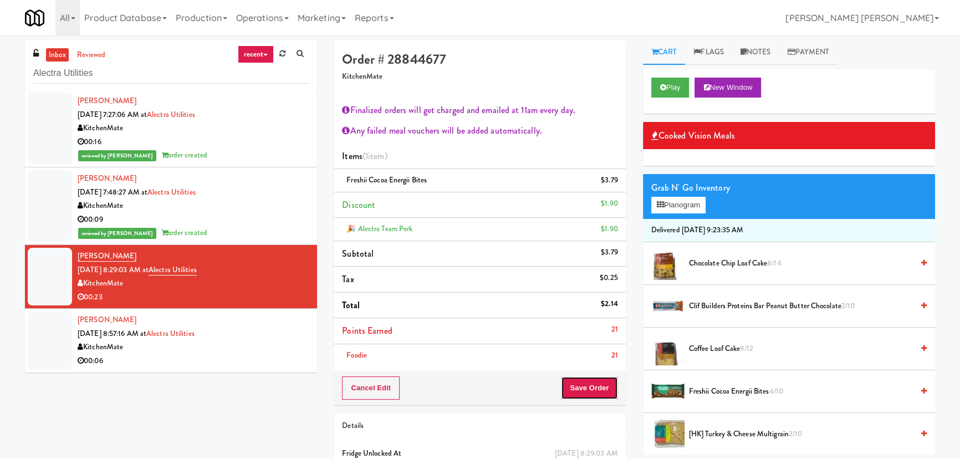
click at [589, 390] on button "Save Order" at bounding box center [589, 387] width 57 height 23
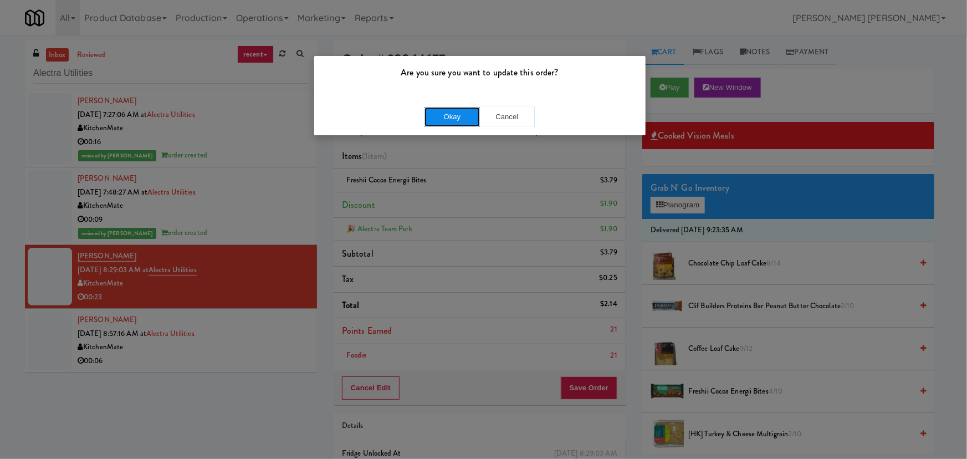
click at [456, 121] on button "Okay" at bounding box center [452, 117] width 55 height 20
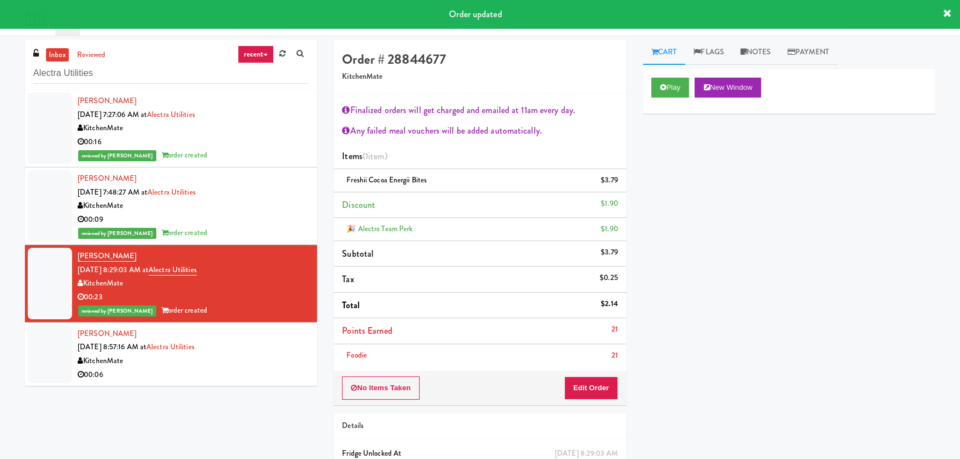
click at [243, 368] on div "00:06" at bounding box center [193, 375] width 231 height 14
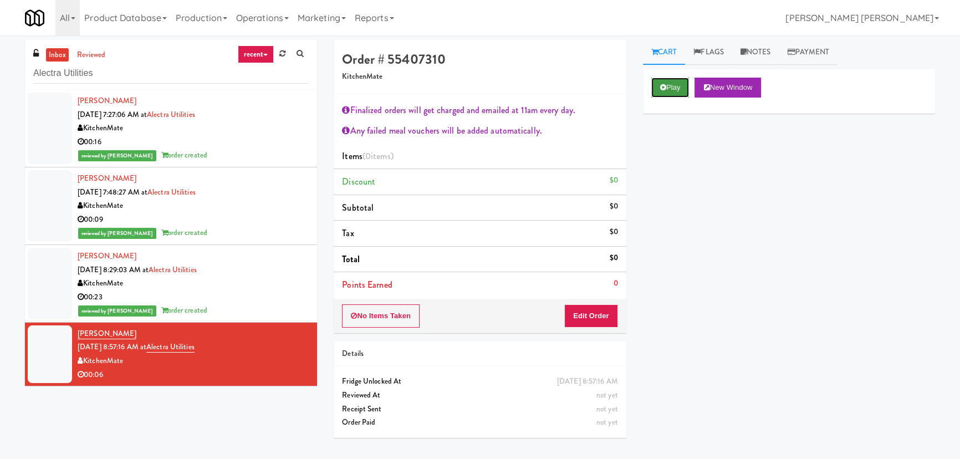
click at [657, 81] on button "Play" at bounding box center [670, 88] width 38 height 20
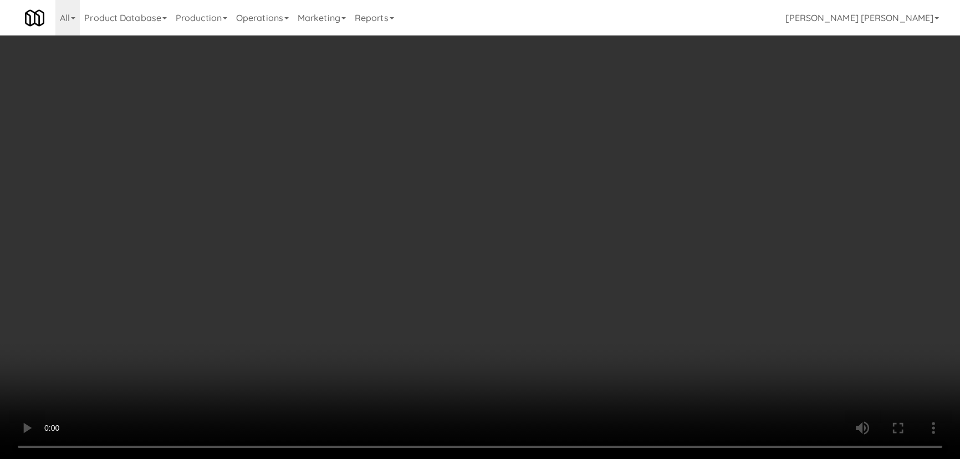
scroll to position [23, 0]
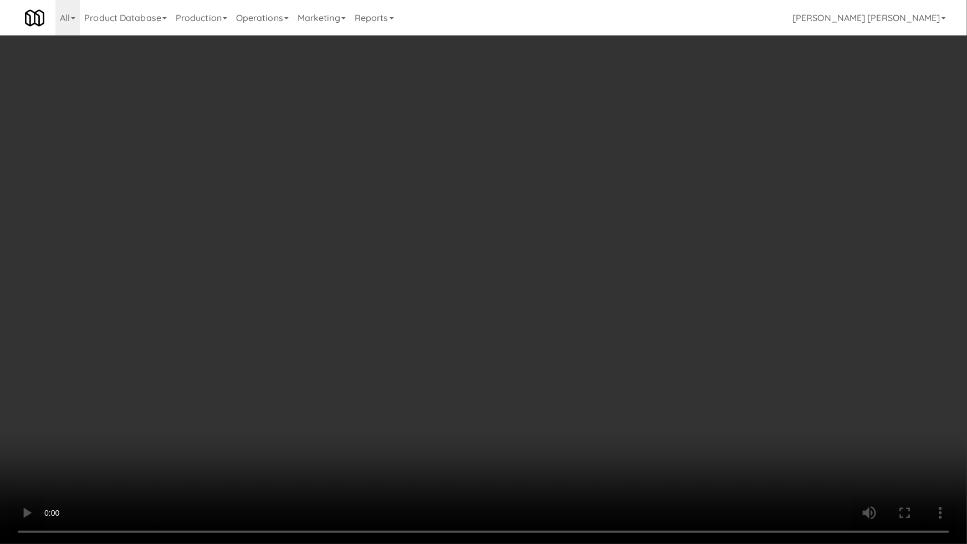
click at [475, 407] on video at bounding box center [483, 272] width 967 height 544
click at [744, 435] on video at bounding box center [483, 272] width 967 height 544
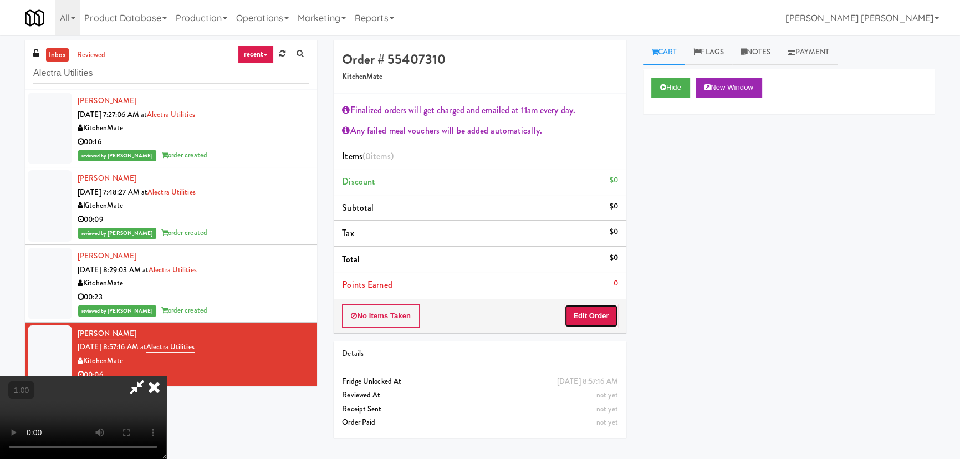
click at [612, 316] on button "Edit Order" at bounding box center [591, 315] width 54 height 23
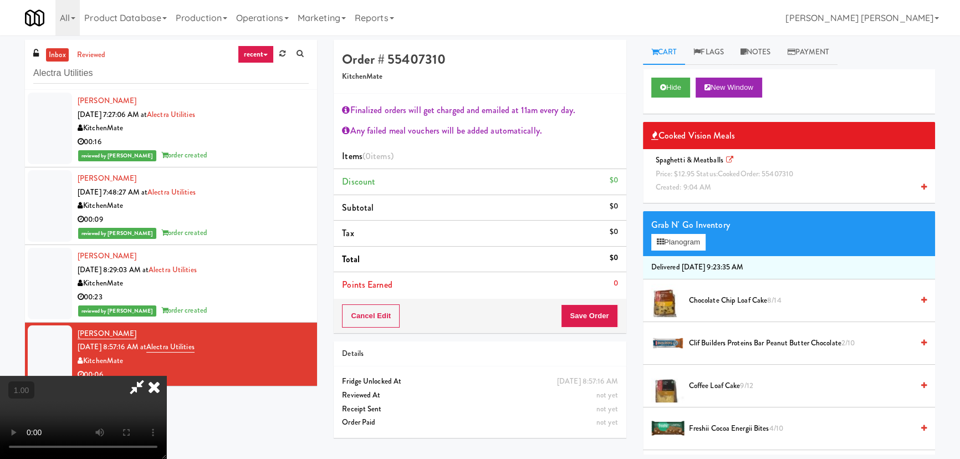
click at [702, 299] on span "Chocolate Chip Loaf Cake 8/14" at bounding box center [801, 301] width 224 height 14
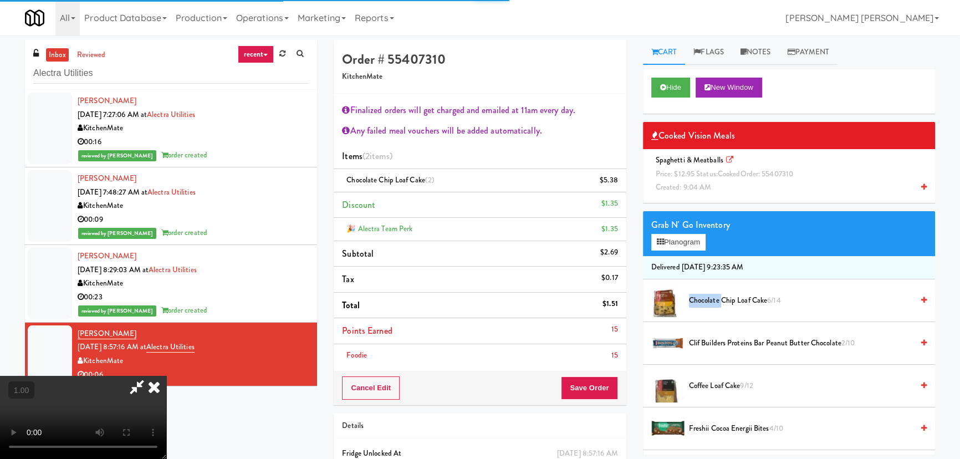
scroll to position [0, 0]
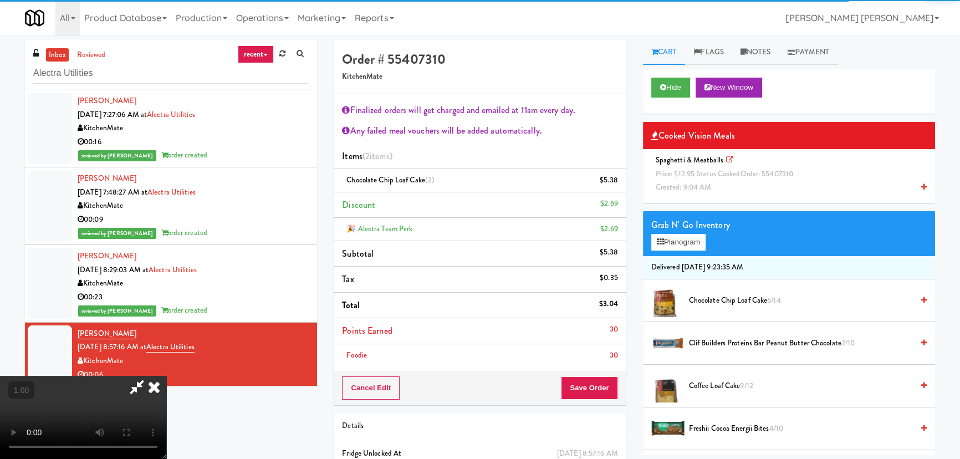
click at [166, 376] on icon at bounding box center [154, 387] width 24 height 22
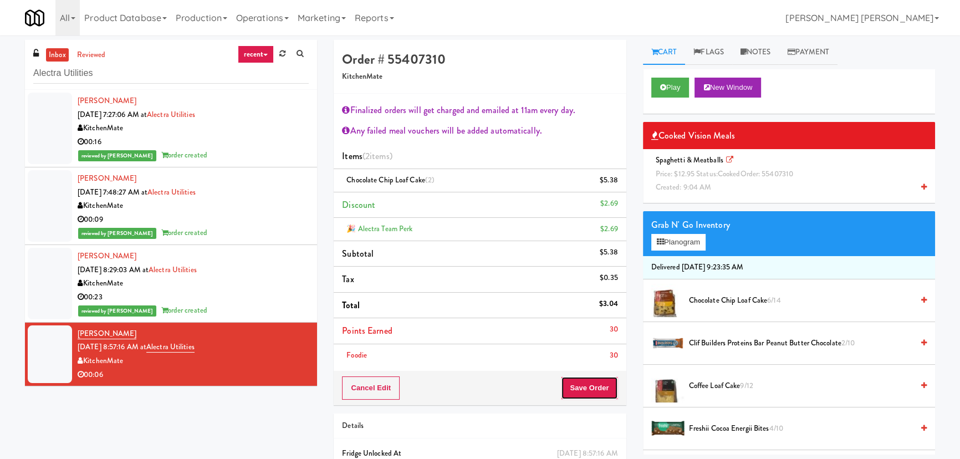
click at [577, 386] on button "Save Order" at bounding box center [589, 387] width 57 height 23
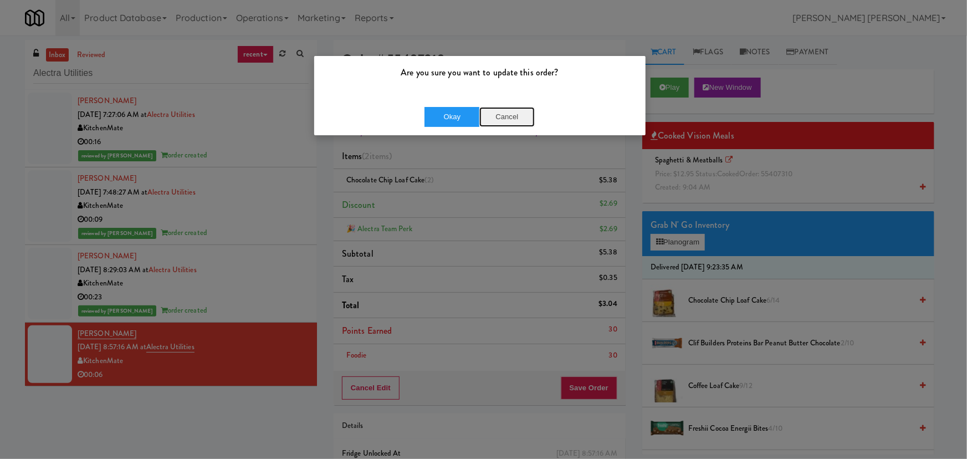
click at [503, 115] on button "Cancel" at bounding box center [506, 117] width 55 height 20
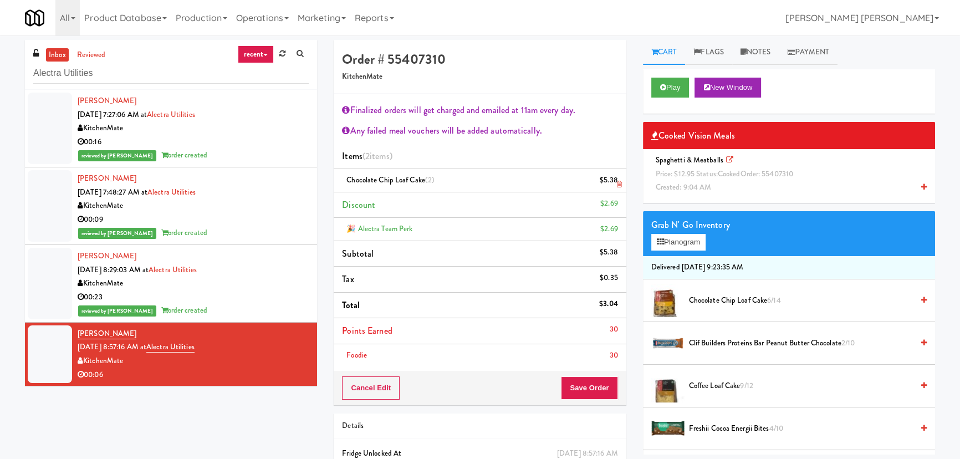
click at [618, 183] on icon at bounding box center [619, 184] width 6 height 7
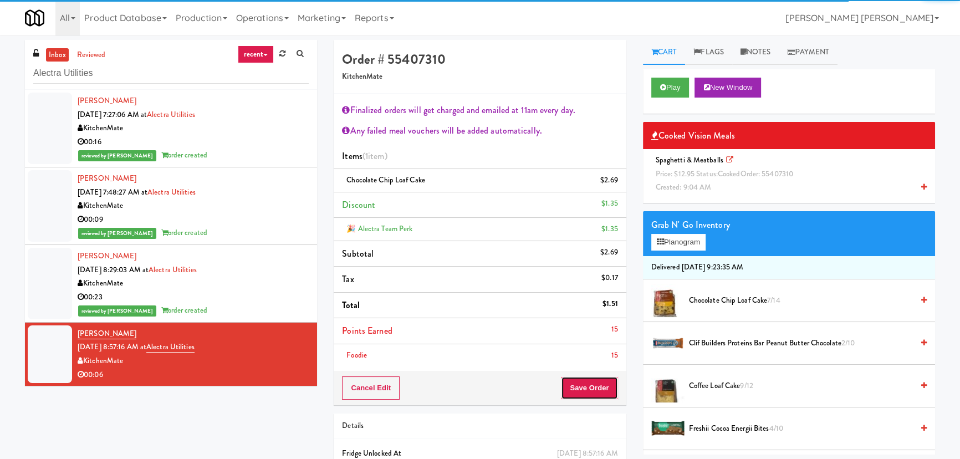
click at [610, 385] on button "Save Order" at bounding box center [589, 387] width 57 height 23
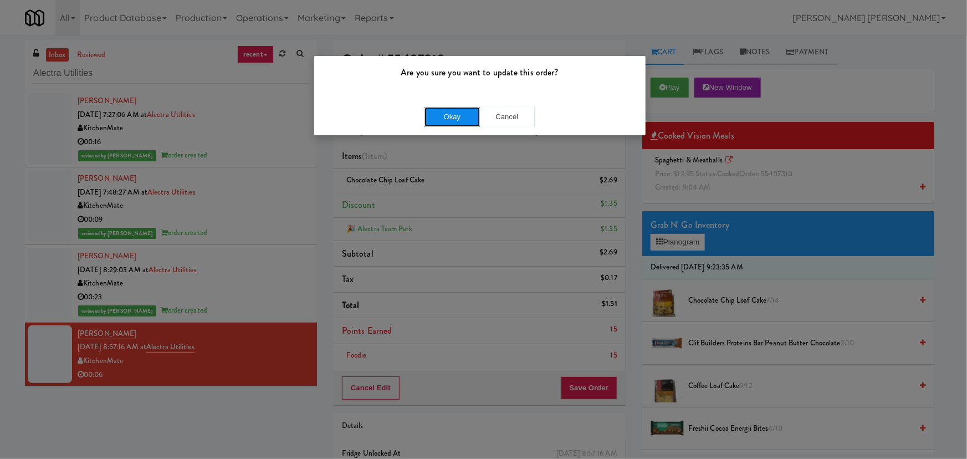
click at [454, 120] on button "Okay" at bounding box center [452, 117] width 55 height 20
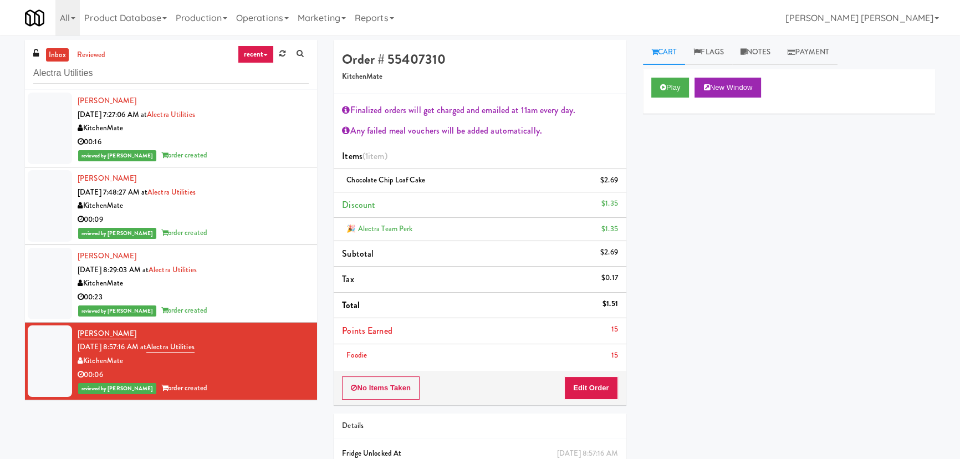
drag, startPoint x: 239, startPoint y: 286, endPoint x: 246, endPoint y: 289, distance: 7.7
click at [239, 286] on div "KitchenMate" at bounding box center [193, 284] width 231 height 14
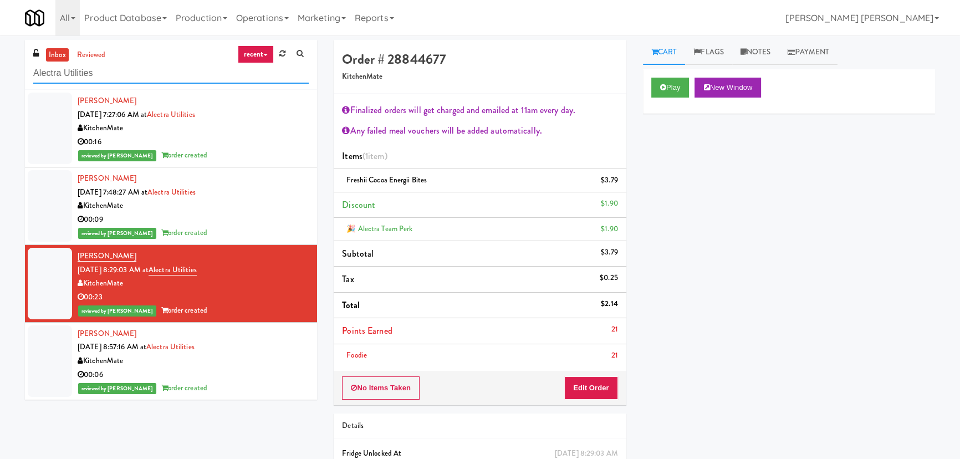
drag, startPoint x: 100, startPoint y: 76, endPoint x: 17, endPoint y: 77, distance: 83.1
click at [16, 78] on div "inbox reviewed recent all unclear take inventory issue suspicious failed recent…" at bounding box center [480, 279] width 960 height 478
paste input "IKEA TODO Store"
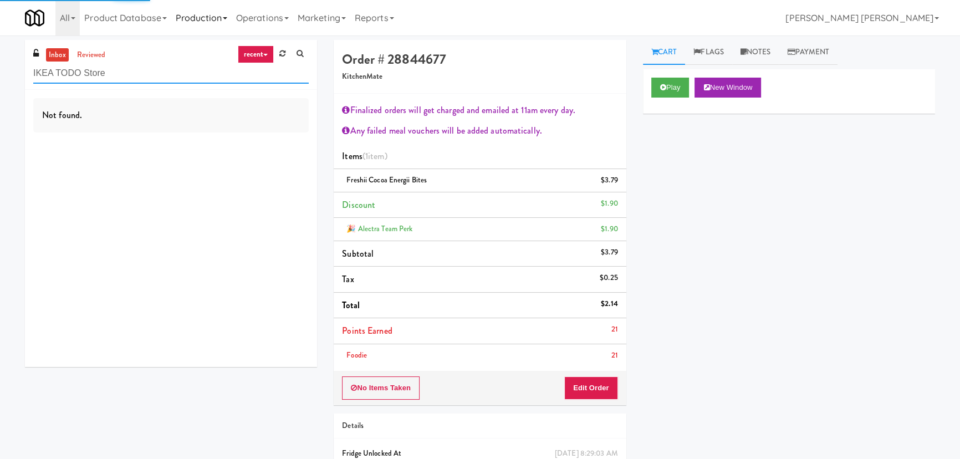
type input "IKEA TODO Store"
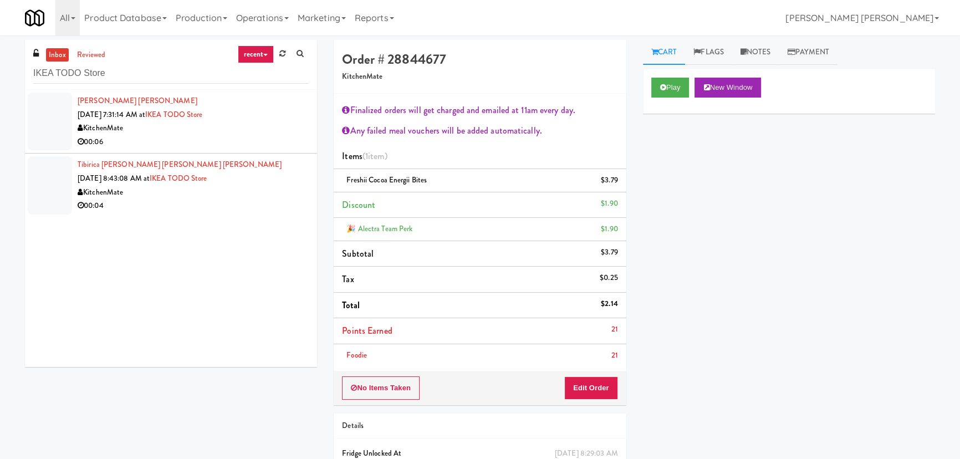
click at [244, 127] on div "KitchenMate" at bounding box center [193, 128] width 231 height 14
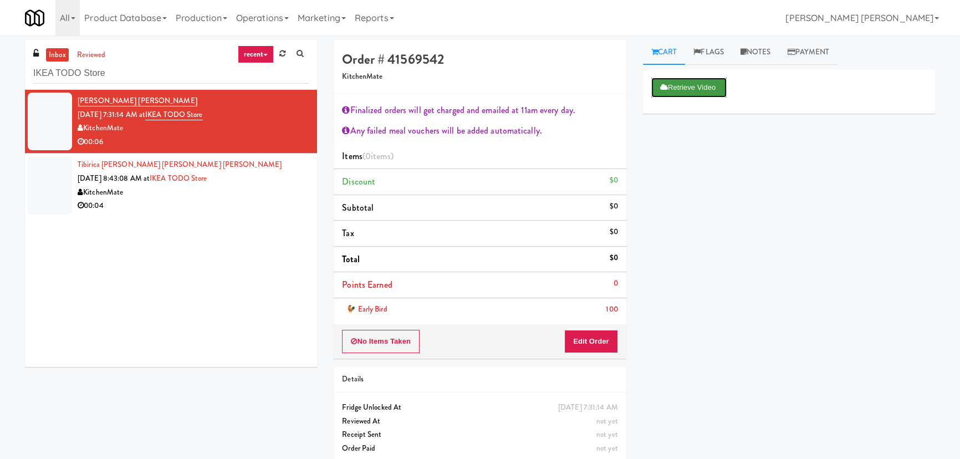
click at [686, 88] on button "Retrieve Video" at bounding box center [688, 88] width 75 height 20
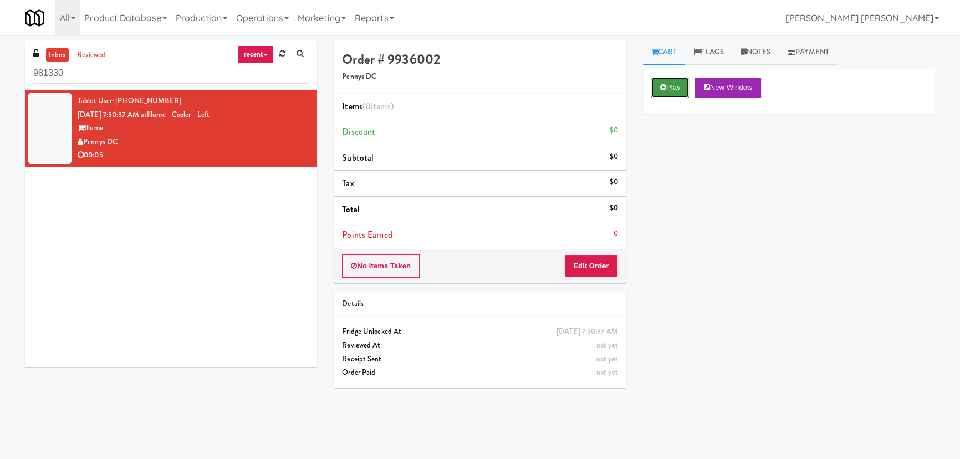
click at [676, 95] on button "Play" at bounding box center [670, 88] width 38 height 20
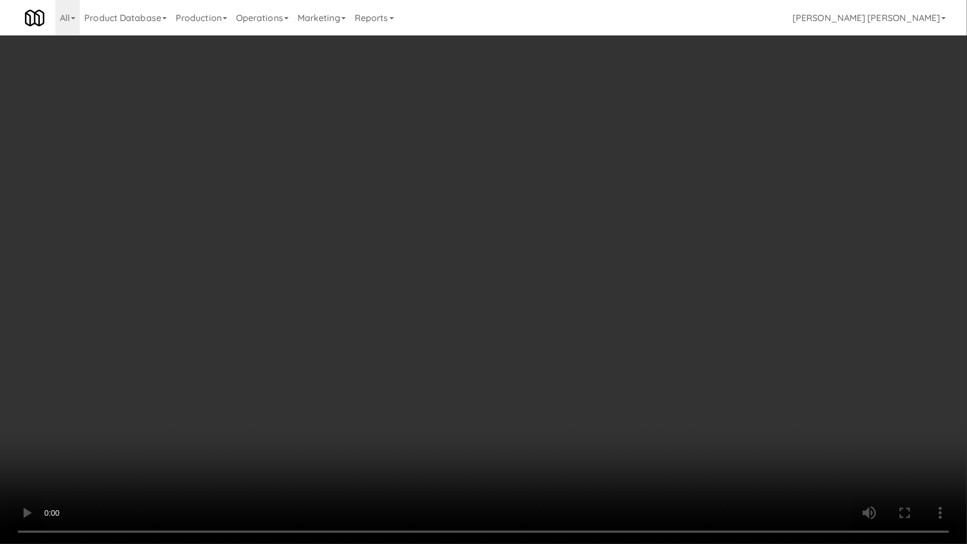
drag, startPoint x: 542, startPoint y: 493, endPoint x: 967, endPoint y: 493, distance: 424.5
click at [554, 458] on video at bounding box center [483, 272] width 967 height 544
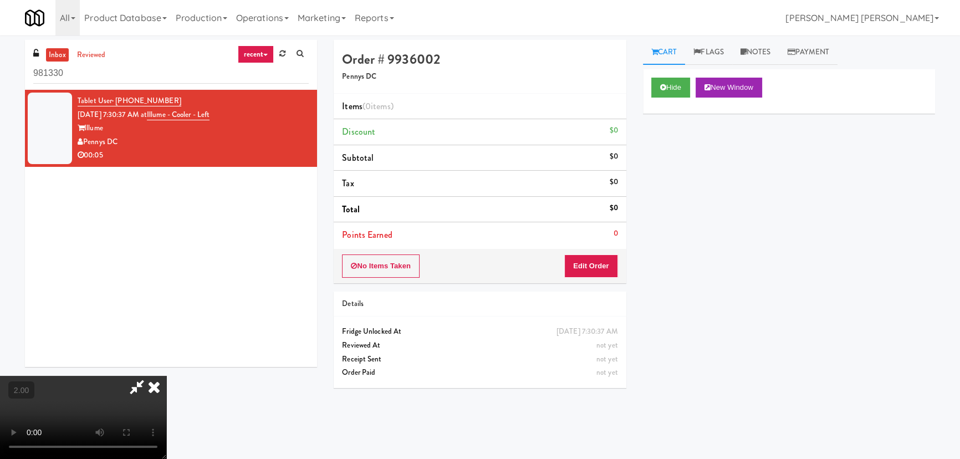
click at [166, 376] on icon at bounding box center [154, 387] width 24 height 22
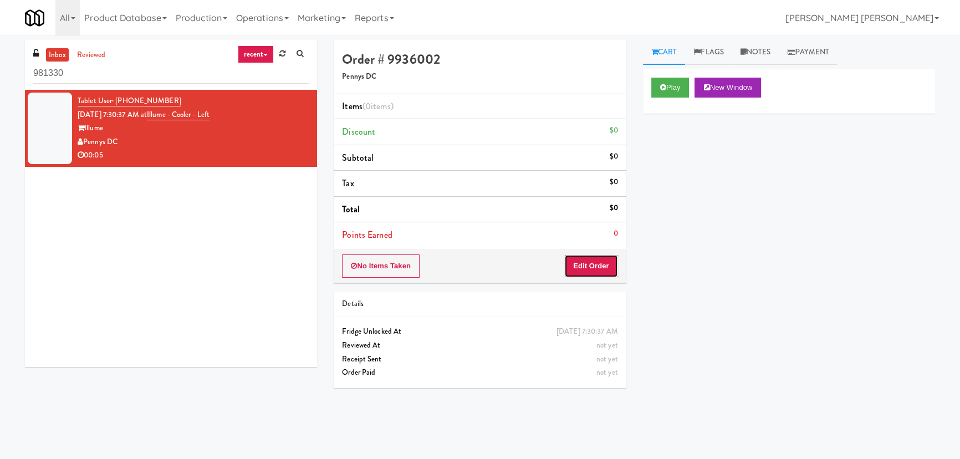
click at [601, 264] on button "Edit Order" at bounding box center [591, 265] width 54 height 23
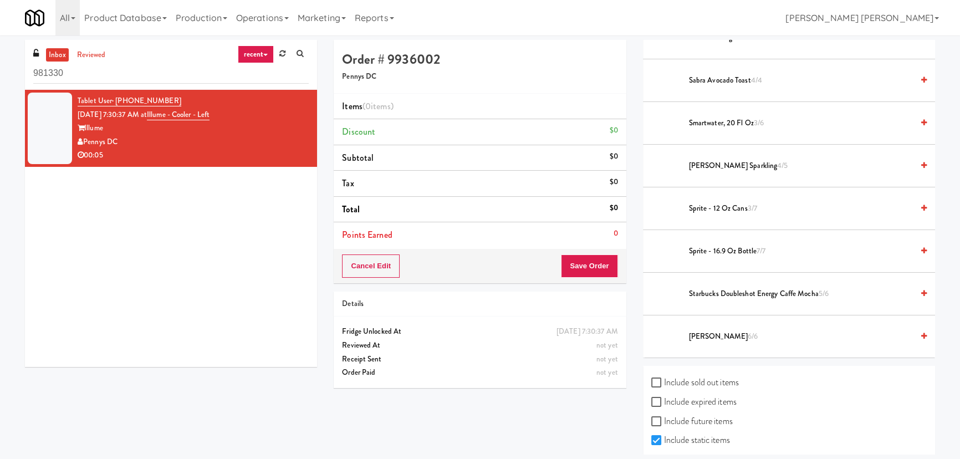
scroll to position [1226, 0]
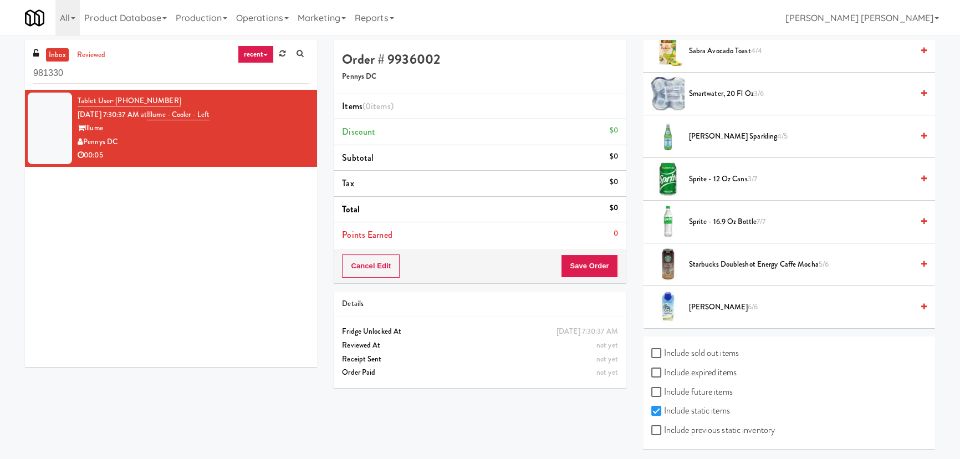
click at [693, 346] on label "Include sold out items" at bounding box center [695, 353] width 88 height 17
click at [664, 349] on input "Include sold out items" at bounding box center [657, 353] width 13 height 9
checkbox input "true"
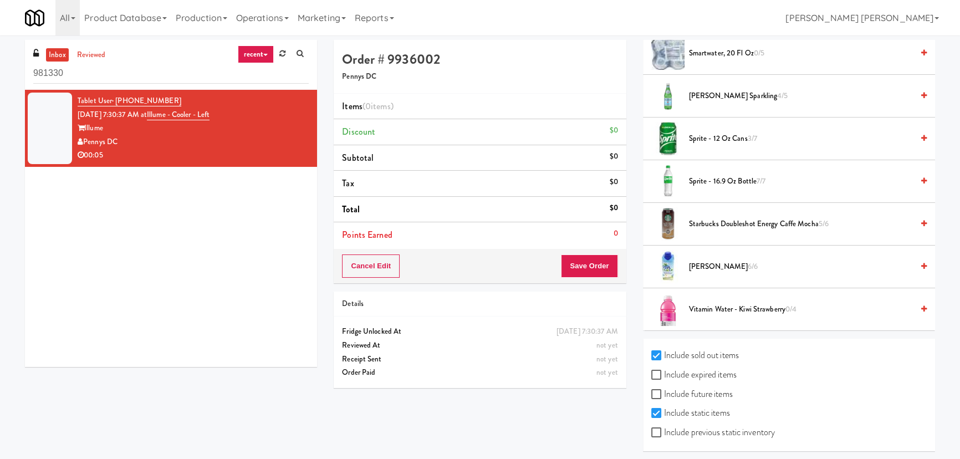
scroll to position [1440, 0]
click at [676, 428] on label "Include previous static inventory" at bounding box center [713, 430] width 124 height 17
click at [664, 428] on input "Include previous static inventory" at bounding box center [657, 430] width 13 height 9
checkbox input "true"
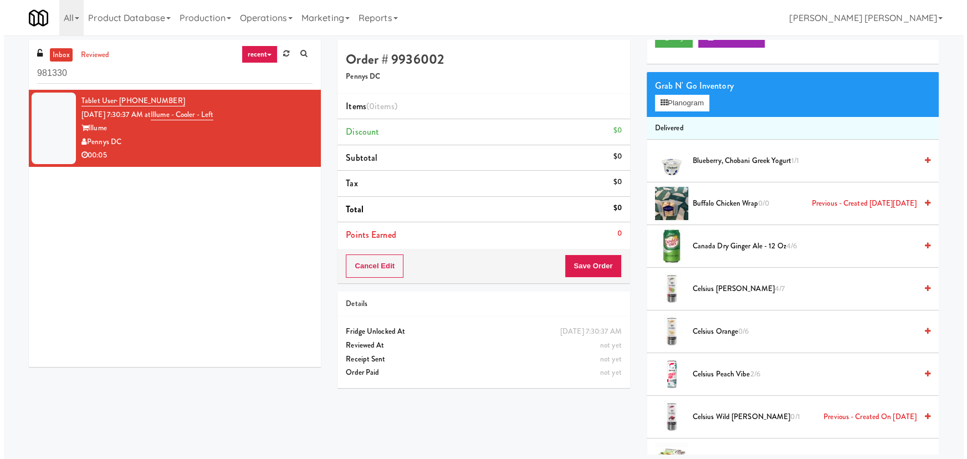
scroll to position [0, 0]
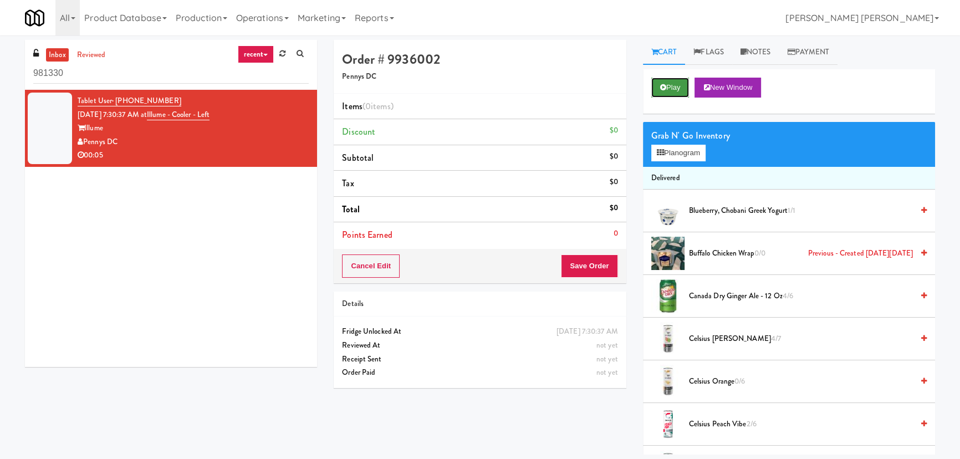
click at [666, 81] on button "Play" at bounding box center [670, 88] width 38 height 20
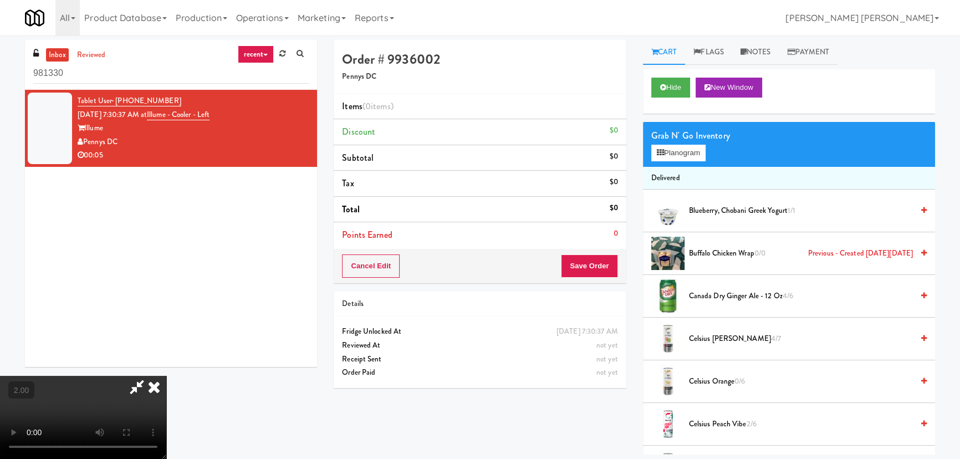
click at [690, 139] on div "Grab N' Go Inventory" at bounding box center [788, 135] width 275 height 17
click at [692, 145] on button "Planogram" at bounding box center [678, 153] width 54 height 17
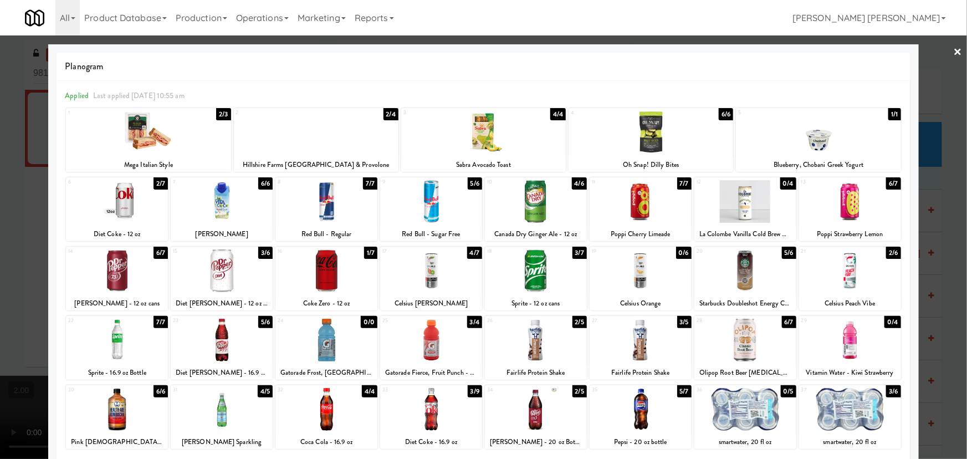
click at [954, 50] on link "×" at bounding box center [958, 52] width 9 height 34
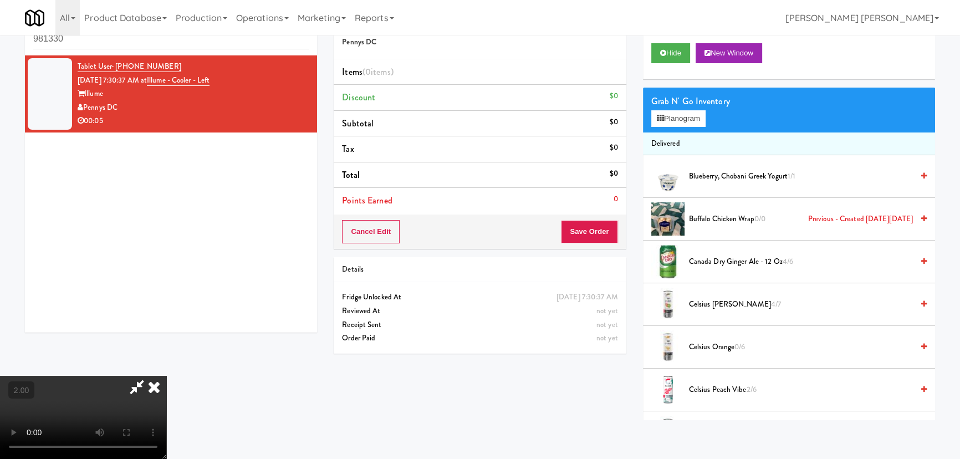
scroll to position [35, 0]
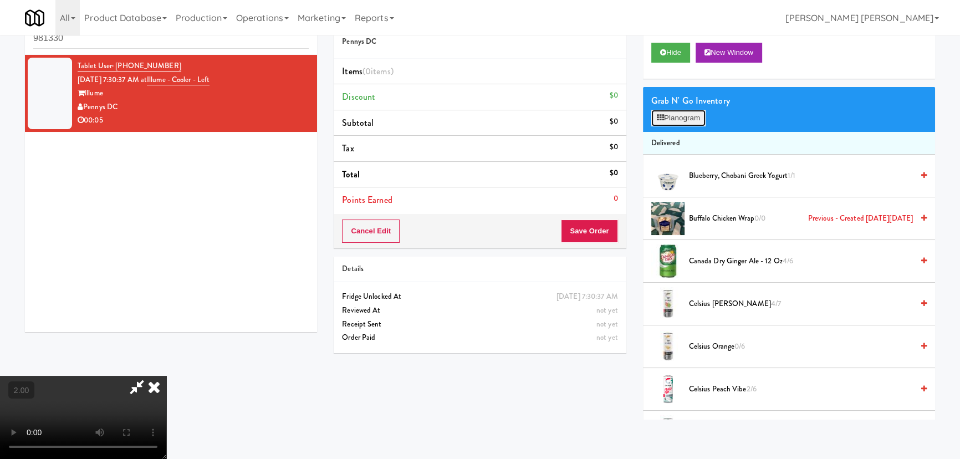
click at [685, 120] on button "Planogram" at bounding box center [678, 118] width 54 height 17
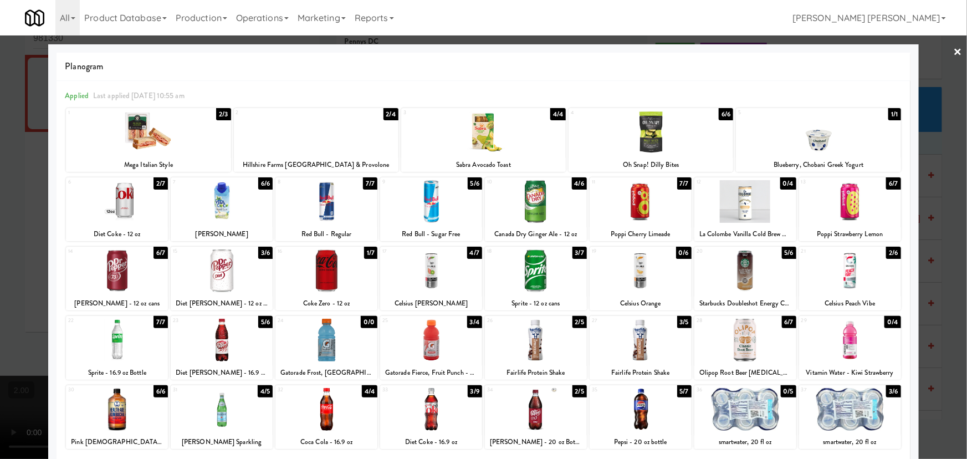
click at [855, 410] on div at bounding box center [850, 409] width 102 height 43
click at [955, 47] on div "× Planogram Applied Last applied [DATE] 10:55 am 1 2/3 Mega Italian Style 2 2/4…" at bounding box center [483, 229] width 967 height 459
click at [954, 52] on link "×" at bounding box center [958, 52] width 9 height 34
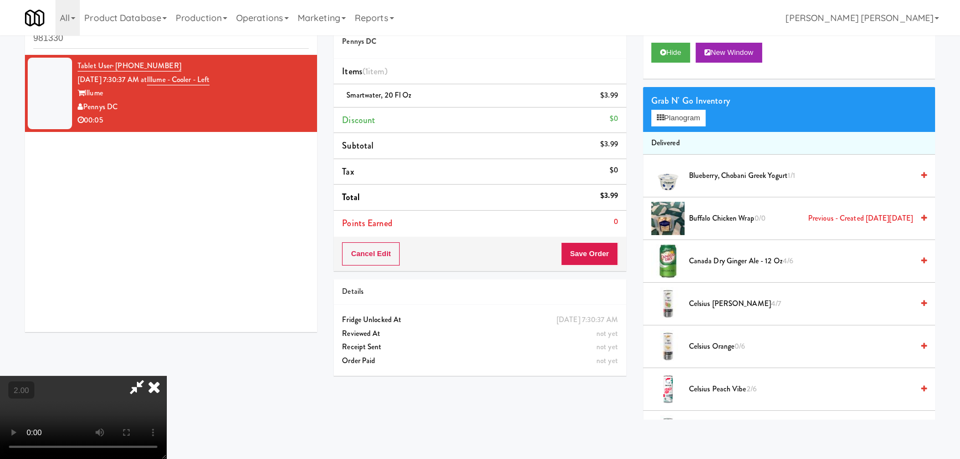
click at [166, 376] on icon at bounding box center [154, 387] width 24 height 22
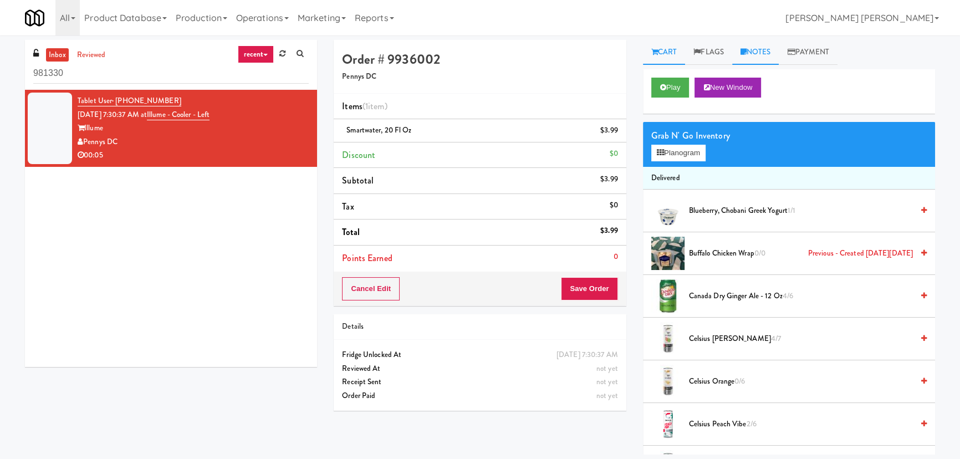
click at [769, 49] on link "Notes" at bounding box center [755, 52] width 47 height 25
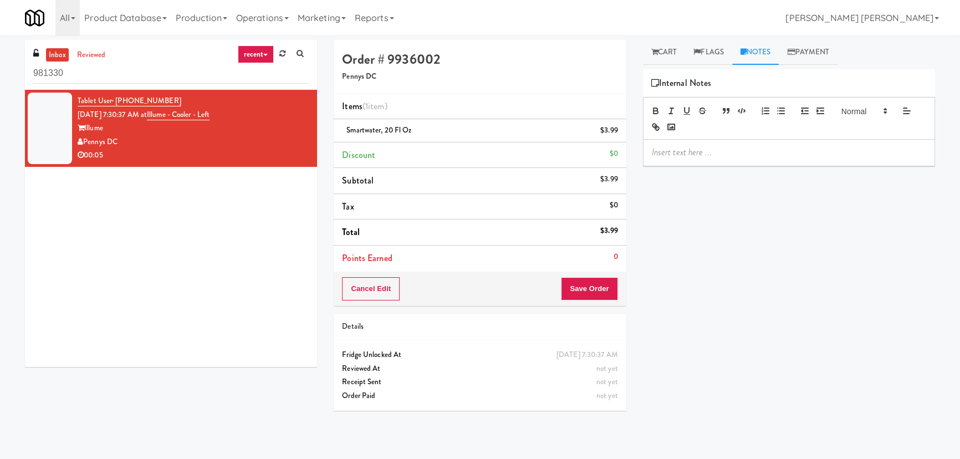
click at [709, 156] on p at bounding box center [789, 152] width 274 height 12
drag, startPoint x: 421, startPoint y: 129, endPoint x: 346, endPoint y: 135, distance: 75.6
click at [346, 135] on div "smartwater, 20 fl oz $3.99" at bounding box center [479, 131] width 275 height 14
copy span "smartwater, 20 fl oz"
click at [729, 165] on p "[PERSON_NAME]- Planogram/inventory discrepancy. User took Essential bottled wat…" at bounding box center [789, 158] width 274 height 25
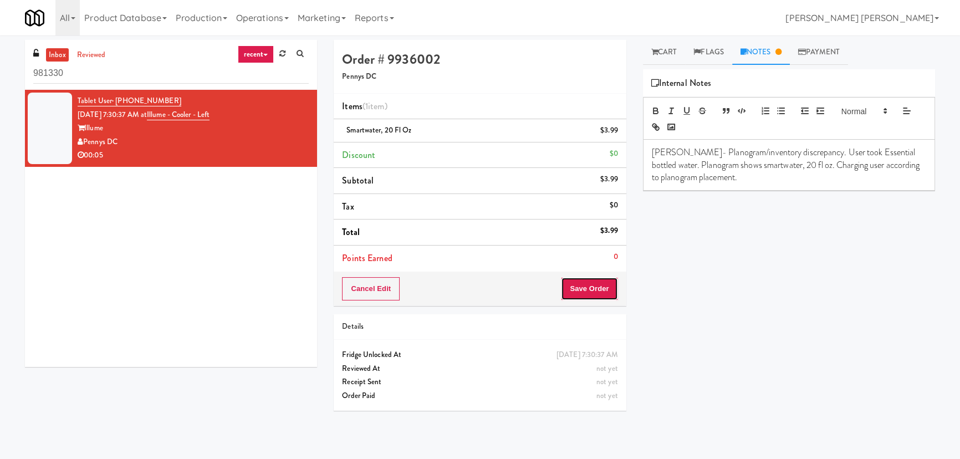
click at [598, 285] on button "Save Order" at bounding box center [589, 288] width 57 height 23
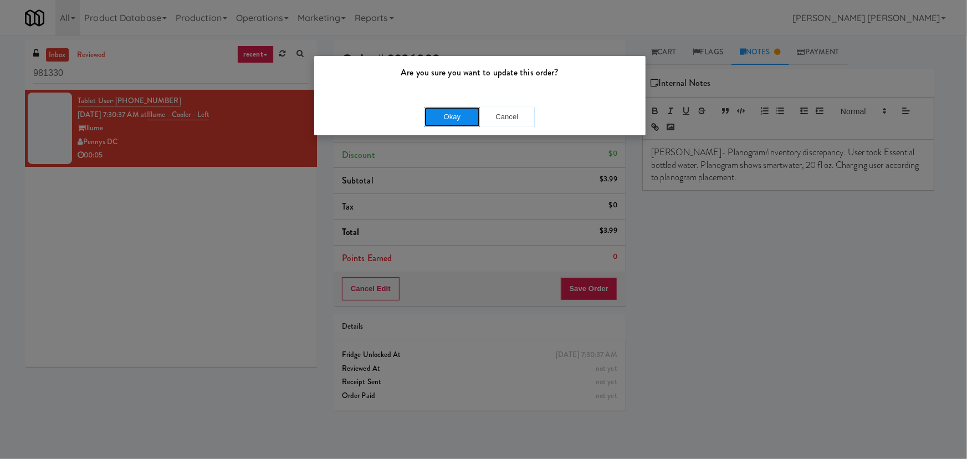
click at [460, 116] on button "Okay" at bounding box center [452, 117] width 55 height 20
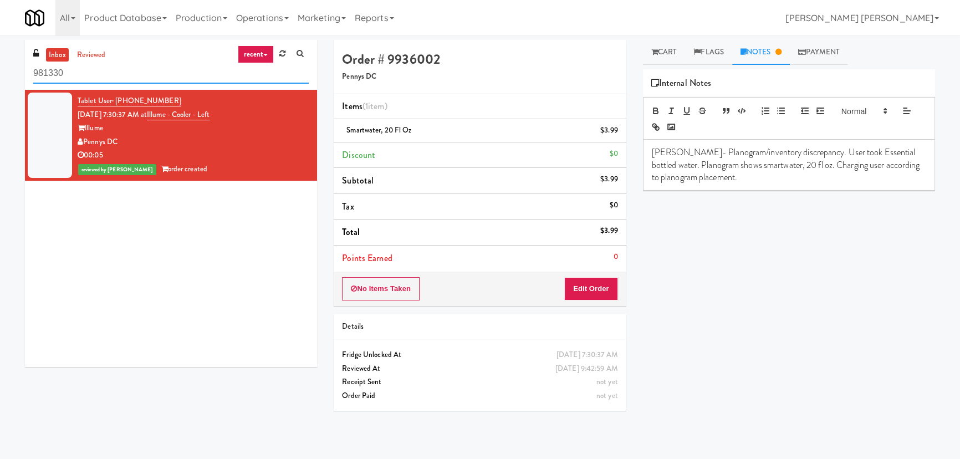
drag, startPoint x: 98, startPoint y: 71, endPoint x: -23, endPoint y: 74, distance: 120.8
click at [0, 74] on html "Are you sure you want to update this order? Okay Cancel Okay Are you sure you w…" at bounding box center [480, 229] width 960 height 459
paste input "Training Center Lunch Room - Cooler"
type input "Training Center Lunch Room - Cooler"
